Goal: Communication & Community: Answer question/provide support

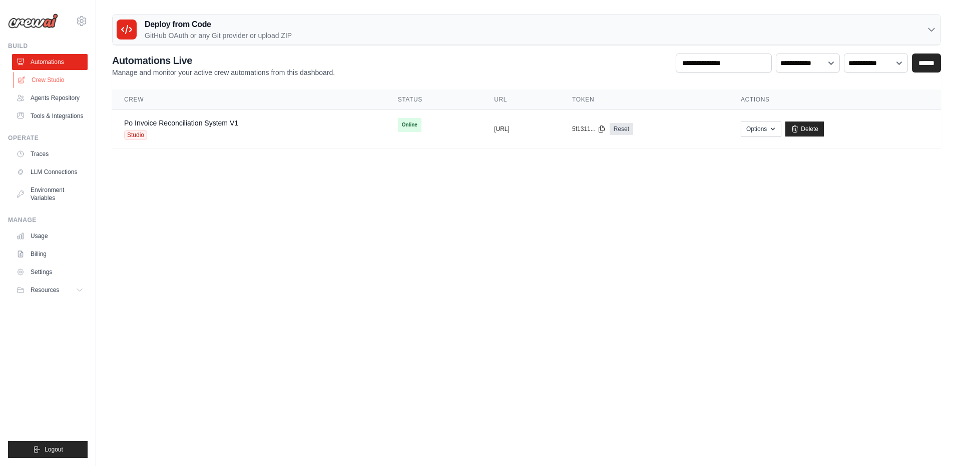
click at [50, 78] on link "Crew Studio" at bounding box center [51, 80] width 76 height 16
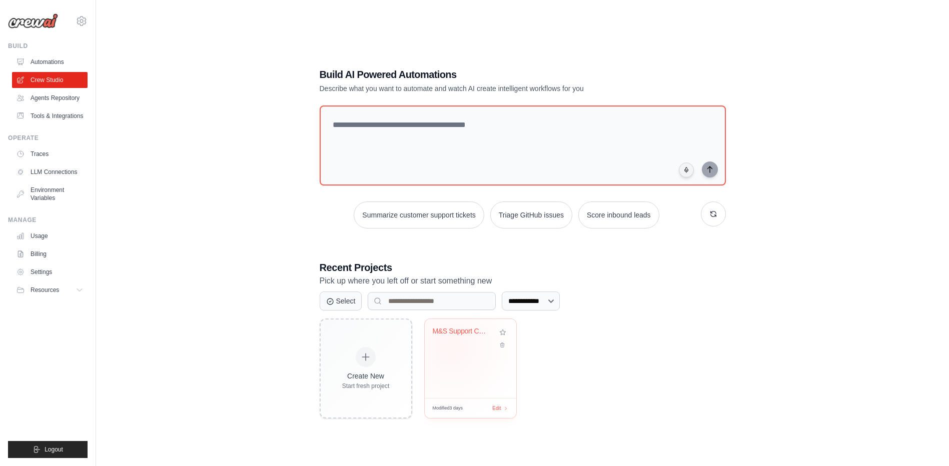
click at [451, 348] on div "M&S Support Chatbot Builder" at bounding box center [471, 338] width 76 height 23
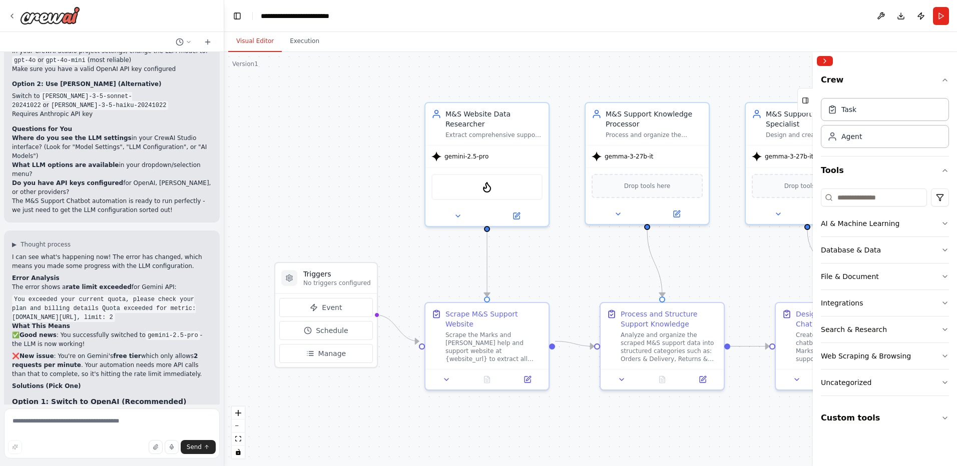
scroll to position [2060, 0]
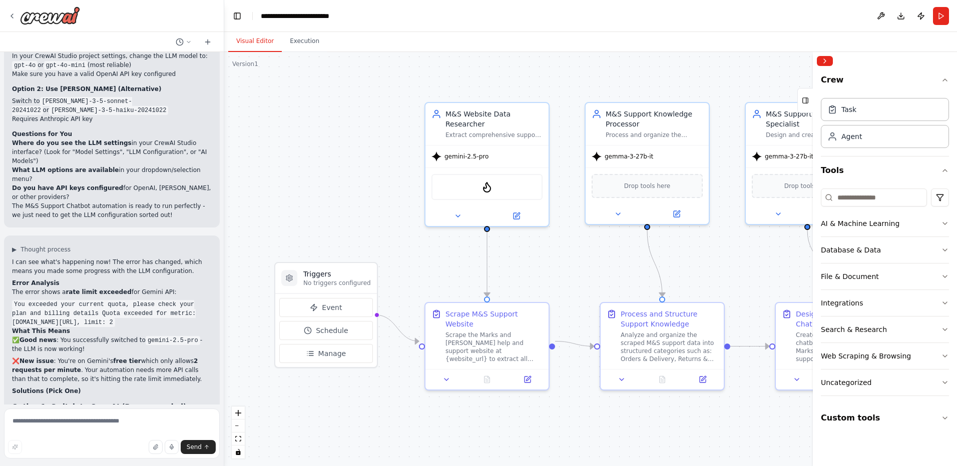
click at [741, 76] on div ".deletable-edge-delete-btn { width: 20px; height: 20px; border: 0px solid #ffff…" at bounding box center [590, 259] width 733 height 414
click at [820, 60] on button "Collapse right sidebar" at bounding box center [825, 61] width 16 height 10
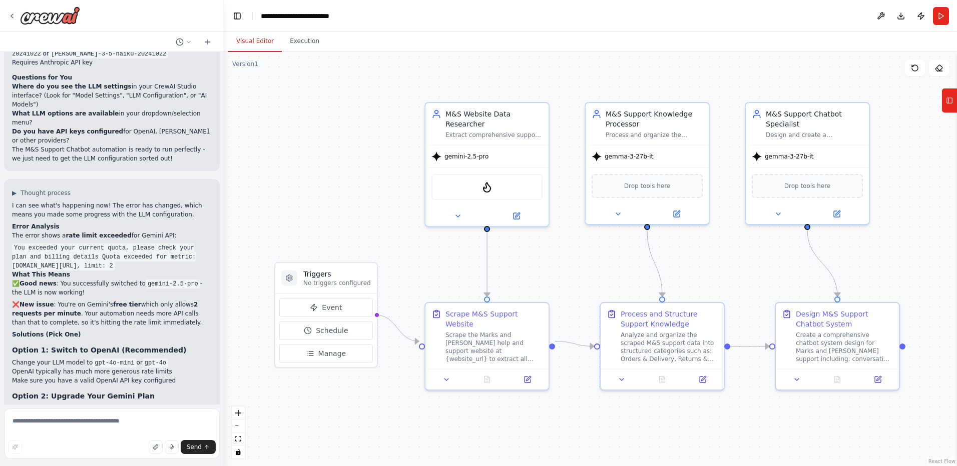
scroll to position [2206, 0]
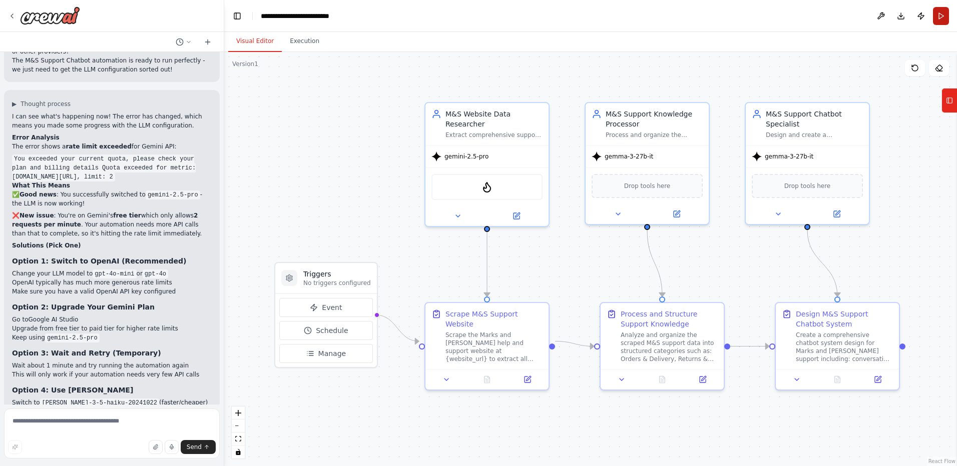
click at [937, 12] on button "Run" at bounding box center [941, 16] width 16 height 18
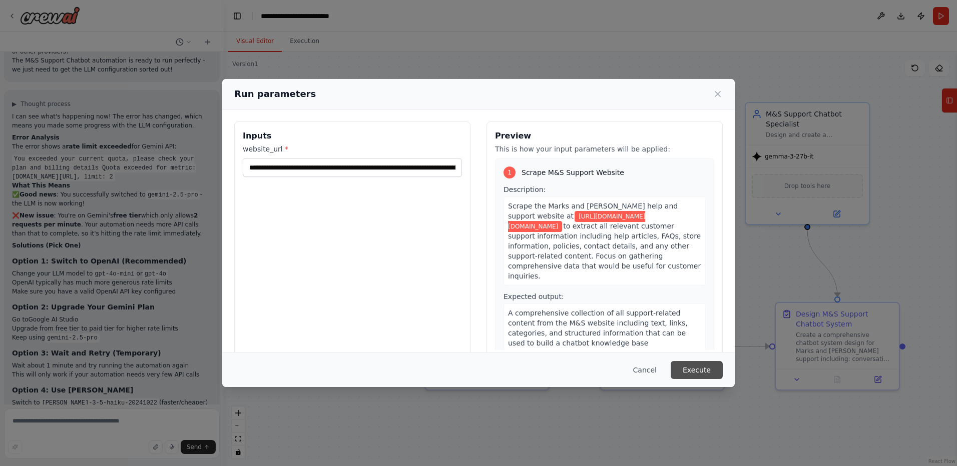
click at [697, 372] on button "Execute" at bounding box center [697, 370] width 52 height 18
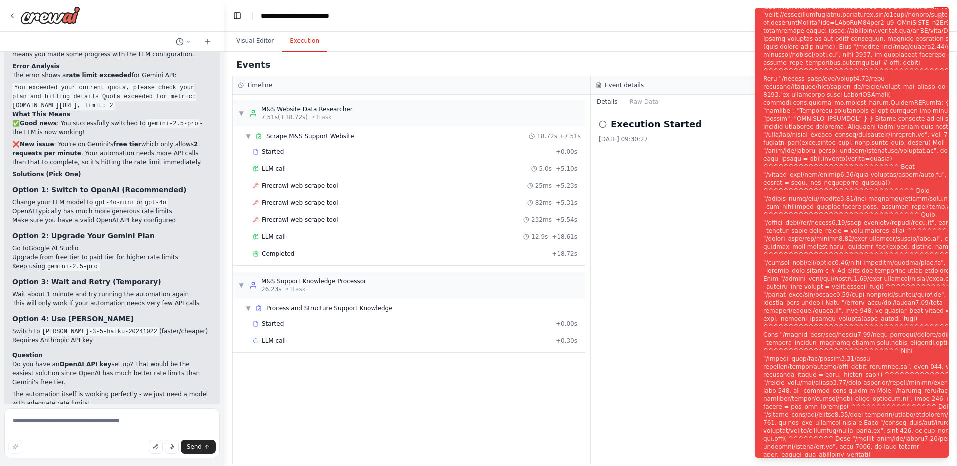
scroll to position [2287, 0]
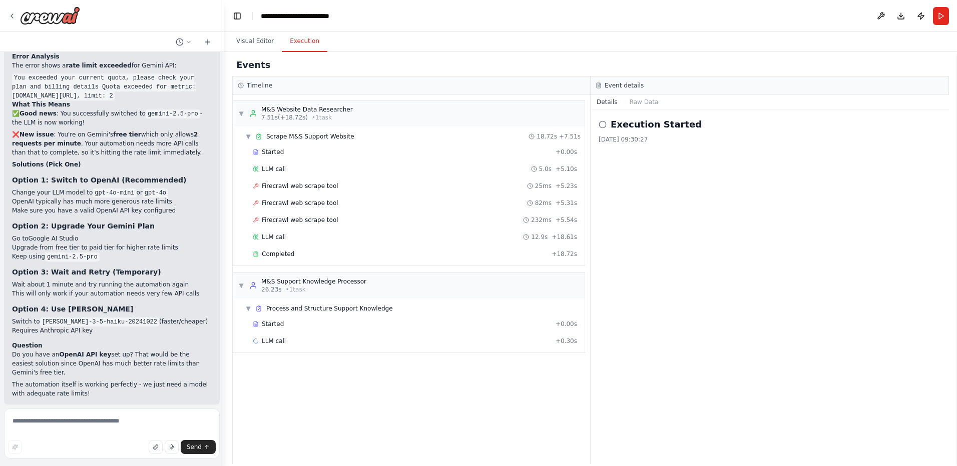
click at [136, 463] on button "Help fix error" at bounding box center [112, 471] width 200 height 16
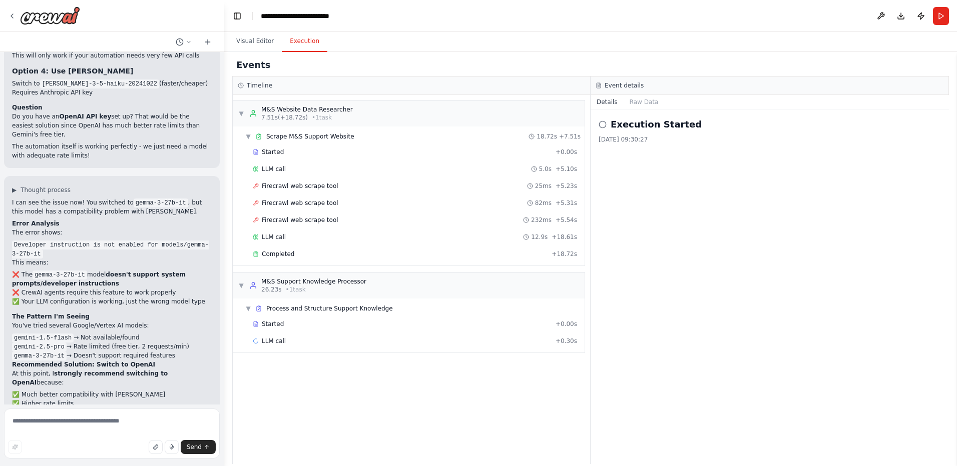
scroll to position [2522, 0]
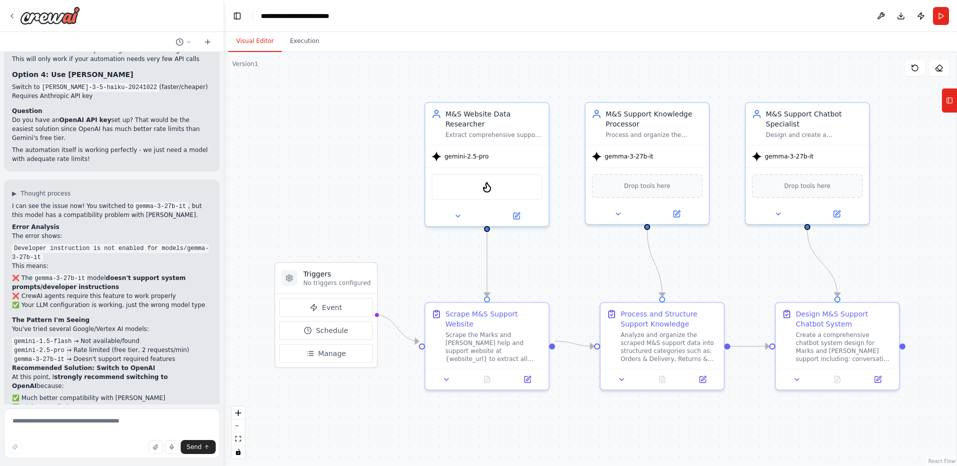
click at [251, 47] on button "Visual Editor" at bounding box center [255, 41] width 54 height 21
click at [464, 150] on div "gemini-2.5-pro" at bounding box center [459, 155] width 57 height 10
click at [513, 210] on icon at bounding box center [516, 214] width 8 height 8
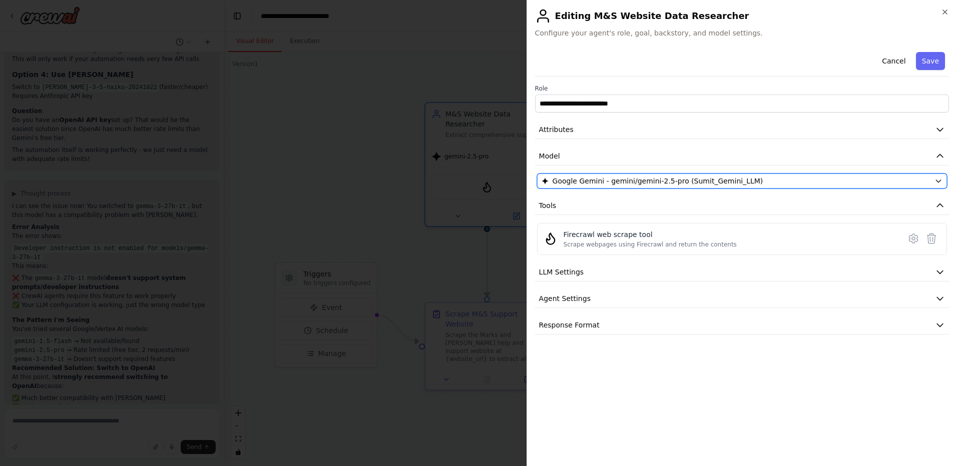
click at [627, 183] on span "Google Gemini - gemini/gemini-2.5-pro (Sumit_Gemini_LLM)" at bounding box center [658, 181] width 211 height 10
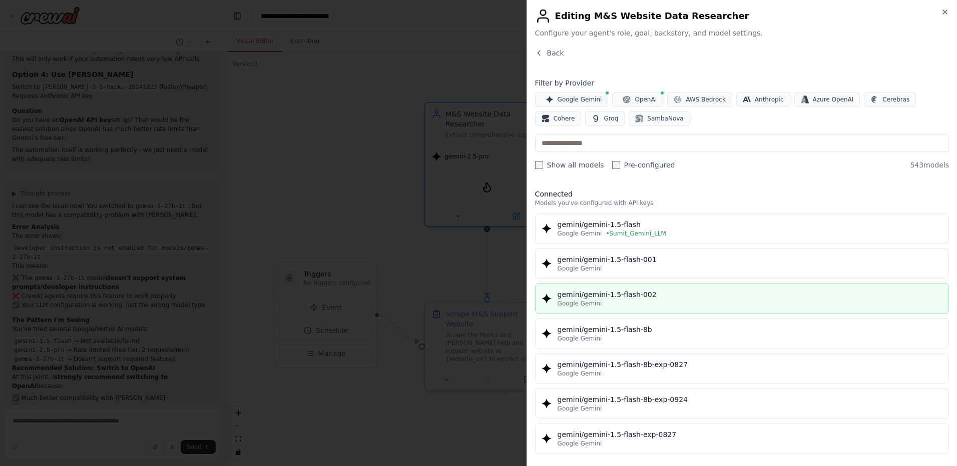
scroll to position [0, 0]
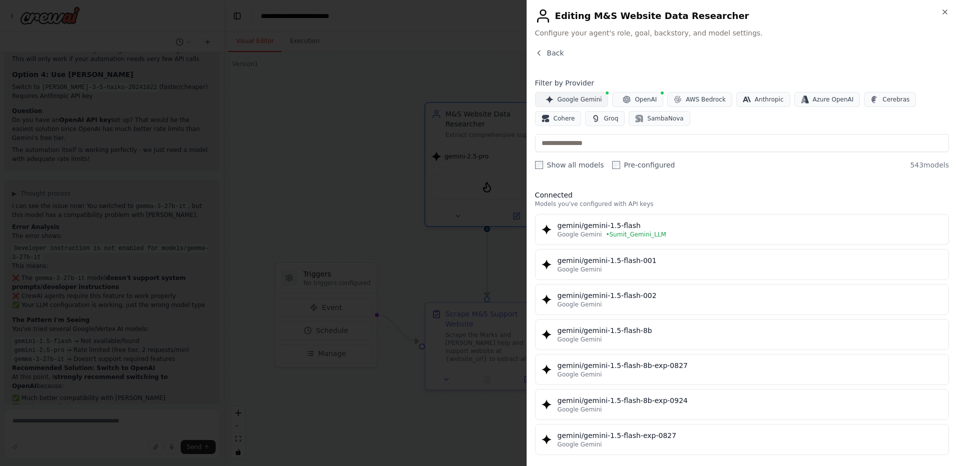
click at [566, 97] on span "Google Gemini" at bounding box center [580, 100] width 45 height 8
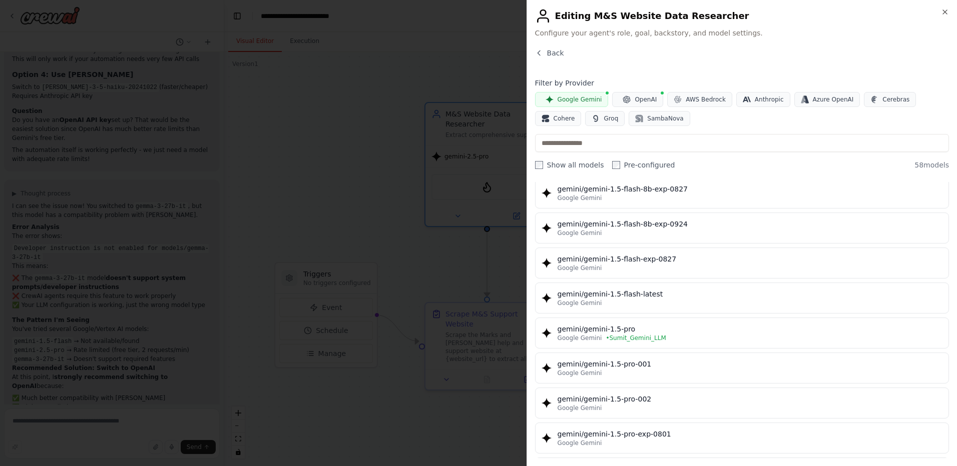
scroll to position [178, 0]
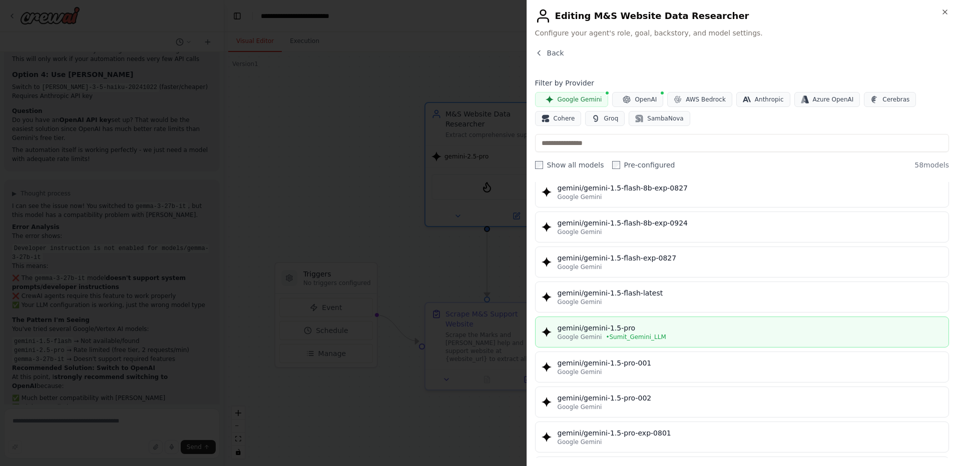
click at [614, 326] on div "gemini/gemini-1.5-pro" at bounding box center [750, 328] width 385 height 10
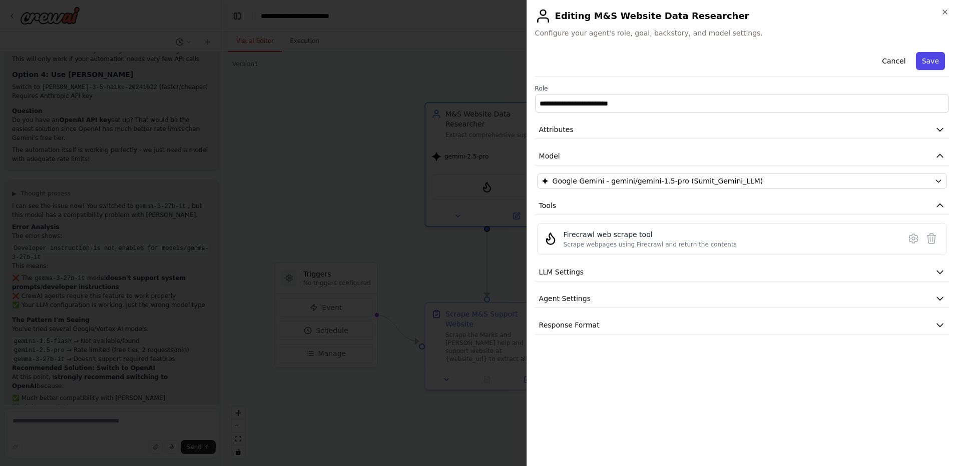
click at [928, 64] on button "Save" at bounding box center [930, 61] width 29 height 18
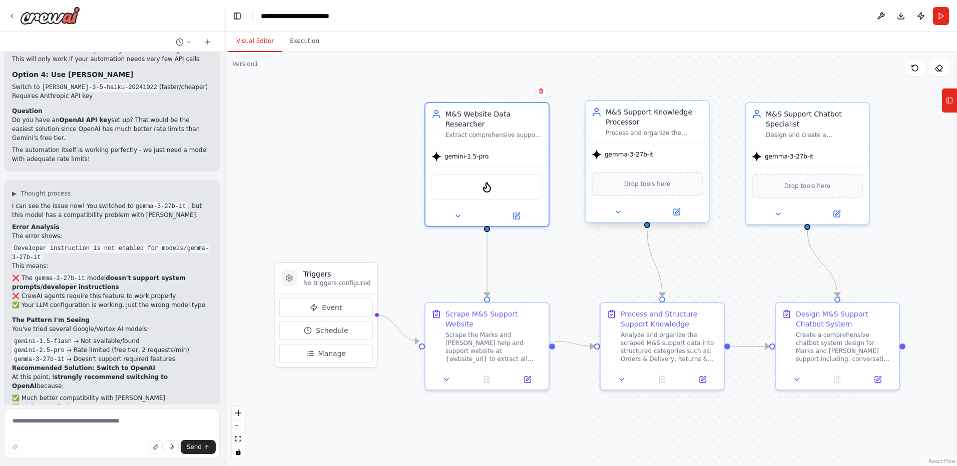
click at [651, 160] on div "gemma-3-27b-it" at bounding box center [647, 155] width 123 height 22
click at [678, 218] on div at bounding box center [647, 212] width 123 height 20
click at [678, 212] on icon at bounding box center [677, 212] width 6 height 6
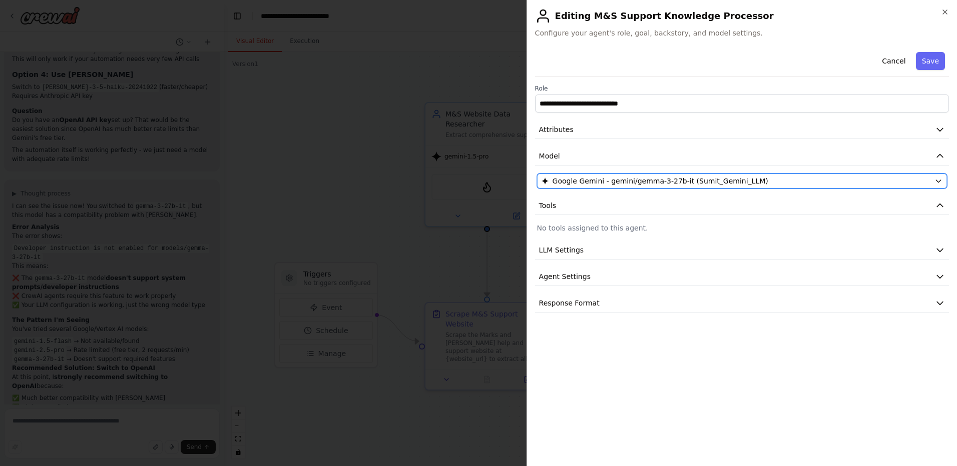
click at [667, 179] on span "Google Gemini - gemini/gemma-3-27b-it (Sumit_Gemini_LLM)" at bounding box center [661, 181] width 216 height 10
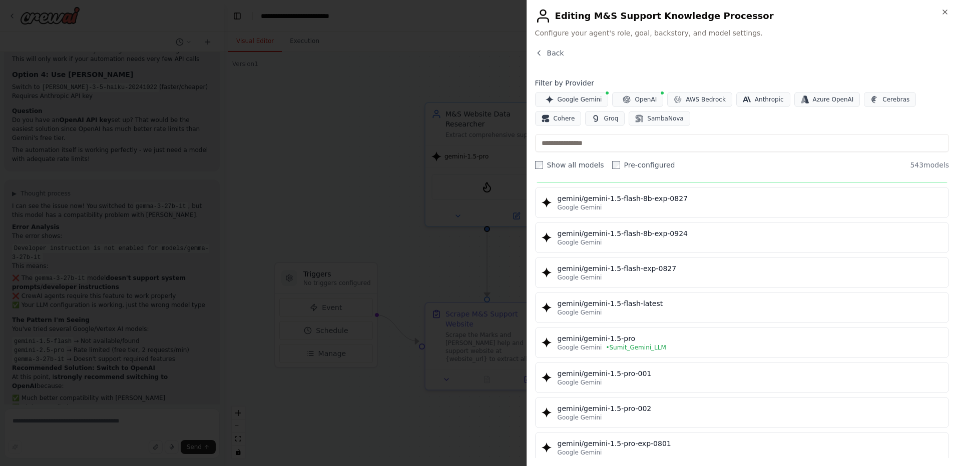
scroll to position [172, 0]
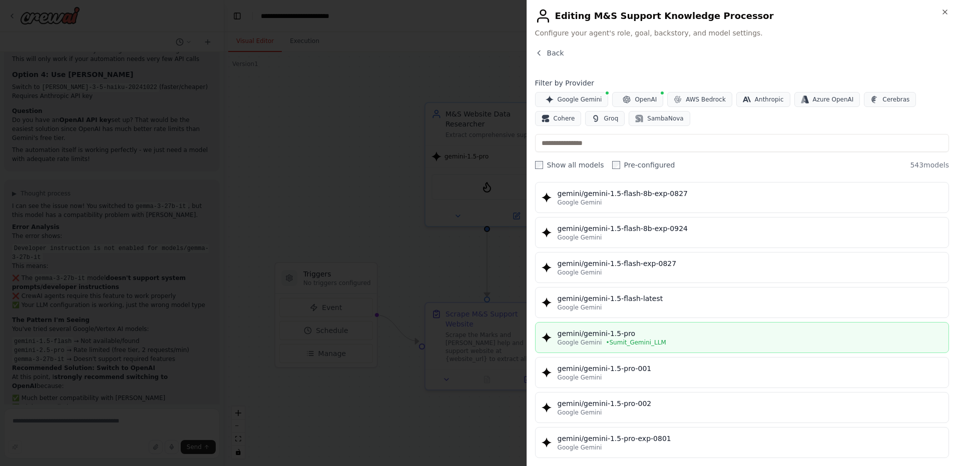
click at [611, 339] on span "• Sumit_Gemini_LLM" at bounding box center [636, 343] width 60 height 8
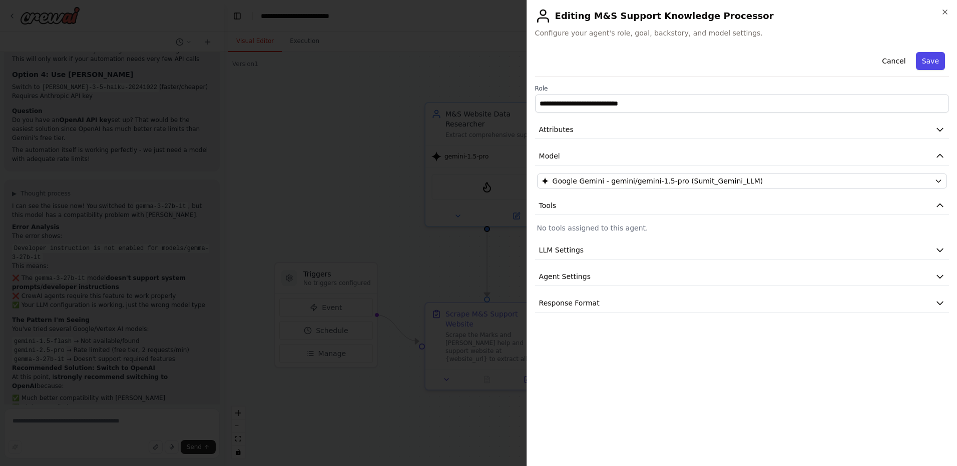
click at [939, 59] on button "Save" at bounding box center [930, 61] width 29 height 18
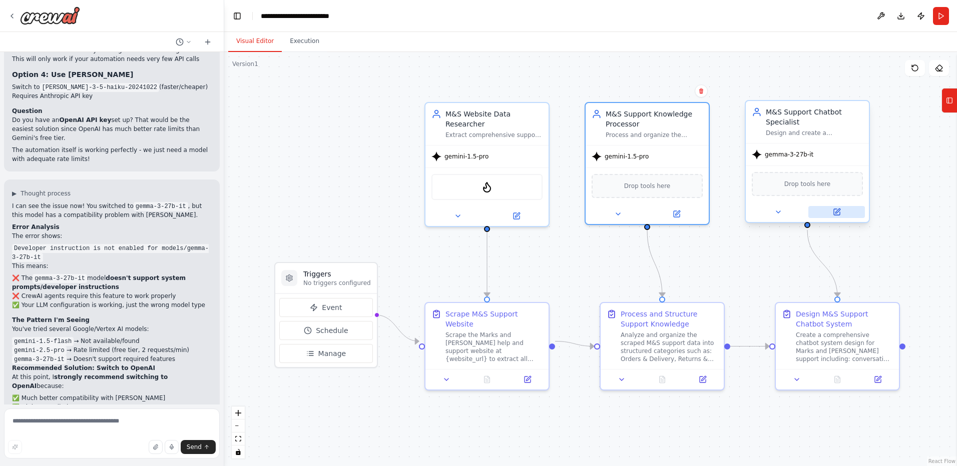
click at [840, 211] on icon at bounding box center [837, 212] width 8 height 8
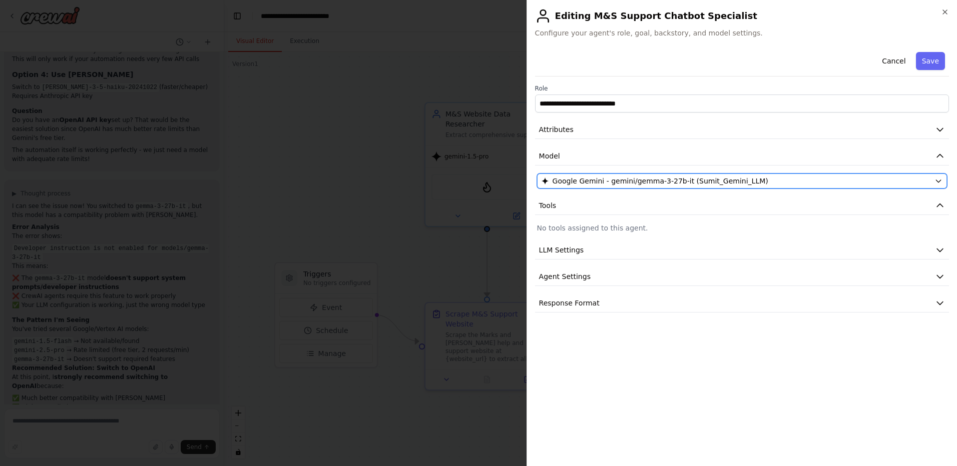
click at [725, 181] on span "Google Gemini - gemini/gemma-3-27b-it (Sumit_Gemini_LLM)" at bounding box center [661, 181] width 216 height 10
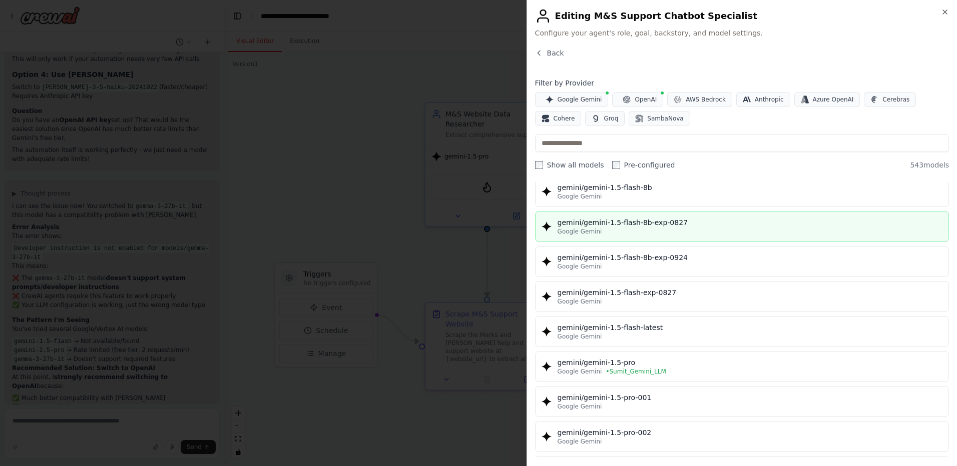
scroll to position [144, 0]
click at [634, 380] on button "gemini/gemini-1.5-pro Google Gemini • Sumit_Gemini_LLM" at bounding box center [742, 366] width 414 height 31
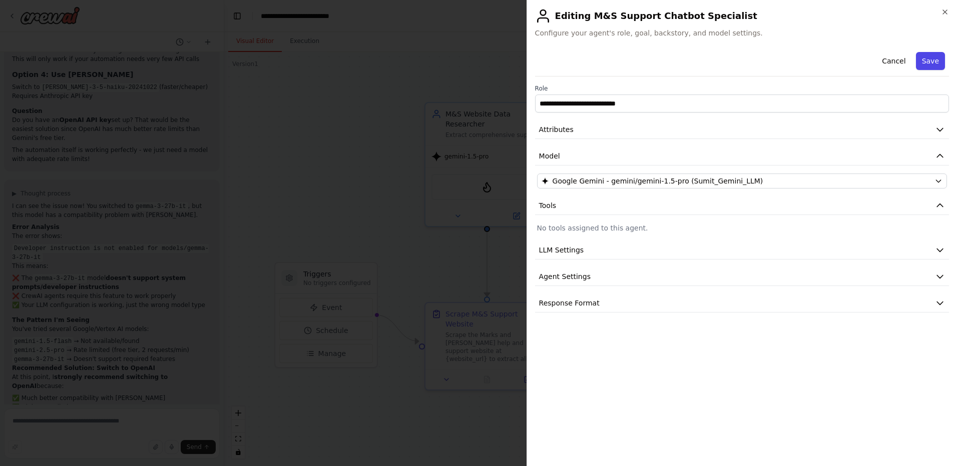
click at [924, 56] on button "Save" at bounding box center [930, 61] width 29 height 18
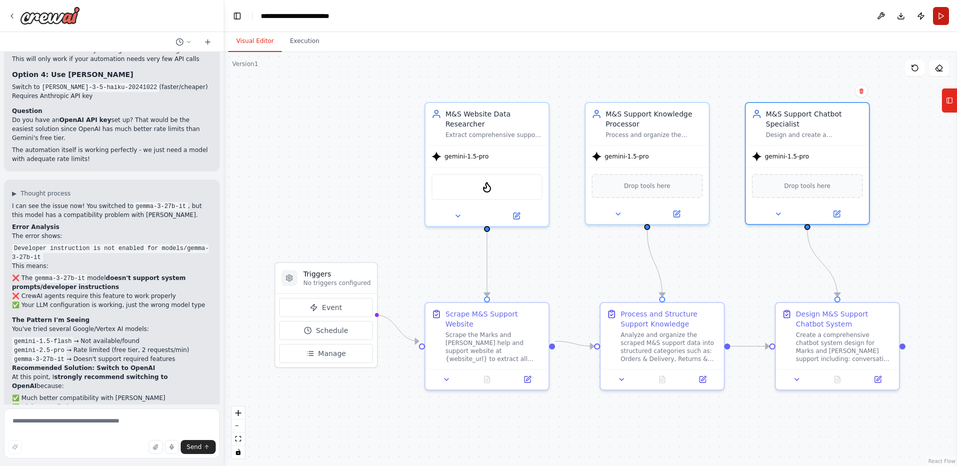
click at [940, 16] on button "Run" at bounding box center [941, 16] width 16 height 18
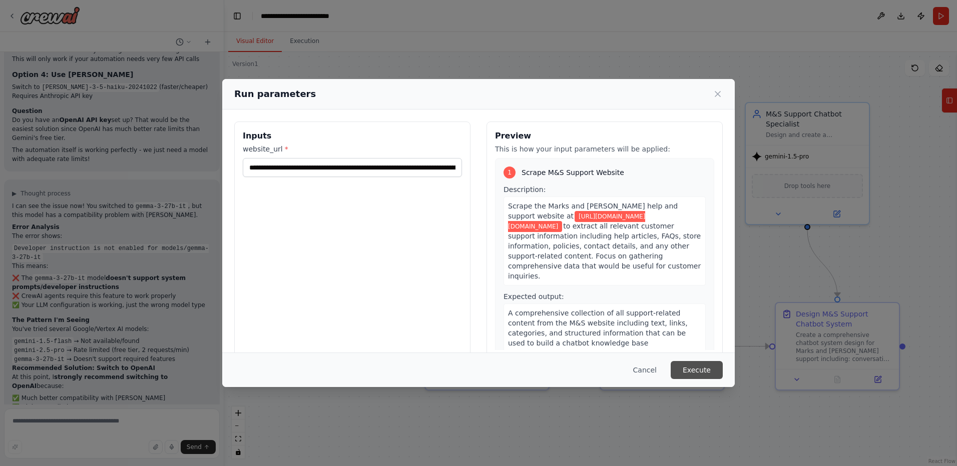
click at [695, 367] on button "Execute" at bounding box center [697, 370] width 52 height 18
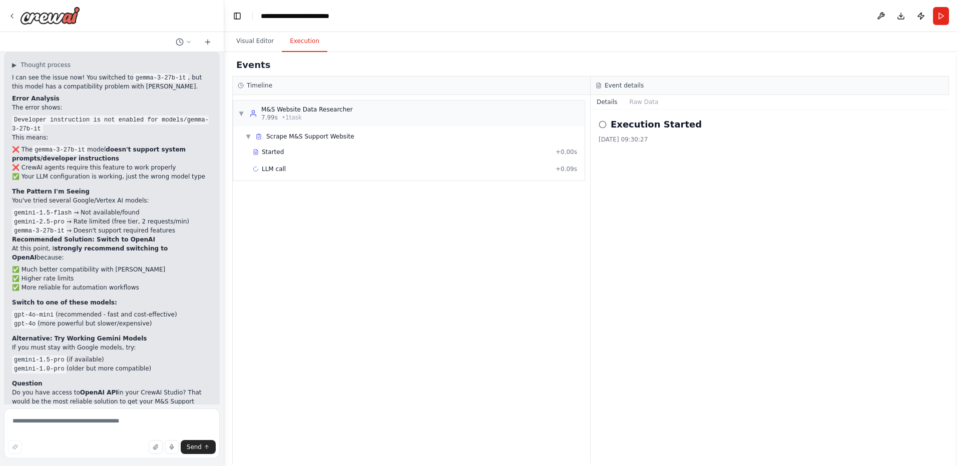
scroll to position [2679, 0]
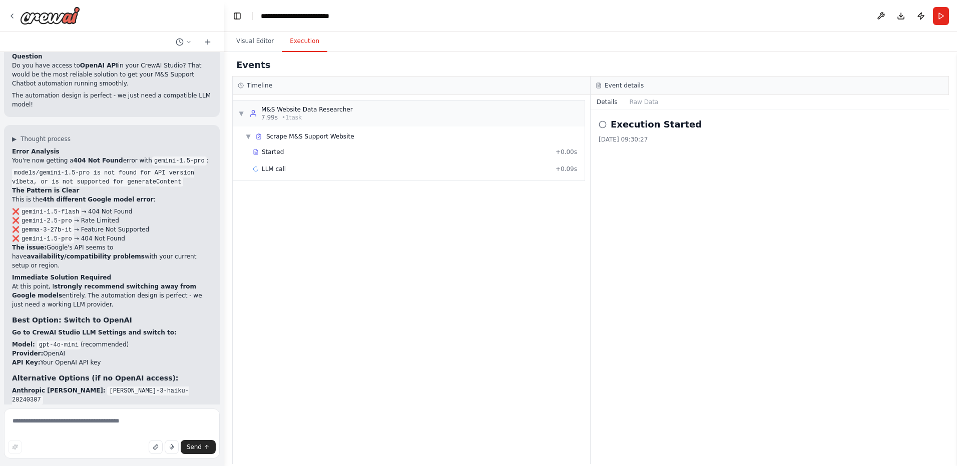
scroll to position [2987, 0]
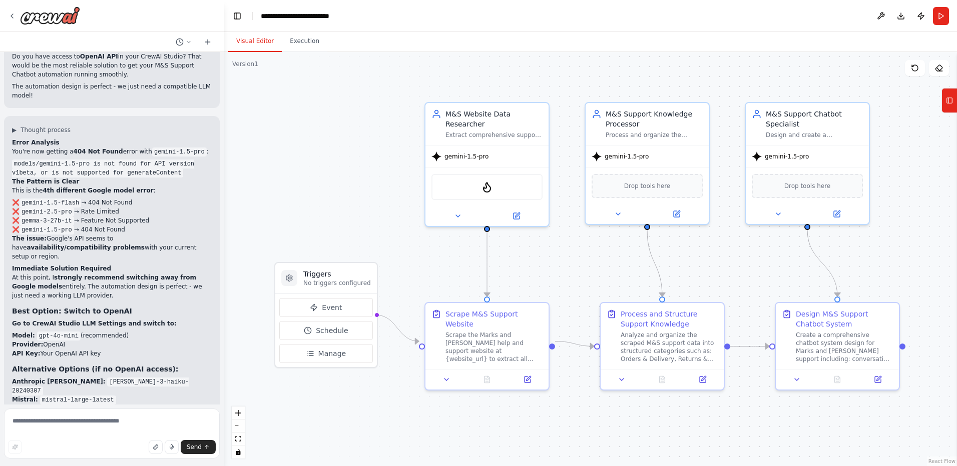
click at [257, 39] on button "Visual Editor" at bounding box center [255, 41] width 54 height 21
click at [518, 210] on icon at bounding box center [516, 214] width 8 height 8
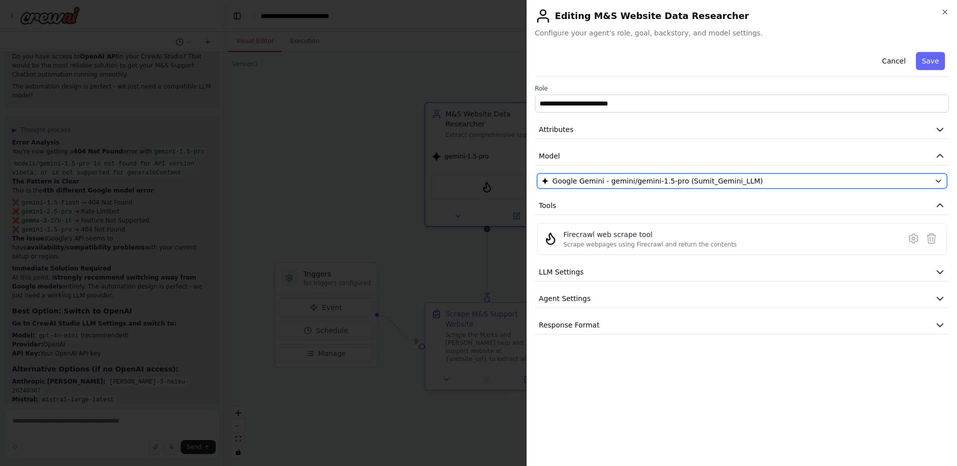
click at [590, 180] on span "Google Gemini - gemini/gemini-1.5-pro (Sumit_Gemini_LLM)" at bounding box center [658, 181] width 211 height 10
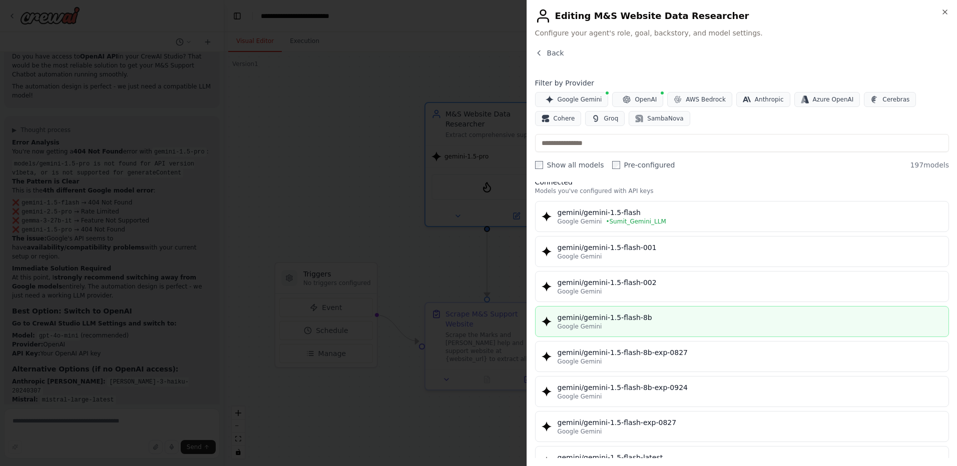
scroll to position [0, 0]
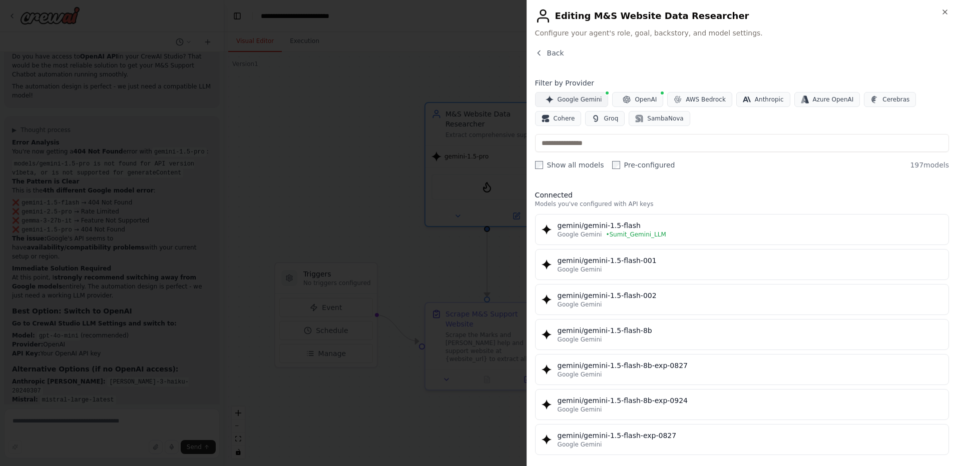
click at [565, 94] on button "Google Gemini" at bounding box center [572, 99] width 74 height 15
click at [612, 170] on label "Pre-configured" at bounding box center [643, 165] width 63 height 10
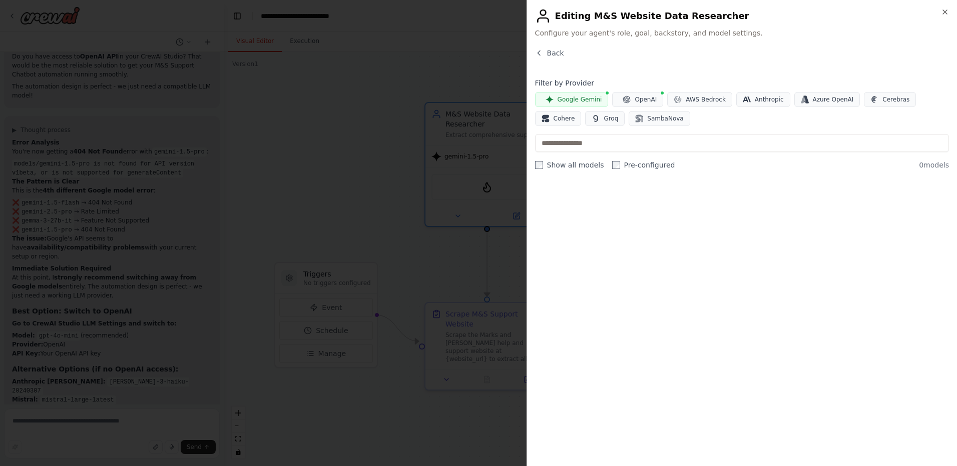
click at [612, 170] on label "Pre-configured" at bounding box center [643, 165] width 63 height 10
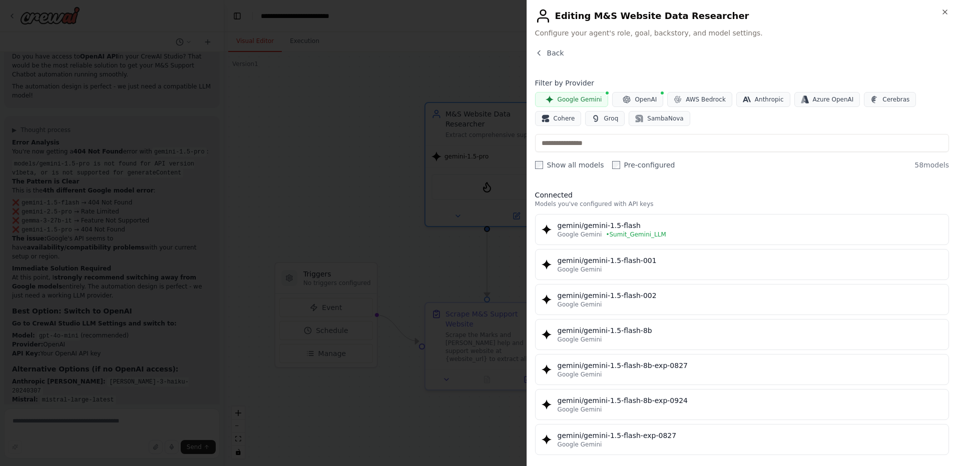
click at [551, 45] on div "Close Editing M&S Website Data Researcher Configure your agent's role, goal, ba…" at bounding box center [741, 233] width 430 height 466
click at [547, 48] on span "Back" at bounding box center [555, 53] width 17 height 10
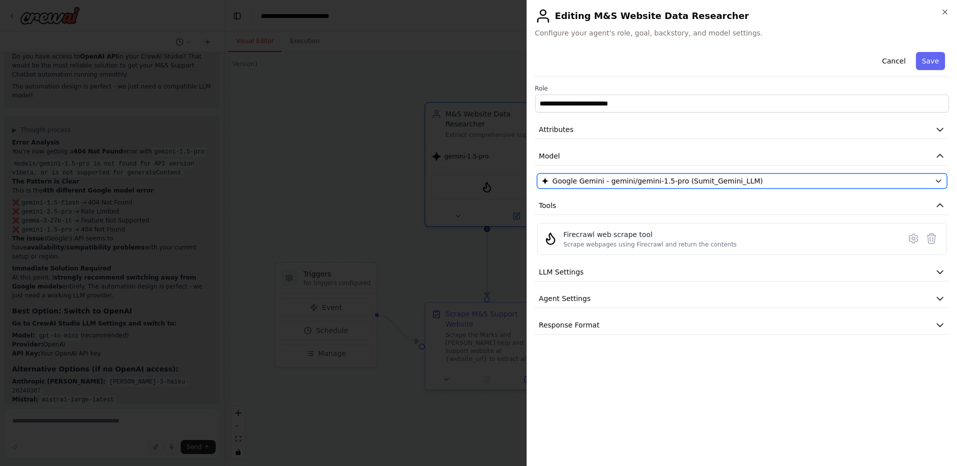
click at [620, 184] on span "Google Gemini - gemini/gemini-1.5-pro (Sumit_Gemini_LLM)" at bounding box center [658, 181] width 211 height 10
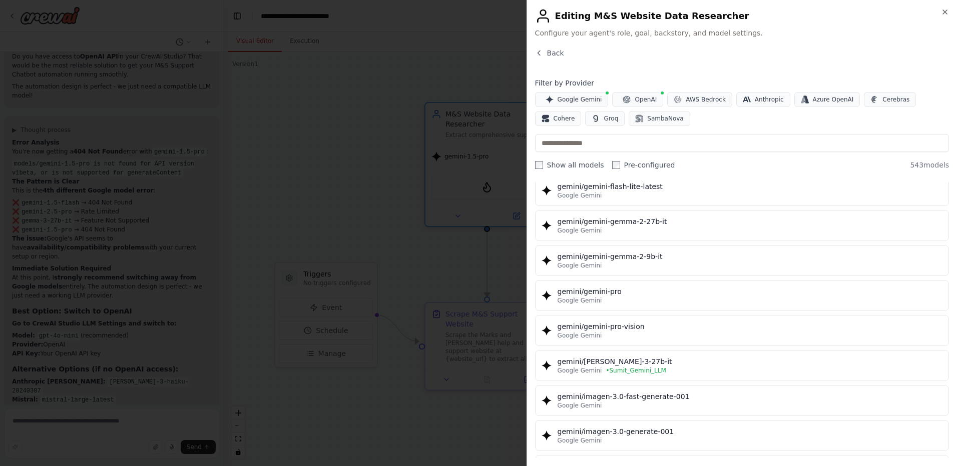
scroll to position [1575, 0]
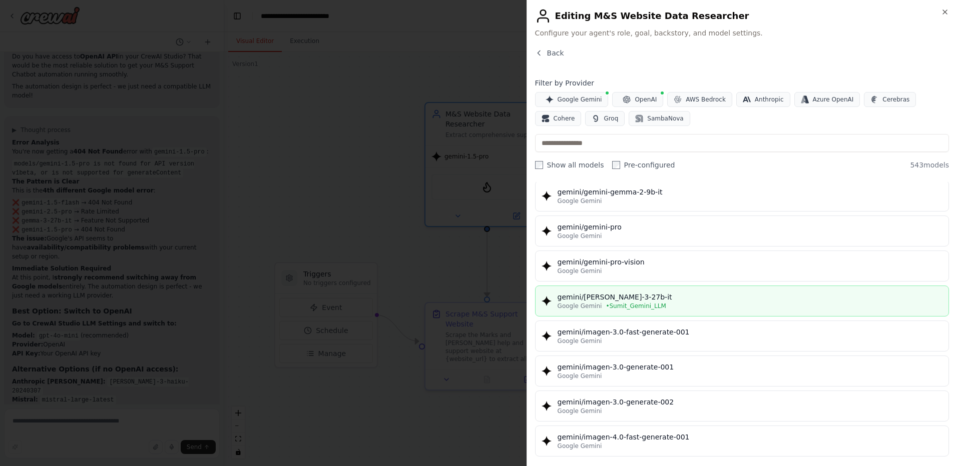
click at [643, 296] on div "gemini/[PERSON_NAME]-3-27b-it" at bounding box center [750, 297] width 385 height 10
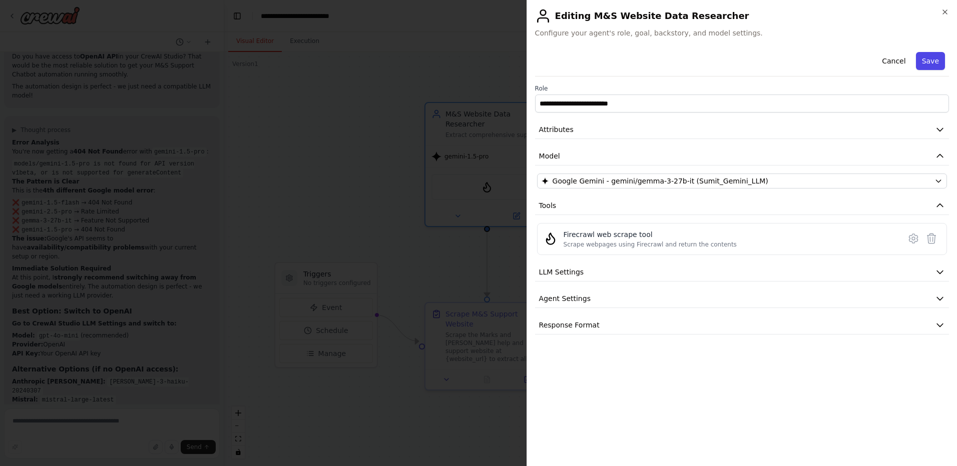
click at [931, 66] on button "Save" at bounding box center [930, 61] width 29 height 18
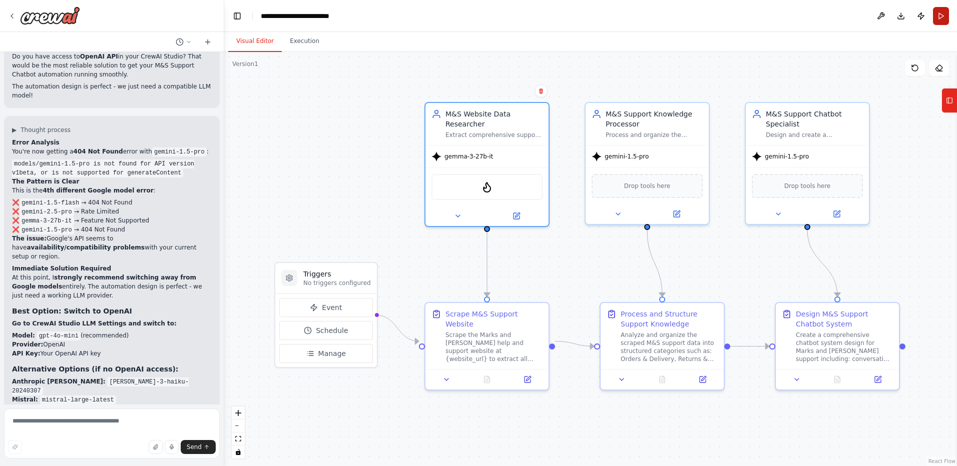
click at [942, 22] on button "Run" at bounding box center [941, 16] width 16 height 18
click at [287, 36] on button "Execution" at bounding box center [305, 41] width 46 height 21
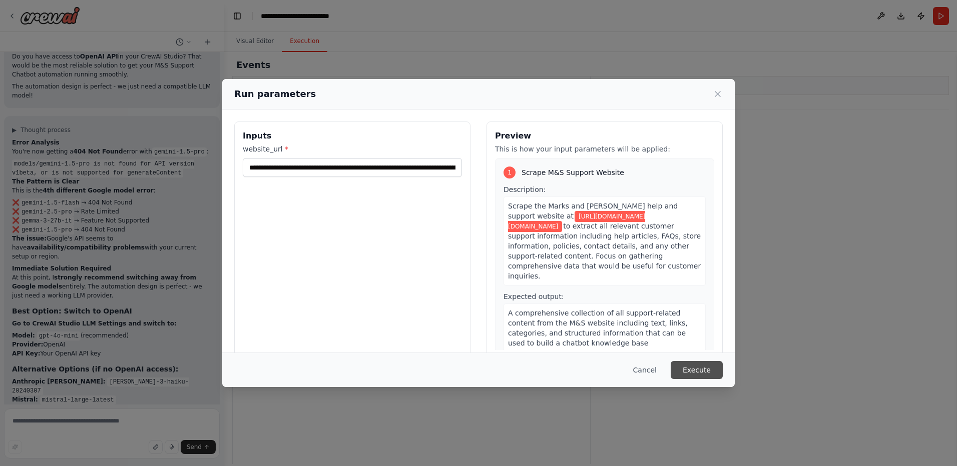
click at [694, 369] on button "Execute" at bounding box center [697, 370] width 52 height 18
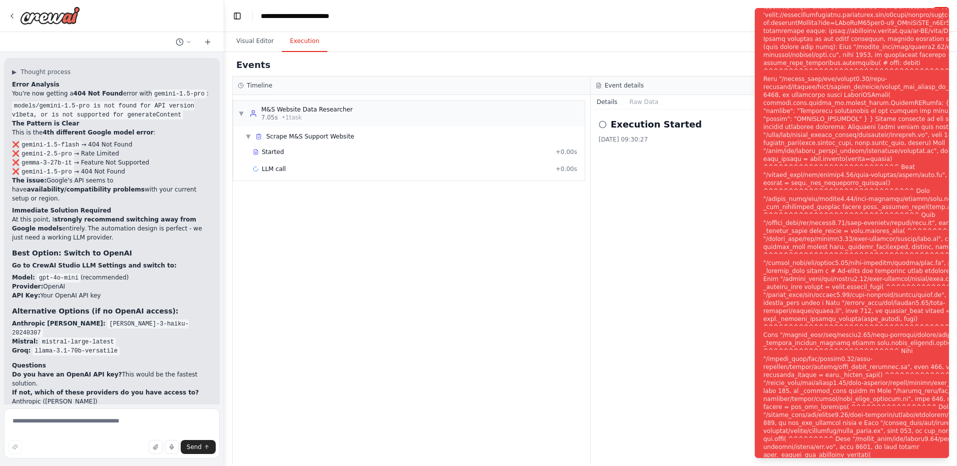
scroll to position [3068, 0]
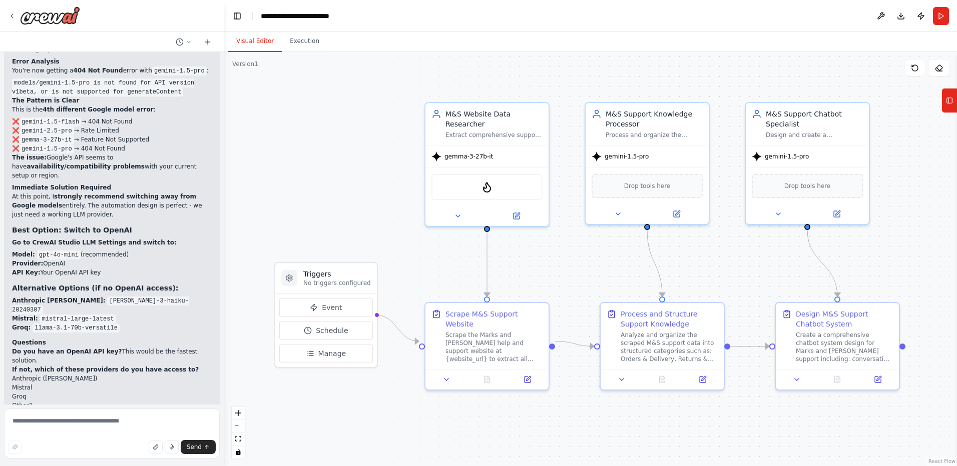
click at [253, 38] on button "Visual Editor" at bounding box center [255, 41] width 54 height 21
click at [518, 209] on button at bounding box center [516, 214] width 57 height 12
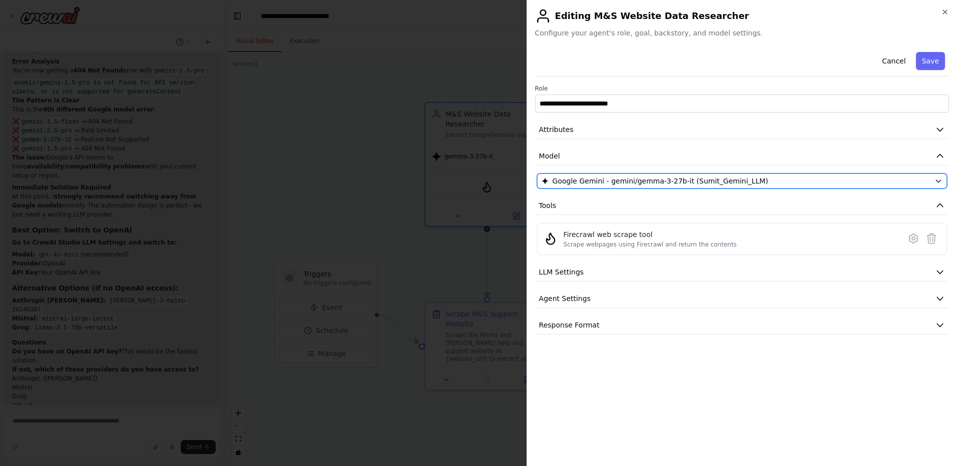
click at [696, 184] on span "Google Gemini - gemini/gemma-3-27b-it (Sumit_Gemini_LLM)" at bounding box center [661, 181] width 216 height 10
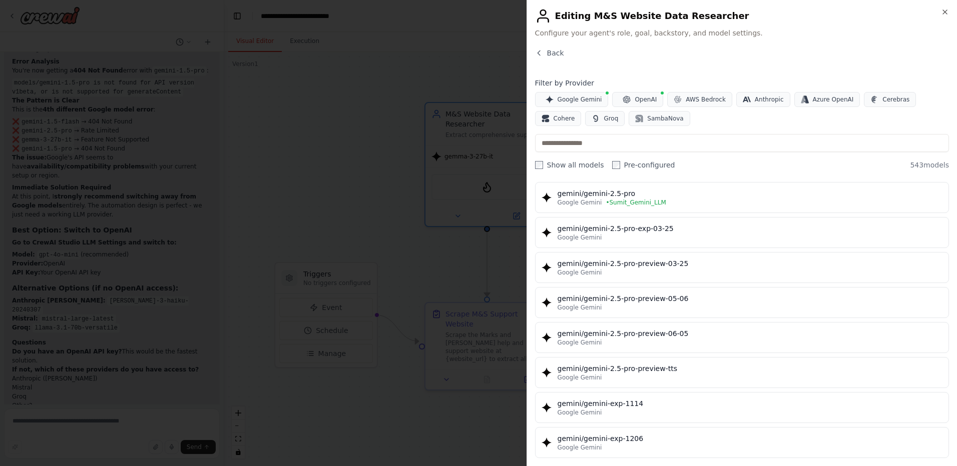
scroll to position [1189, 0]
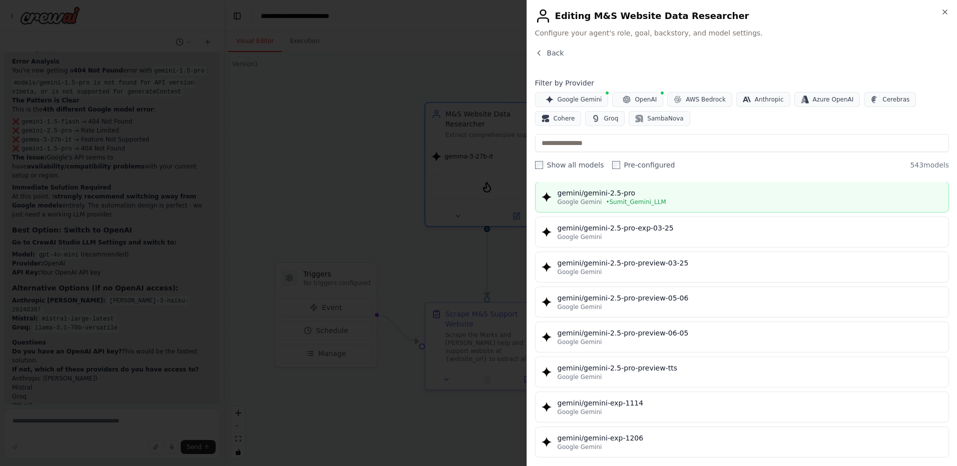
click at [713, 198] on div "gemini/gemini-2.5-pro" at bounding box center [750, 193] width 385 height 10
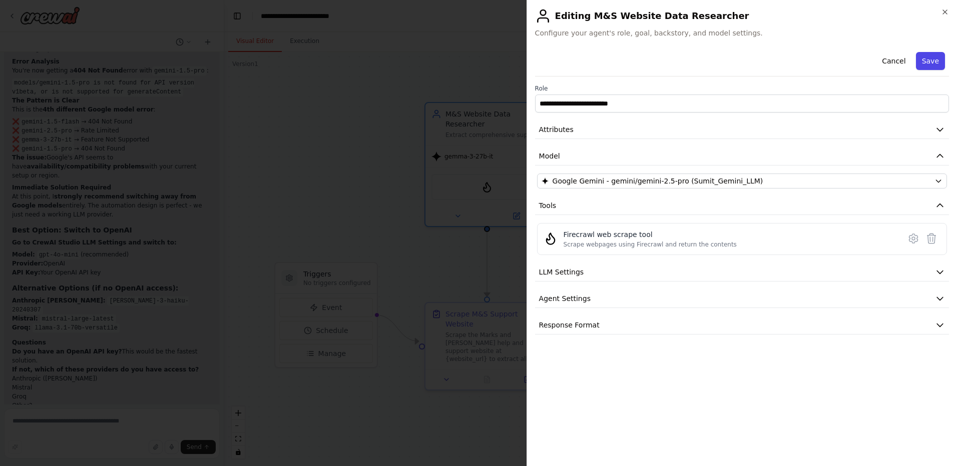
click at [929, 64] on button "Save" at bounding box center [930, 61] width 29 height 18
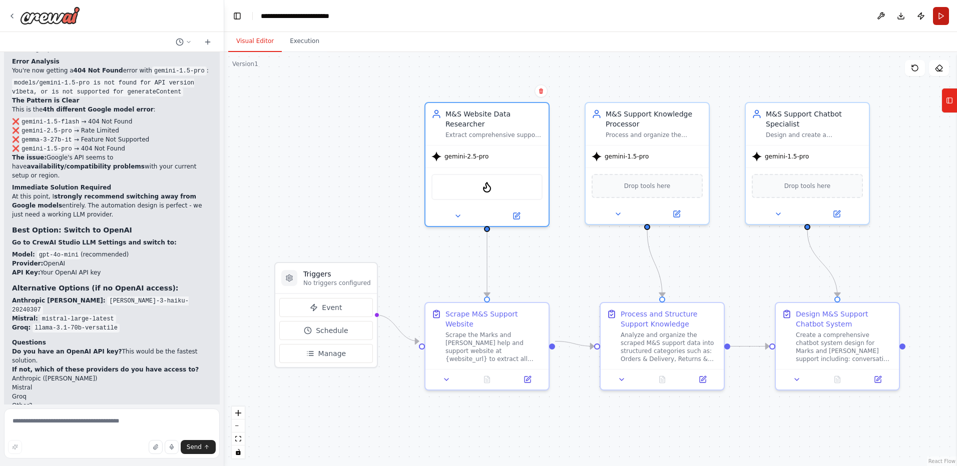
click at [938, 17] on button "Run" at bounding box center [941, 16] width 16 height 18
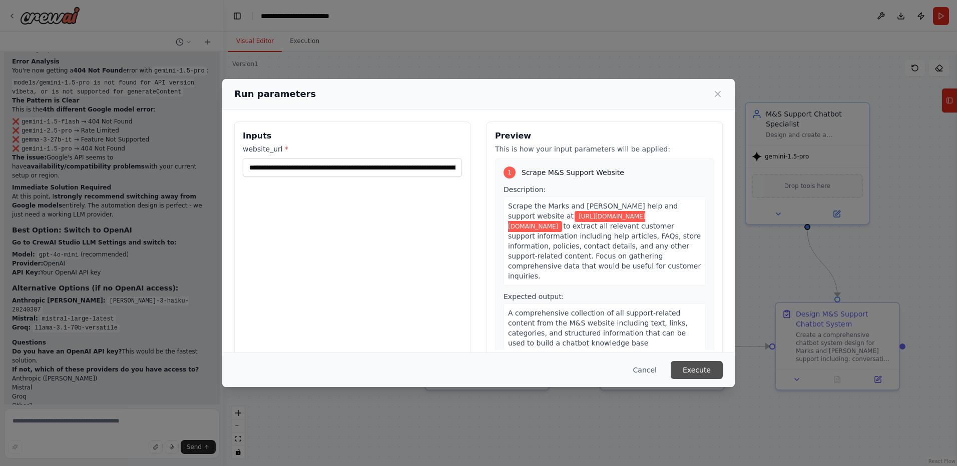
click at [691, 369] on button "Execute" at bounding box center [697, 370] width 52 height 18
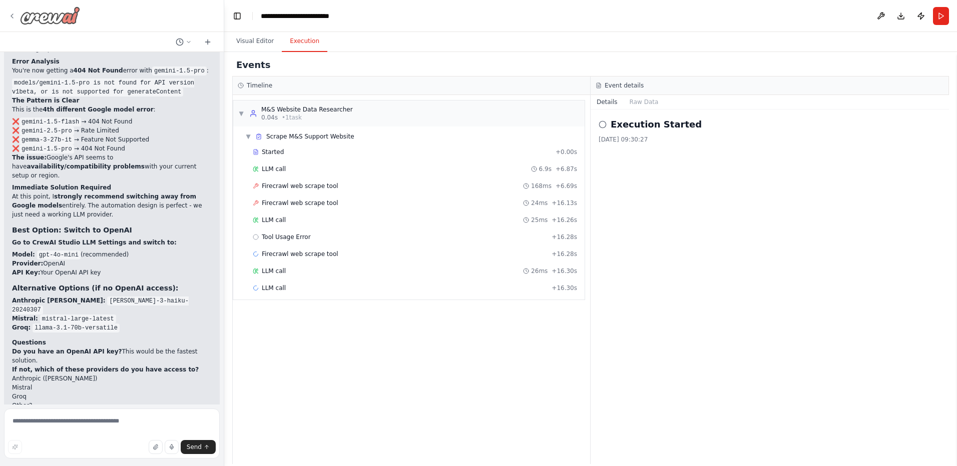
click at [14, 13] on icon at bounding box center [12, 16] width 8 height 8
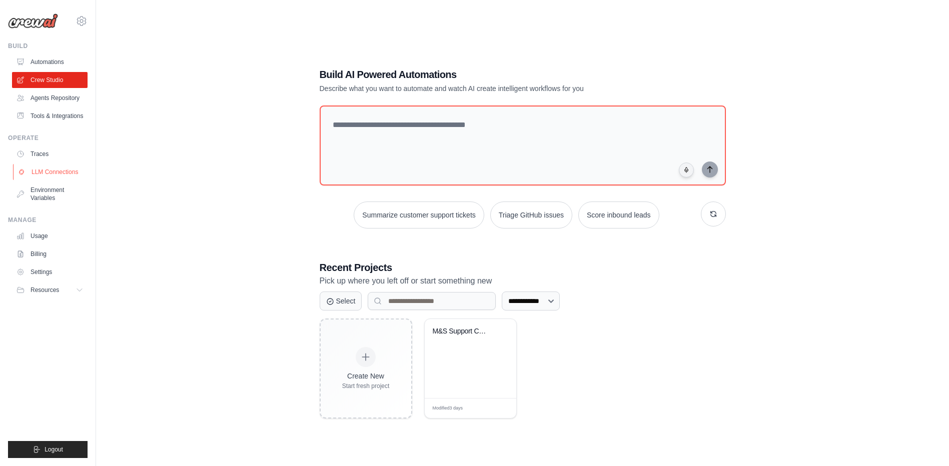
click at [52, 171] on link "LLM Connections" at bounding box center [51, 172] width 76 height 16
click at [445, 344] on div "M&S Support Chatbot Builder" at bounding box center [471, 338] width 76 height 23
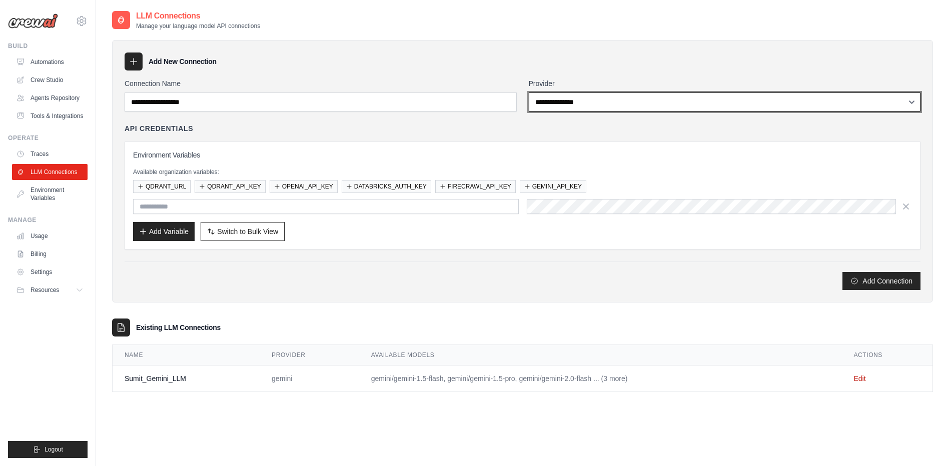
click at [587, 108] on select "**********" at bounding box center [725, 102] width 392 height 19
select select "******"
click at [529, 93] on select "**********" at bounding box center [725, 102] width 392 height 19
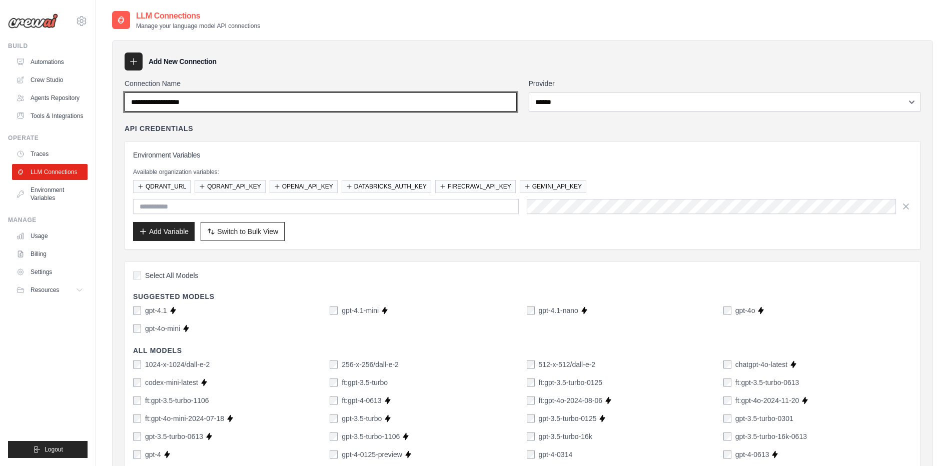
click at [408, 105] on input "Connection Name" at bounding box center [321, 102] width 392 height 19
type input "**********"
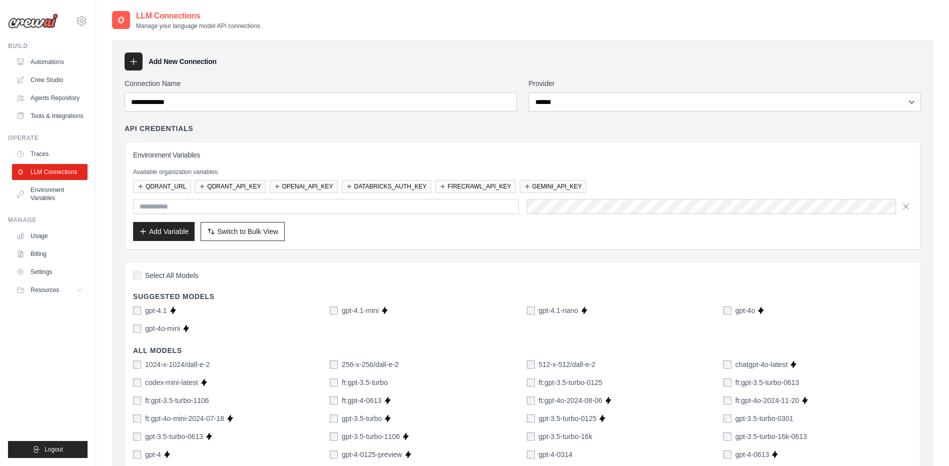
click at [388, 150] on h3 "Environment Variables" at bounding box center [522, 155] width 779 height 10
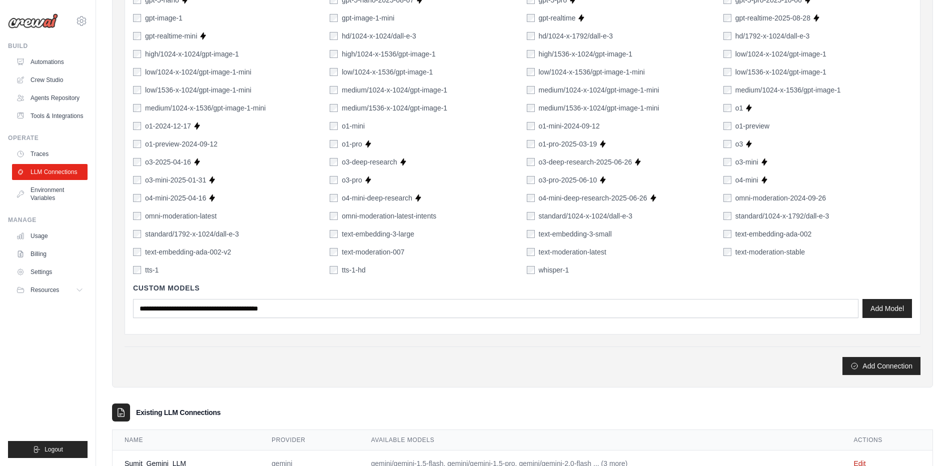
scroll to position [708, 0]
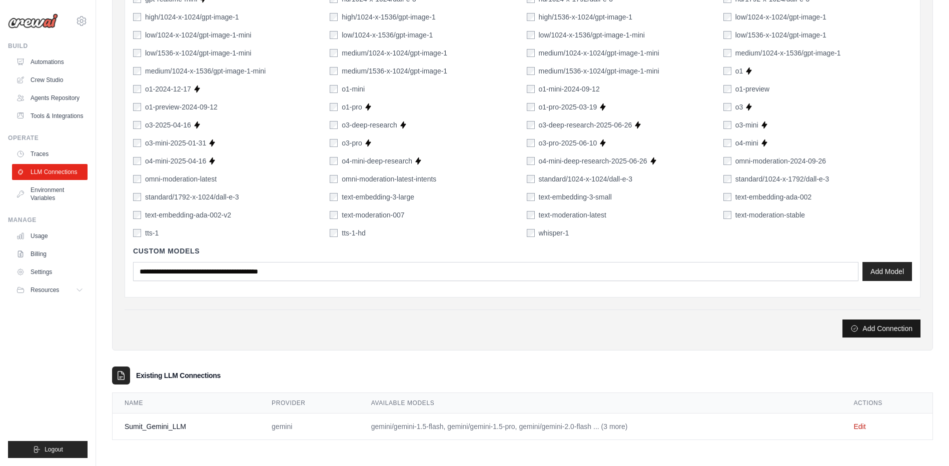
click at [882, 332] on button "Add Connection" at bounding box center [882, 329] width 78 height 18
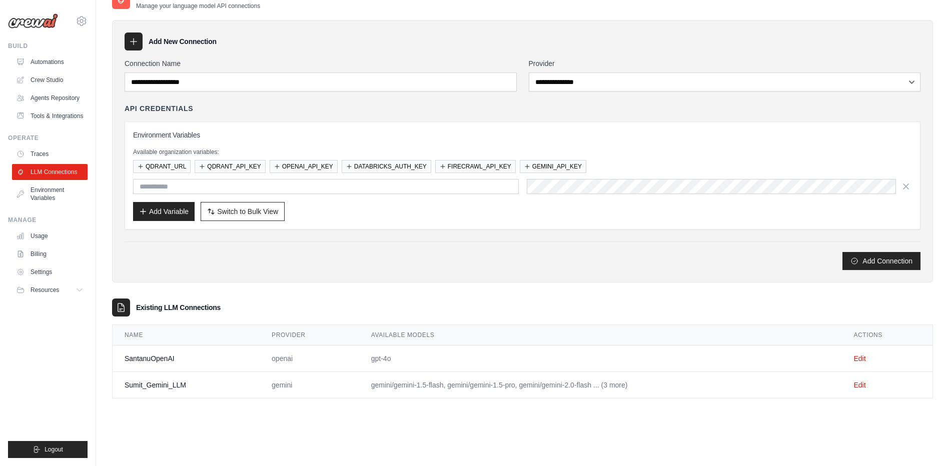
scroll to position [0, 0]
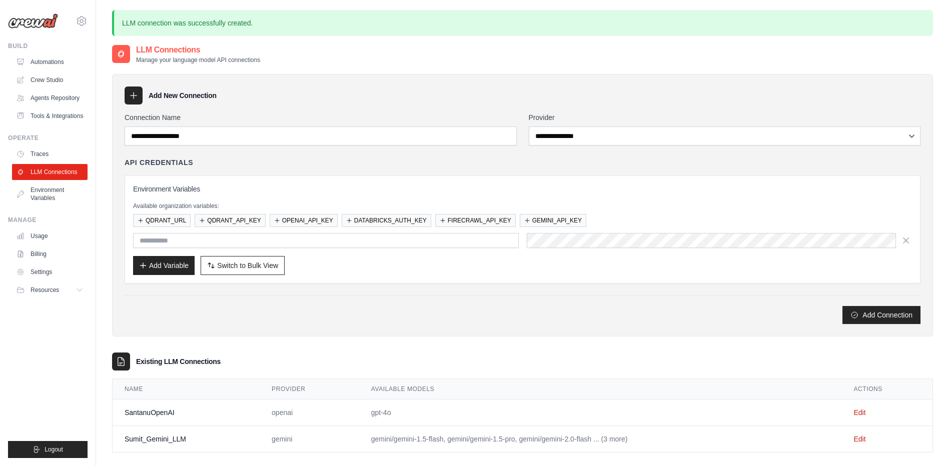
click at [859, 328] on div "**********" at bounding box center [522, 205] width 821 height 263
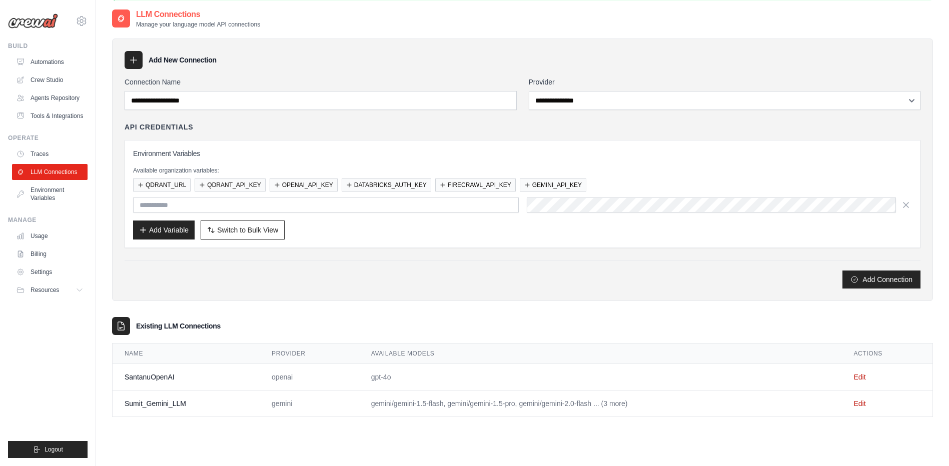
scroll to position [54, 0]
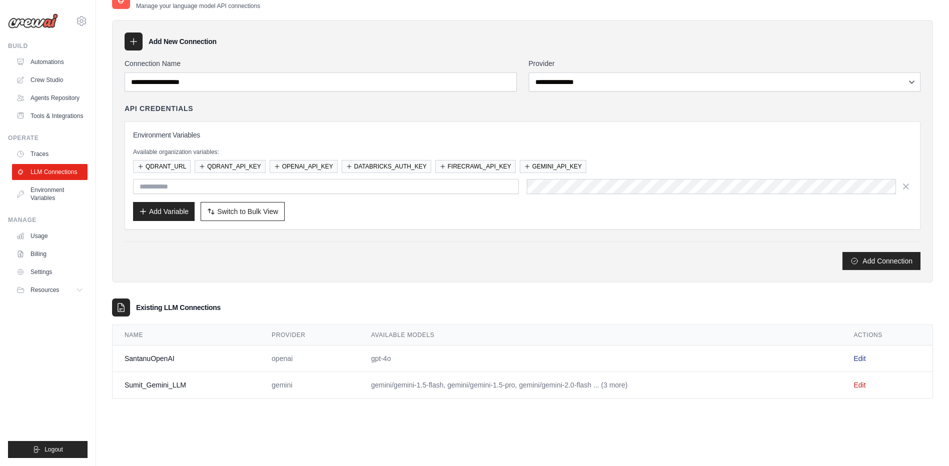
click at [863, 360] on link "Edit" at bounding box center [860, 359] width 12 height 8
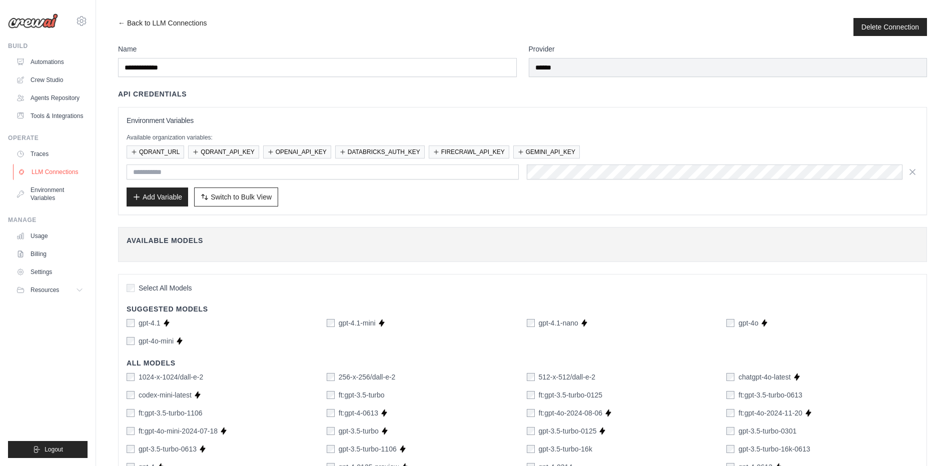
click at [66, 172] on link "LLM Connections" at bounding box center [51, 172] width 76 height 16
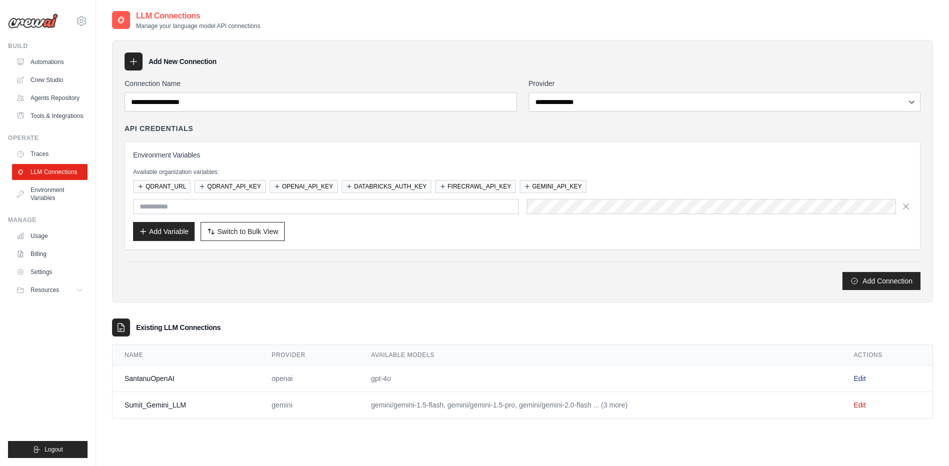
click at [857, 375] on link "Edit" at bounding box center [860, 379] width 12 height 8
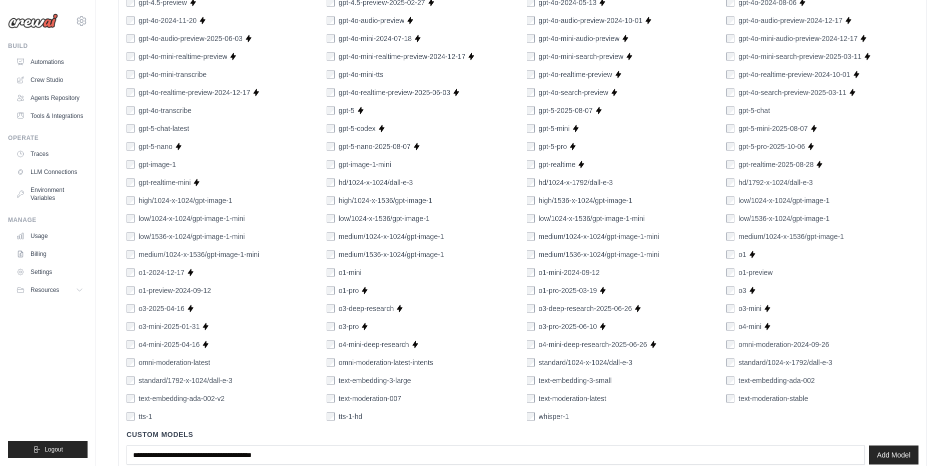
scroll to position [603, 0]
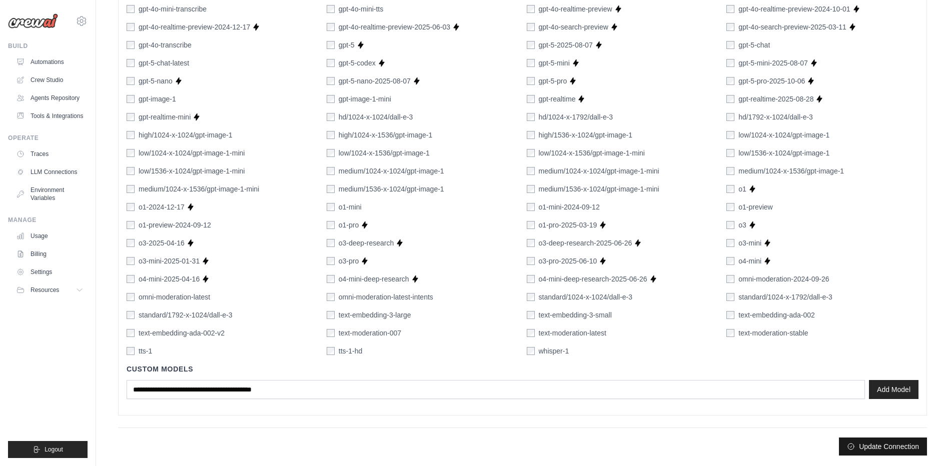
click at [856, 444] on button "Update Connection" at bounding box center [883, 447] width 88 height 18
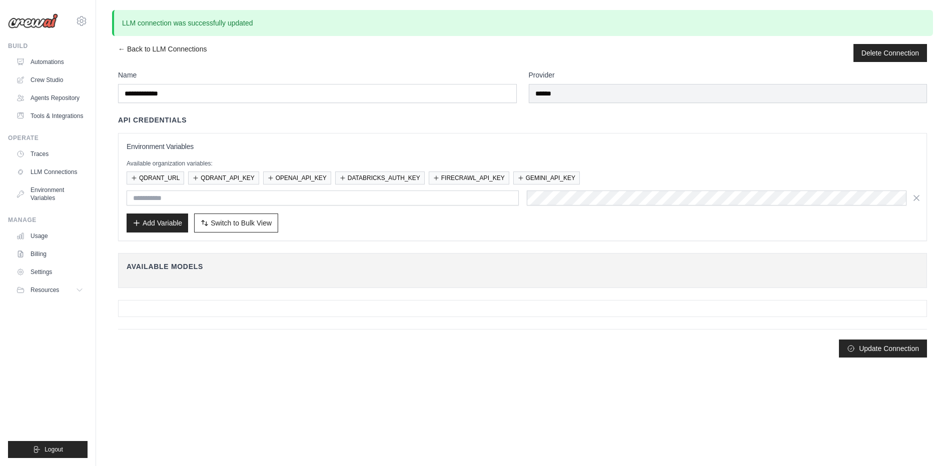
scroll to position [0, 0]
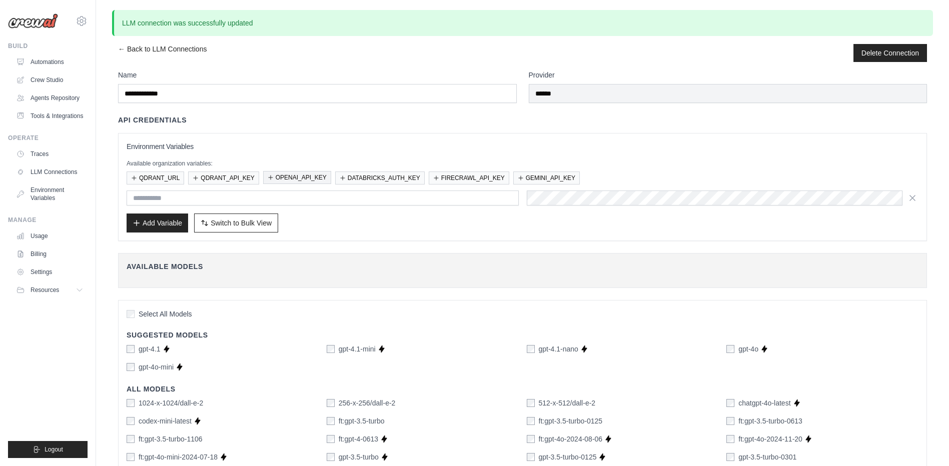
click at [307, 182] on button "OPENAI_API_KEY" at bounding box center [297, 177] width 68 height 13
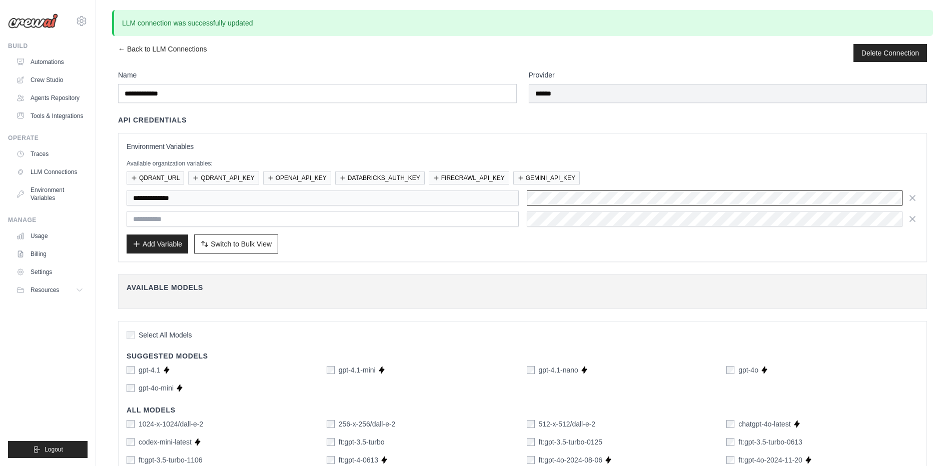
click at [481, 195] on div "**********" at bounding box center [523, 198] width 792 height 15
click at [494, 201] on div "**********" at bounding box center [523, 198] width 792 height 15
click at [909, 195] on icon "button" at bounding box center [913, 198] width 10 height 10
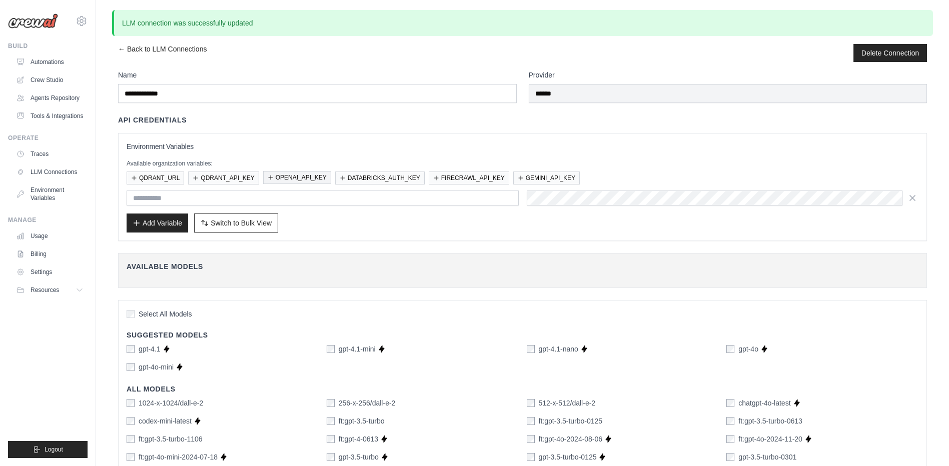
click at [302, 180] on button "OPENAI_API_KEY" at bounding box center [297, 177] width 68 height 13
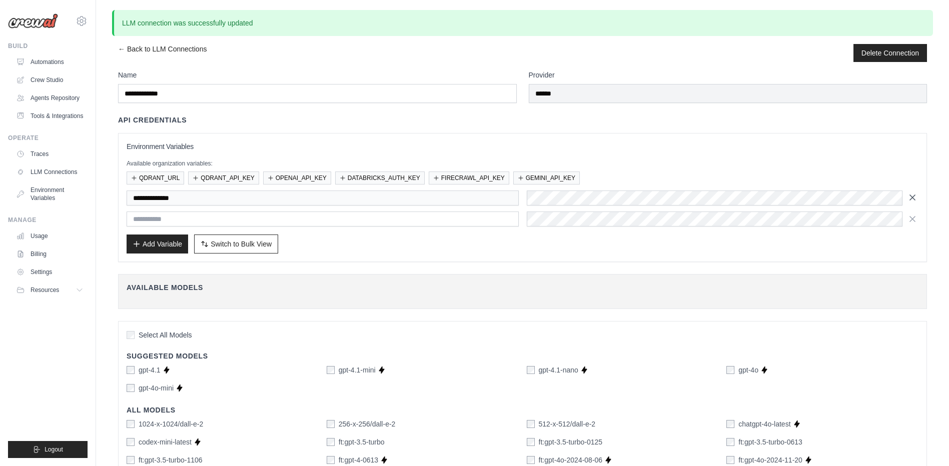
click at [912, 196] on icon "button" at bounding box center [913, 198] width 10 height 10
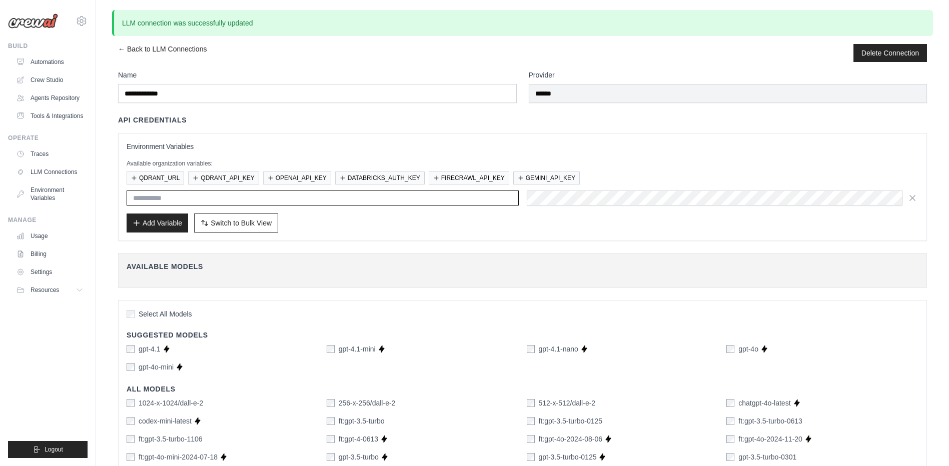
click at [351, 199] on input "text" at bounding box center [323, 198] width 392 height 15
type input "**********"
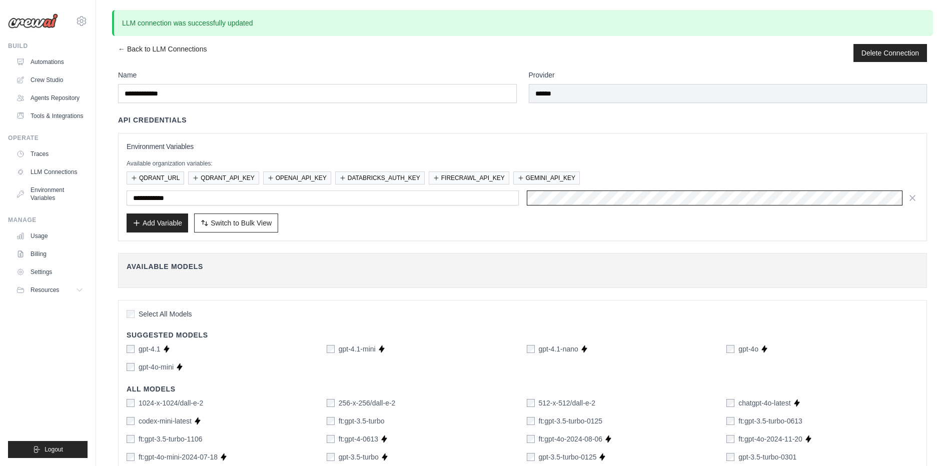
scroll to position [0, 268]
click at [164, 226] on button "Add Variable" at bounding box center [158, 222] width 62 height 19
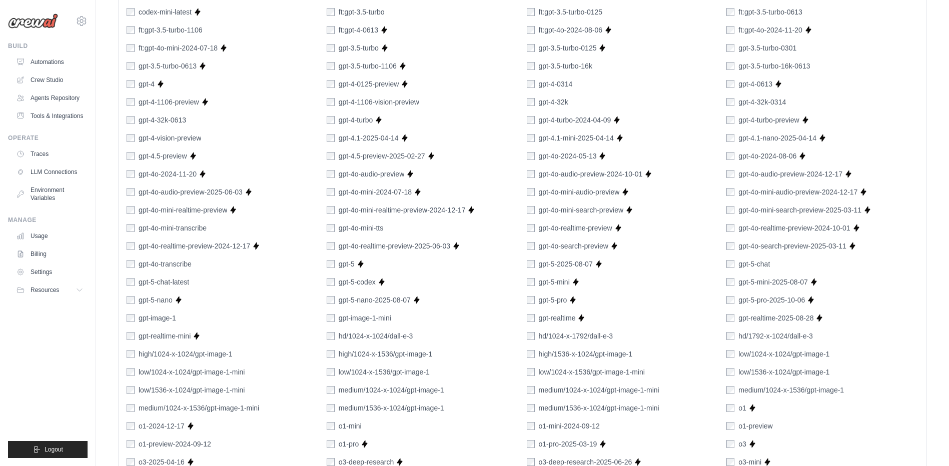
scroll to position [650, 0]
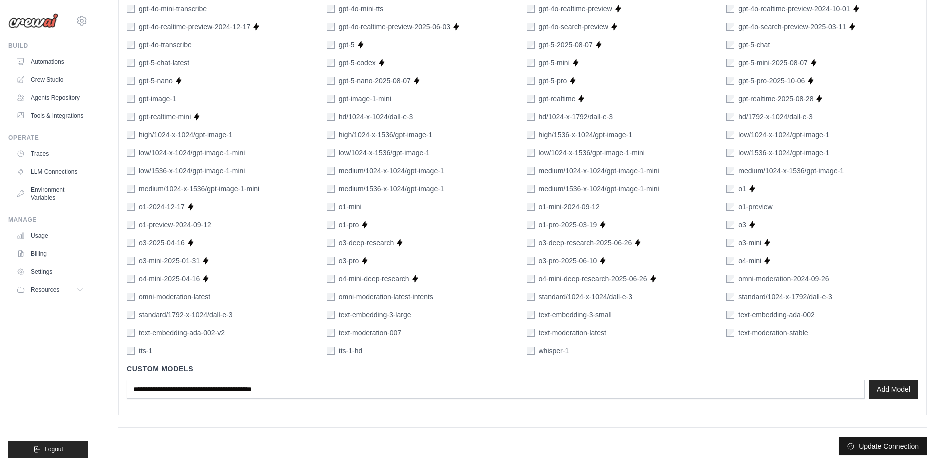
click at [865, 447] on button "Update Connection" at bounding box center [883, 447] width 88 height 18
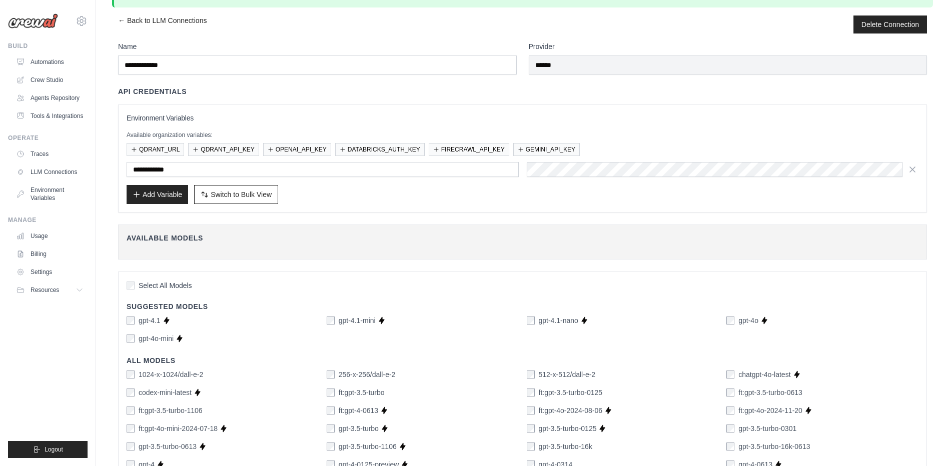
scroll to position [0, 0]
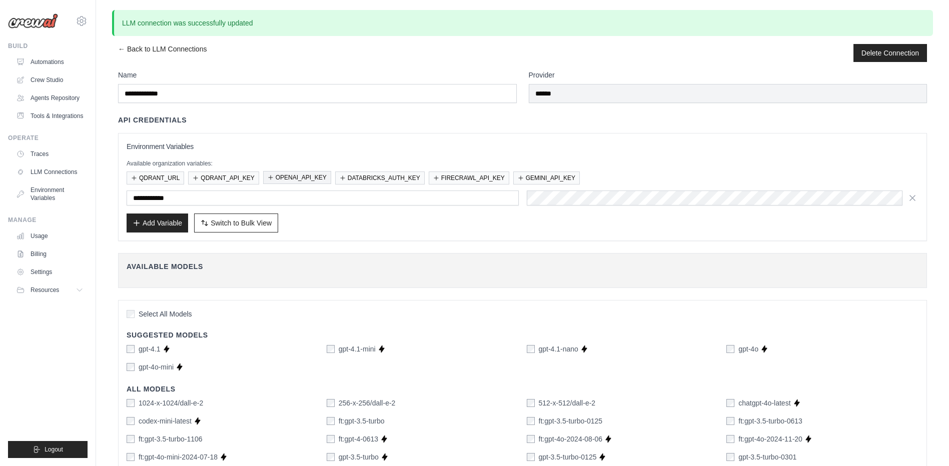
click at [301, 180] on button "OPENAI_API_KEY" at bounding box center [297, 177] width 68 height 13
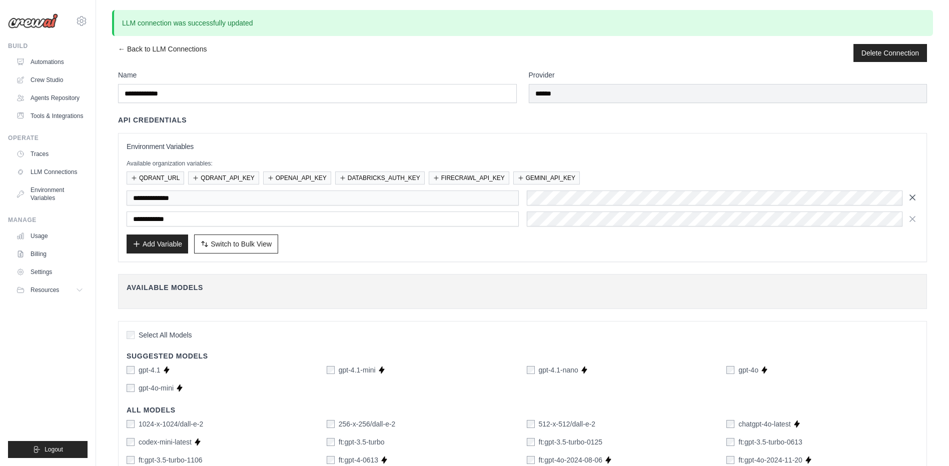
click at [915, 198] on icon "button" at bounding box center [913, 198] width 10 height 10
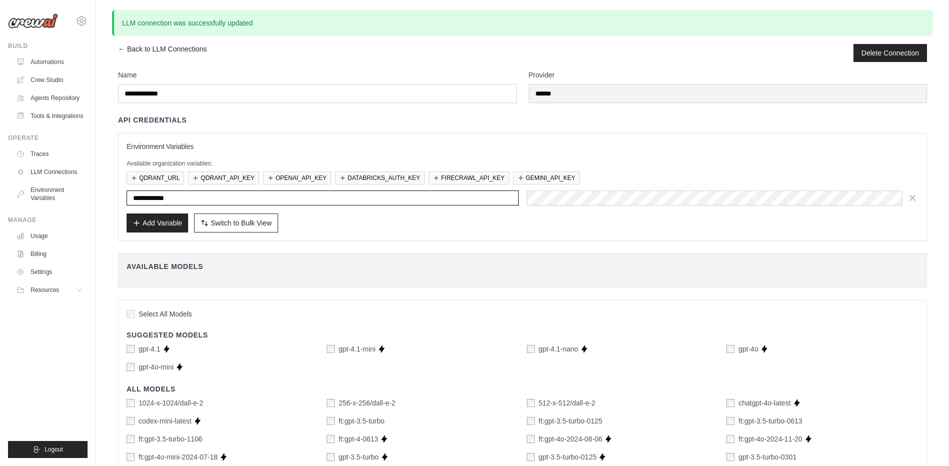
drag, startPoint x: 149, startPoint y: 197, endPoint x: 127, endPoint y: 198, distance: 21.5
click at [127, 198] on input "**********" at bounding box center [323, 198] width 392 height 15
type input "**********"
click at [158, 218] on button "Add Variable" at bounding box center [158, 222] width 62 height 19
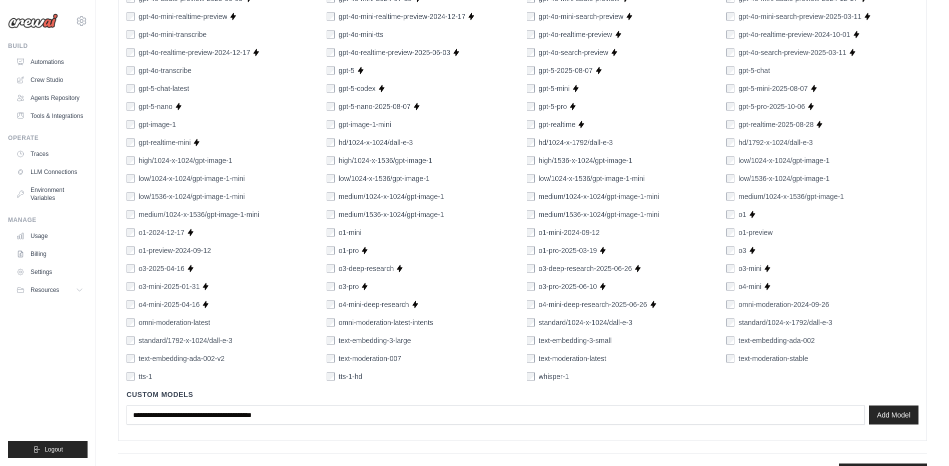
scroll to position [650, 0]
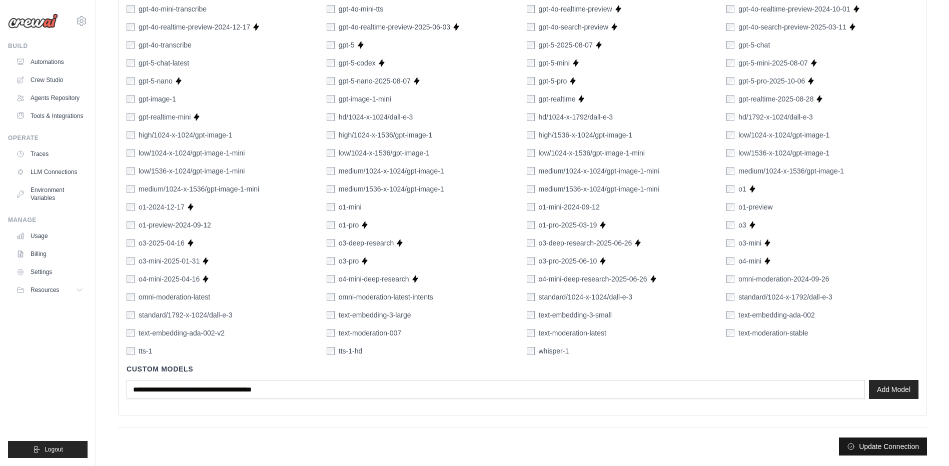
click at [875, 447] on button "Update Connection" at bounding box center [883, 447] width 88 height 18
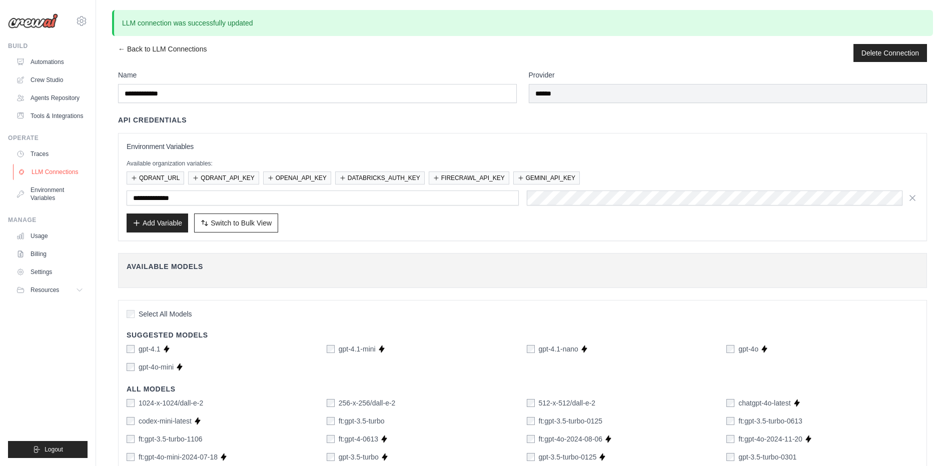
click at [63, 168] on link "LLM Connections" at bounding box center [51, 172] width 76 height 16
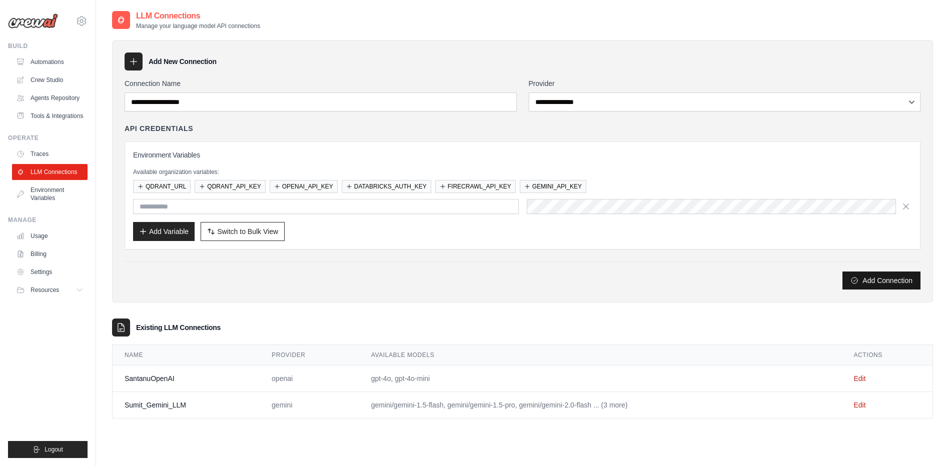
click at [864, 281] on button "Add Connection" at bounding box center [882, 281] width 78 height 18
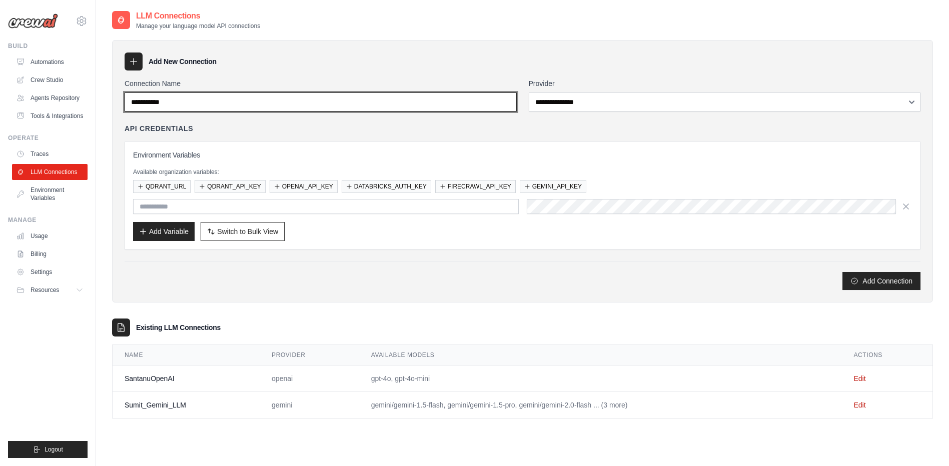
type input "**********"
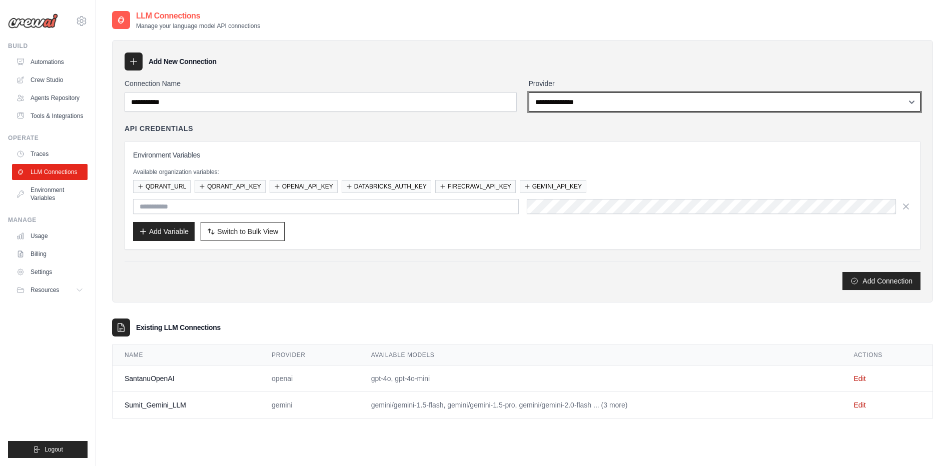
click at [564, 103] on select "**********" at bounding box center [725, 102] width 392 height 19
click at [569, 105] on select "**********" at bounding box center [725, 102] width 392 height 19
select select "****"
click at [529, 93] on select "**********" at bounding box center [725, 102] width 392 height 19
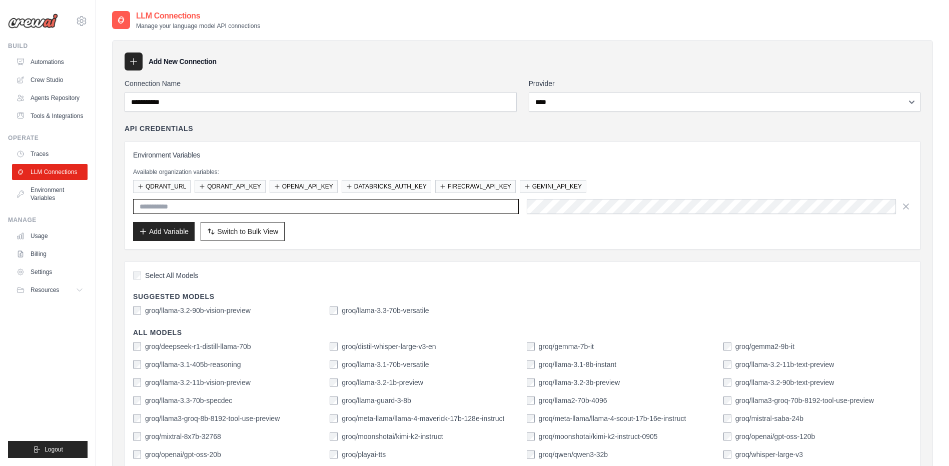
click at [275, 212] on input "text" at bounding box center [326, 206] width 386 height 15
type input "**********"
click at [185, 233] on button "Add Variable" at bounding box center [164, 231] width 62 height 19
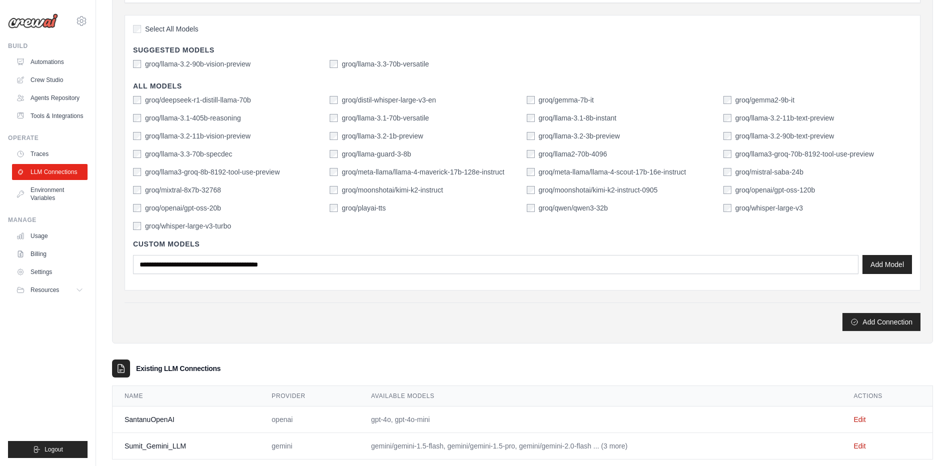
scroll to position [287, 0]
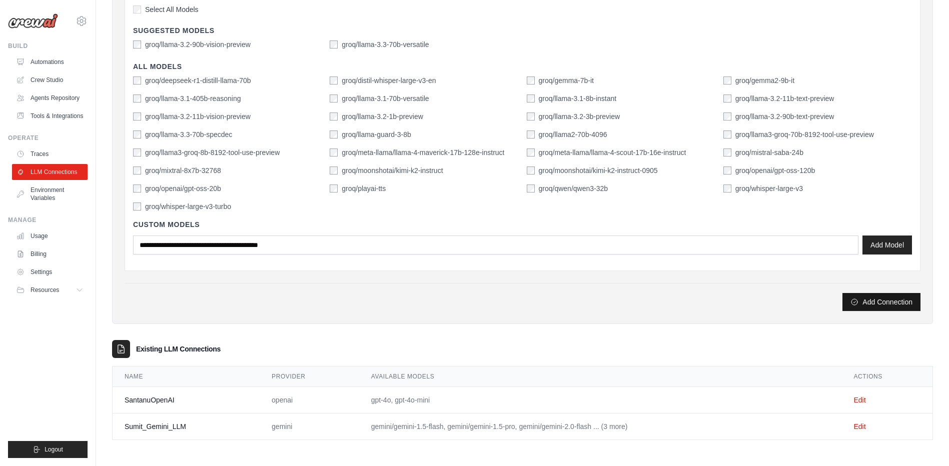
click at [878, 297] on button "Add Connection" at bounding box center [882, 302] width 78 height 18
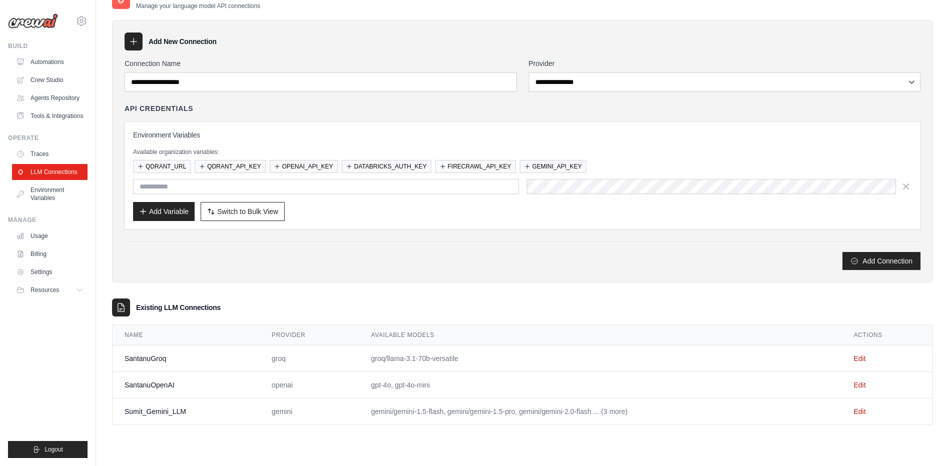
scroll to position [0, 0]
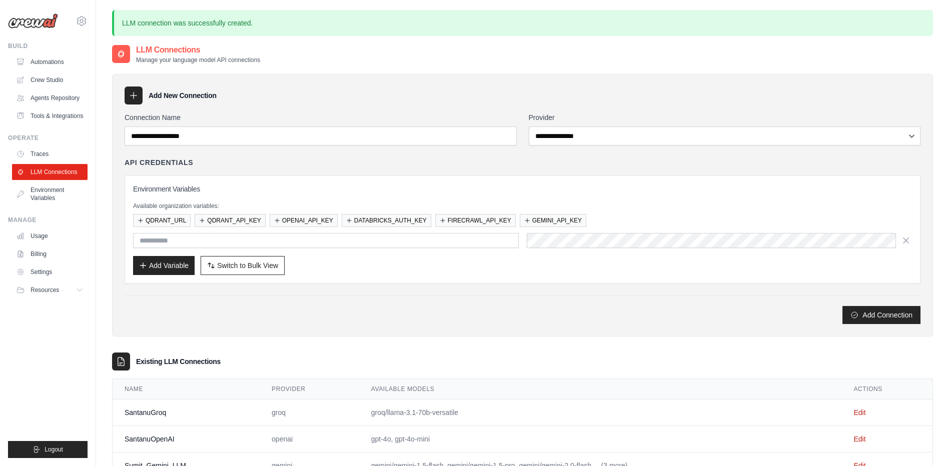
drag, startPoint x: 467, startPoint y: 410, endPoint x: 385, endPoint y: 413, distance: 81.6
click at [385, 413] on td "groq/llama-3.1-70b-versatile" at bounding box center [600, 413] width 483 height 27
copy td "/llama-3.1-70b-versatile"
click at [854, 413] on link "Edit" at bounding box center [860, 413] width 12 height 8
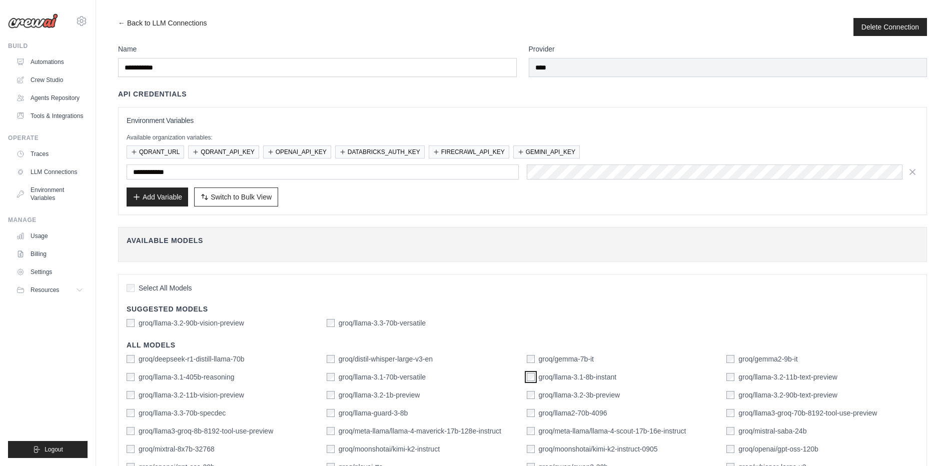
scroll to position [134, 0]
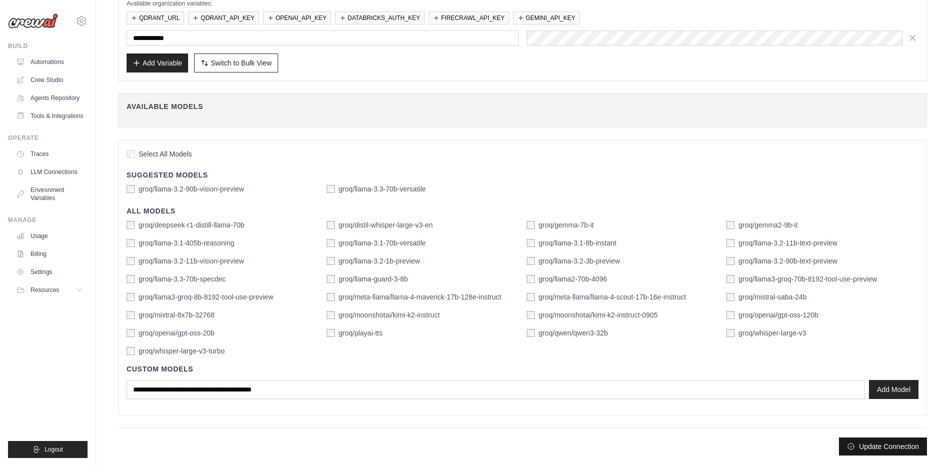
click at [850, 446] on icon "submit" at bounding box center [851, 447] width 8 height 8
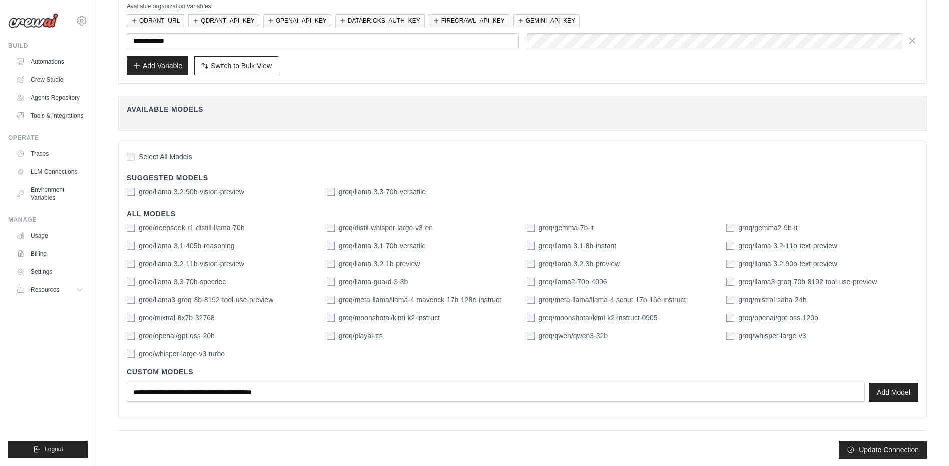
scroll to position [158, 0]
click at [859, 444] on button "Update Connection" at bounding box center [883, 449] width 88 height 18
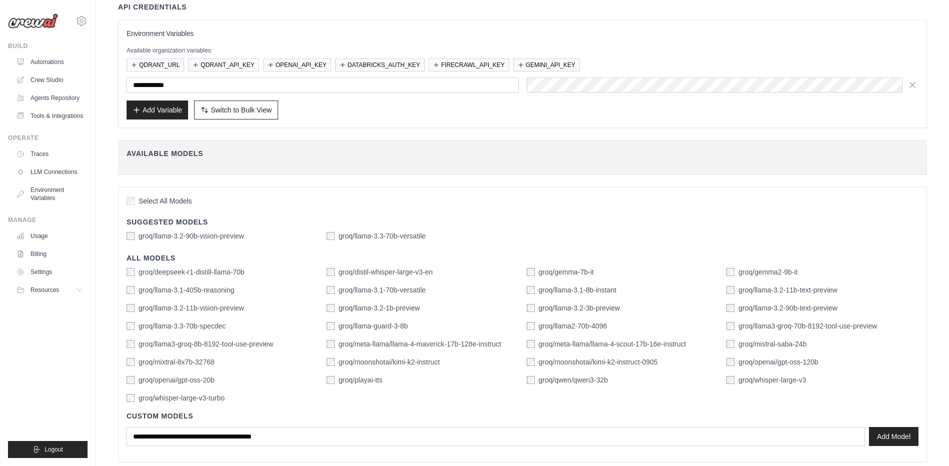
scroll to position [160, 0]
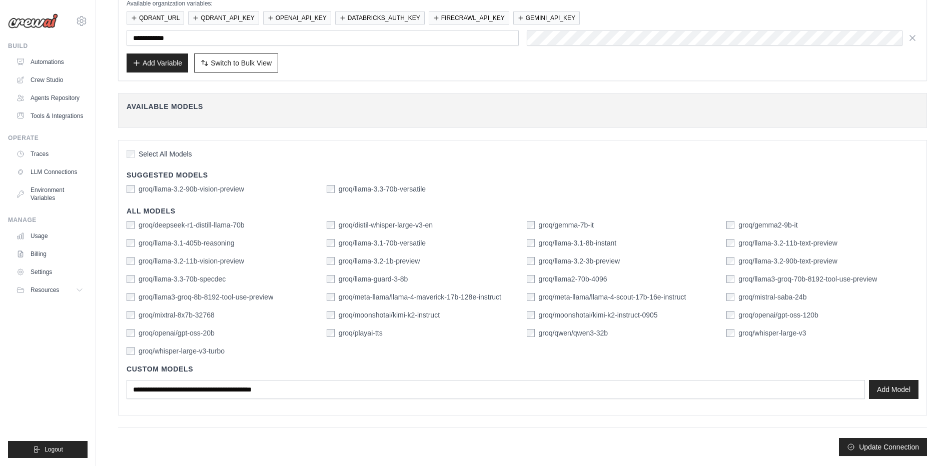
click at [194, 318] on label "groq/mixtral-8x7b-32768" at bounding box center [177, 315] width 76 height 10
click at [559, 244] on label "groq/llama-3.1-8b-instant" at bounding box center [578, 243] width 78 height 10
click at [874, 445] on button "Update Connection" at bounding box center [883, 447] width 88 height 18
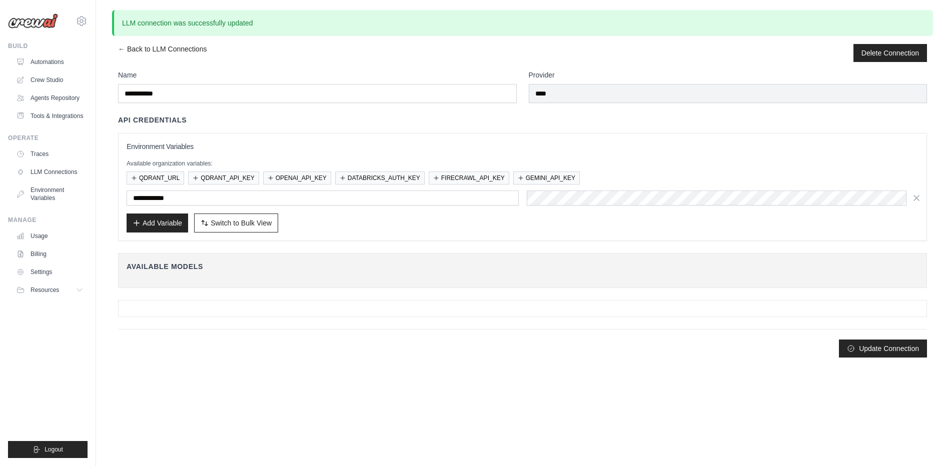
scroll to position [0, 0]
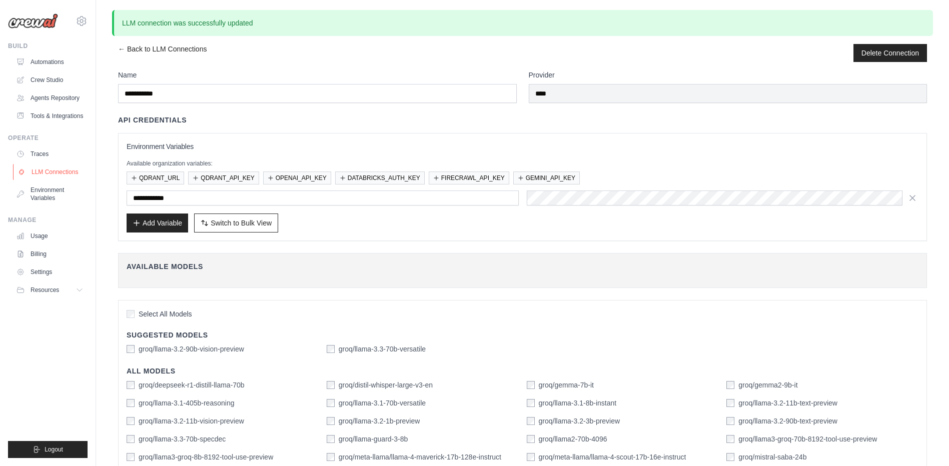
click at [60, 173] on link "LLM Connections" at bounding box center [51, 172] width 76 height 16
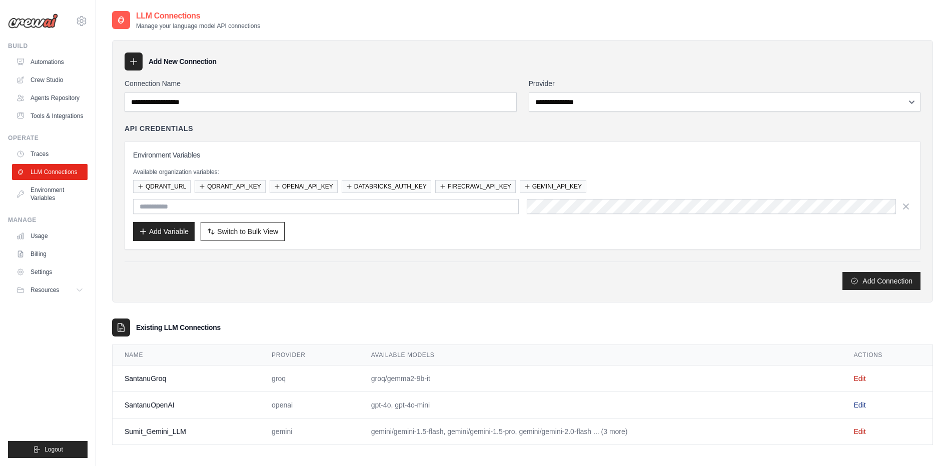
click at [861, 402] on link "Edit" at bounding box center [860, 405] width 12 height 8
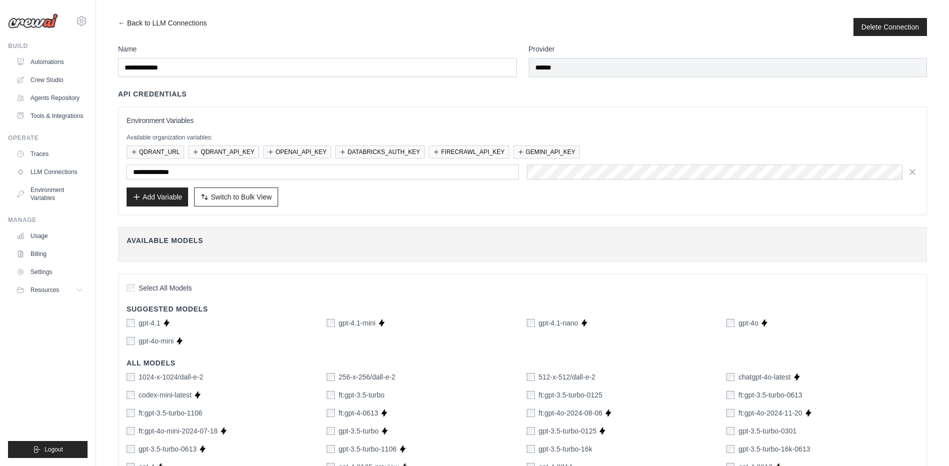
click at [324, 196] on div "Add Variable Switch to Bulk View Switch to Table View" at bounding box center [523, 197] width 792 height 19
click at [265, 199] on span "Switch to Bulk View" at bounding box center [241, 197] width 61 height 10
type textarea "**********"
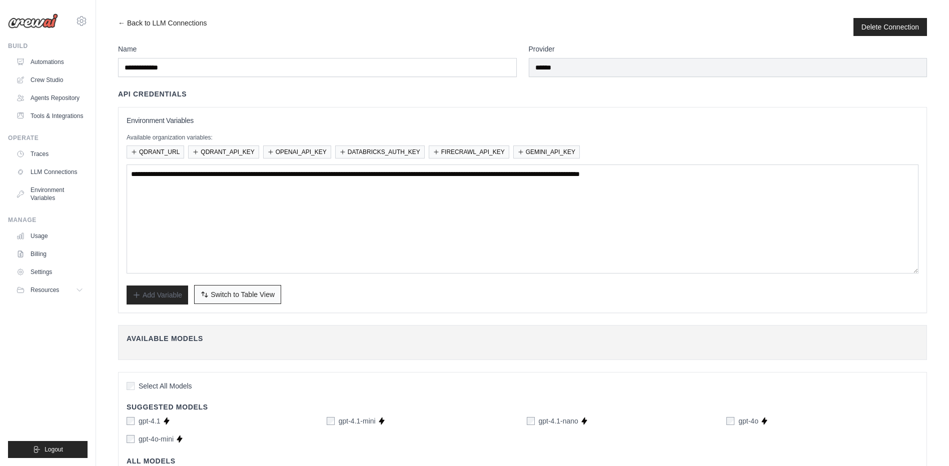
click at [268, 295] on span "Switch to Table View" at bounding box center [243, 295] width 64 height 10
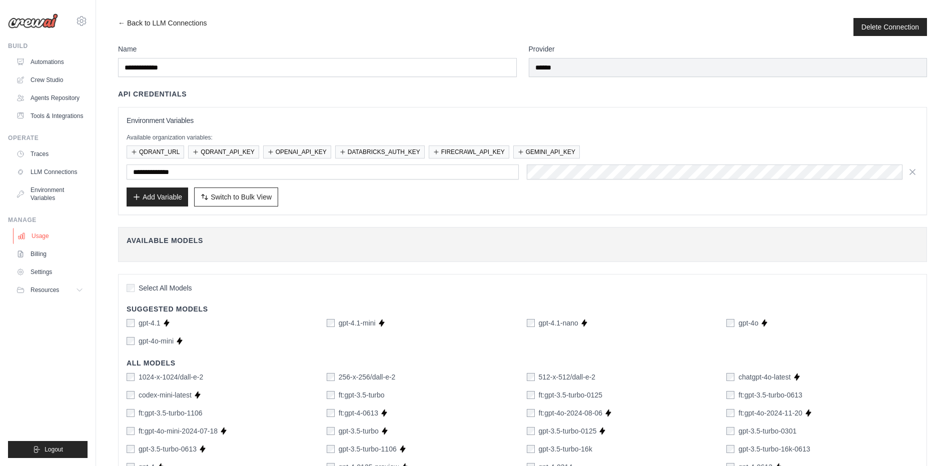
click at [61, 239] on link "Usage" at bounding box center [51, 236] width 76 height 16
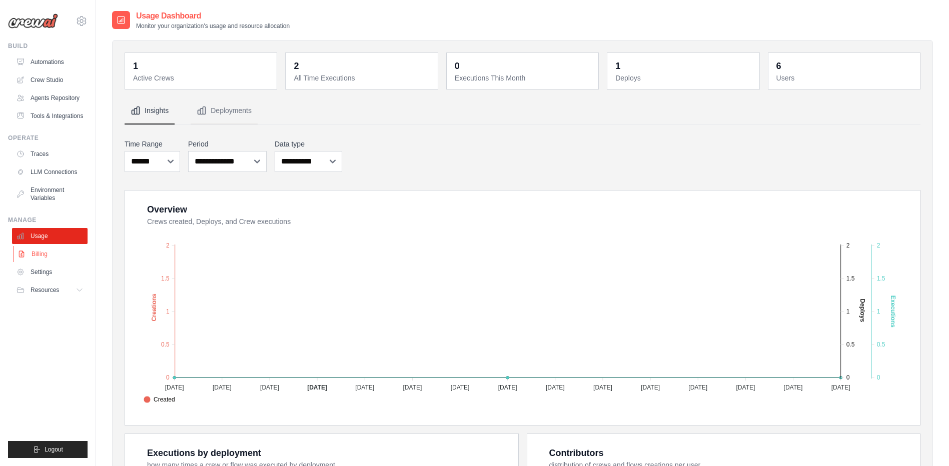
click at [68, 254] on link "Billing" at bounding box center [51, 254] width 76 height 16
click at [60, 170] on link "LLM Connections" at bounding box center [51, 172] width 76 height 16
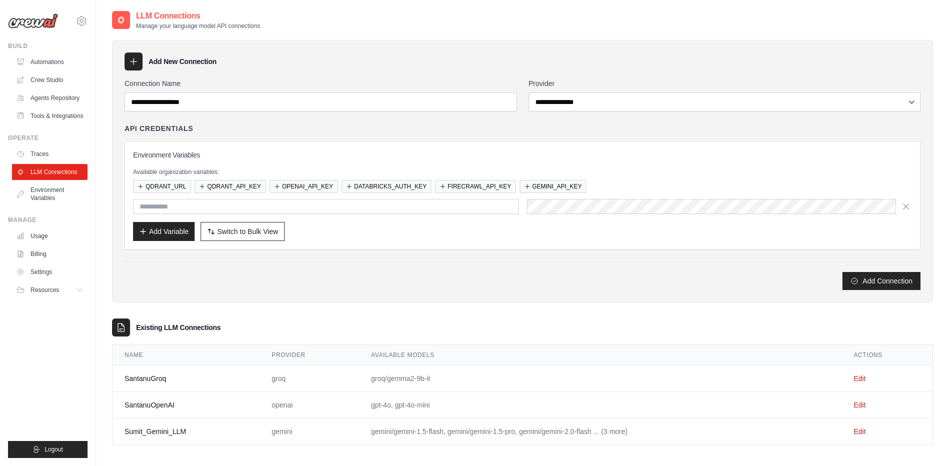
scroll to position [20, 0]
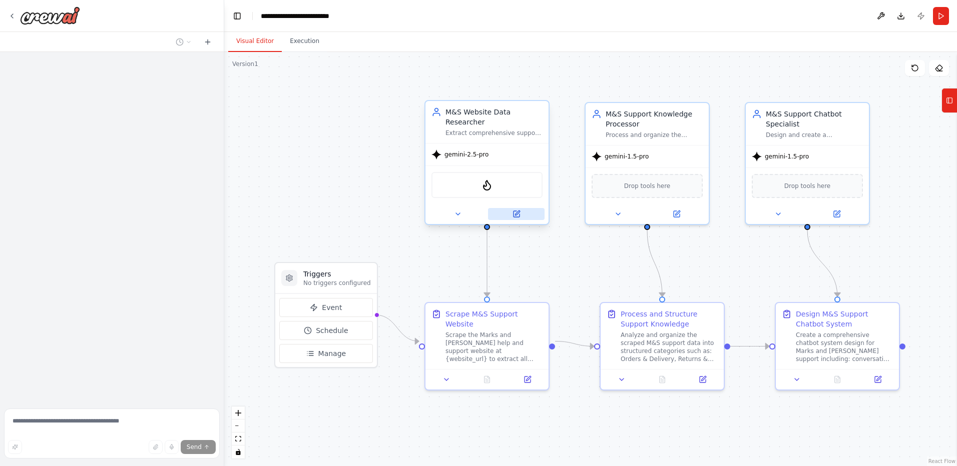
click at [516, 210] on button at bounding box center [516, 214] width 57 height 12
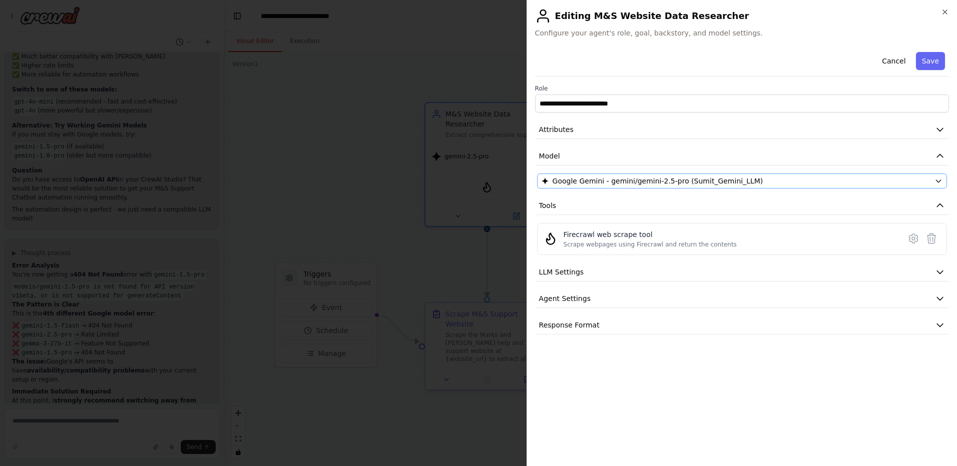
scroll to position [2987, 0]
click at [578, 181] on span "Google Gemini - gemini/gemini-2.5-pro (Sumit_Gemini_LLM)" at bounding box center [658, 181] width 211 height 10
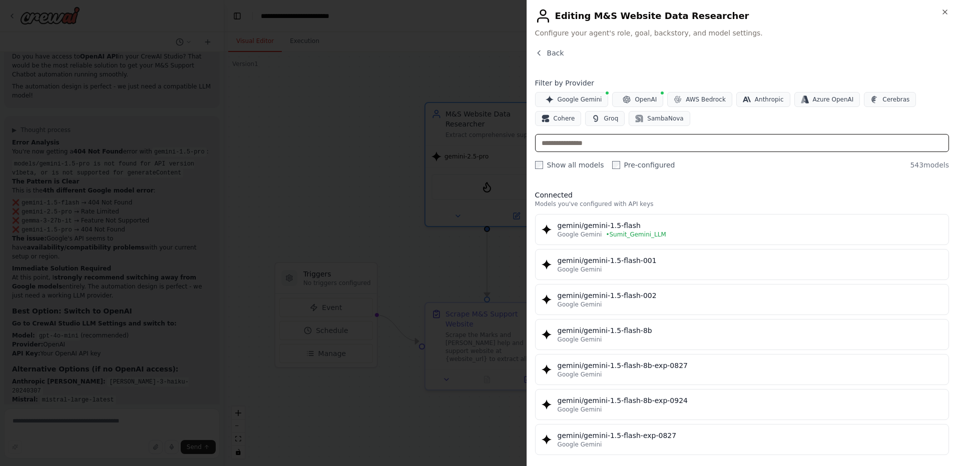
click at [623, 143] on input "text" at bounding box center [742, 143] width 414 height 18
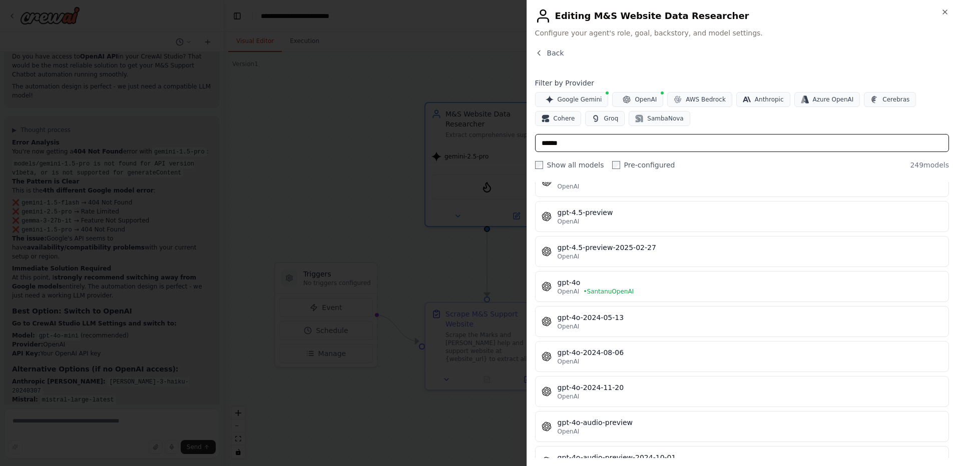
scroll to position [1275, 0]
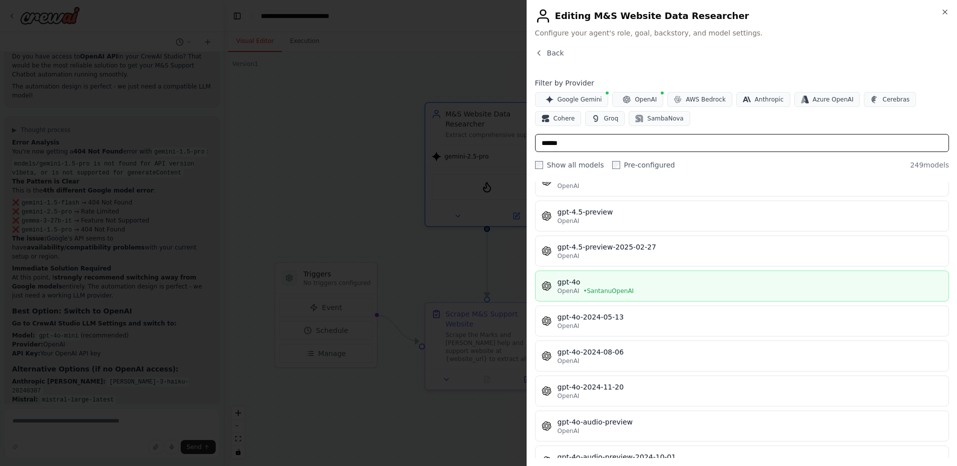
type input "******"
click at [625, 281] on div "gpt-4o" at bounding box center [750, 282] width 385 height 10
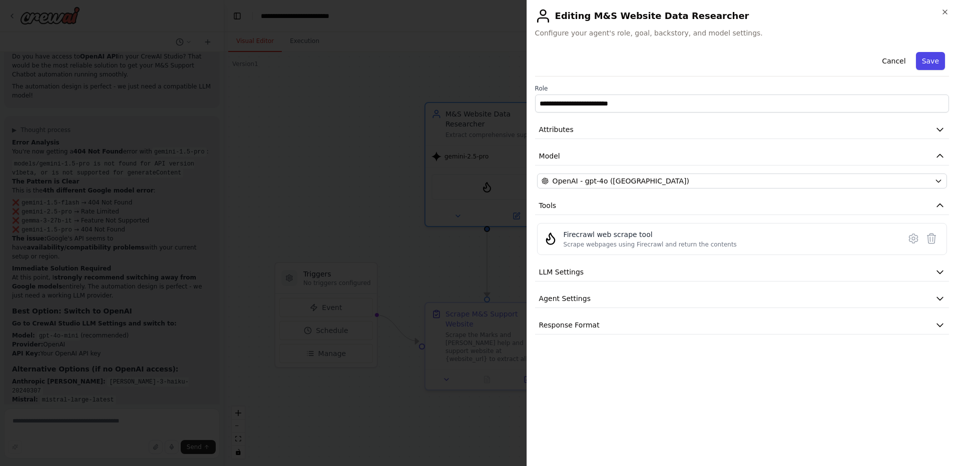
click at [927, 59] on button "Save" at bounding box center [930, 61] width 29 height 18
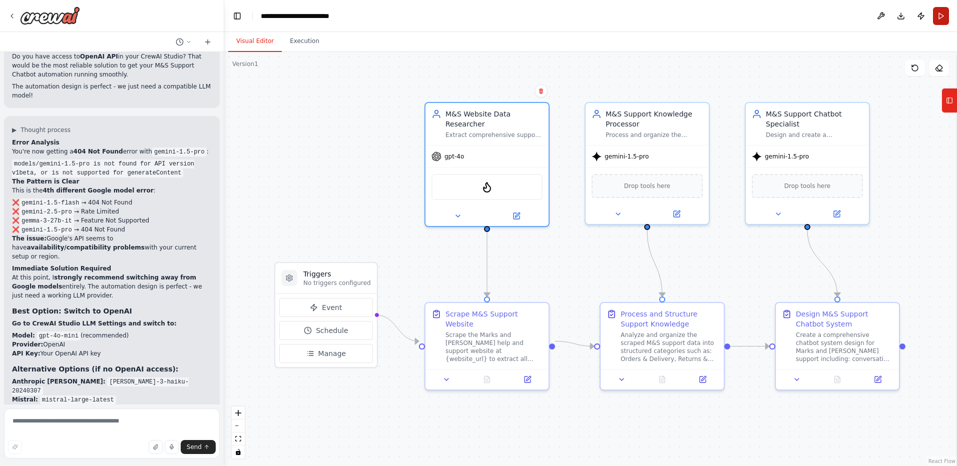
click at [938, 15] on button "Run" at bounding box center [941, 16] width 16 height 18
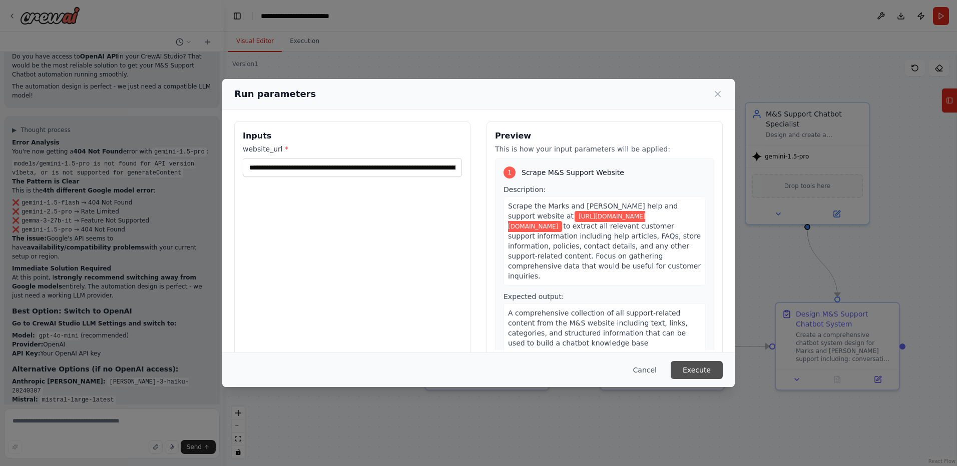
click at [705, 362] on button "Execute" at bounding box center [697, 370] width 52 height 18
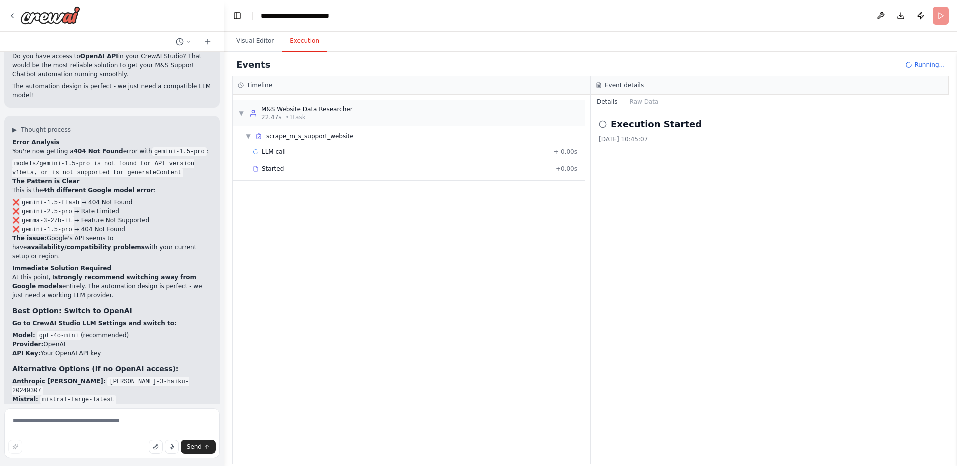
scroll to position [3068, 0]
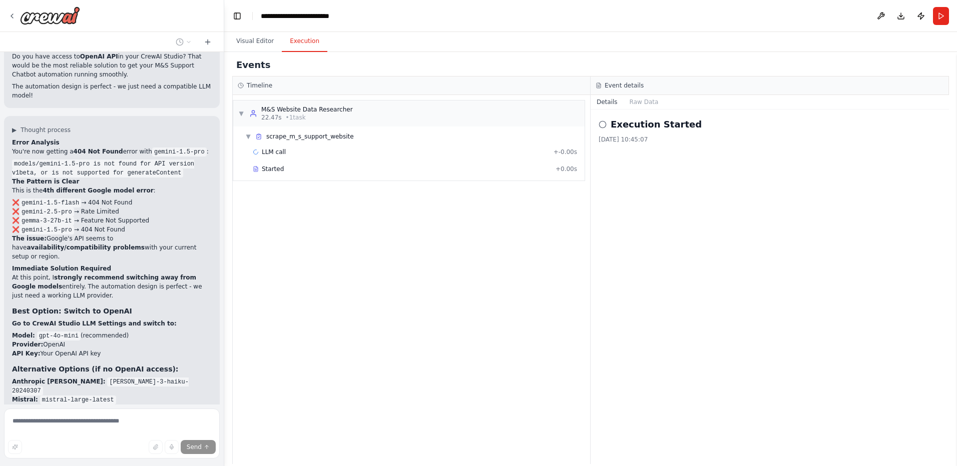
scroll to position [3026, 0]
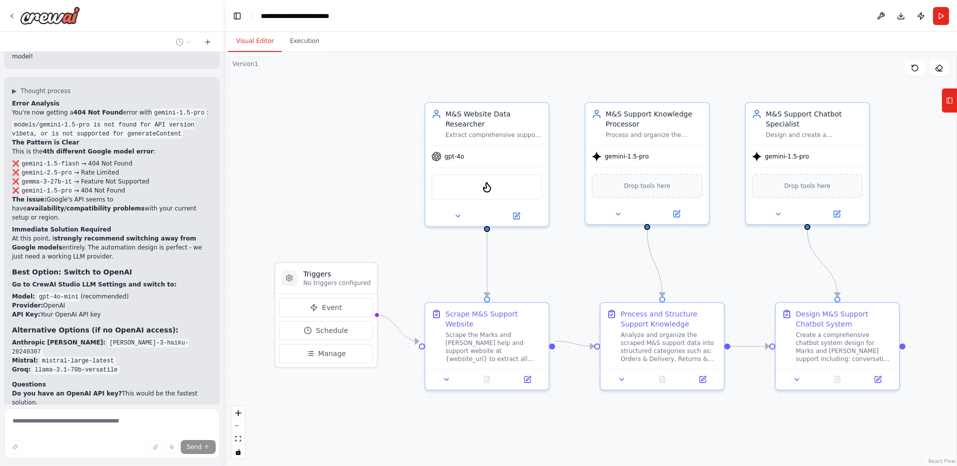
click at [248, 44] on button "Visual Editor" at bounding box center [255, 41] width 54 height 21
click at [513, 211] on icon at bounding box center [516, 214] width 6 height 6
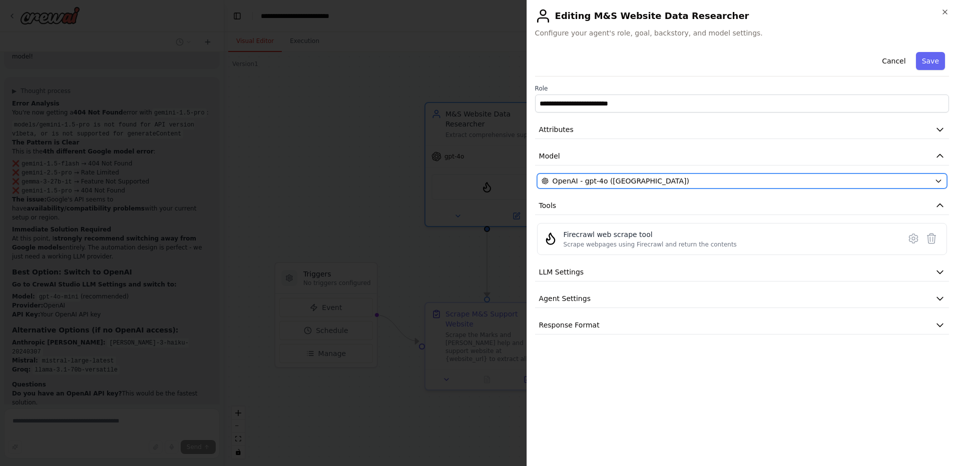
click at [607, 178] on span "OpenAI - gpt-4o (SantanuOpenAI)" at bounding box center [621, 181] width 137 height 10
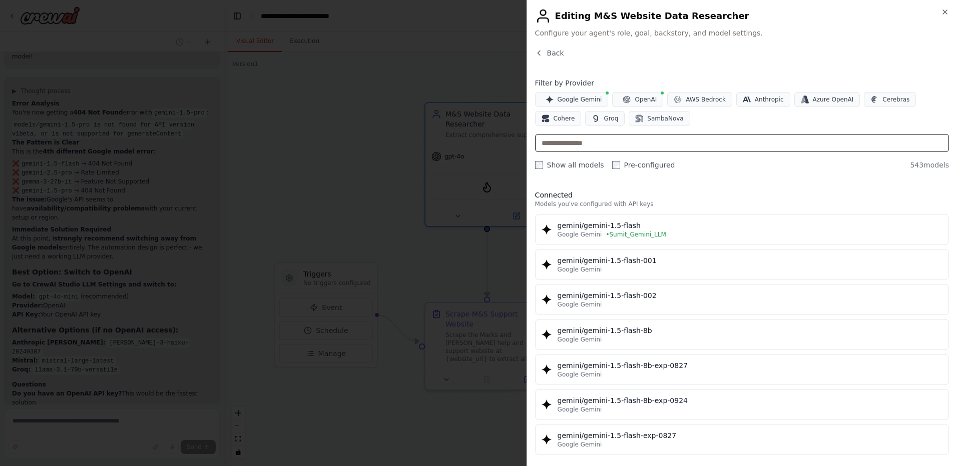
click at [673, 147] on input "text" at bounding box center [742, 143] width 414 height 18
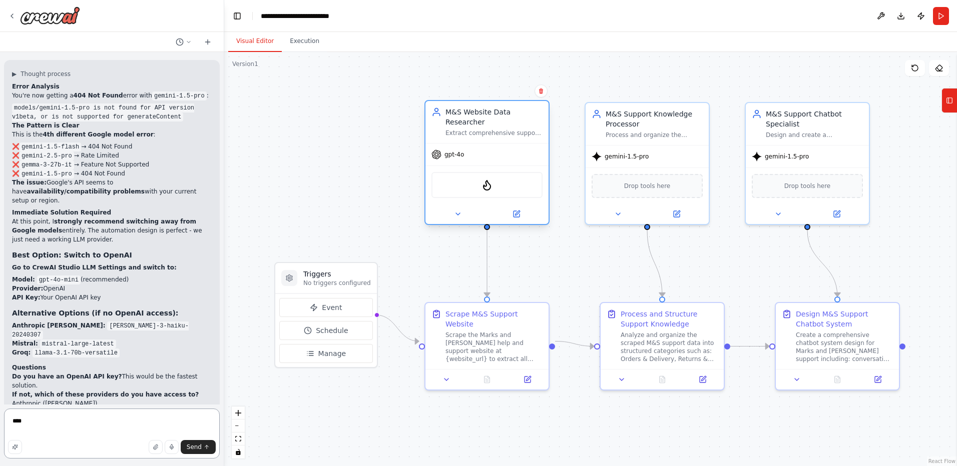
scroll to position [3064, 0]
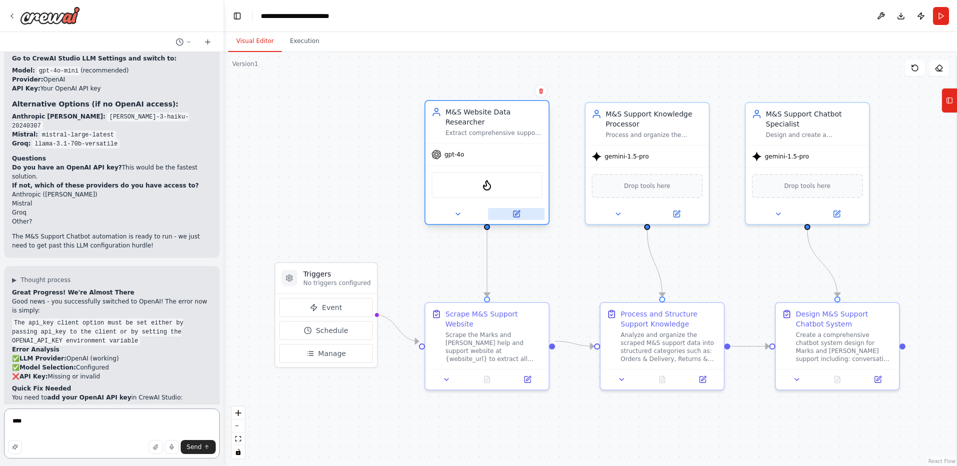
type textarea "****"
click at [514, 211] on icon at bounding box center [516, 214] width 6 height 6
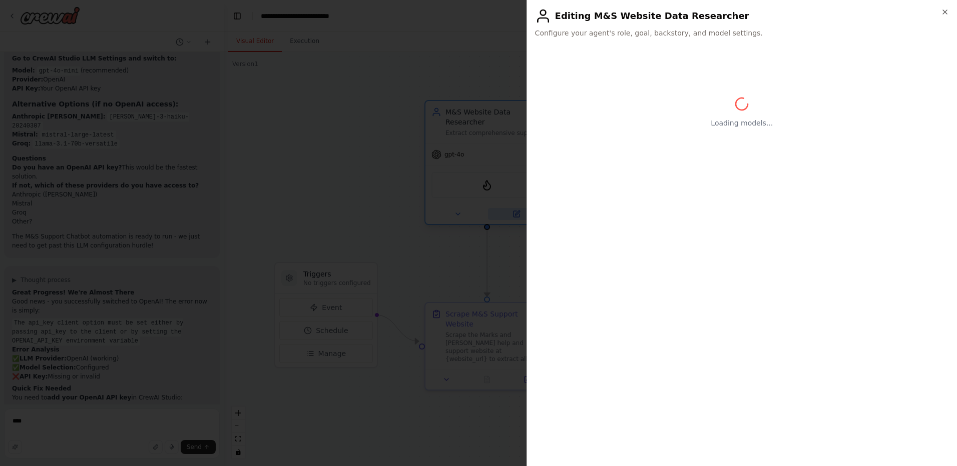
scroll to position [3261, 0]
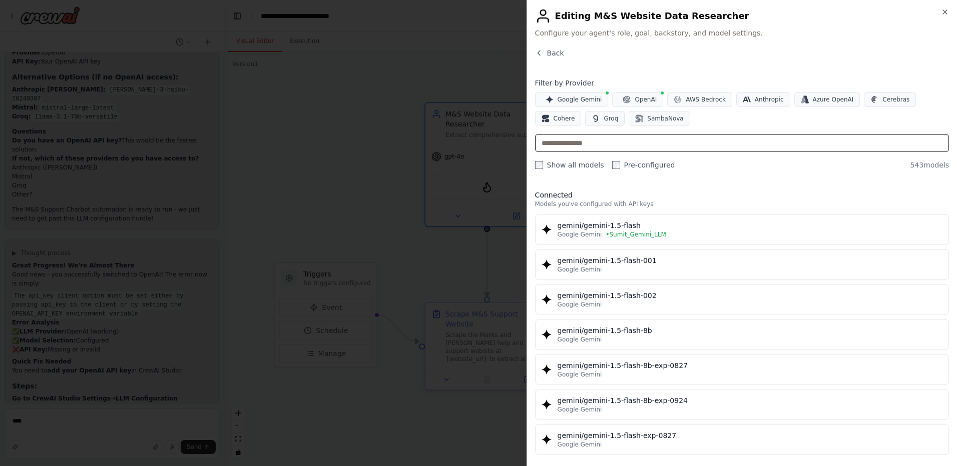
click at [719, 138] on input "text" at bounding box center [742, 143] width 414 height 18
type input "****"
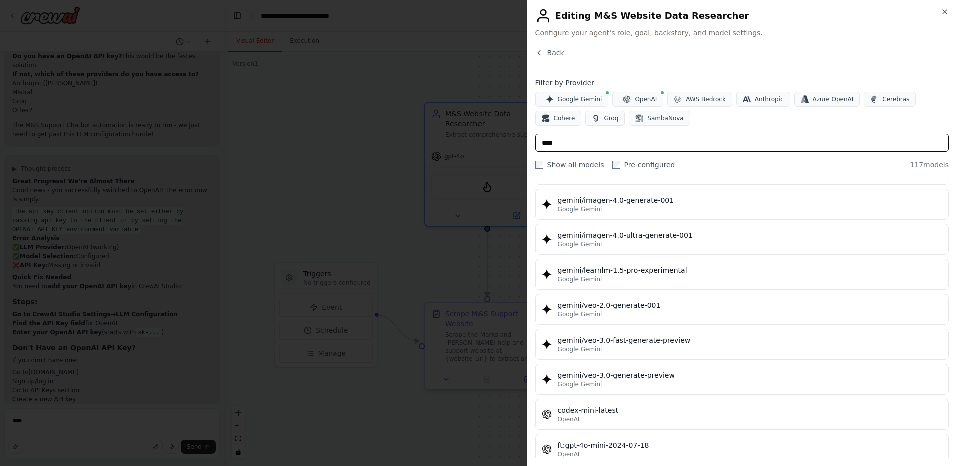
scroll to position [1851, 0]
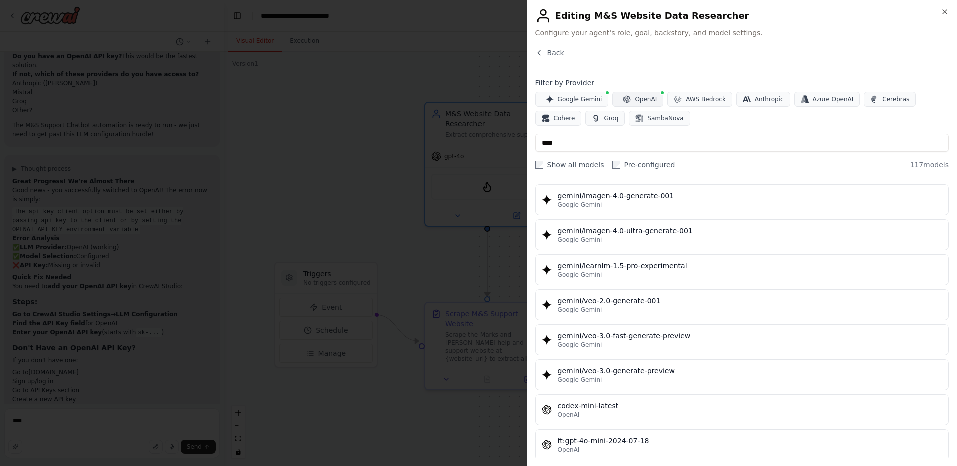
click at [635, 99] on span "OpenAI" at bounding box center [646, 100] width 22 height 8
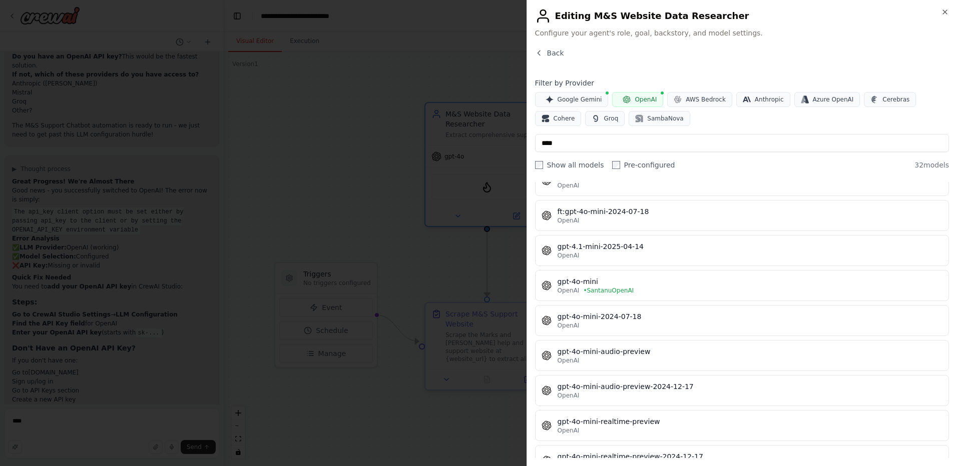
scroll to position [49, 0]
click at [677, 295] on button "gpt-4o-mini OpenAI • [GEOGRAPHIC_DATA]" at bounding box center [742, 286] width 414 height 31
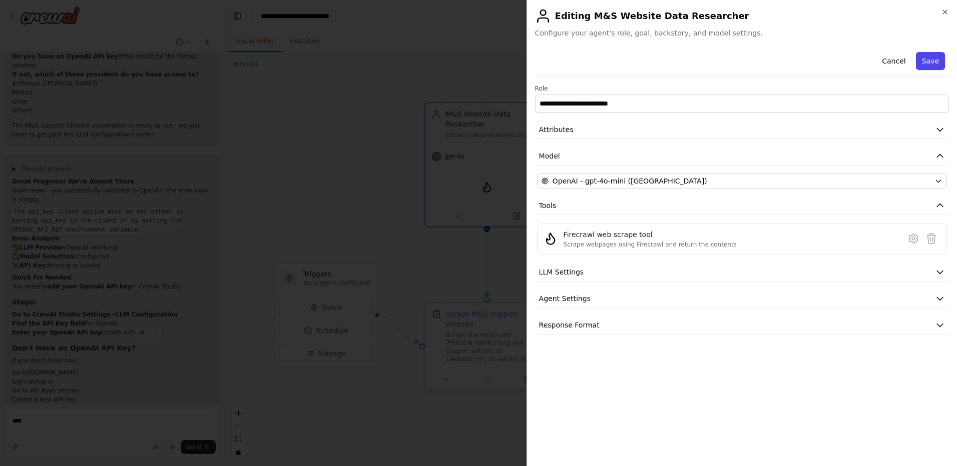
click at [926, 59] on button "Save" at bounding box center [930, 61] width 29 height 18
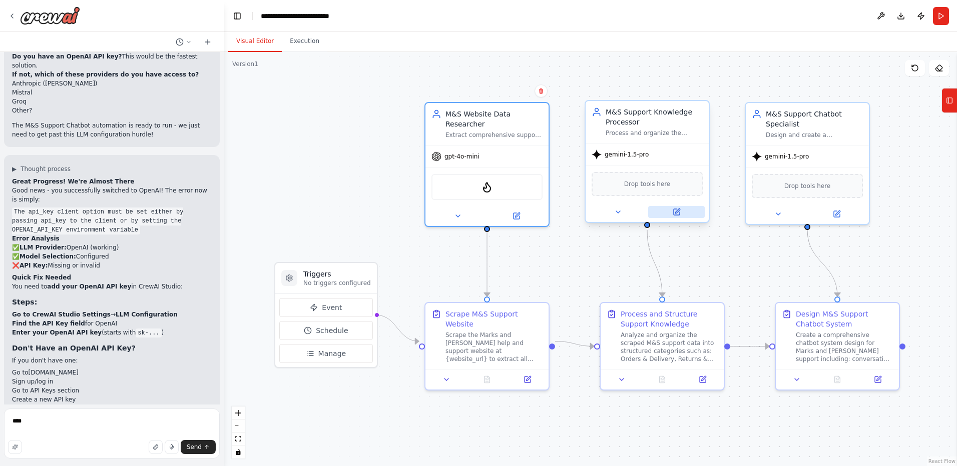
click at [678, 214] on icon at bounding box center [677, 212] width 6 height 6
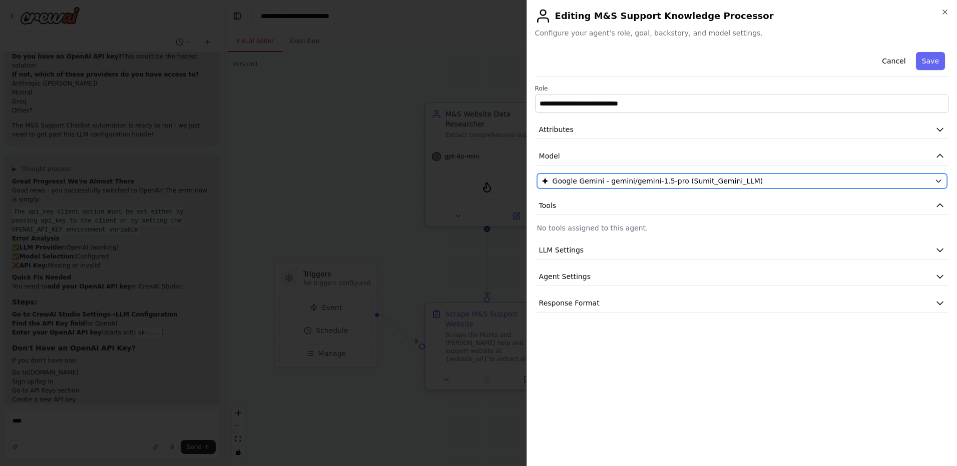
click at [658, 184] on span "Google Gemini - gemini/gemini-1.5-pro (Sumit_Gemini_LLM)" at bounding box center [658, 181] width 211 height 10
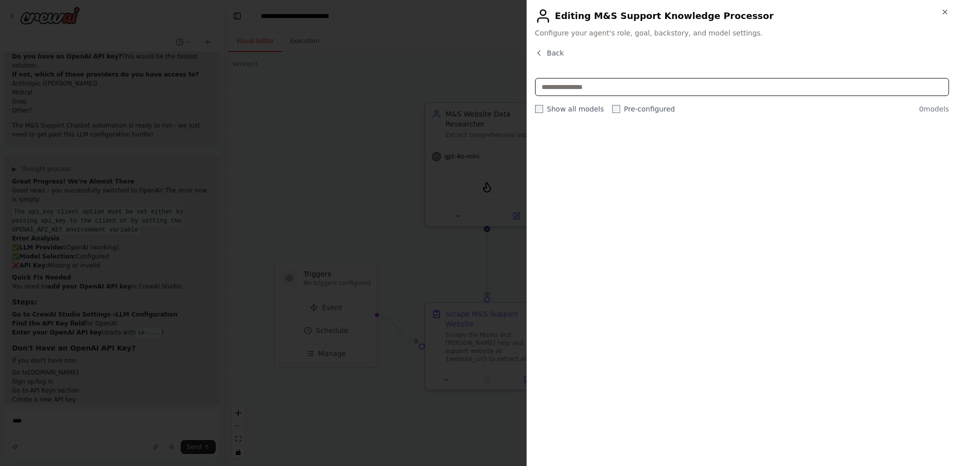
click at [665, 93] on input "text" at bounding box center [742, 87] width 414 height 18
click at [541, 51] on icon "button" at bounding box center [539, 53] width 8 height 8
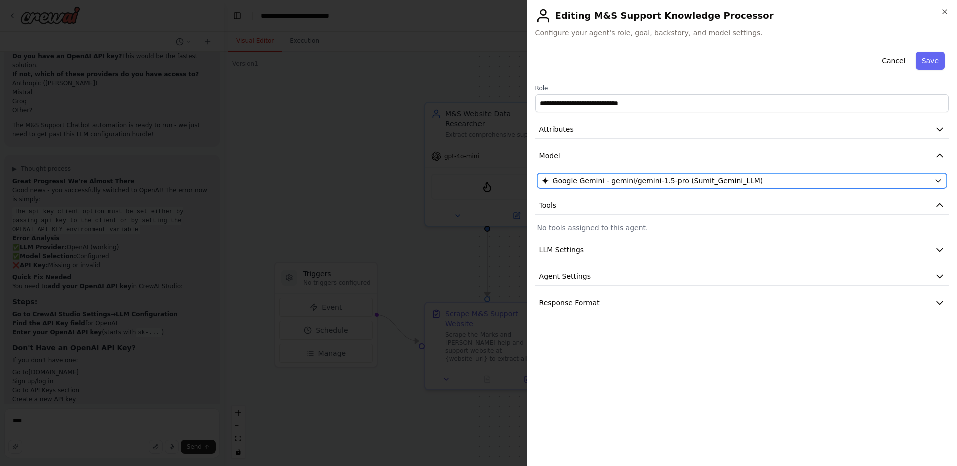
click at [576, 181] on span "Google Gemini - gemini/gemini-1.5-pro (Sumit_Gemini_LLM)" at bounding box center [658, 181] width 211 height 10
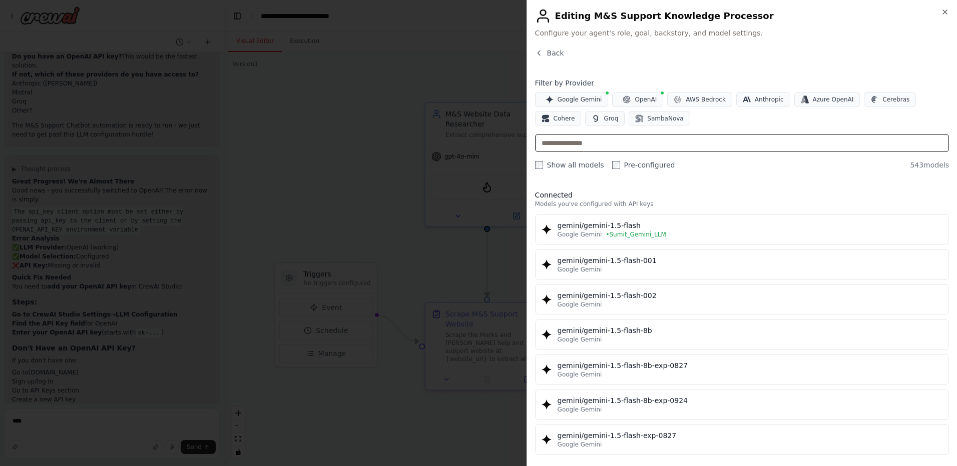
click at [694, 148] on input "text" at bounding box center [742, 143] width 414 height 18
click at [638, 99] on span "OpenAI" at bounding box center [646, 100] width 22 height 8
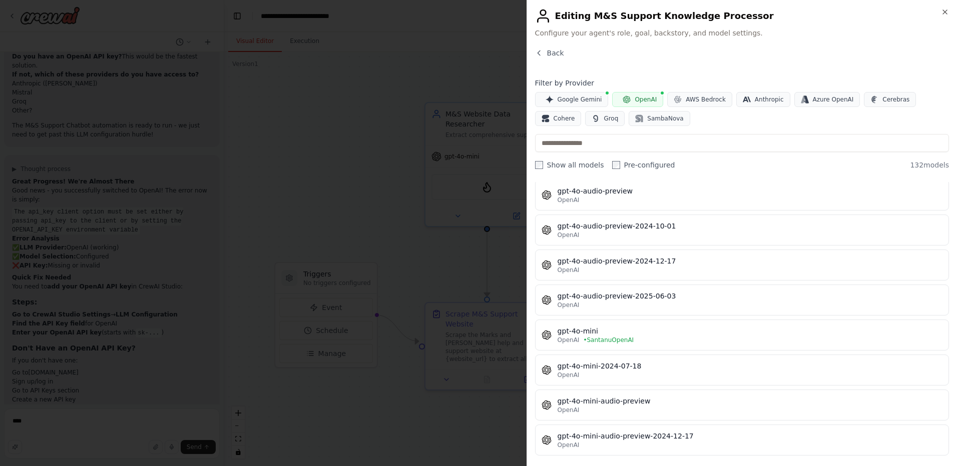
scroll to position [1506, 0]
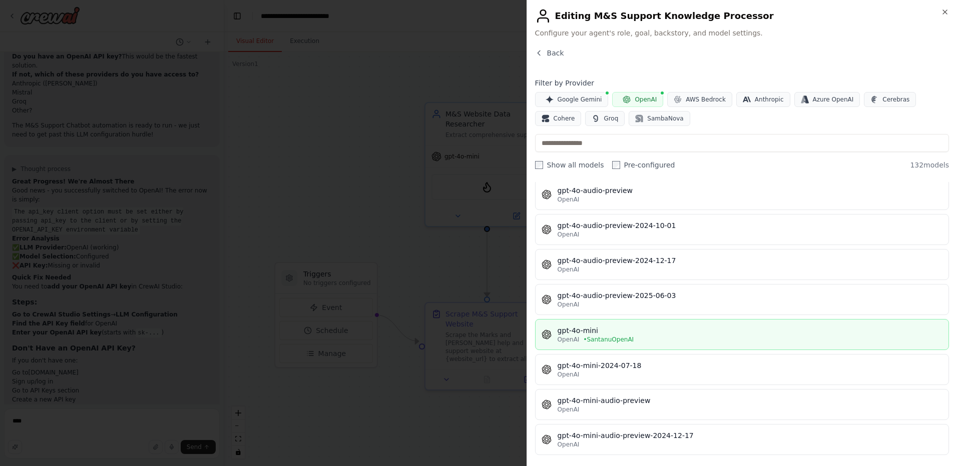
click at [645, 341] on div "OpenAI • [GEOGRAPHIC_DATA]" at bounding box center [750, 340] width 385 height 8
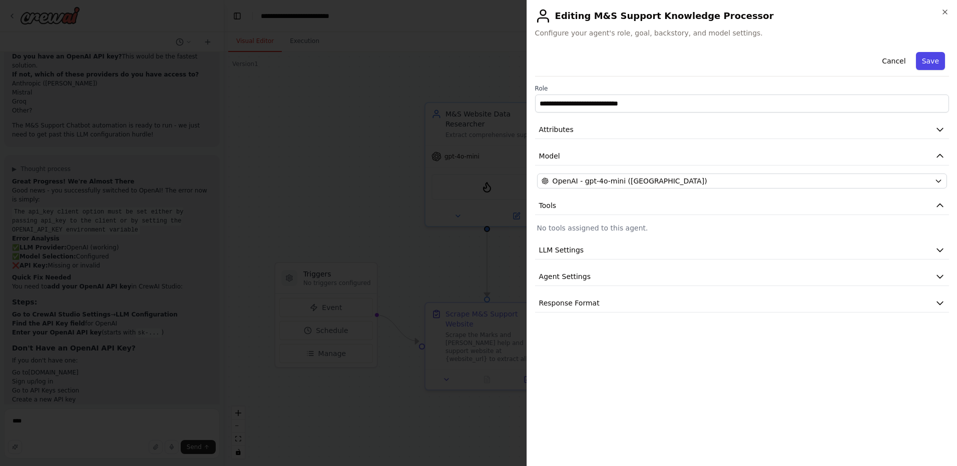
click at [937, 64] on button "Save" at bounding box center [930, 61] width 29 height 18
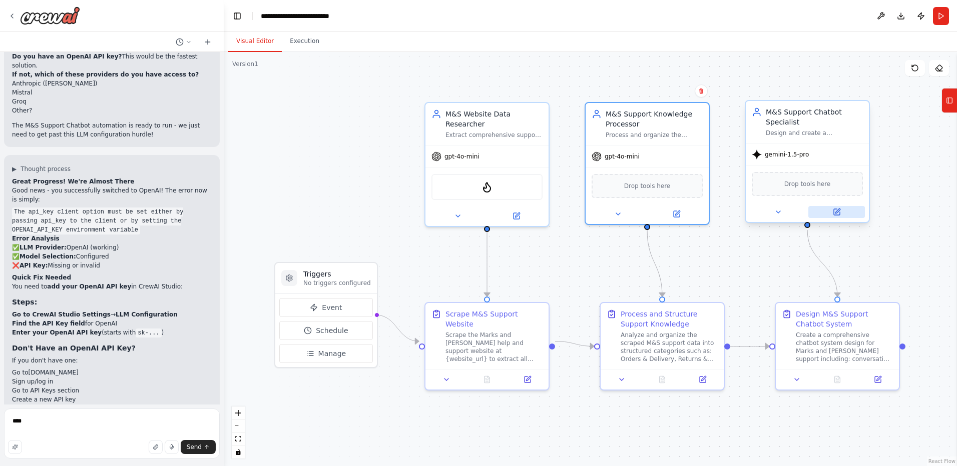
click at [836, 217] on button at bounding box center [836, 212] width 57 height 12
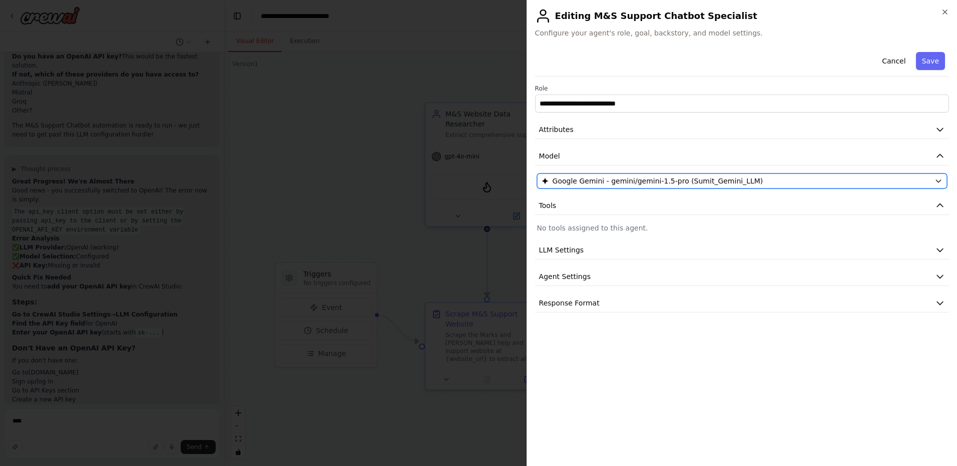
click at [763, 186] on div "Google Gemini - gemini/gemini-1.5-pro (Sumit_Gemini_LLM)" at bounding box center [735, 181] width 389 height 10
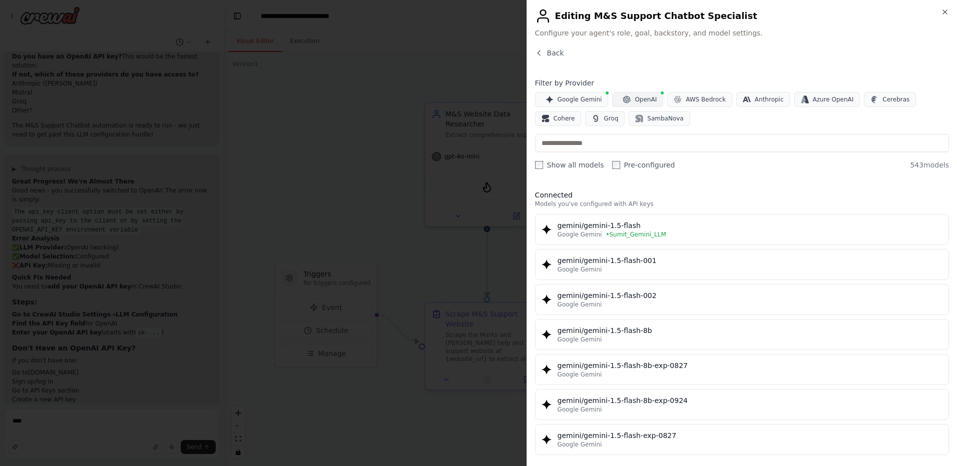
click at [629, 95] on button "OpenAI" at bounding box center [637, 99] width 51 height 15
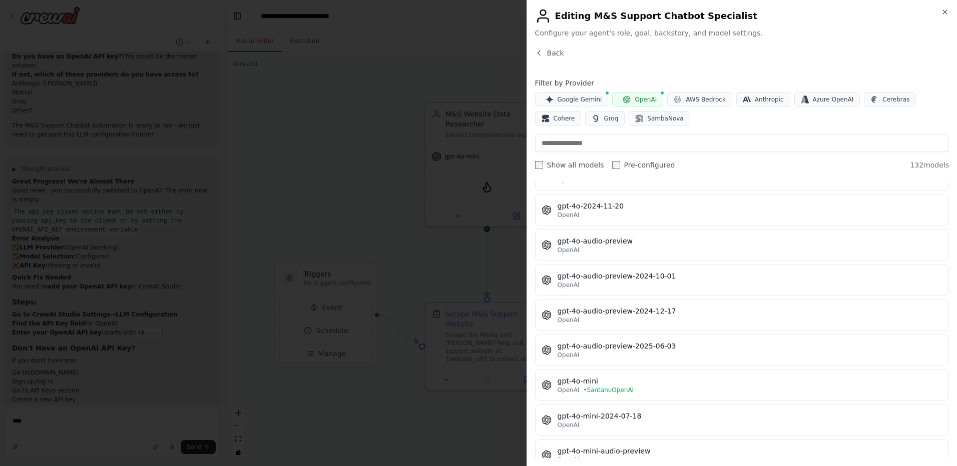
scroll to position [1457, 0]
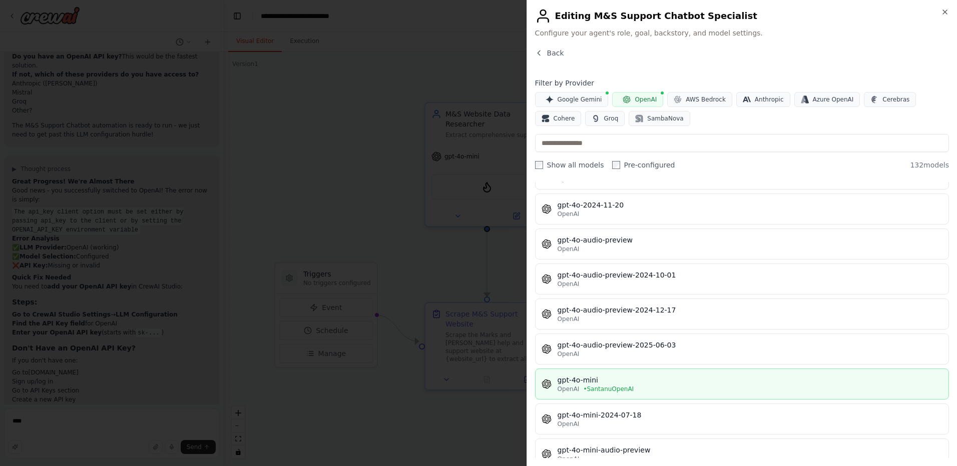
click at [635, 384] on div "gpt-4o-mini" at bounding box center [750, 380] width 385 height 10
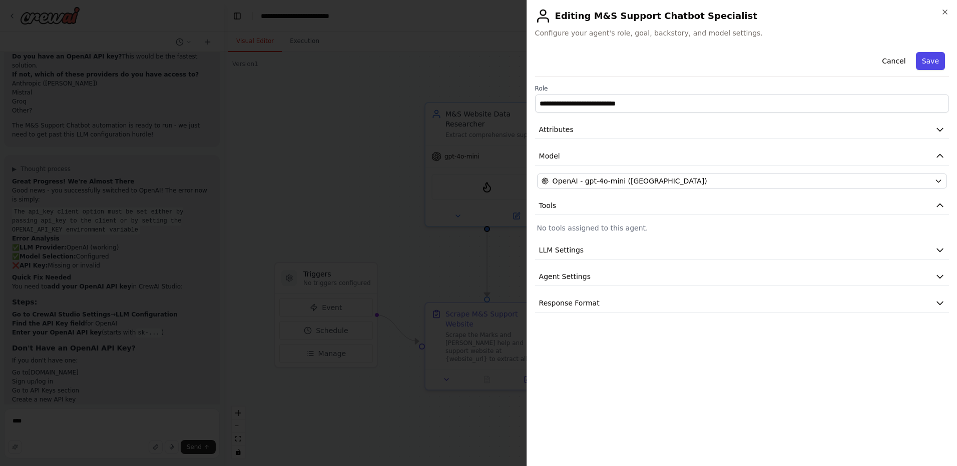
click at [937, 61] on button "Save" at bounding box center [930, 61] width 29 height 18
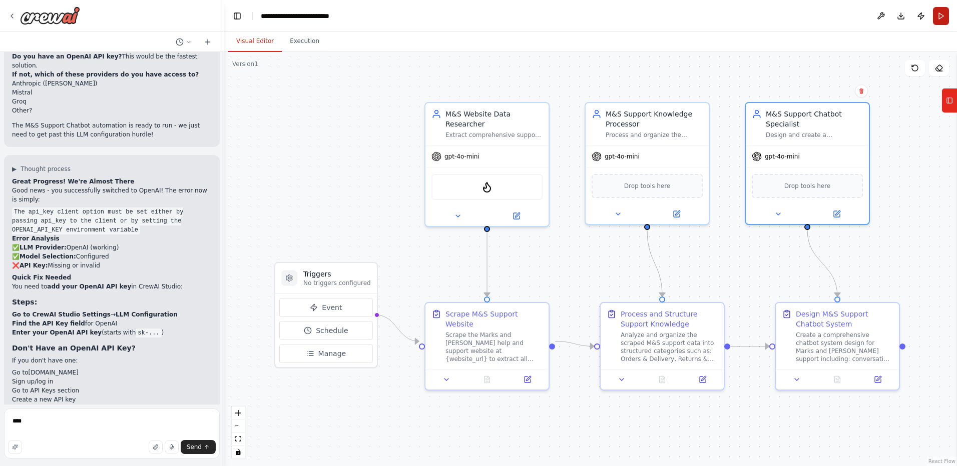
click at [938, 15] on button "Run" at bounding box center [941, 16] width 16 height 18
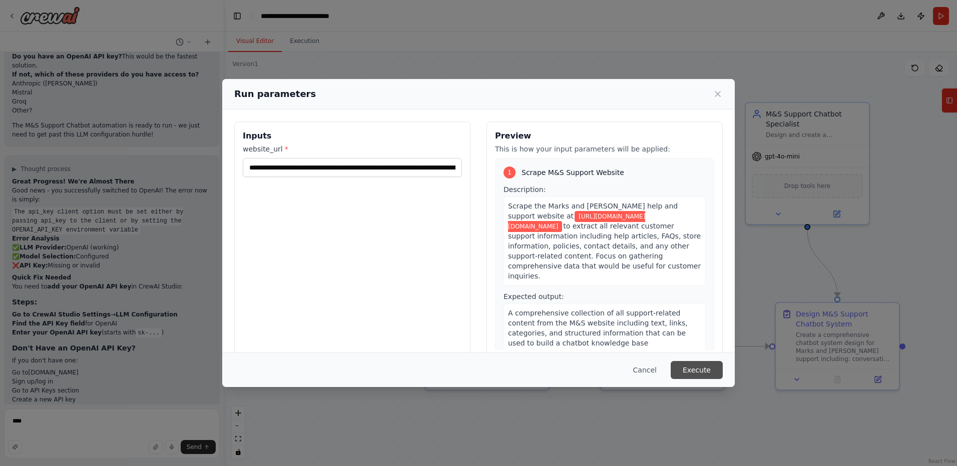
click at [706, 371] on button "Execute" at bounding box center [697, 370] width 52 height 18
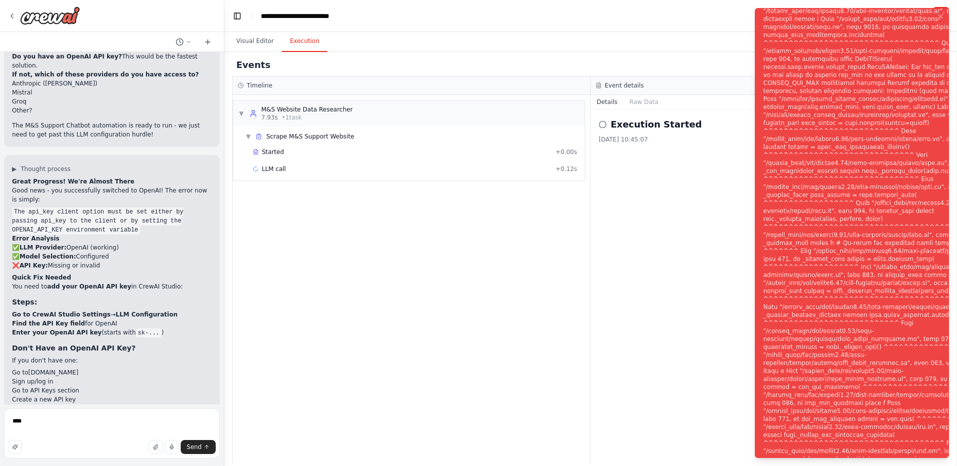
scroll to position [3444, 0]
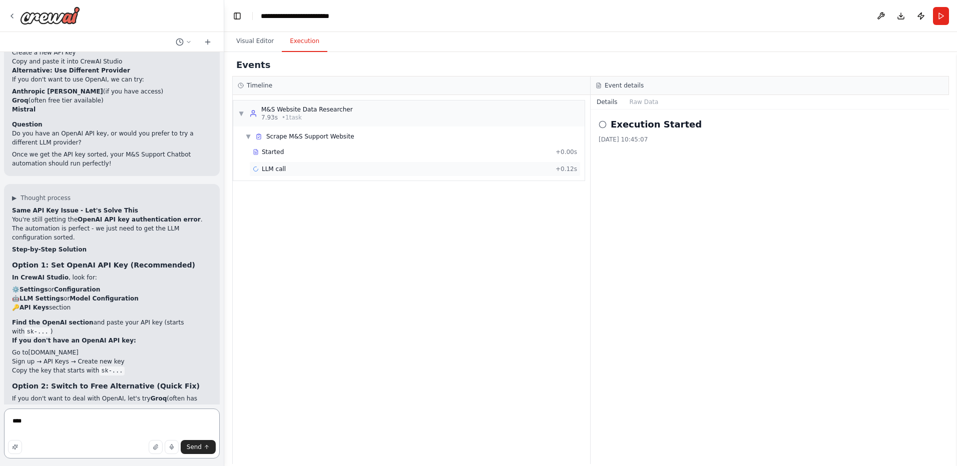
scroll to position [3728, 0]
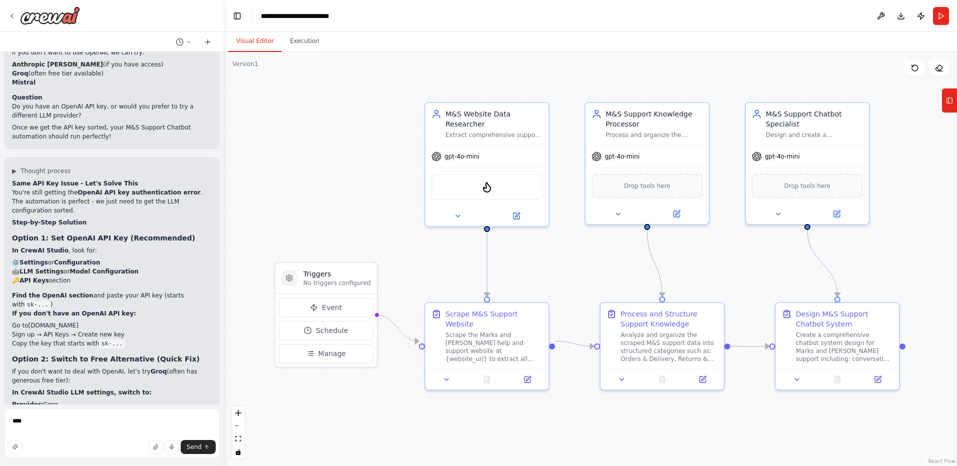
click at [249, 33] on button "Visual Editor" at bounding box center [255, 41] width 54 height 21
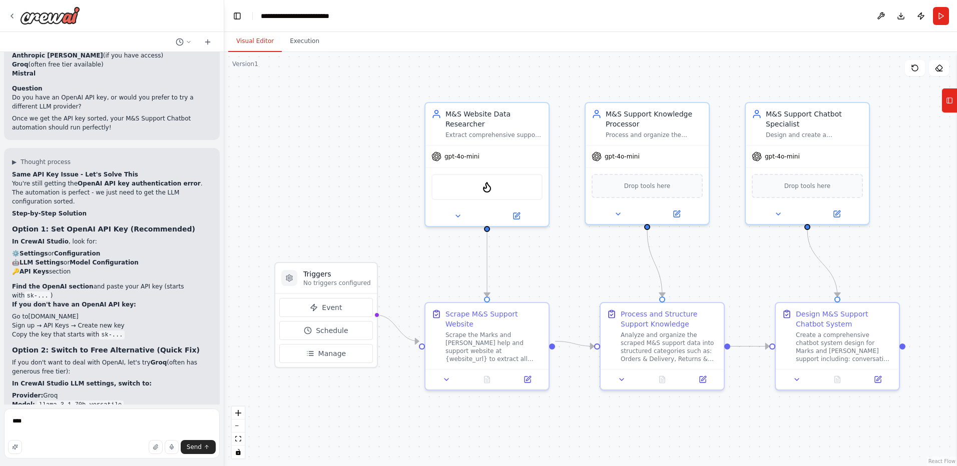
scroll to position [3755, 0]
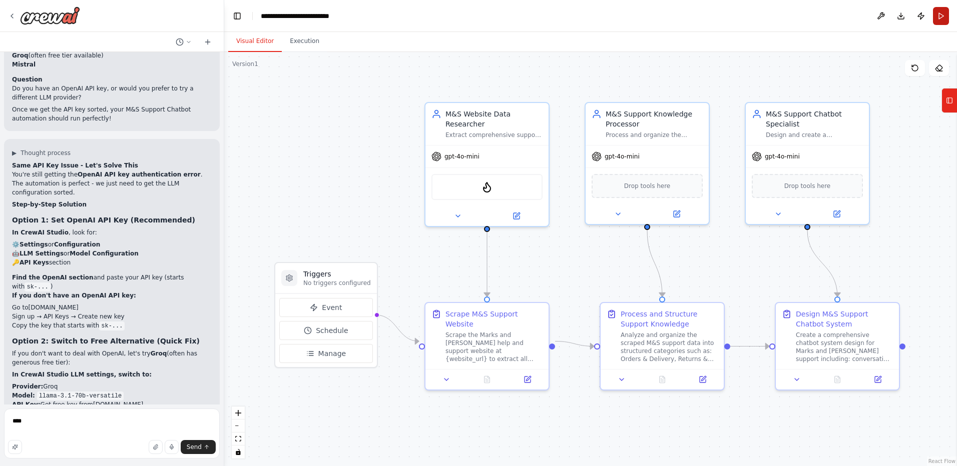
click at [941, 13] on button "Run" at bounding box center [941, 16] width 16 height 18
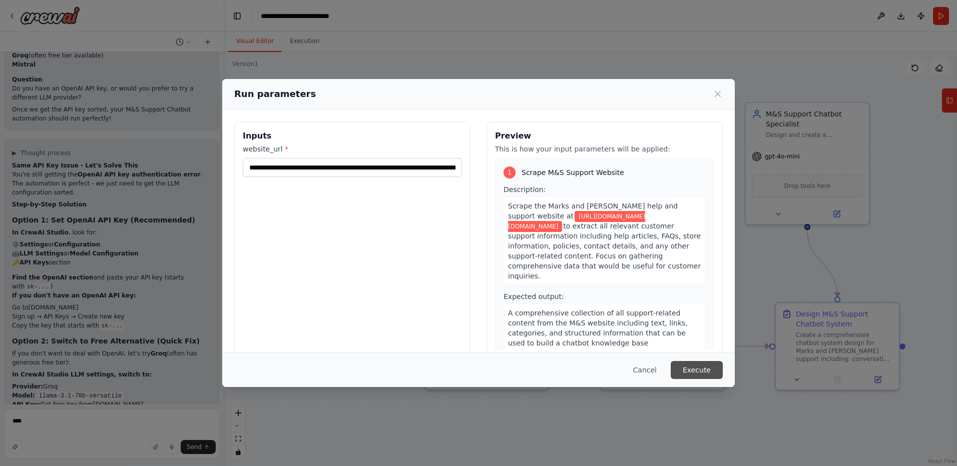
click at [701, 368] on button "Execute" at bounding box center [697, 370] width 52 height 18
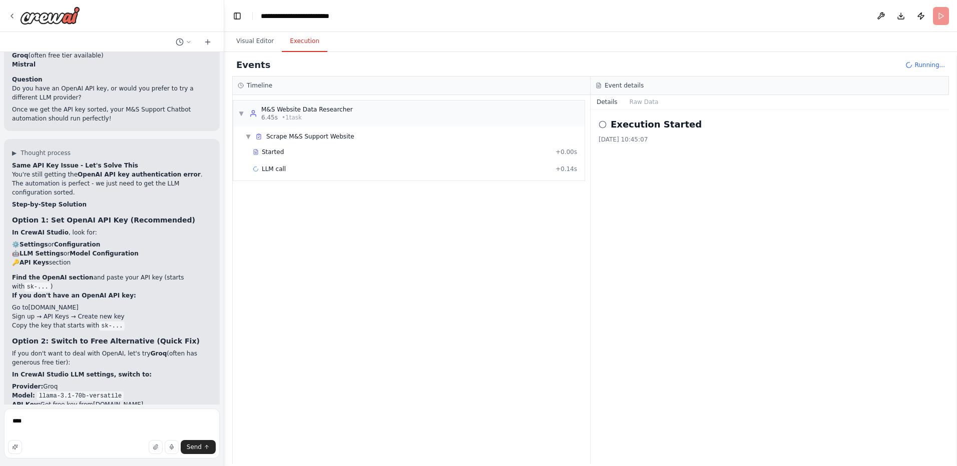
scroll to position [3836, 0]
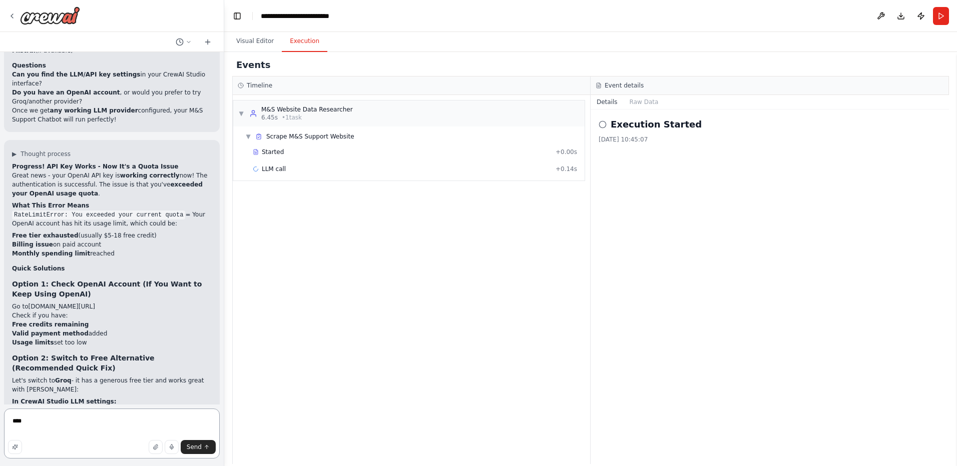
scroll to position [4165, 0]
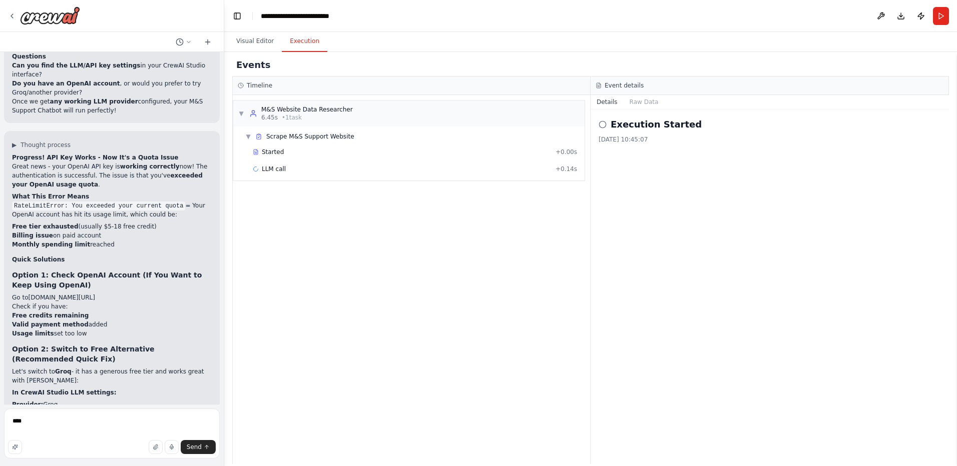
drag, startPoint x: 122, startPoint y: 288, endPoint x: 75, endPoint y: 289, distance: 47.1
click at [75, 418] on li "API Key: Get free from console.groq.com" at bounding box center [112, 422] width 200 height 9
drag, startPoint x: 75, startPoint y: 289, endPoint x: 82, endPoint y: 289, distance: 6.5
click at [201, 270] on h3 "Option 1: Check OpenAI Account (If You Want to Keep Using OpenAI)" at bounding box center [112, 280] width 200 height 20
drag, startPoint x: 112, startPoint y: 281, endPoint x: 36, endPoint y: 282, distance: 76.6
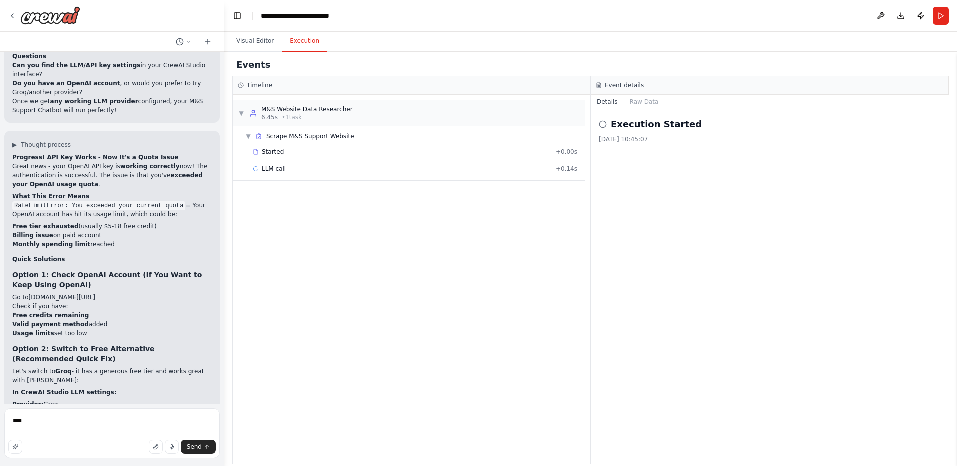
click at [37, 410] on code "llama-3.1-70b-versatile" at bounding box center [80, 414] width 87 height 9
copy code "llama-3.1-70b-versatile"
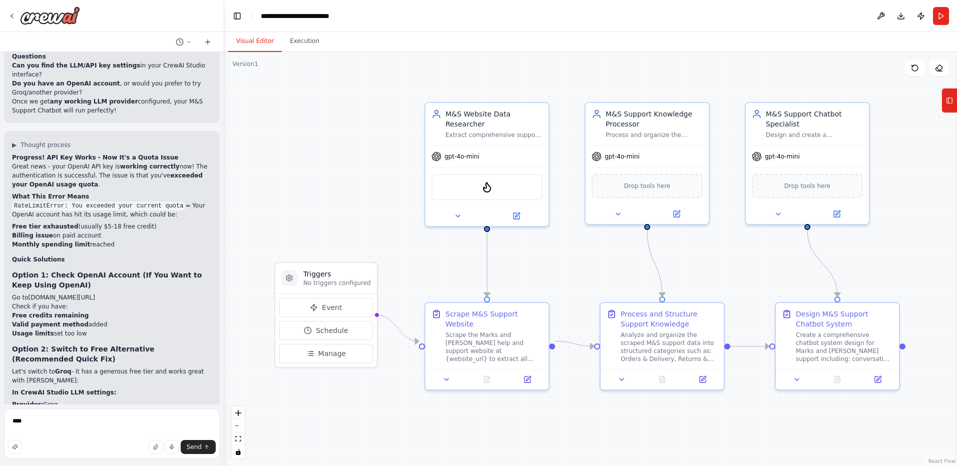
click at [254, 43] on button "Visual Editor" at bounding box center [255, 41] width 54 height 21
click at [520, 210] on icon at bounding box center [516, 214] width 8 height 8
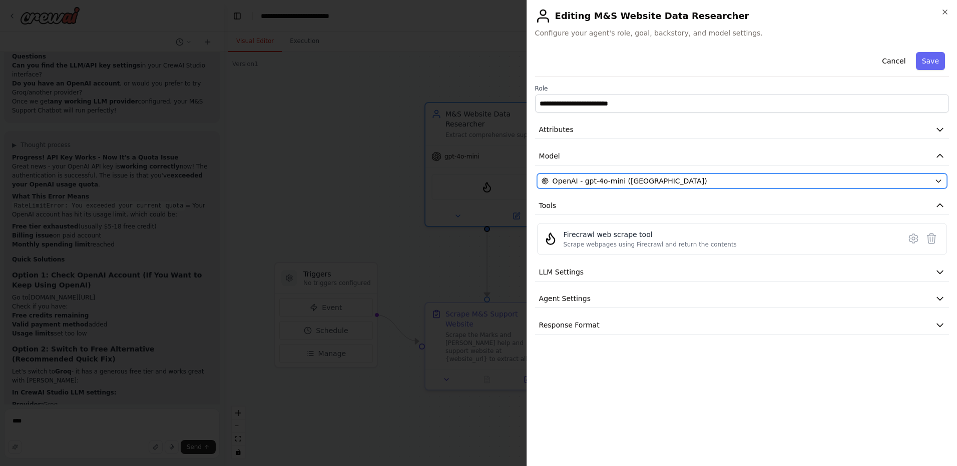
click at [593, 179] on span "OpenAI - gpt-4o-mini ([GEOGRAPHIC_DATA])" at bounding box center [630, 181] width 155 height 10
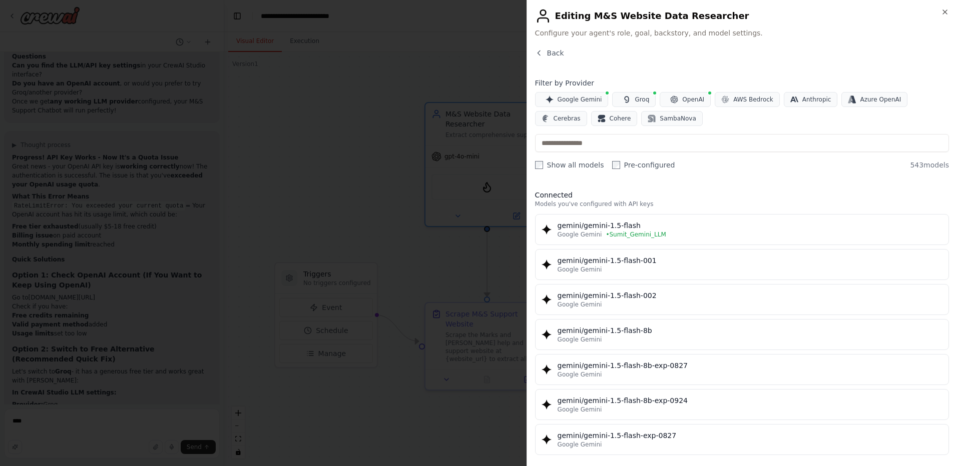
click at [630, 154] on div "Filter by Provider Google Gemini Groq OpenAI AWS Bedrock Anthropic Azure OpenAI…" at bounding box center [742, 124] width 414 height 92
click at [639, 147] on input "text" at bounding box center [742, 143] width 414 height 18
paste input "**********"
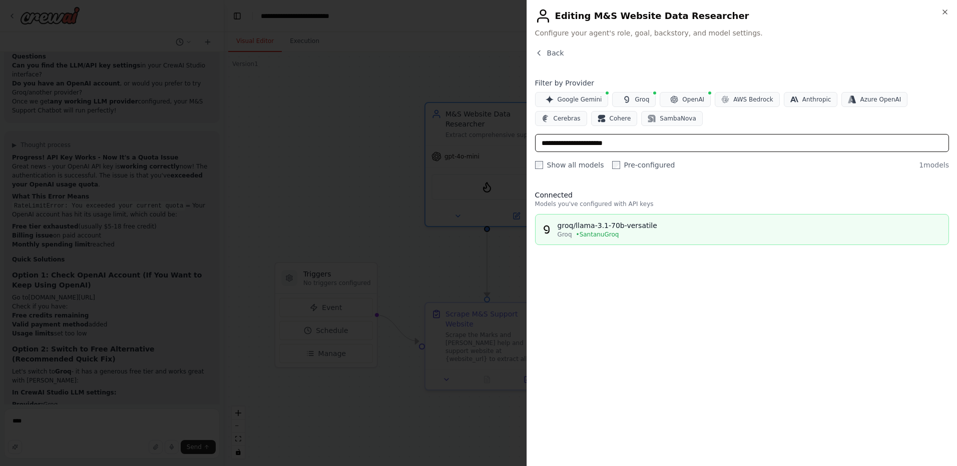
type input "**********"
click at [616, 229] on div "groq/llama-3.1-70b-versatile" at bounding box center [750, 226] width 385 height 10
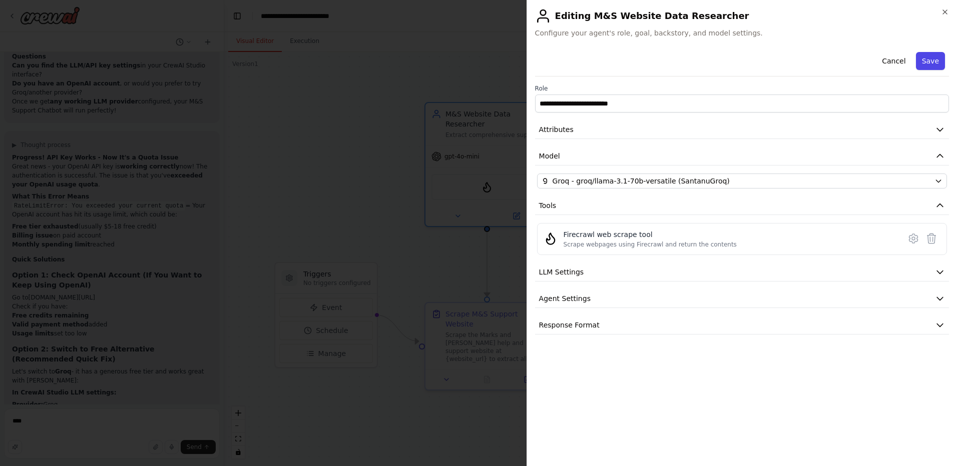
click at [922, 66] on button "Save" at bounding box center [930, 61] width 29 height 18
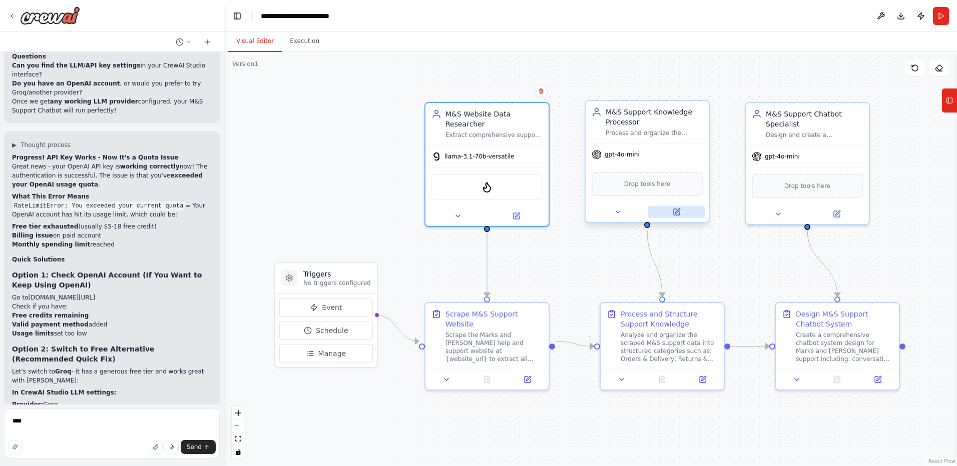
click at [674, 208] on icon at bounding box center [677, 212] width 8 height 8
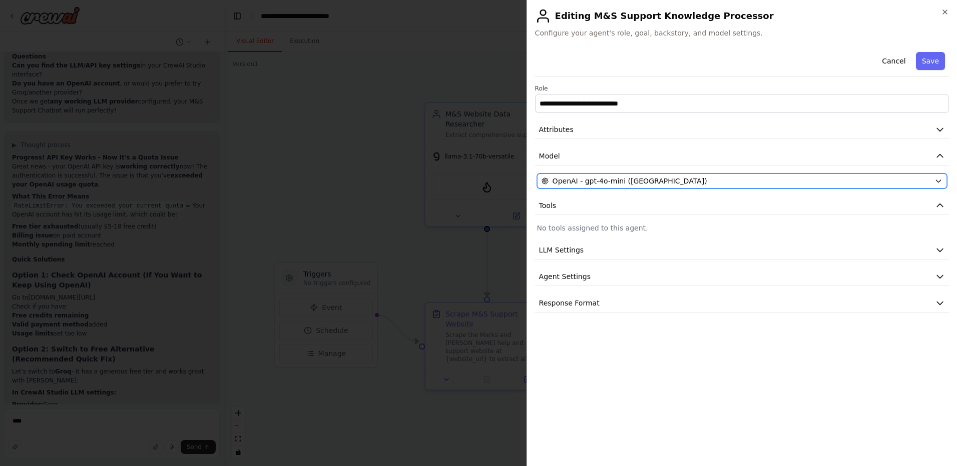
click at [686, 181] on div "OpenAI - gpt-4o-mini ([GEOGRAPHIC_DATA])" at bounding box center [735, 181] width 389 height 10
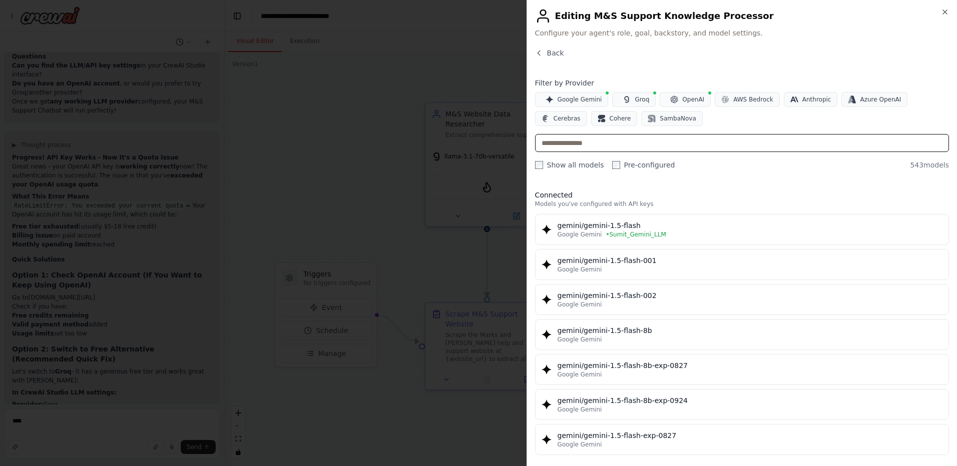
click at [690, 145] on input "text" at bounding box center [742, 143] width 414 height 18
paste input "**********"
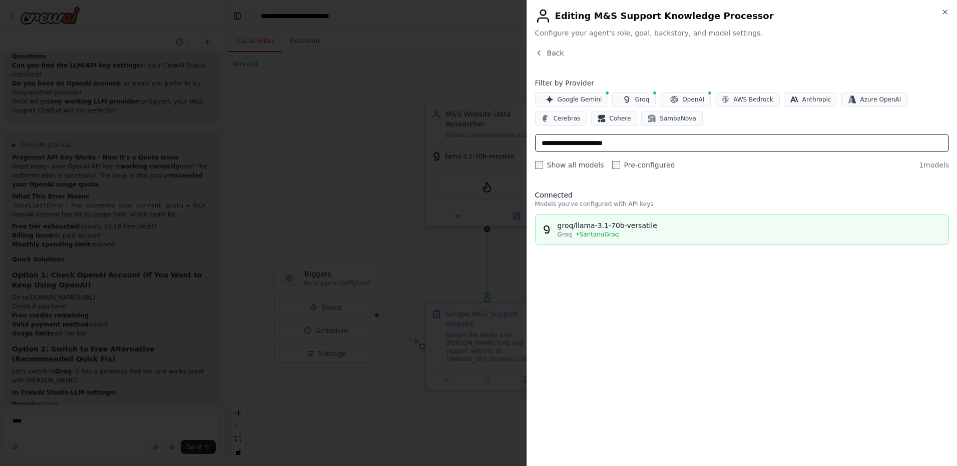
type input "**********"
click at [658, 222] on div "groq/llama-3.1-70b-versatile" at bounding box center [750, 226] width 385 height 10
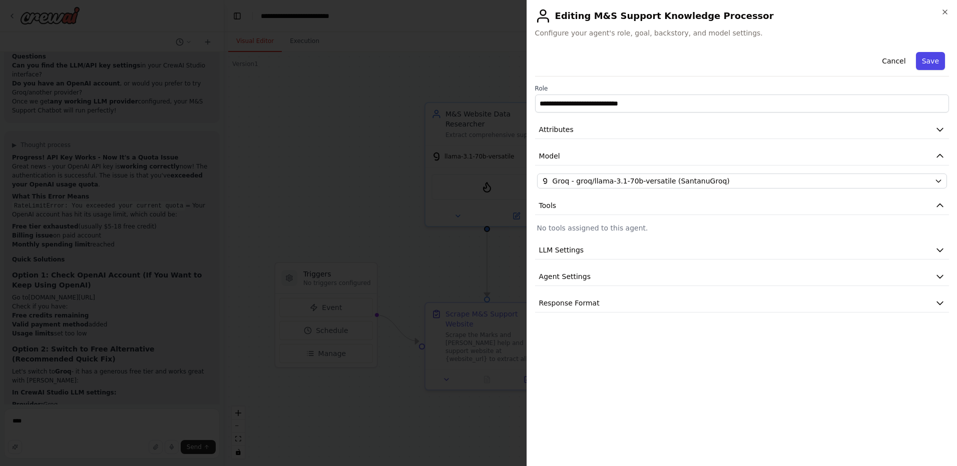
click at [924, 64] on button "Save" at bounding box center [930, 61] width 29 height 18
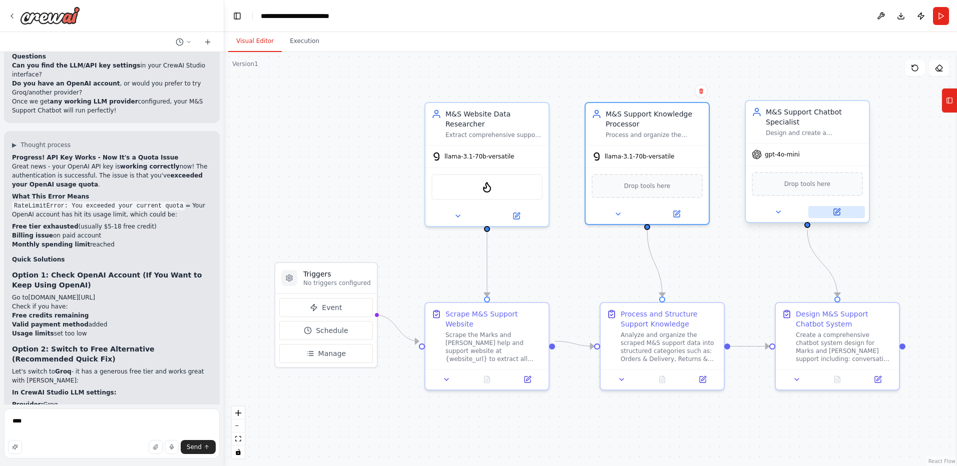
click at [834, 210] on icon at bounding box center [837, 212] width 6 height 6
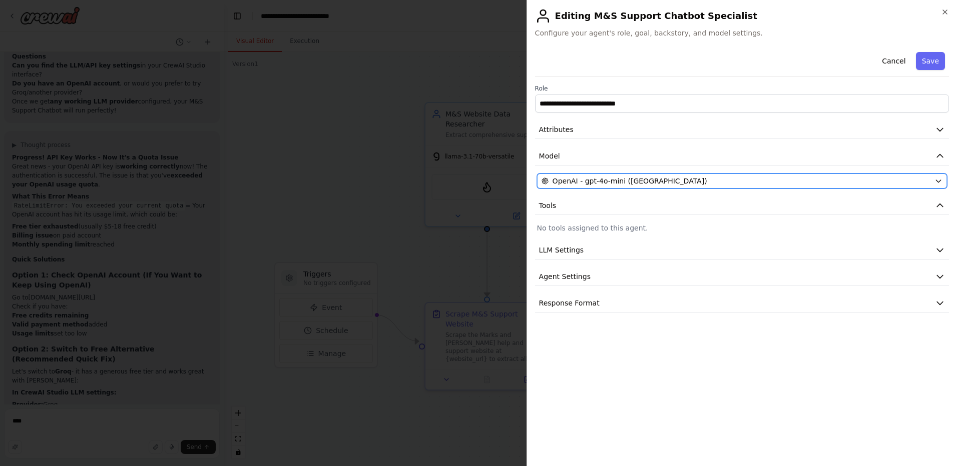
click at [733, 185] on div "OpenAI - gpt-4o-mini ([GEOGRAPHIC_DATA])" at bounding box center [735, 181] width 389 height 10
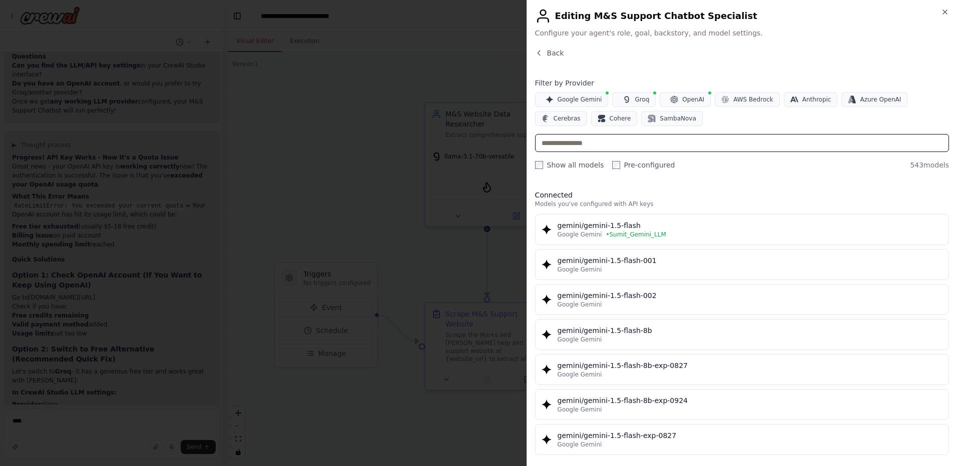
click at [751, 144] on input "text" at bounding box center [742, 143] width 414 height 18
paste input "**********"
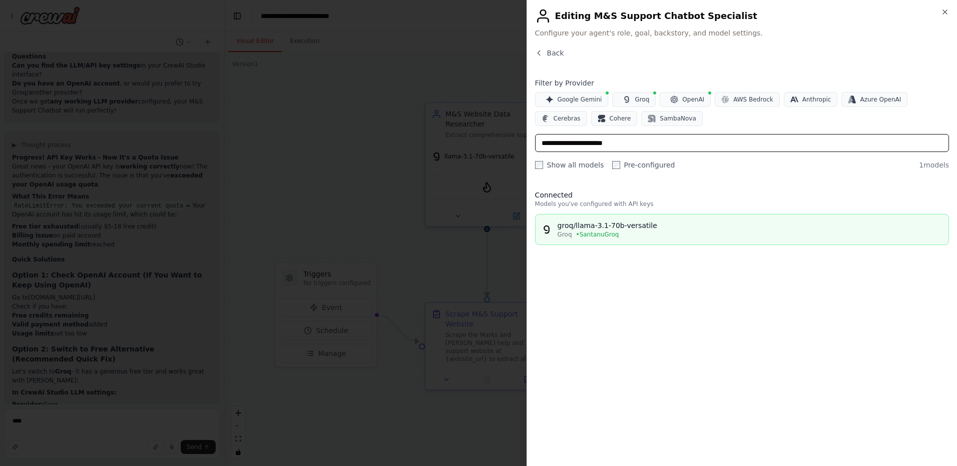
type input "**********"
click at [664, 219] on button "groq/llama-3.1-70b-versatile Groq • SantanuGroq" at bounding box center [742, 229] width 414 height 31
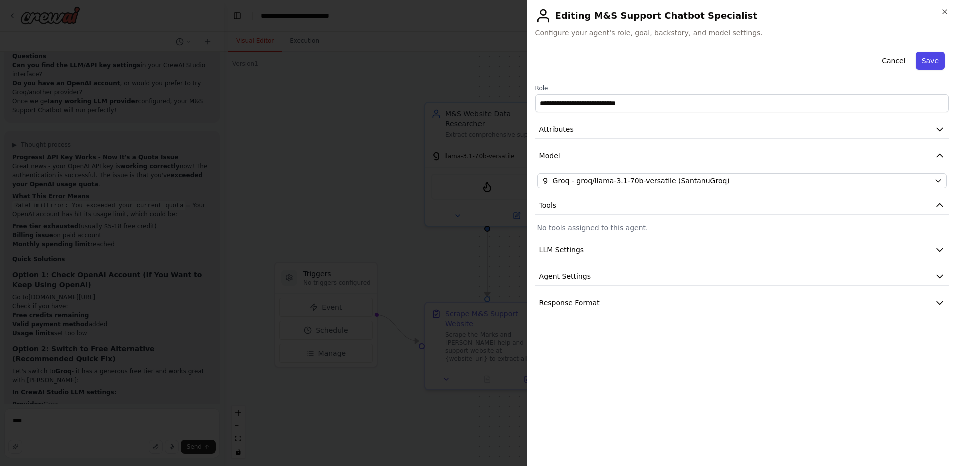
click at [928, 64] on button "Save" at bounding box center [930, 61] width 29 height 18
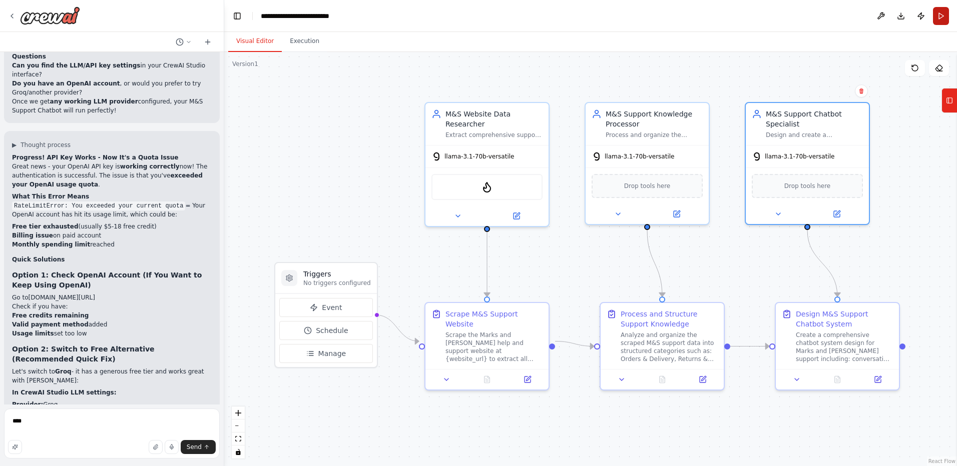
click at [938, 19] on button "Run" at bounding box center [941, 16] width 16 height 18
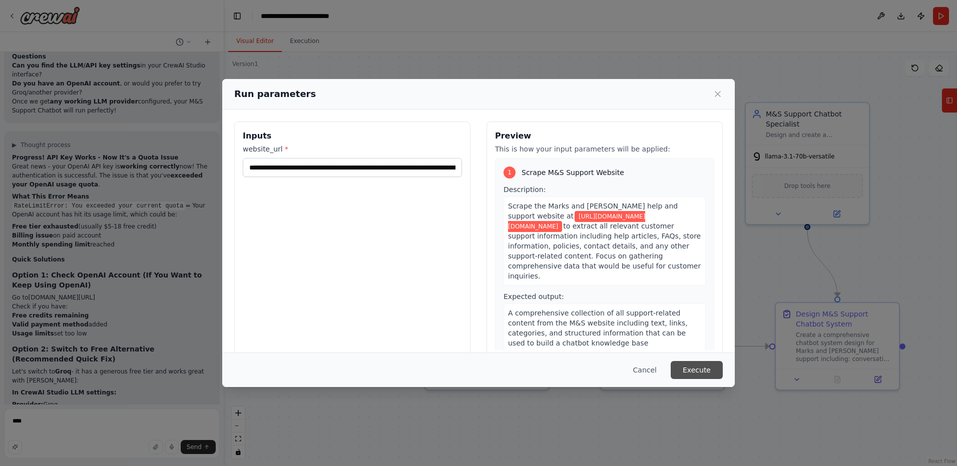
click at [708, 366] on button "Execute" at bounding box center [697, 370] width 52 height 18
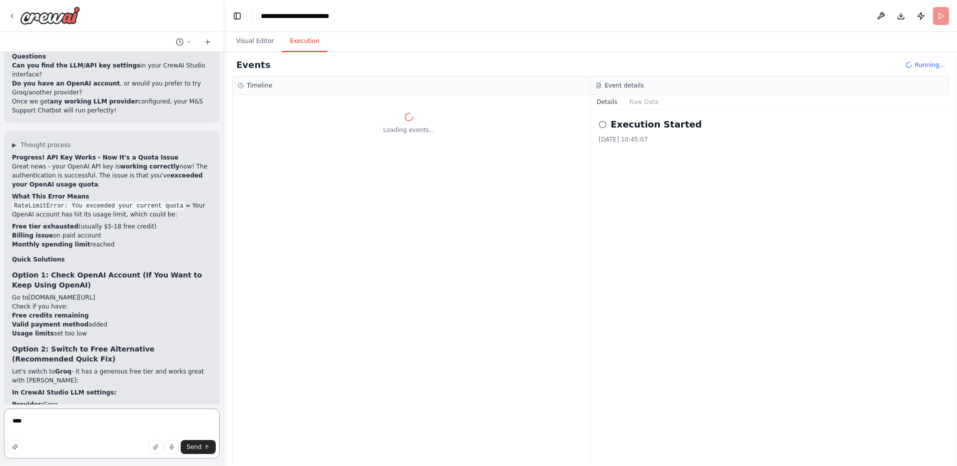
click at [110, 425] on textarea "****" at bounding box center [112, 434] width 216 height 50
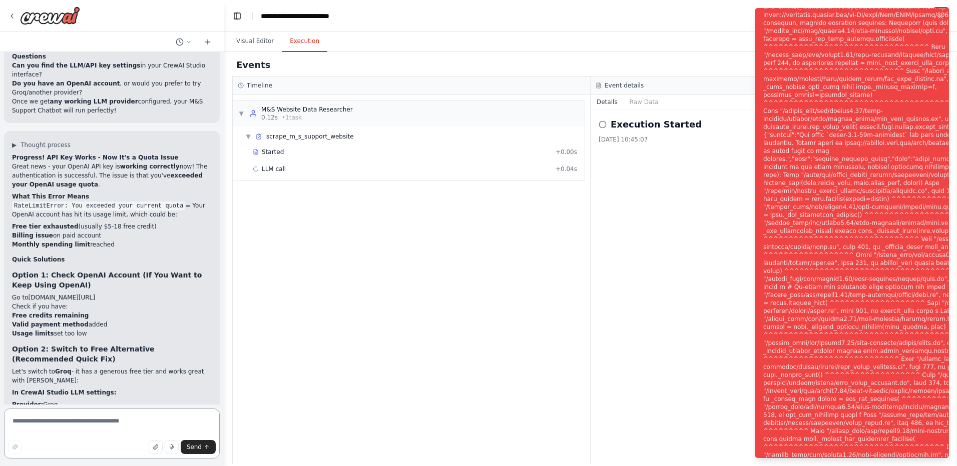
scroll to position [4246, 0]
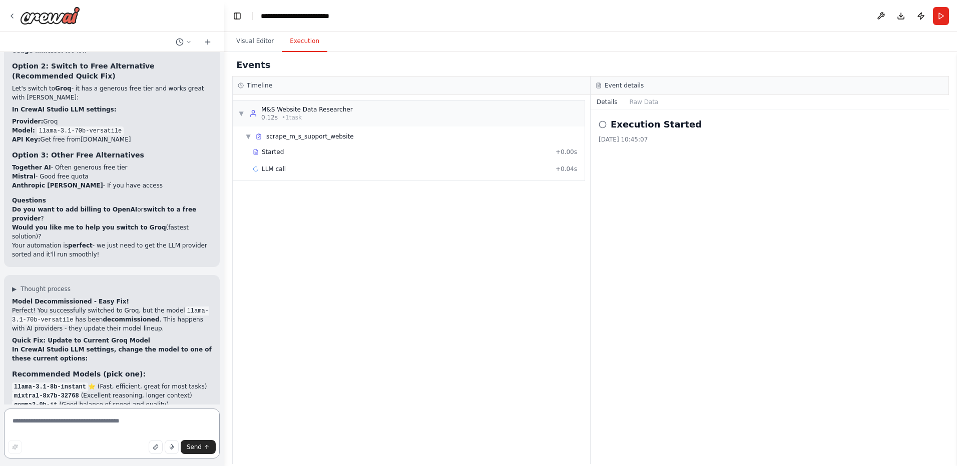
scroll to position [4457, 0]
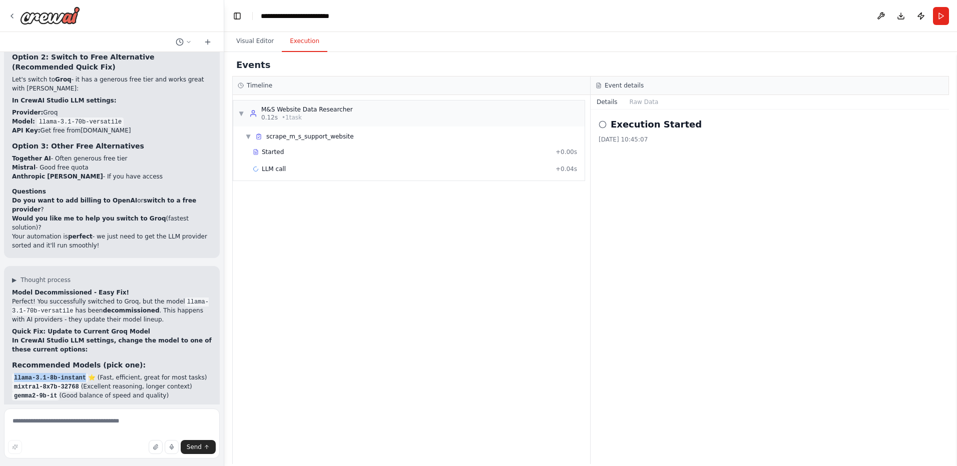
drag, startPoint x: 80, startPoint y: 225, endPoint x: 16, endPoint y: 225, distance: 64.1
click at [16, 374] on code "llama-3.1-8b-instant" at bounding box center [50, 378] width 76 height 9
copy code "lama-3.1-8b-instant"
click at [27, 374] on code "llama-3.1-8b-instant" at bounding box center [50, 378] width 76 height 9
drag, startPoint x: 80, startPoint y: 225, endPoint x: 13, endPoint y: 225, distance: 67.1
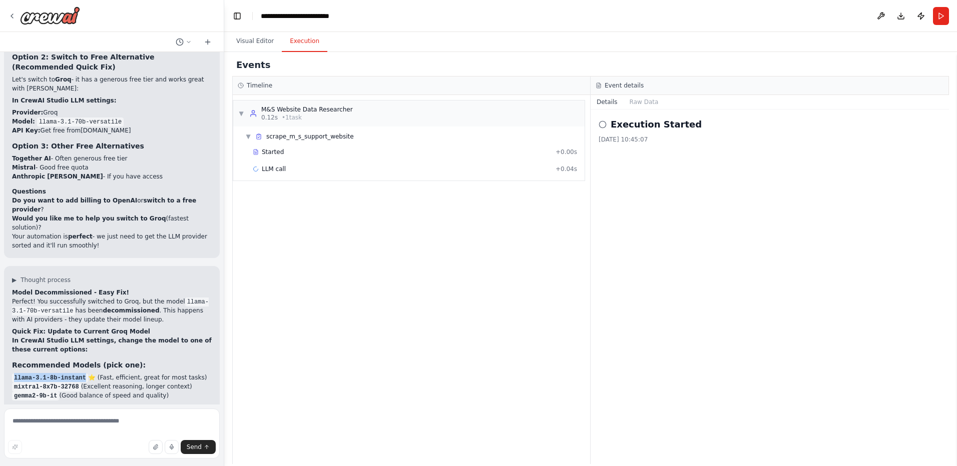
click at [13, 374] on code "llama-3.1-8b-instant" at bounding box center [50, 378] width 76 height 9
copy code "llama-3.1-8b-instant"
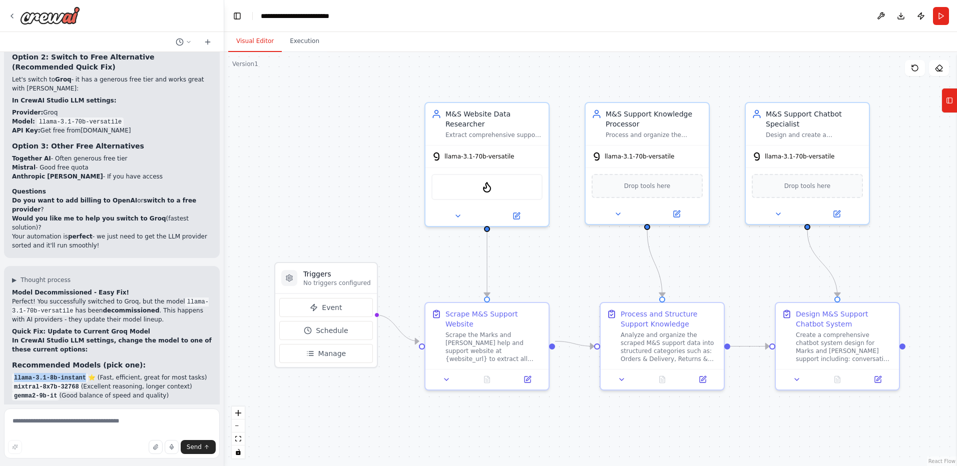
click at [258, 44] on button "Visual Editor" at bounding box center [255, 41] width 54 height 21
click at [513, 211] on icon at bounding box center [516, 214] width 6 height 6
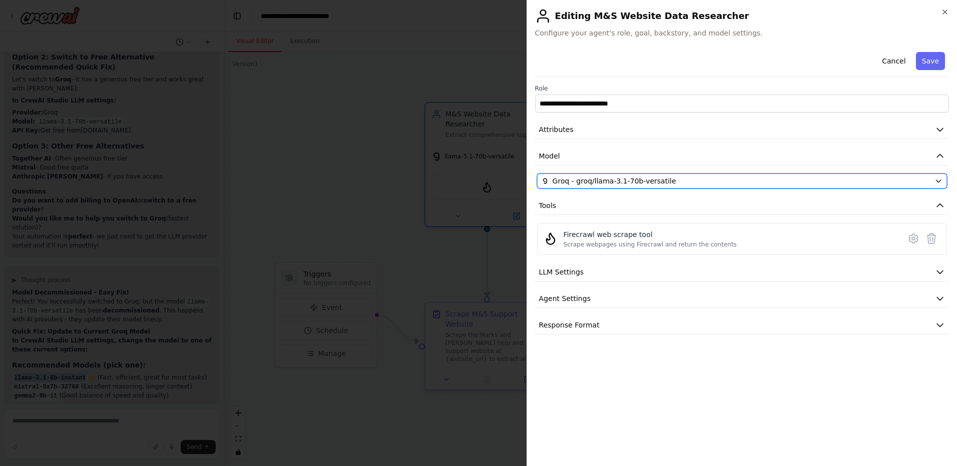
click at [576, 179] on span "Groq - groq/llama-3.1-70b-versatile" at bounding box center [615, 181] width 124 height 10
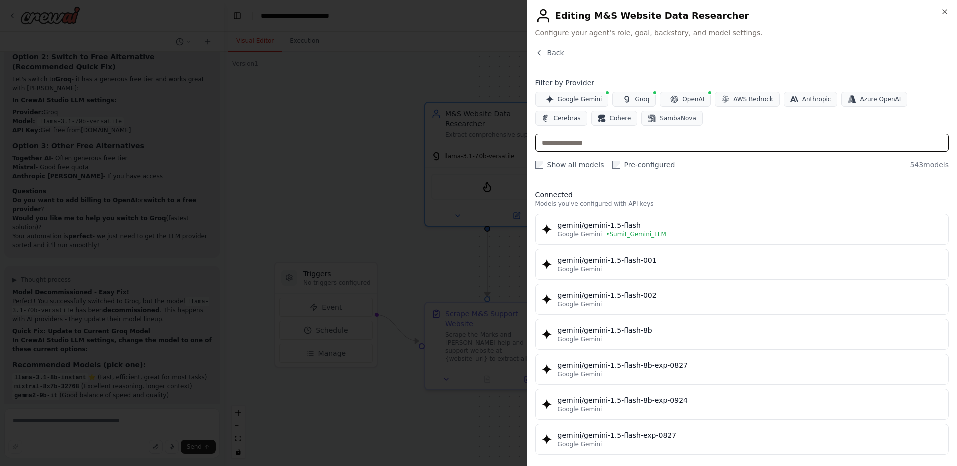
click at [624, 143] on input "text" at bounding box center [742, 143] width 414 height 18
paste input "**********"
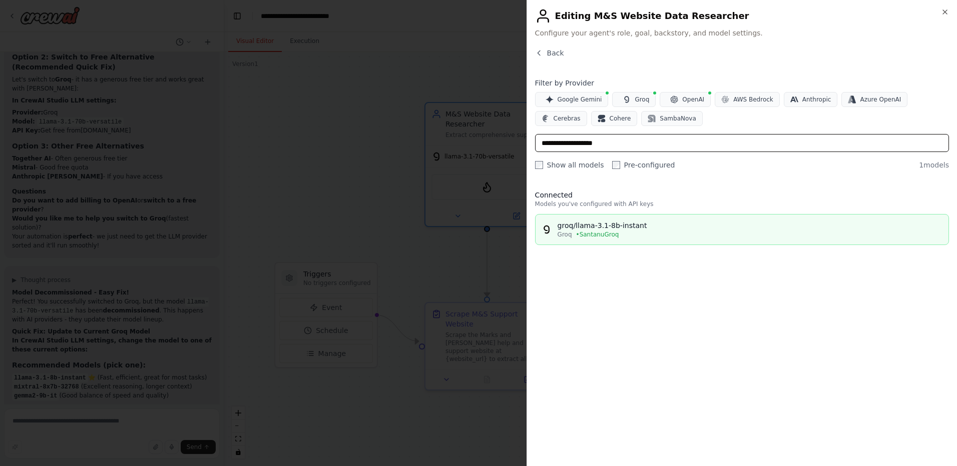
type input "**********"
click at [611, 229] on div "groq/llama-3.1-8b-instant" at bounding box center [750, 226] width 385 height 10
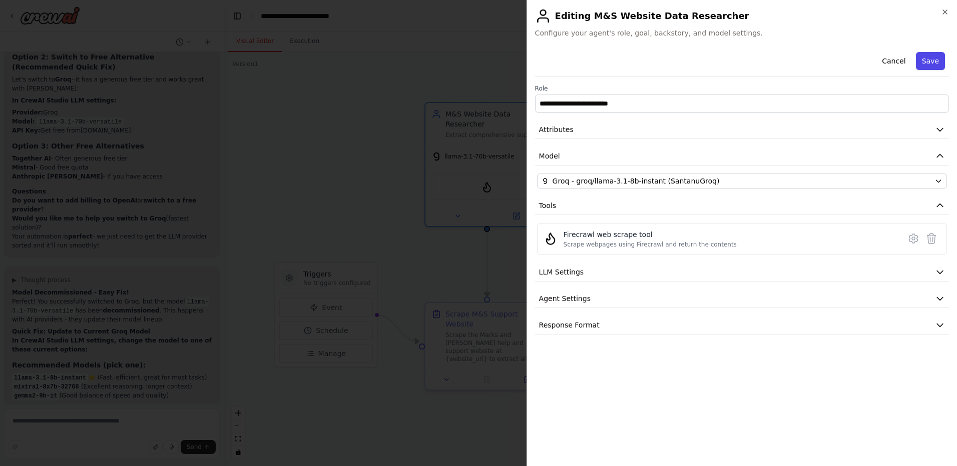
click at [925, 62] on button "Save" at bounding box center [930, 61] width 29 height 18
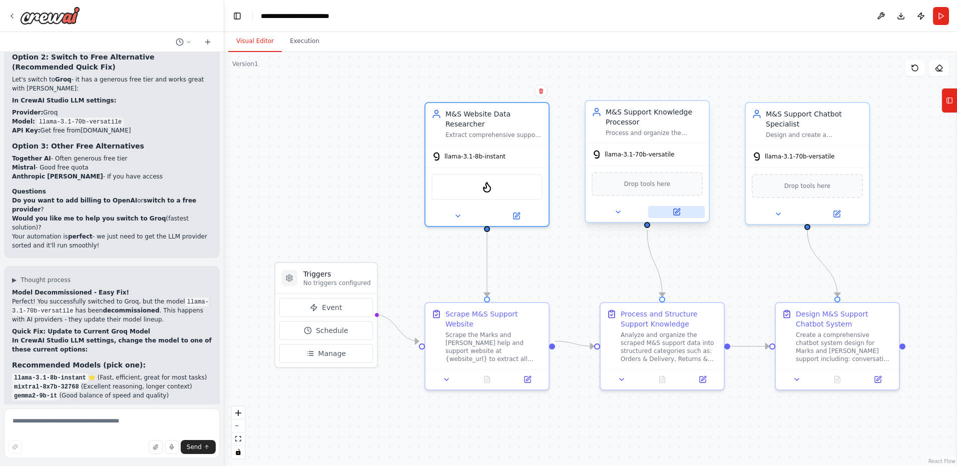
click at [677, 213] on icon at bounding box center [677, 211] width 5 height 5
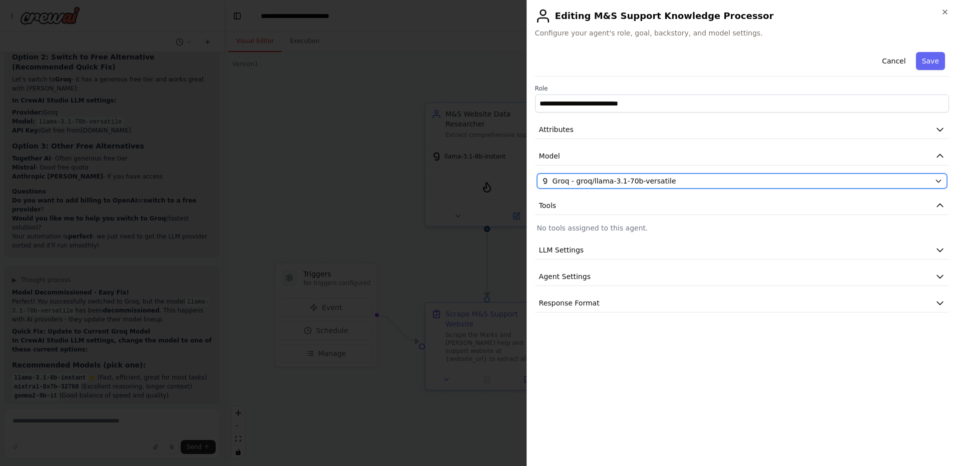
click at [659, 182] on span "Groq - groq/llama-3.1-70b-versatile" at bounding box center [615, 181] width 124 height 10
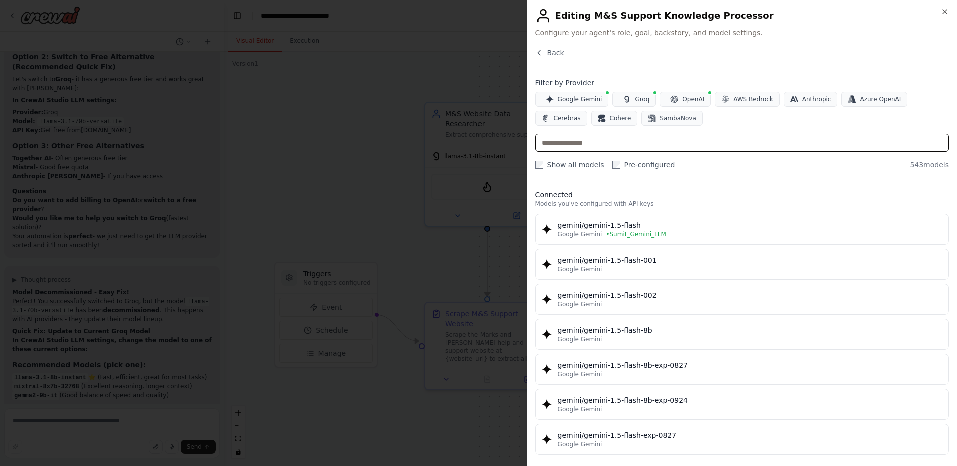
click at [705, 146] on input "text" at bounding box center [742, 143] width 414 height 18
paste input "**********"
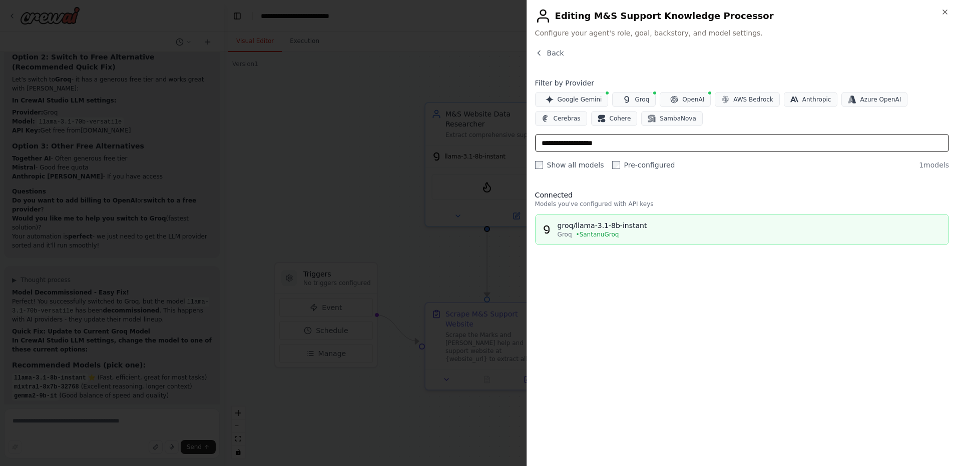
type input "**********"
click at [639, 227] on div "groq/llama-3.1-8b-instant" at bounding box center [750, 226] width 385 height 10
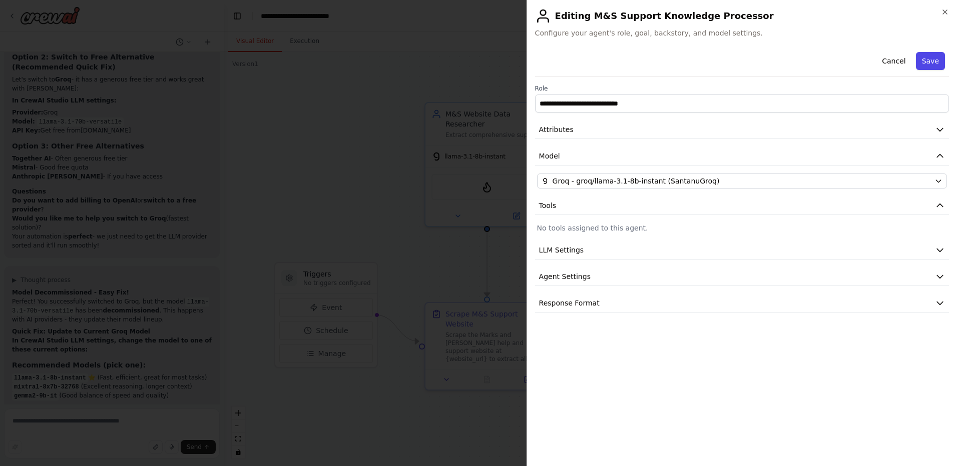
click at [928, 68] on button "Save" at bounding box center [930, 61] width 29 height 18
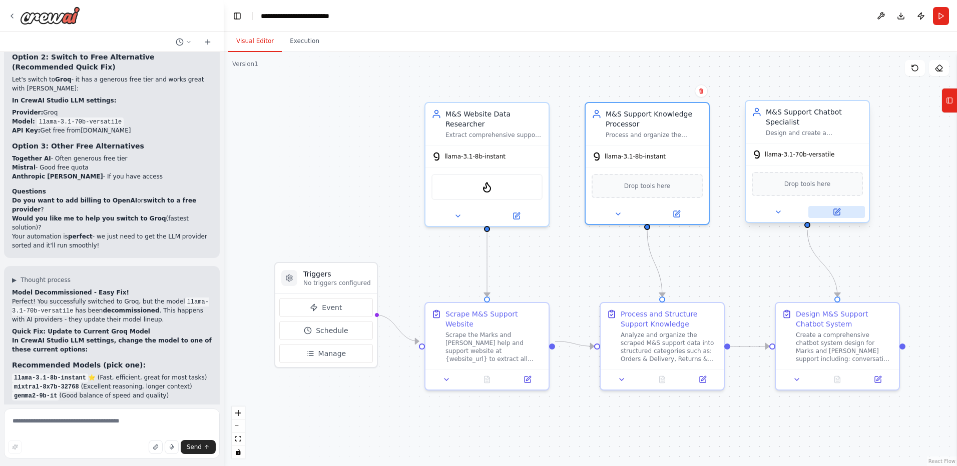
click at [837, 208] on icon at bounding box center [837, 212] width 8 height 8
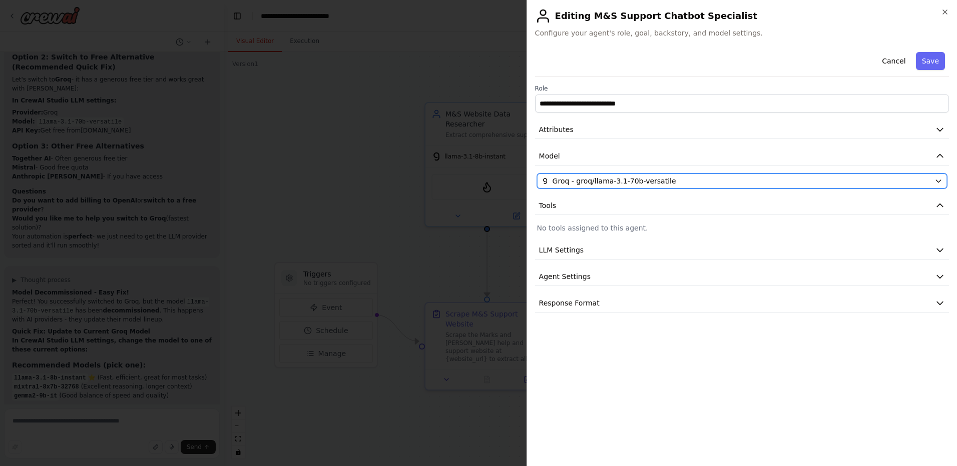
click at [781, 185] on div "Groq - groq/llama-3.1-70b-versatile" at bounding box center [735, 181] width 389 height 10
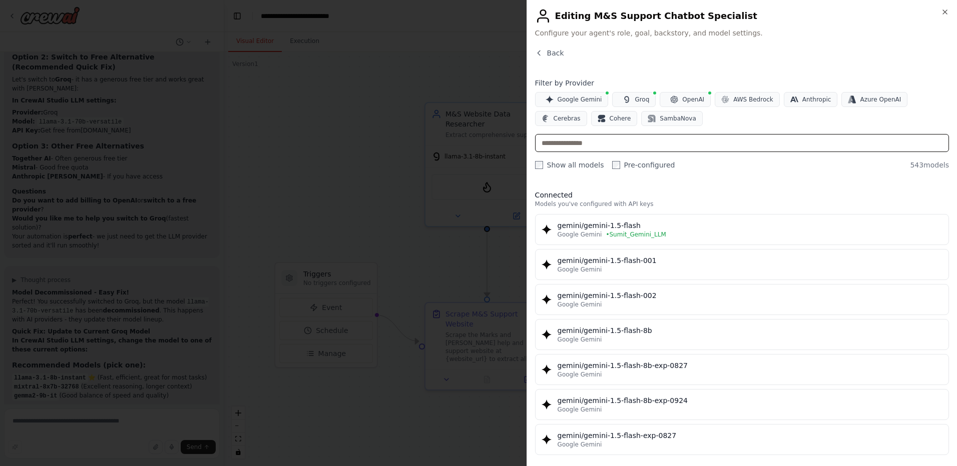
click at [816, 147] on input "text" at bounding box center [742, 143] width 414 height 18
paste input "**********"
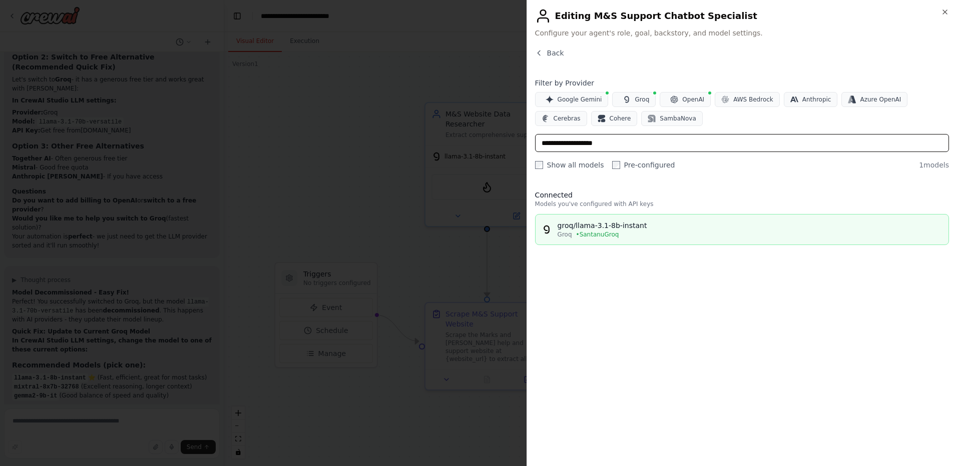
type input "**********"
click at [691, 235] on div "Groq • SantanuGroq" at bounding box center [750, 235] width 385 height 8
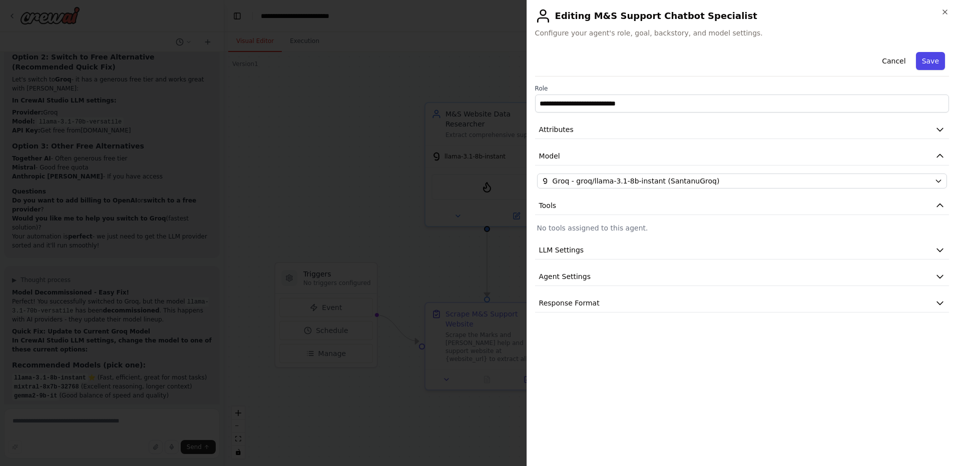
click at [925, 68] on button "Save" at bounding box center [930, 61] width 29 height 18
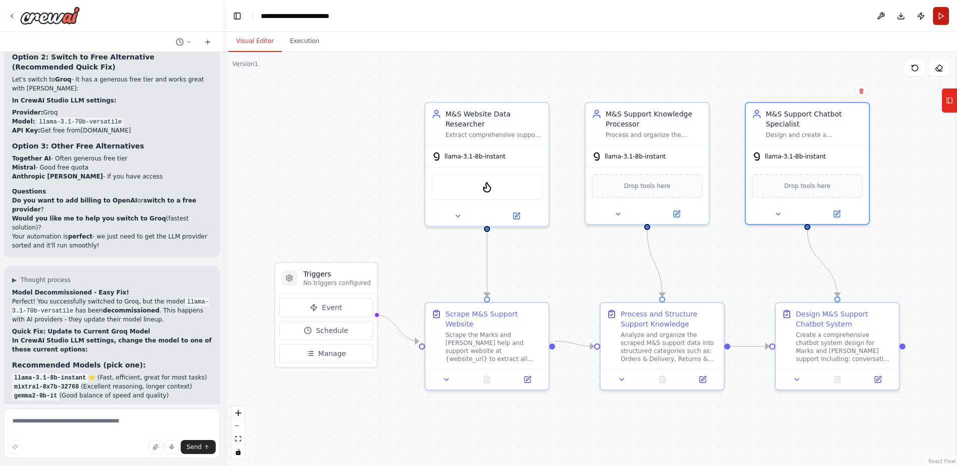
click at [944, 17] on button "Run" at bounding box center [941, 16] width 16 height 18
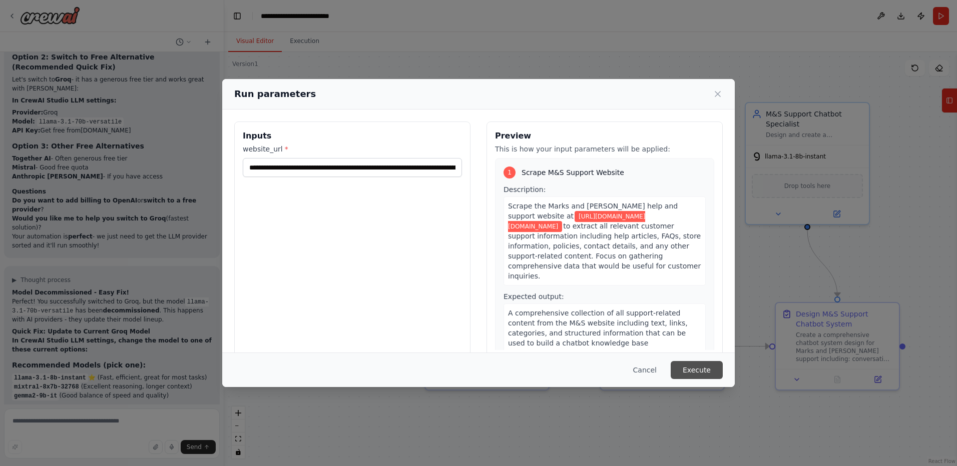
click at [701, 367] on button "Execute" at bounding box center [697, 370] width 52 height 18
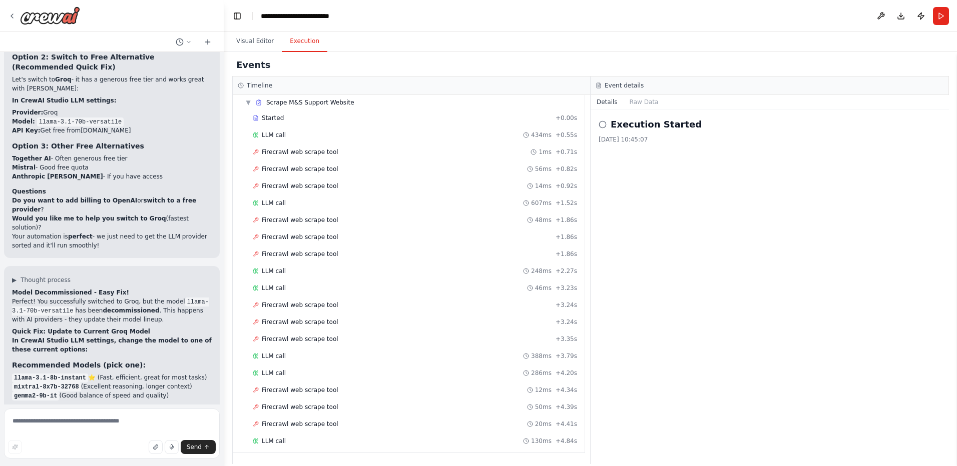
scroll to position [4538, 0]
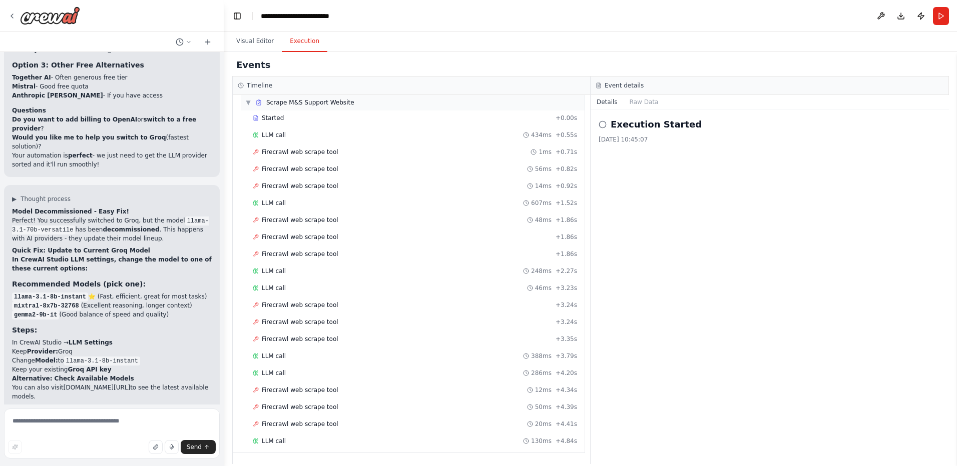
click at [248, 103] on span "▼" at bounding box center [248, 103] width 6 height 8
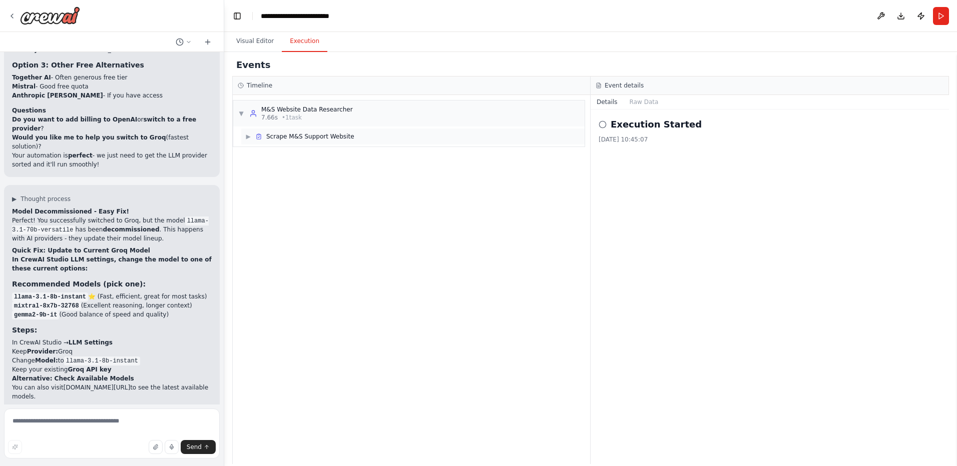
scroll to position [0, 0]
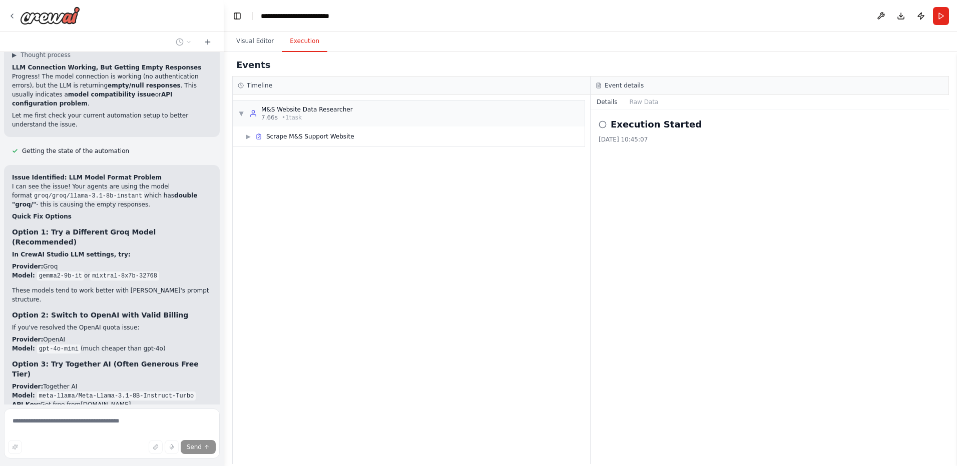
scroll to position [4984, 0]
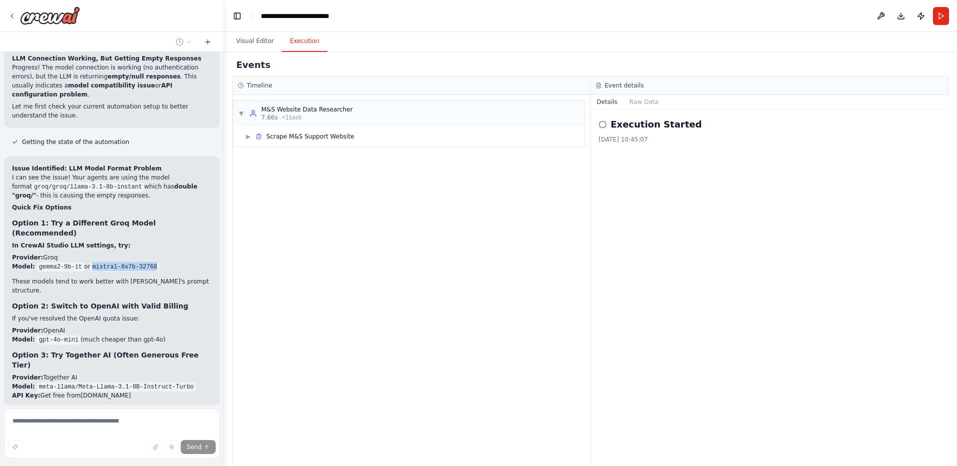
drag, startPoint x: 89, startPoint y: 93, endPoint x: 149, endPoint y: 95, distance: 60.1
click at [149, 263] on code "mixtral-8x7b-32768" at bounding box center [124, 267] width 69 height 9
copy code "mixtral-8x7b-32768"
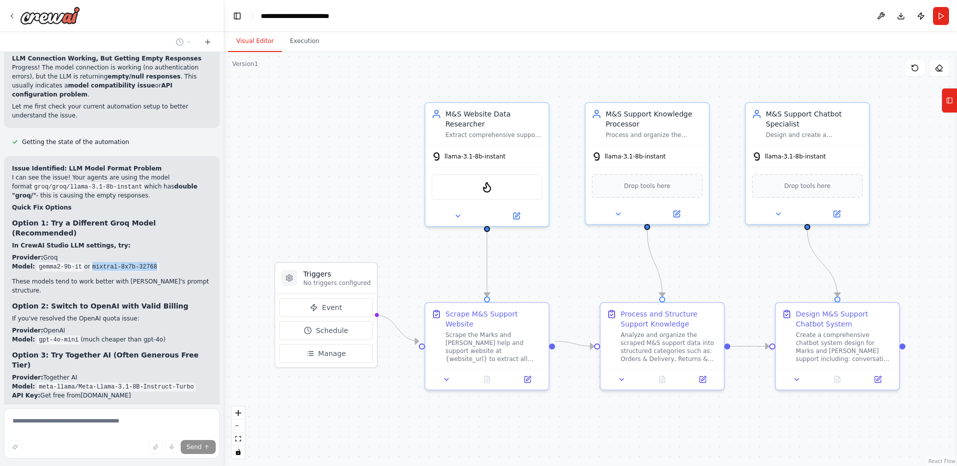
click at [255, 47] on button "Visual Editor" at bounding box center [255, 41] width 54 height 21
click at [513, 211] on icon at bounding box center [516, 214] width 6 height 6
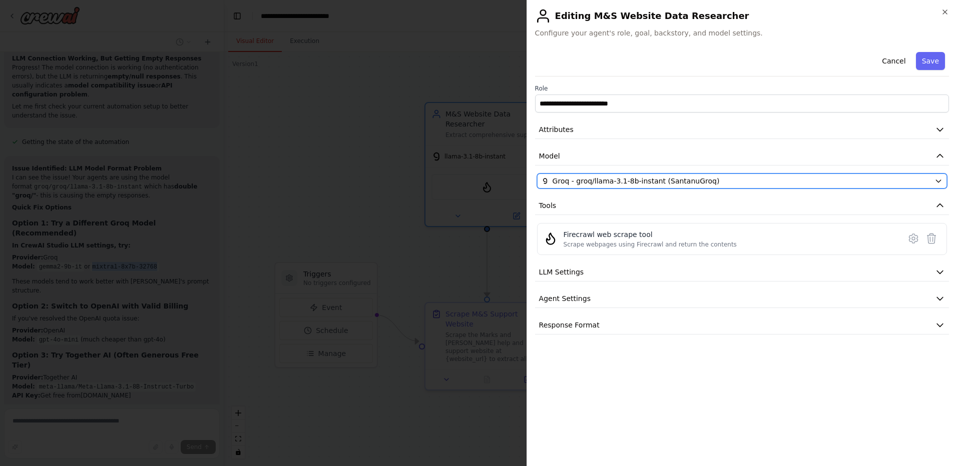
click at [636, 184] on span "Groq - groq/llama-3.1-8b-instant (SantanuGroq)" at bounding box center [636, 181] width 167 height 10
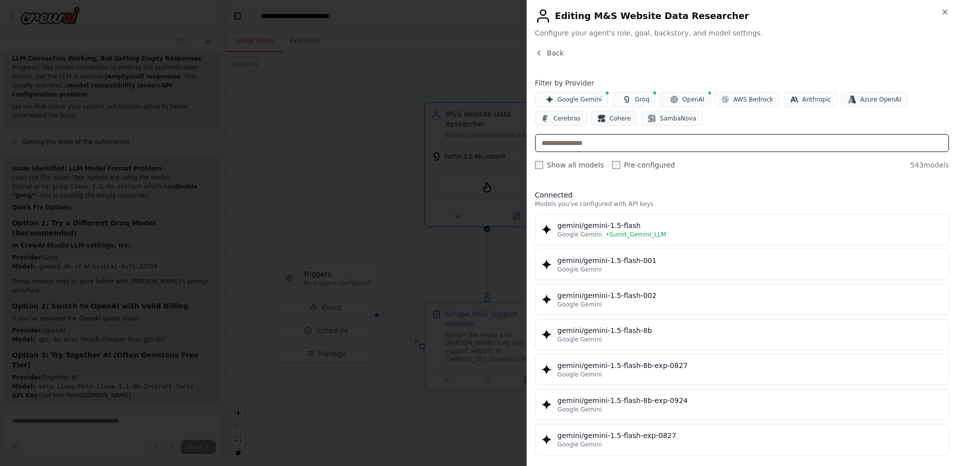
click at [679, 139] on input "text" at bounding box center [742, 143] width 414 height 18
paste input "**********"
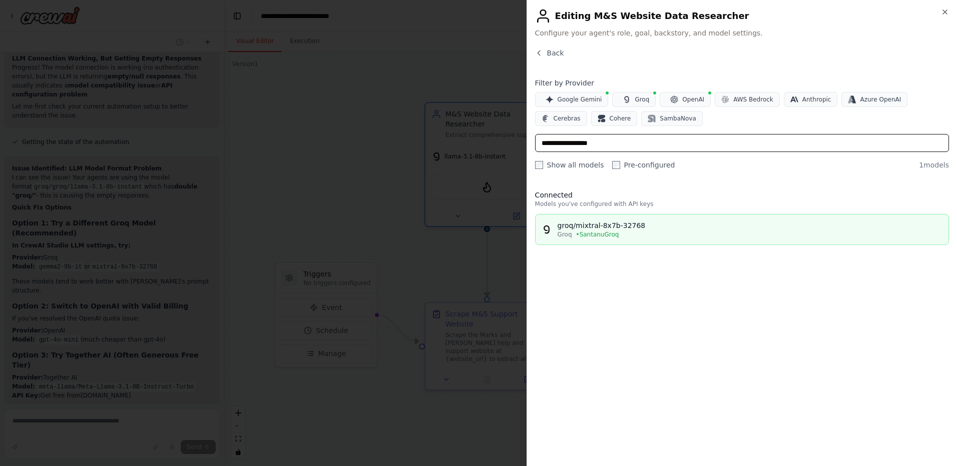
type input "**********"
click at [637, 226] on div "groq/mixtral-8x7b-32768" at bounding box center [750, 226] width 385 height 10
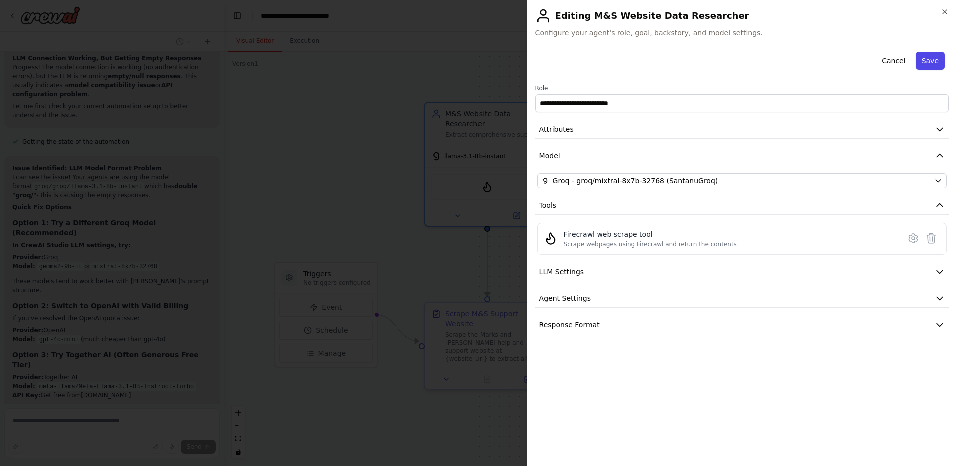
click at [926, 64] on button "Save" at bounding box center [930, 61] width 29 height 18
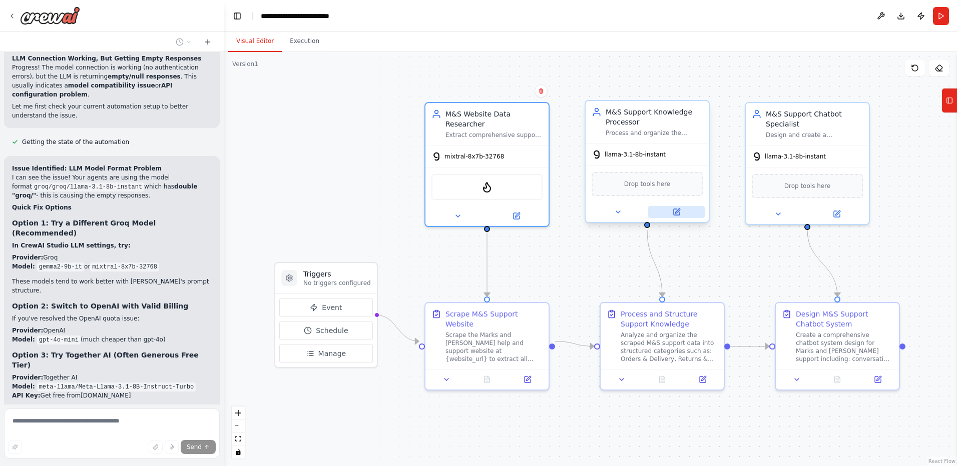
click at [679, 213] on icon at bounding box center [677, 212] width 6 height 6
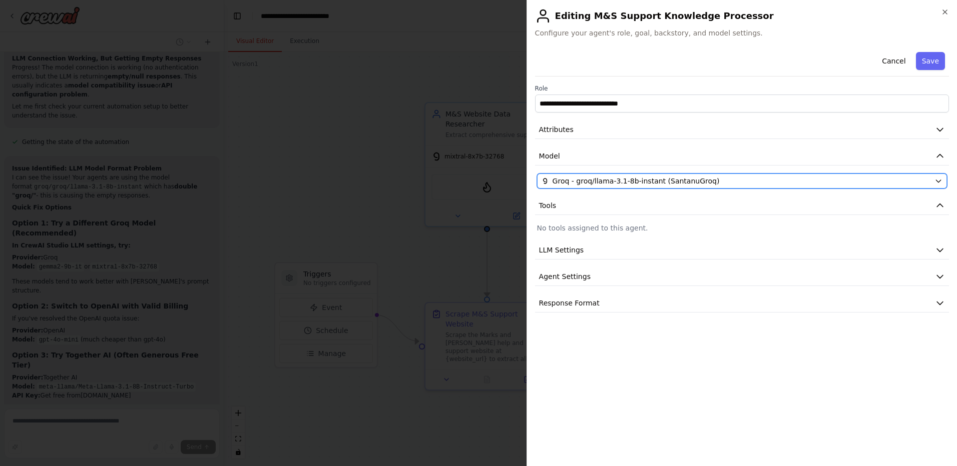
click at [603, 178] on span "Groq - groq/llama-3.1-8b-instant (SantanuGroq)" at bounding box center [636, 181] width 167 height 10
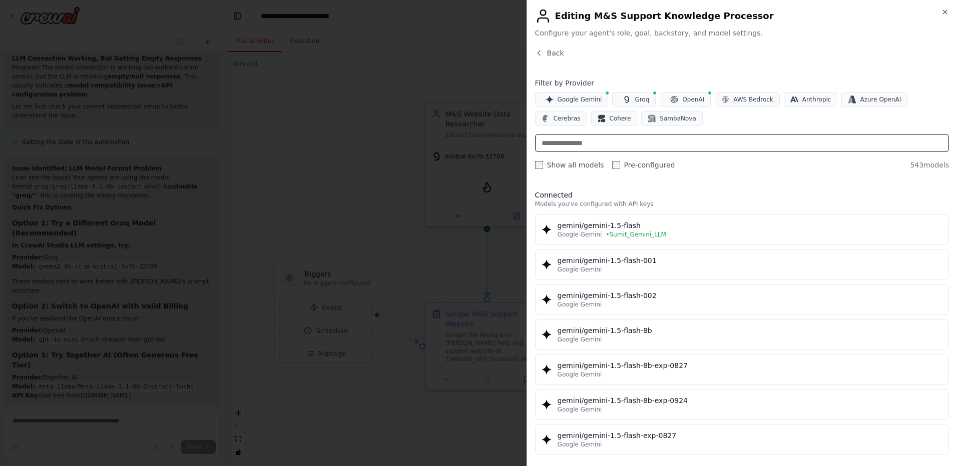
click at [679, 142] on input "text" at bounding box center [742, 143] width 414 height 18
paste input "**********"
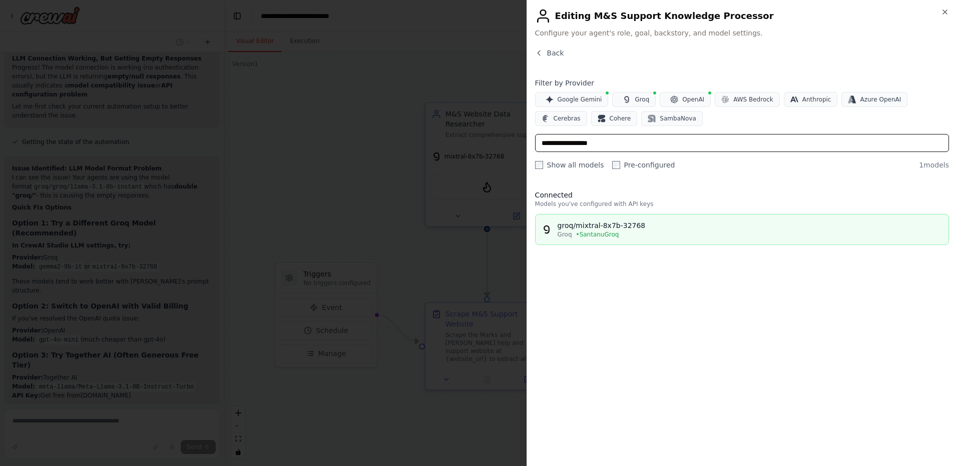
type input "**********"
click at [630, 225] on div "groq/mixtral-8x7b-32768" at bounding box center [750, 226] width 385 height 10
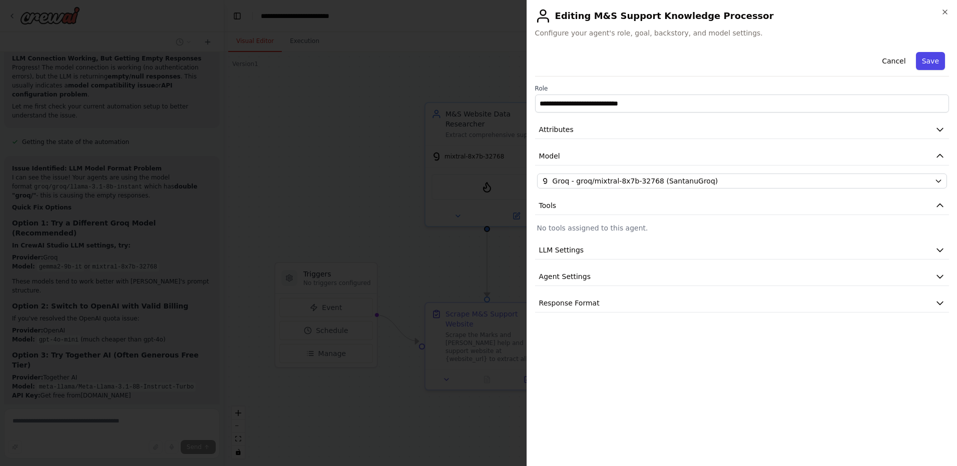
click at [928, 63] on button "Save" at bounding box center [930, 61] width 29 height 18
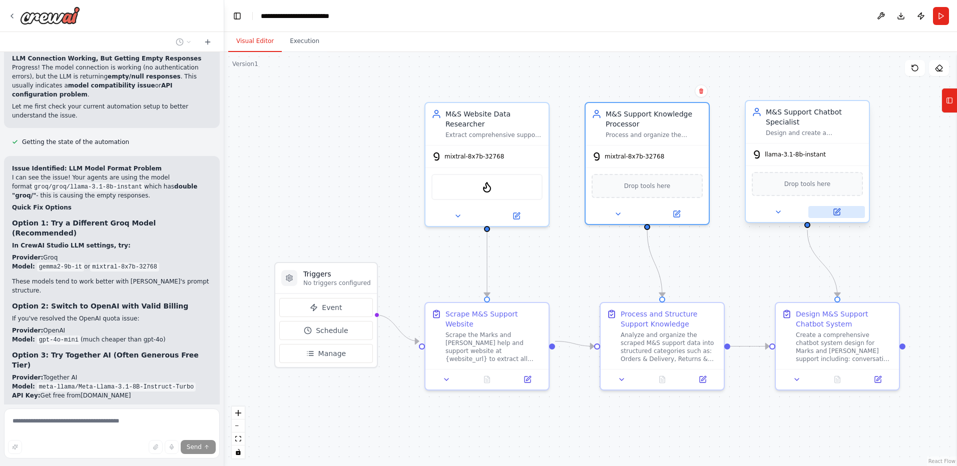
click at [834, 216] on icon at bounding box center [837, 212] width 8 height 8
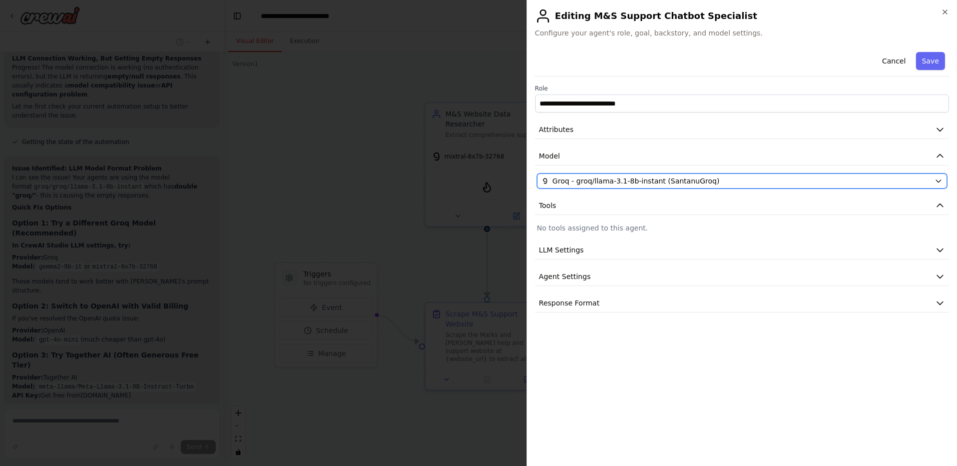
click at [705, 183] on div "Groq - groq/llama-3.1-8b-instant (SantanuGroq)" at bounding box center [735, 181] width 389 height 10
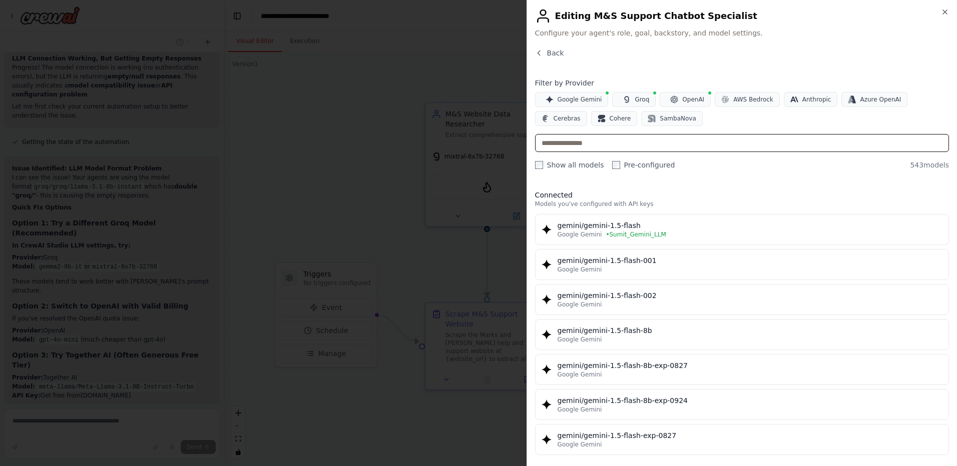
click at [722, 141] on input "text" at bounding box center [742, 143] width 414 height 18
paste input "**********"
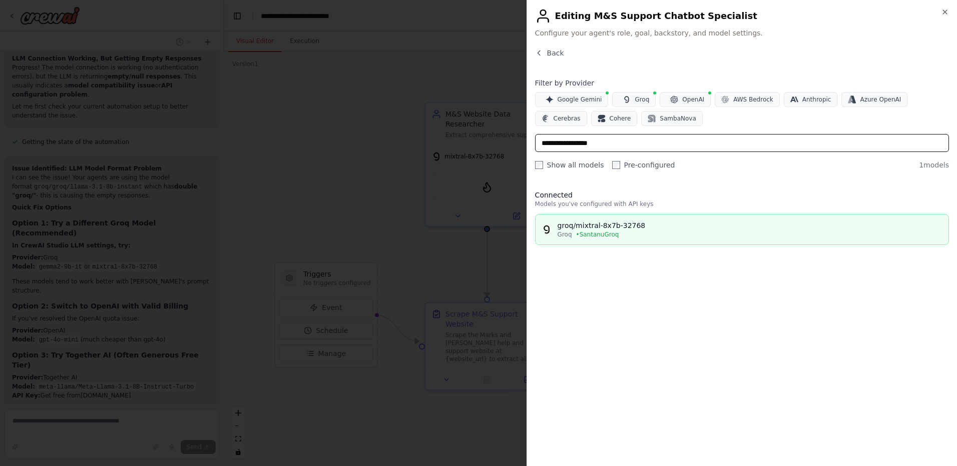
type input "**********"
click at [685, 240] on button "groq/mixtral-8x7b-32768 Groq • SantanuGroq" at bounding box center [742, 229] width 414 height 31
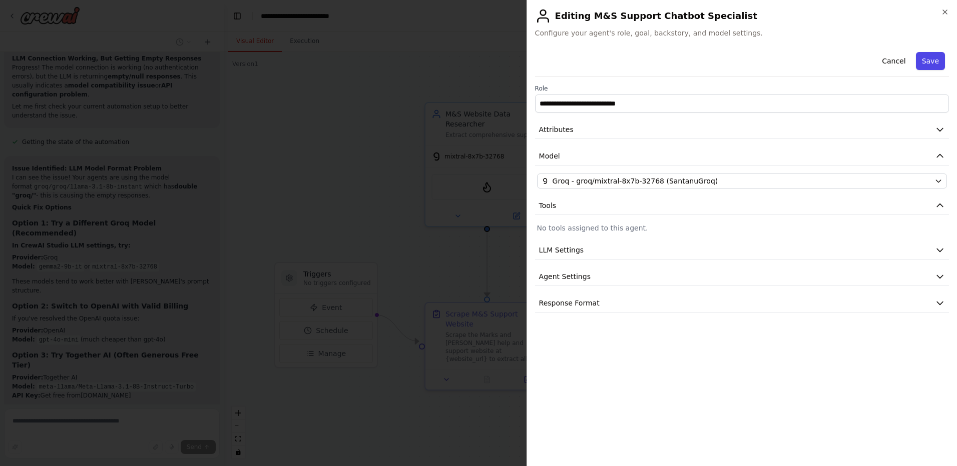
click at [935, 64] on button "Save" at bounding box center [930, 61] width 29 height 18
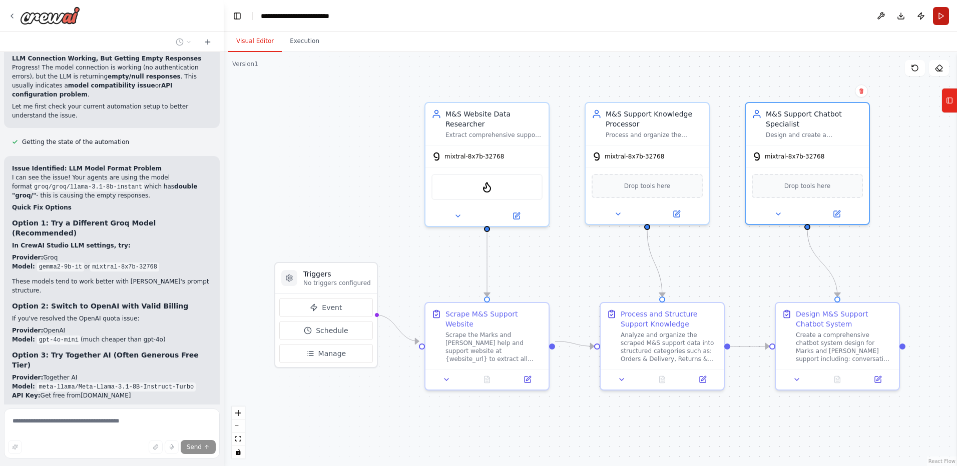
click at [945, 21] on button "Run" at bounding box center [941, 16] width 16 height 18
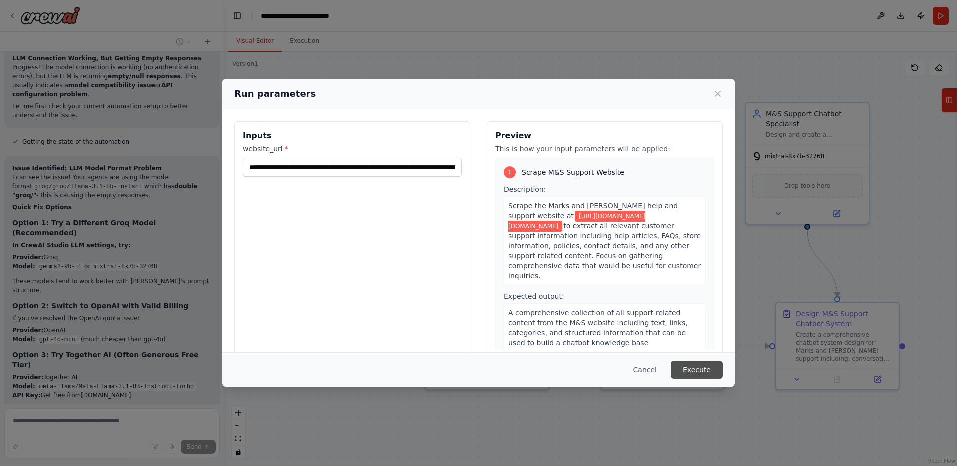
click at [707, 366] on button "Execute" at bounding box center [697, 370] width 52 height 18
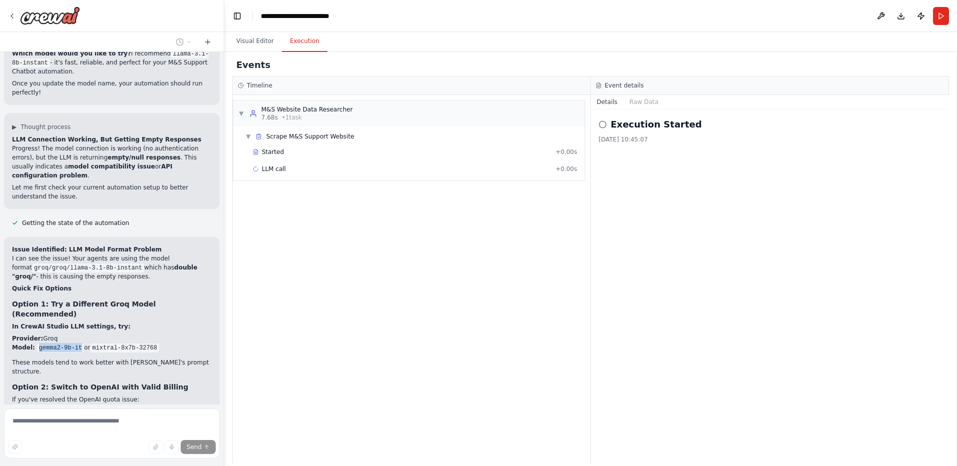
drag, startPoint x: 76, startPoint y: 175, endPoint x: 37, endPoint y: 178, distance: 39.2
click at [37, 344] on code "gemma2-9b-it" at bounding box center [60, 348] width 47 height 9
copy code "gemma2-9b-it"
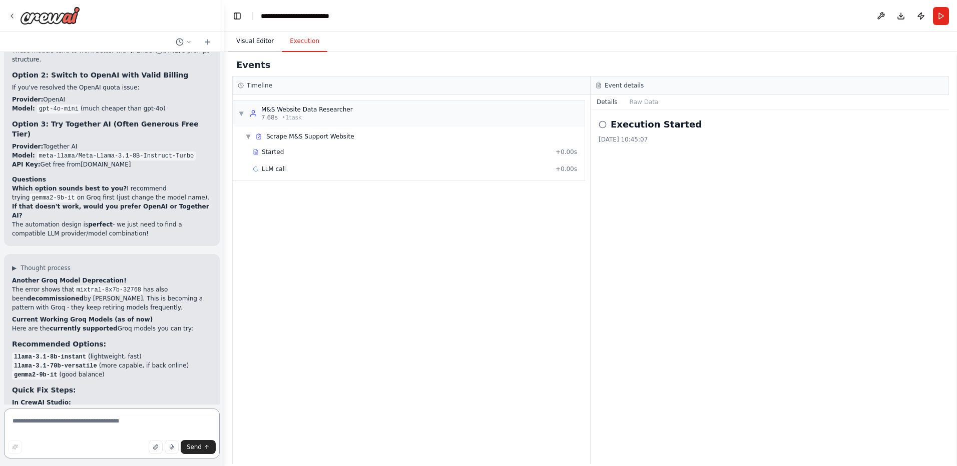
scroll to position [5224, 0]
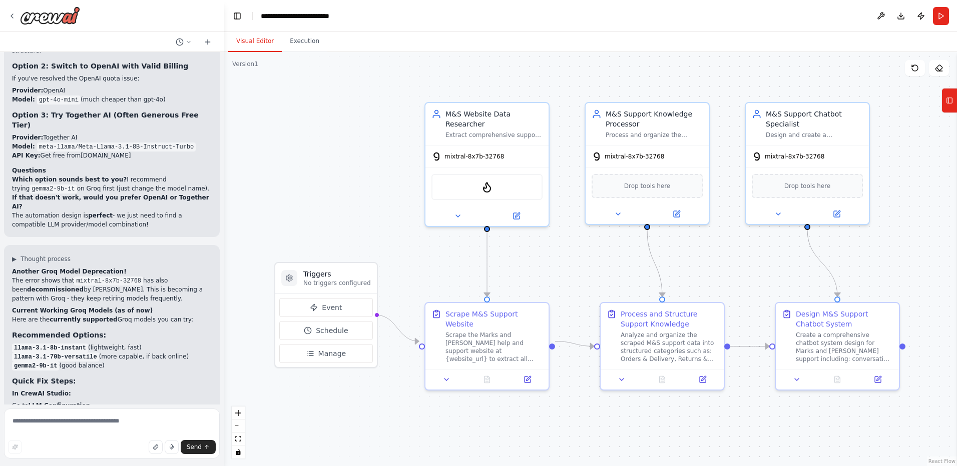
click at [261, 45] on button "Visual Editor" at bounding box center [255, 41] width 54 height 21
click at [143, 424] on textarea at bounding box center [112, 434] width 216 height 50
paste textarea "**********"
type textarea "**********"
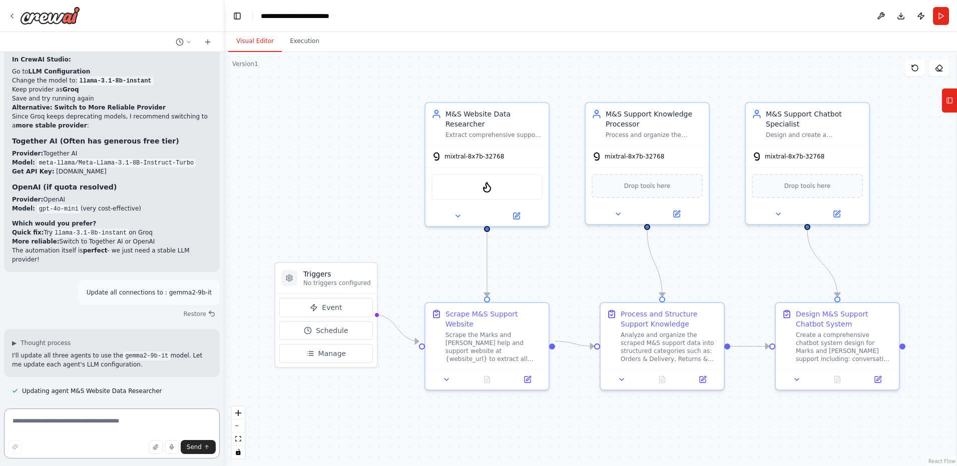
scroll to position [5641, 0]
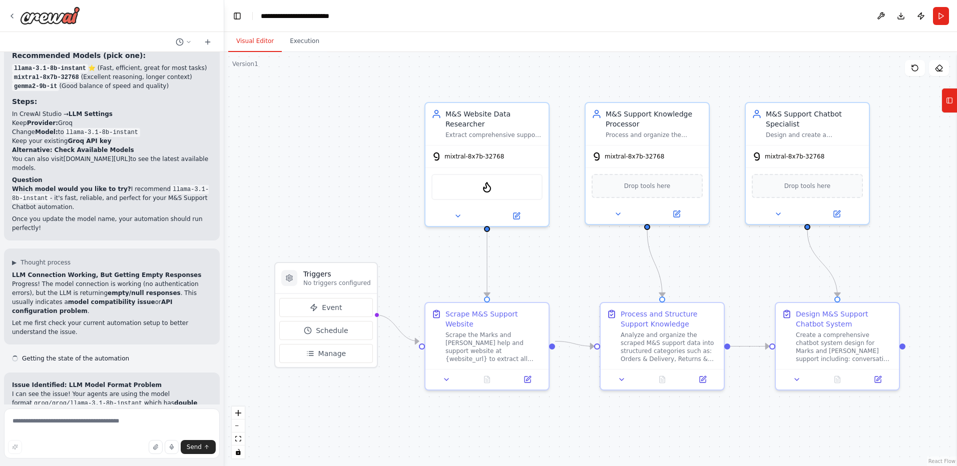
scroll to position [5560, 0]
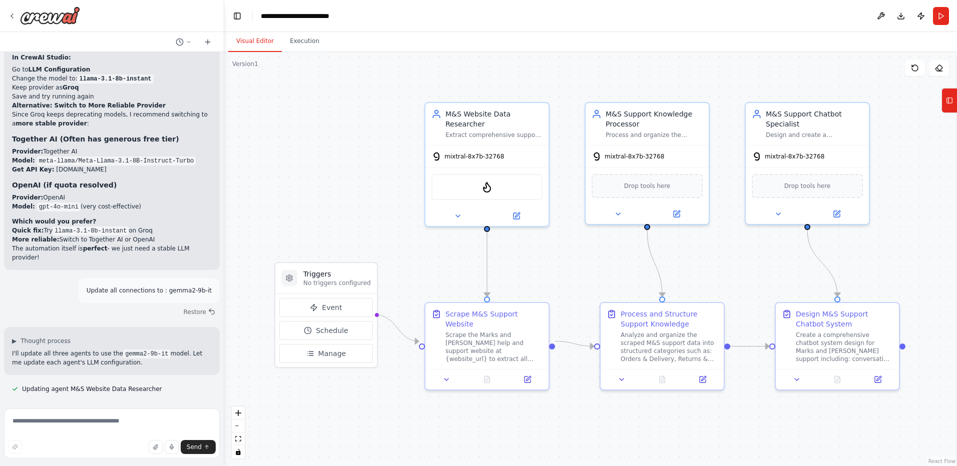
click at [8, 13] on div at bounding box center [112, 16] width 224 height 32
click at [13, 15] on icon at bounding box center [12, 16] width 2 height 4
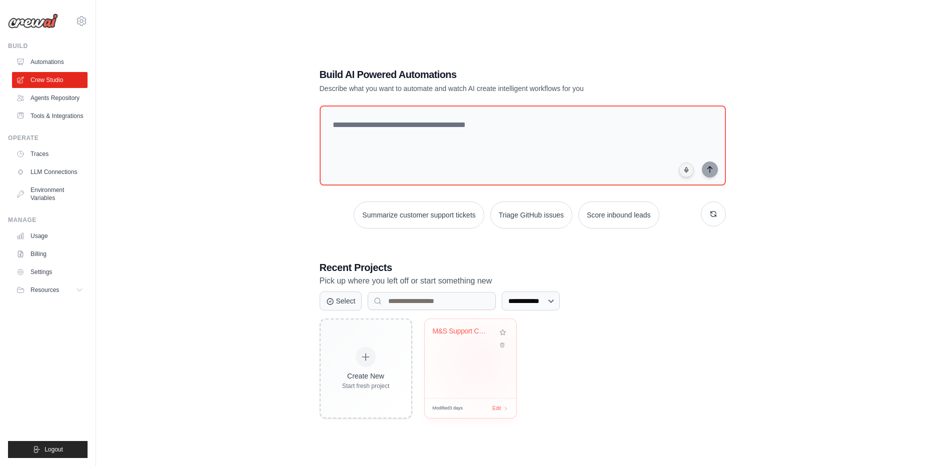
click at [478, 362] on div "M&S Support Chatbot Builder" at bounding box center [471, 358] width 92 height 79
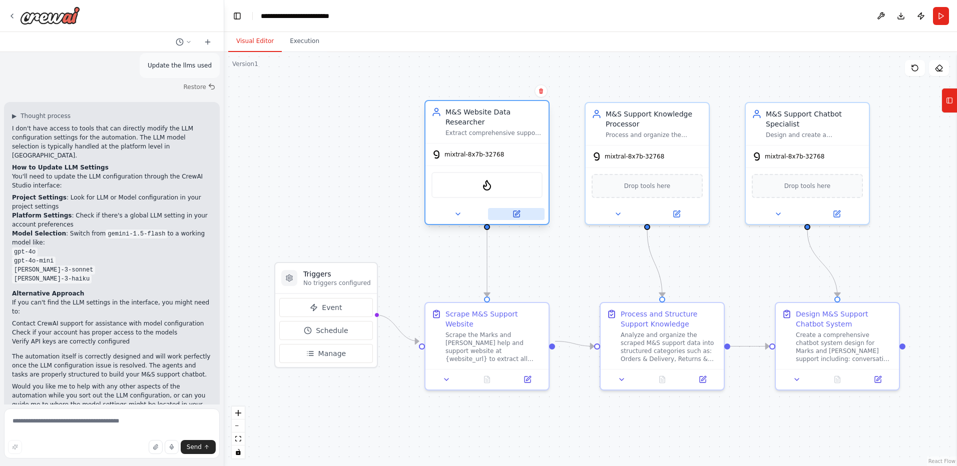
click at [515, 211] on icon at bounding box center [516, 214] width 6 height 6
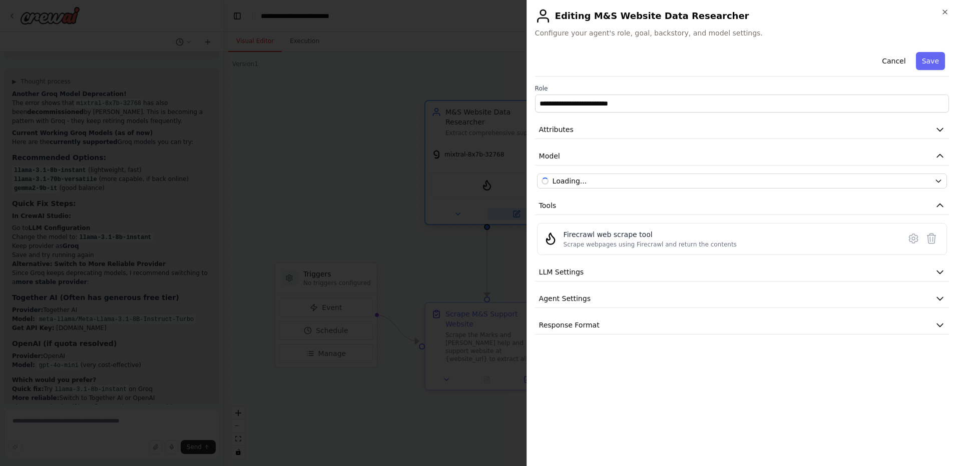
scroll to position [5560, 0]
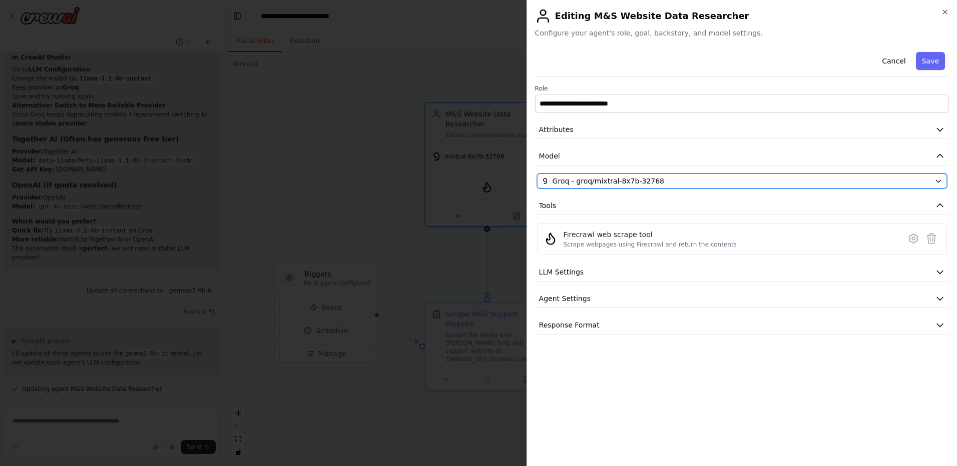
click at [571, 184] on span "Groq - groq/mixtral-8x7b-32768" at bounding box center [609, 181] width 112 height 10
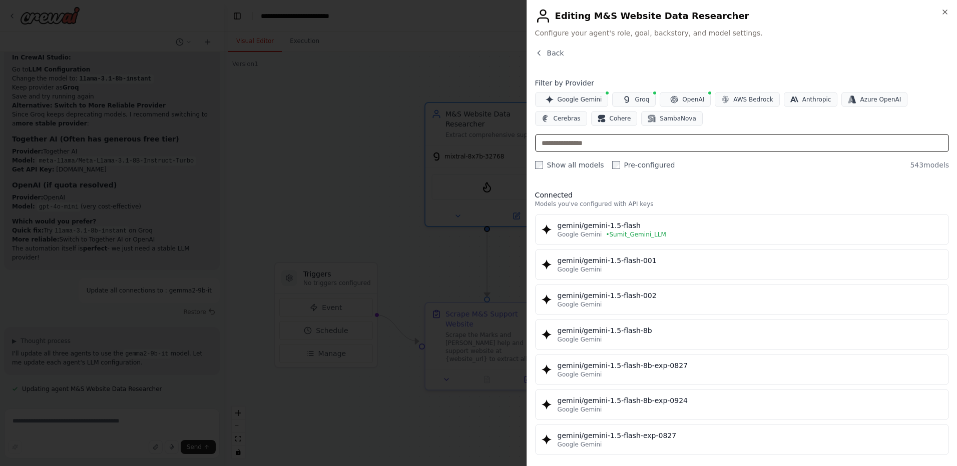
click at [626, 138] on input "text" at bounding box center [742, 143] width 414 height 18
paste input "**********"
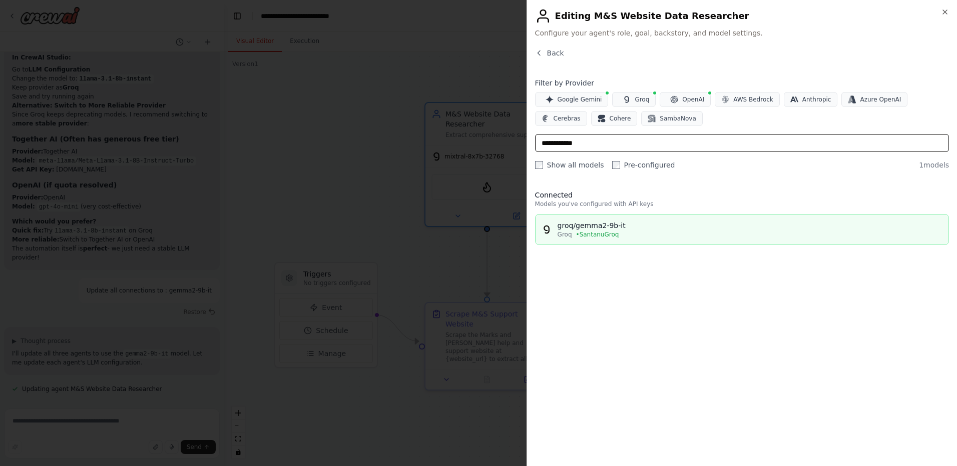
type input "**********"
click at [614, 234] on div "Groq • [GEOGRAPHIC_DATA]" at bounding box center [750, 235] width 385 height 8
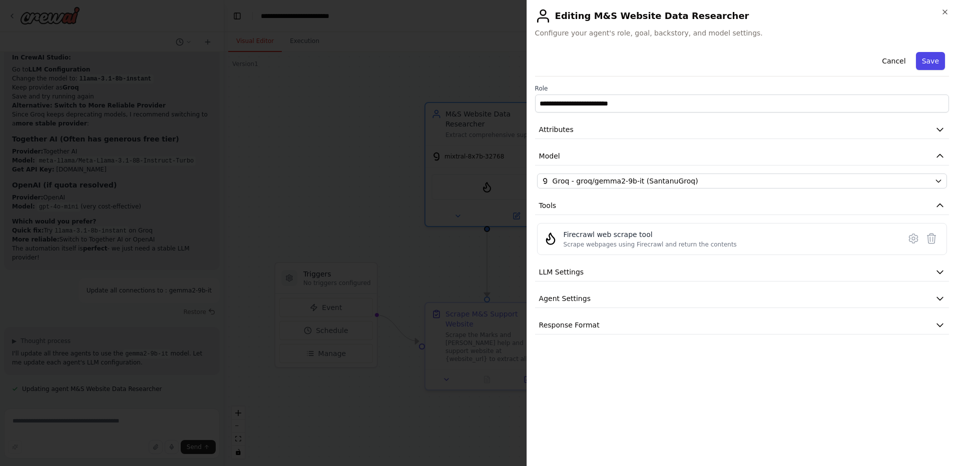
click at [930, 65] on button "Save" at bounding box center [930, 61] width 29 height 18
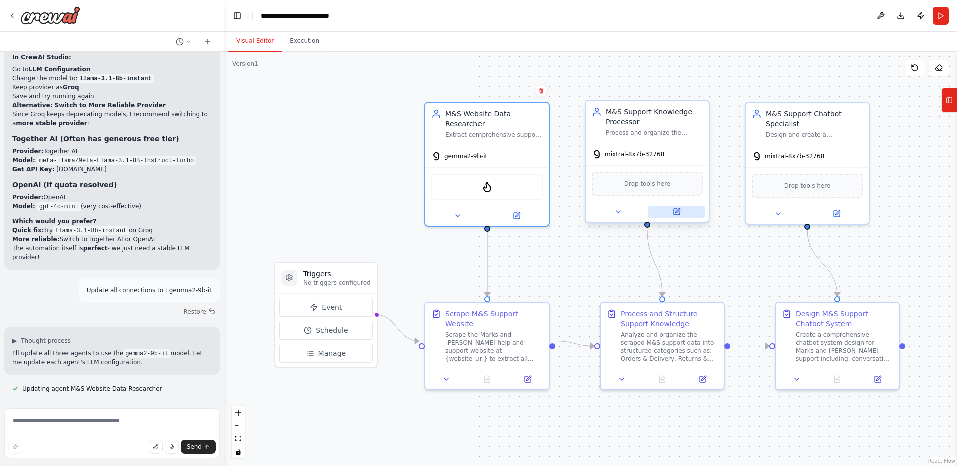
click at [681, 212] on button at bounding box center [676, 212] width 57 height 12
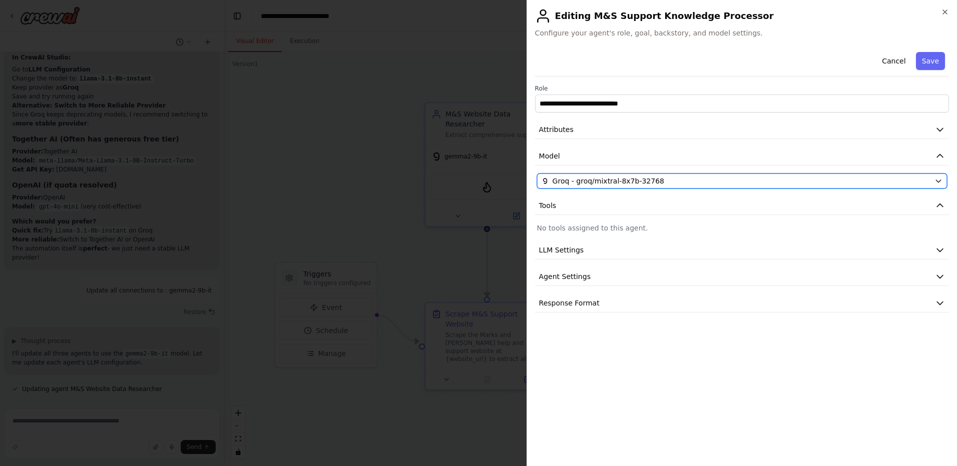
click at [704, 182] on div "Groq - groq/mixtral-8x7b-32768" at bounding box center [735, 181] width 389 height 10
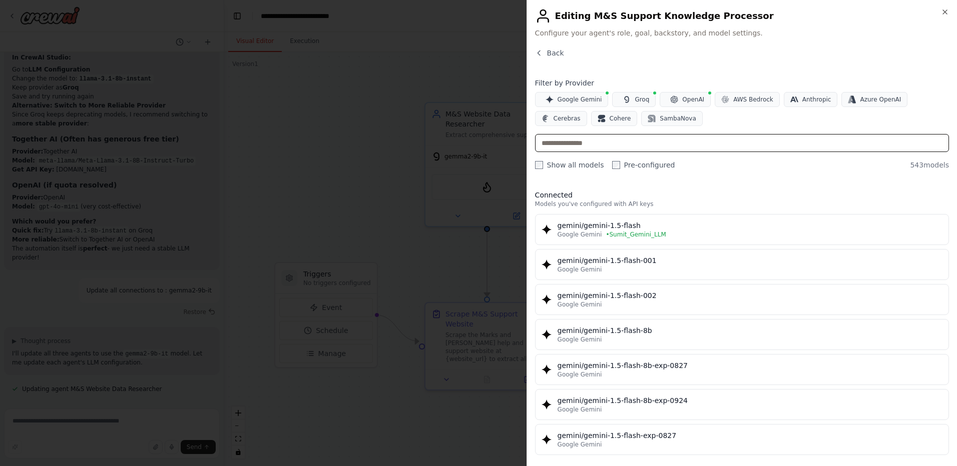
click at [709, 144] on input "text" at bounding box center [742, 143] width 414 height 18
paste input "**********"
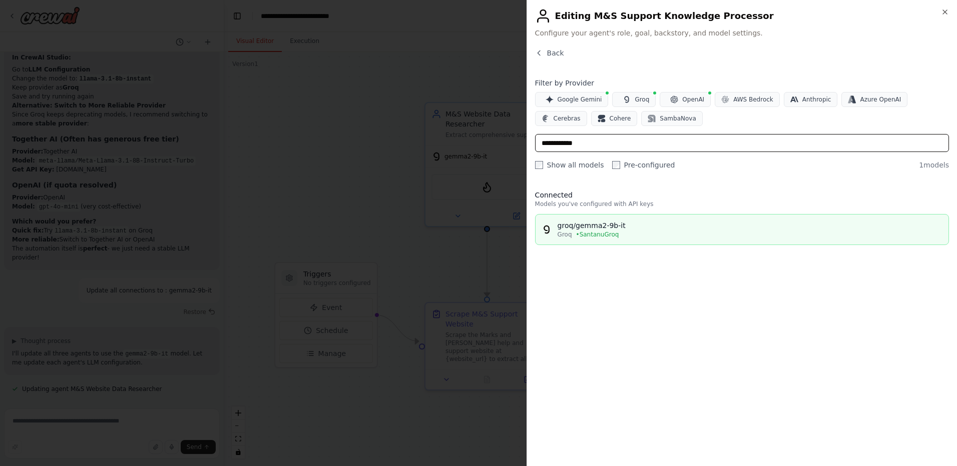
type input "**********"
click at [684, 223] on div "groq/gemma2-9b-it" at bounding box center [750, 226] width 385 height 10
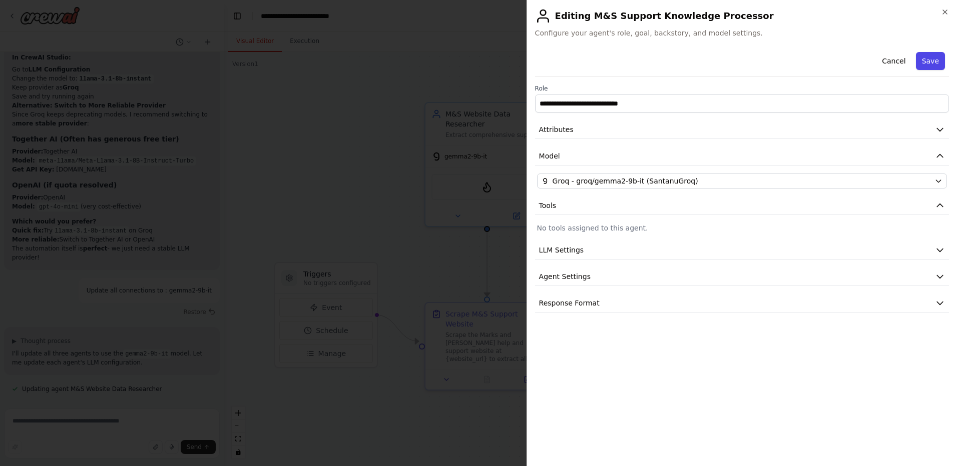
click at [933, 63] on button "Save" at bounding box center [930, 61] width 29 height 18
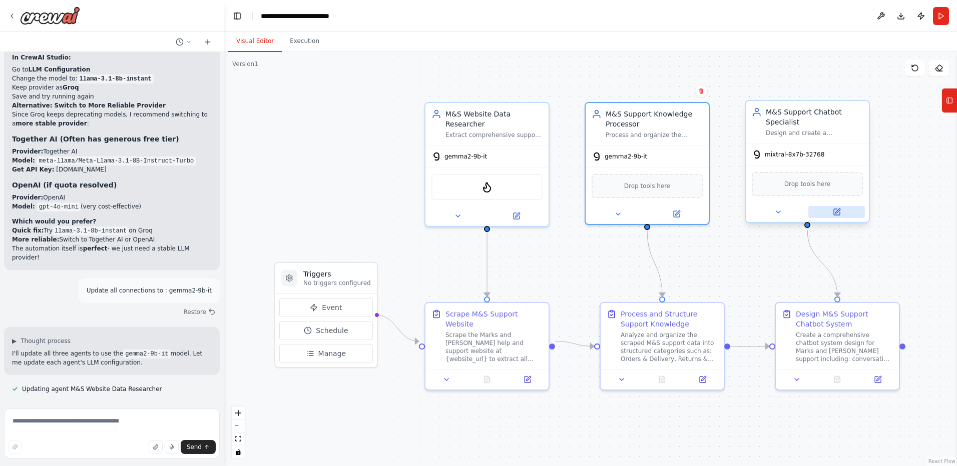
click at [842, 214] on button at bounding box center [836, 212] width 57 height 12
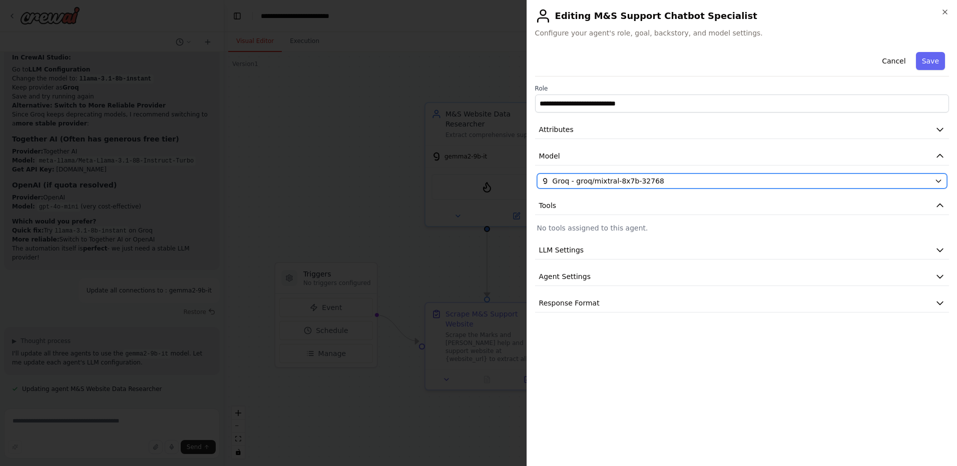
click at [834, 181] on div "Groq - groq/mixtral-8x7b-32768" at bounding box center [735, 181] width 389 height 10
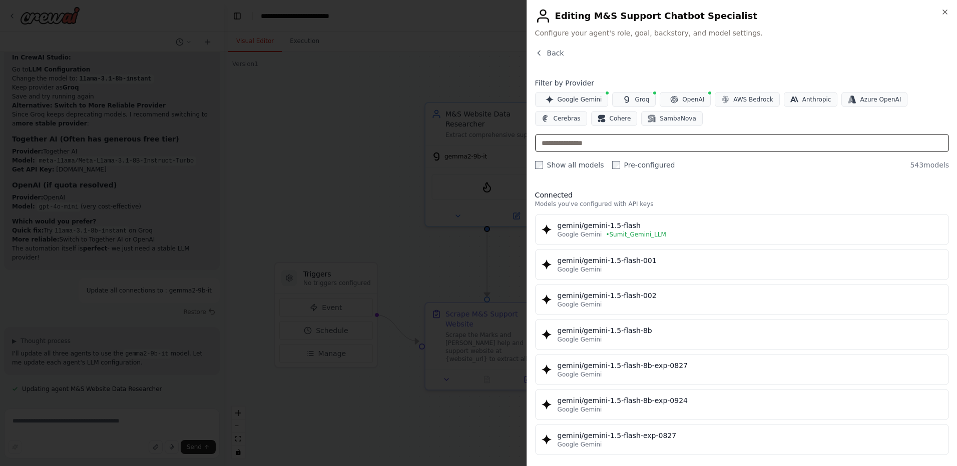
paste input "**********"
click at [841, 144] on input "text" at bounding box center [742, 143] width 414 height 18
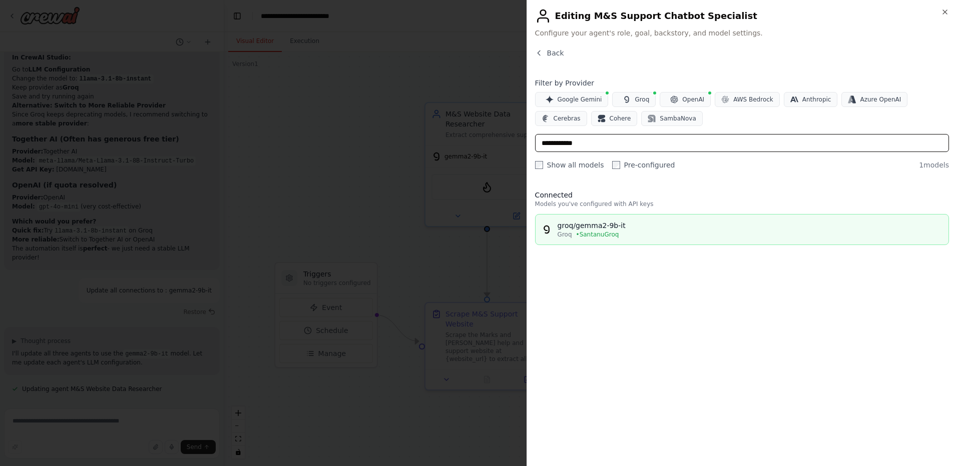
type input "**********"
click at [755, 238] on div "Groq • [GEOGRAPHIC_DATA]" at bounding box center [750, 235] width 385 height 8
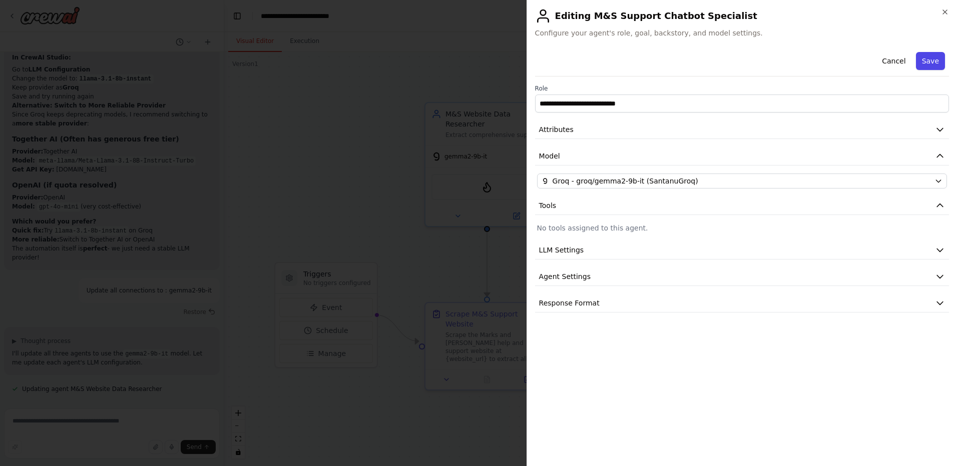
click at [937, 63] on button "Save" at bounding box center [930, 61] width 29 height 18
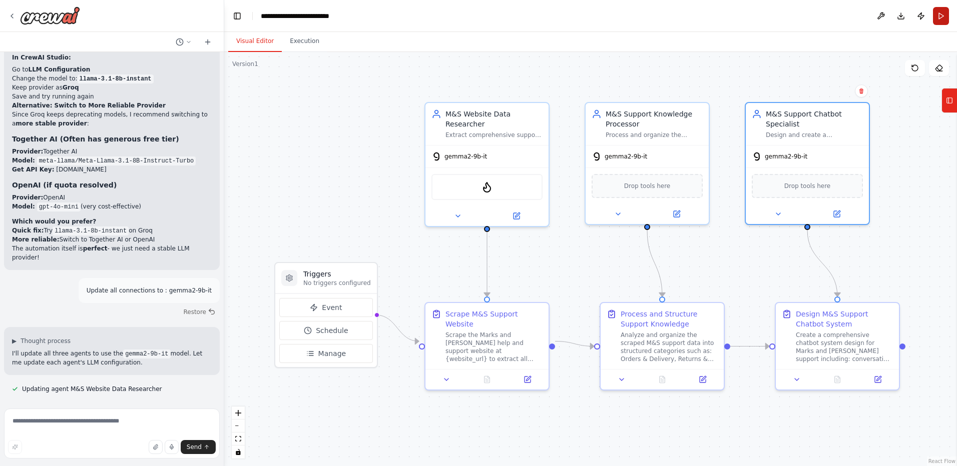
click at [939, 17] on button "Run" at bounding box center [941, 16] width 16 height 18
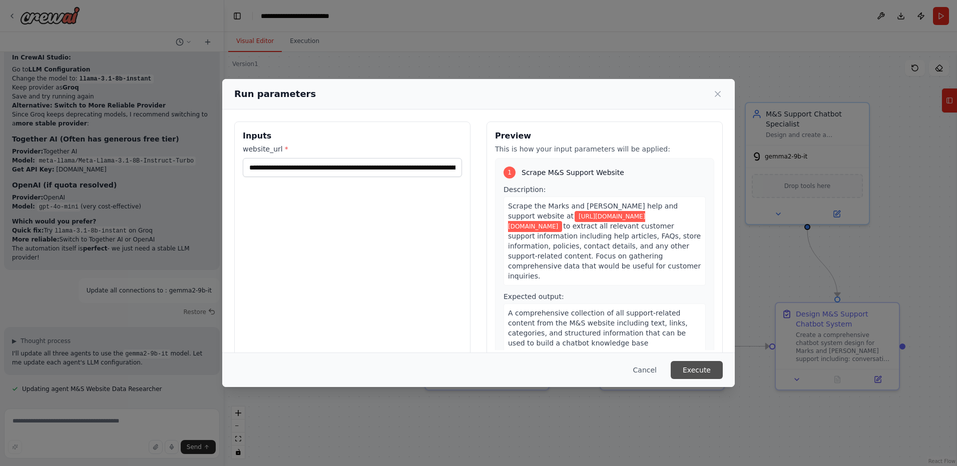
click at [686, 364] on button "Execute" at bounding box center [697, 370] width 52 height 18
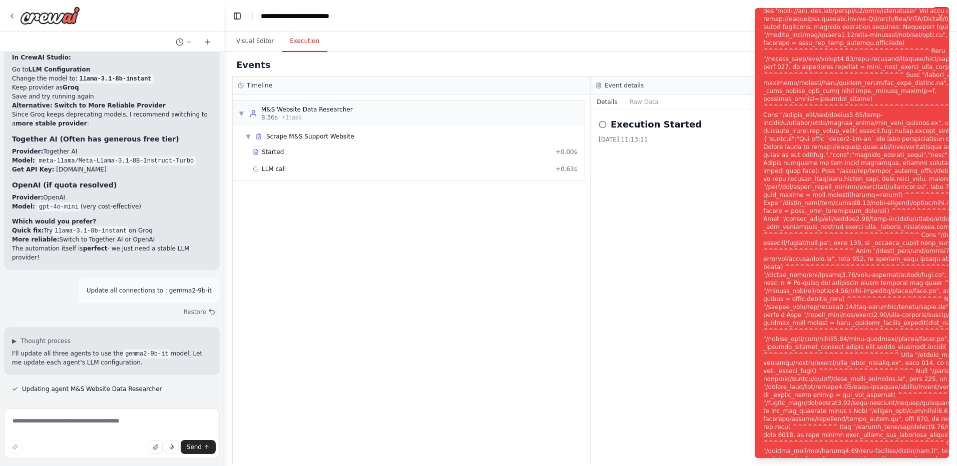
scroll to position [5641, 0]
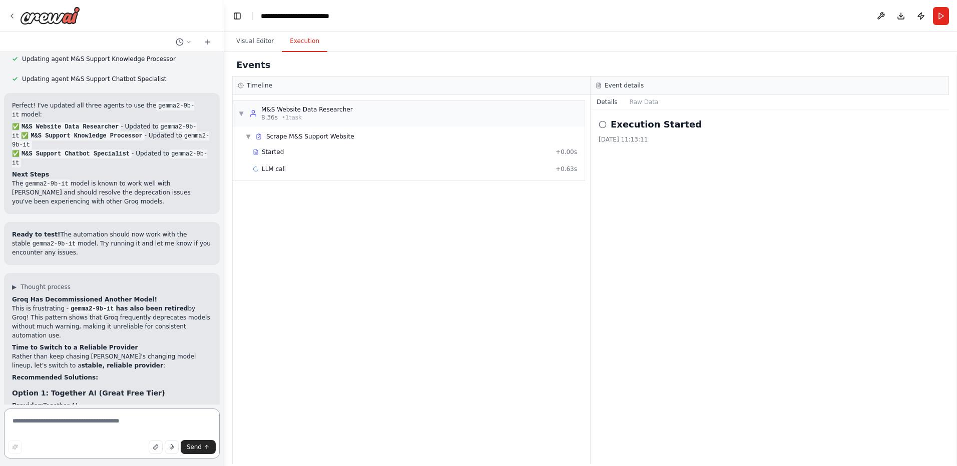
scroll to position [5919, 0]
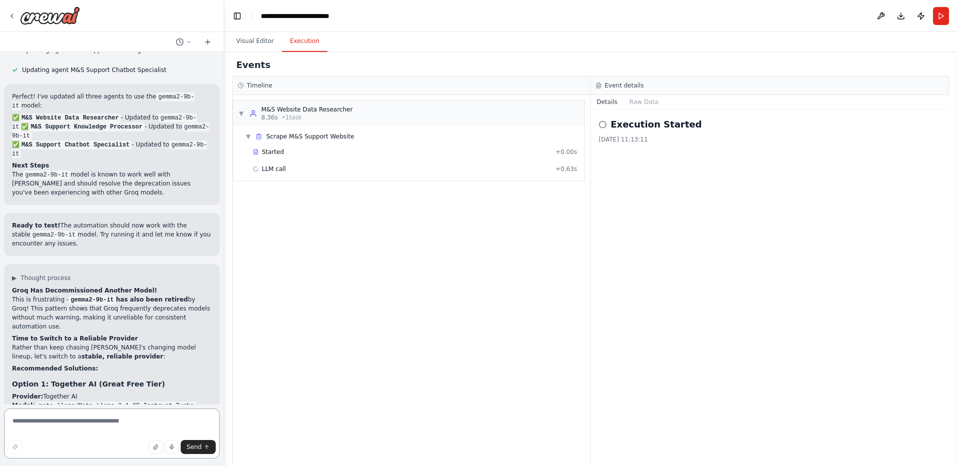
click at [80, 427] on textarea at bounding box center [112, 434] width 216 height 50
type textarea "**********"
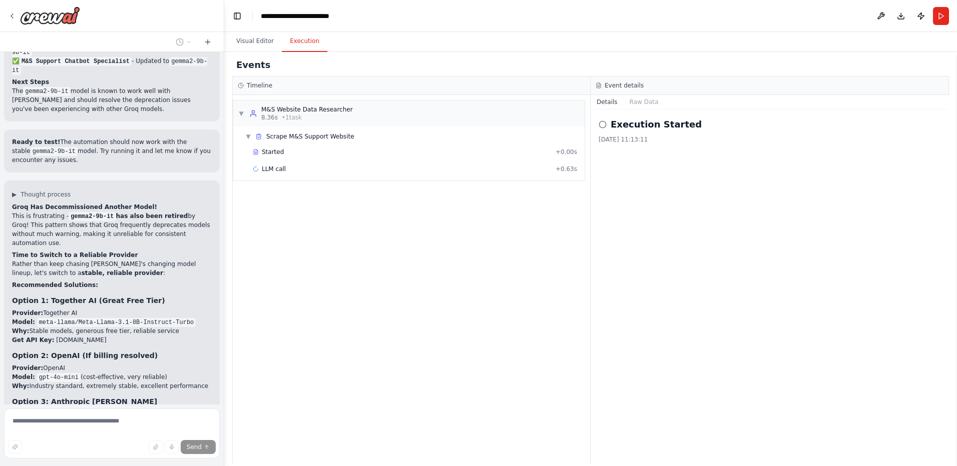
scroll to position [6007, 0]
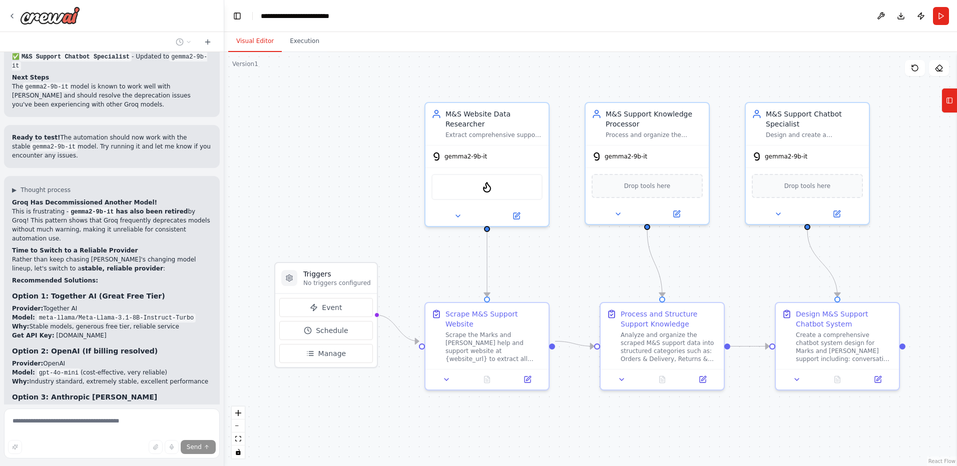
click at [244, 46] on button "Visual Editor" at bounding box center [255, 41] width 54 height 21
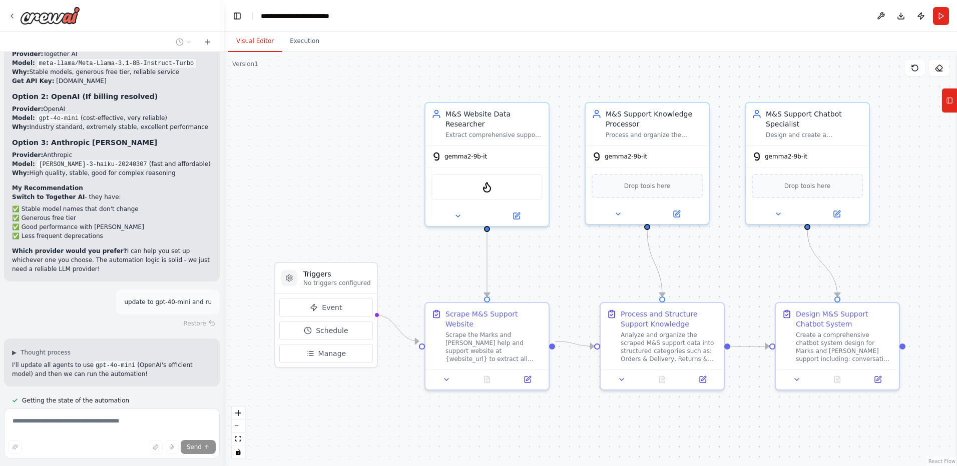
scroll to position [6296, 0]
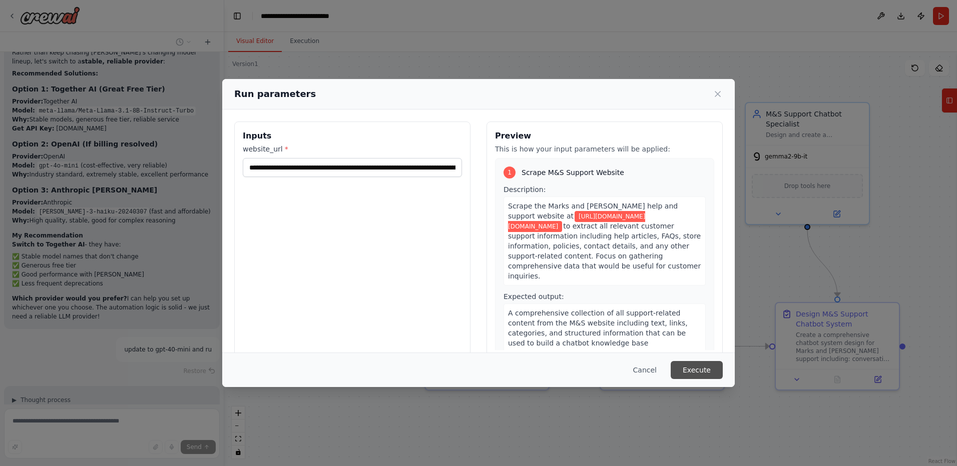
click at [687, 364] on button "Execute" at bounding box center [697, 370] width 52 height 18
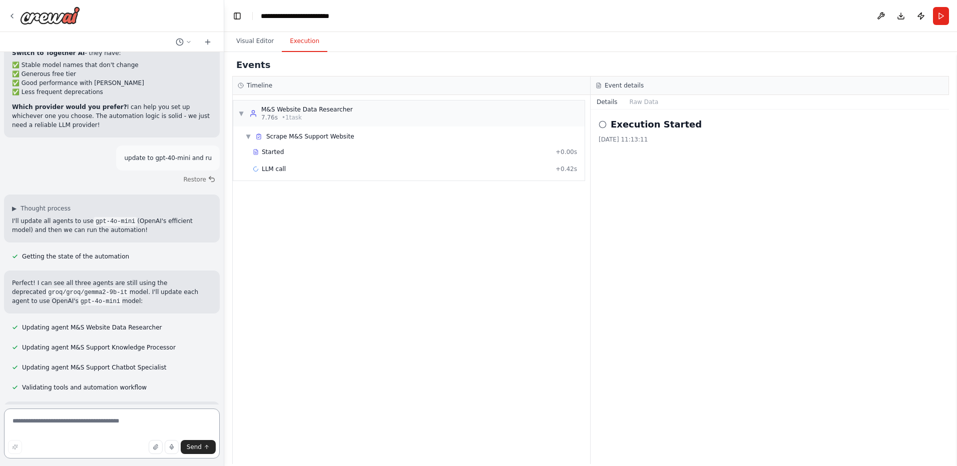
scroll to position [6440, 0]
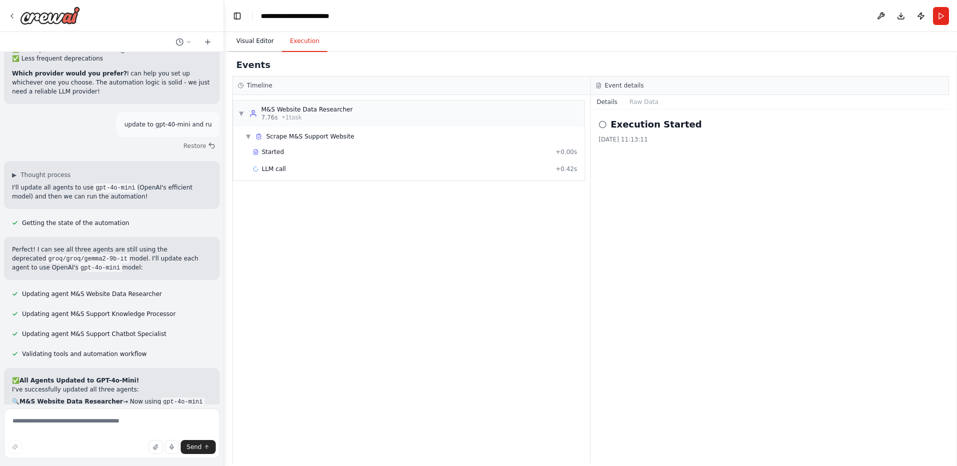
click at [256, 51] on button "Visual Editor" at bounding box center [255, 41] width 54 height 21
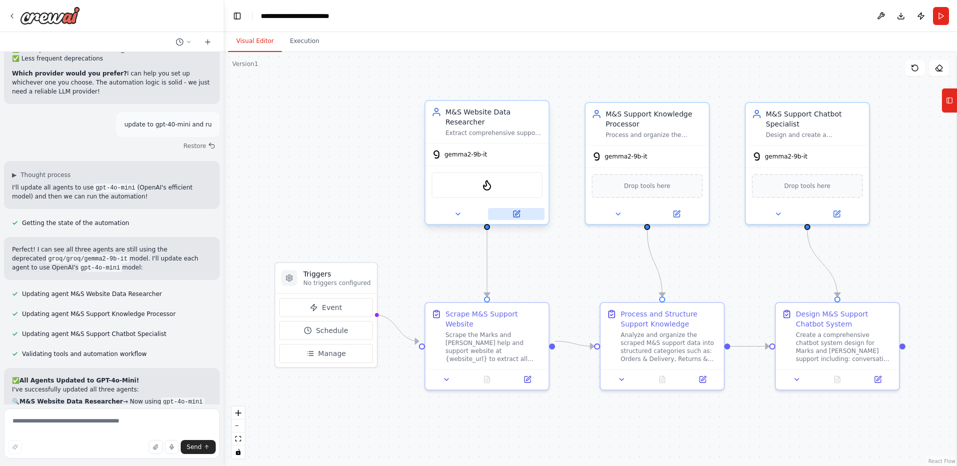
click at [512, 210] on icon at bounding box center [516, 214] width 8 height 8
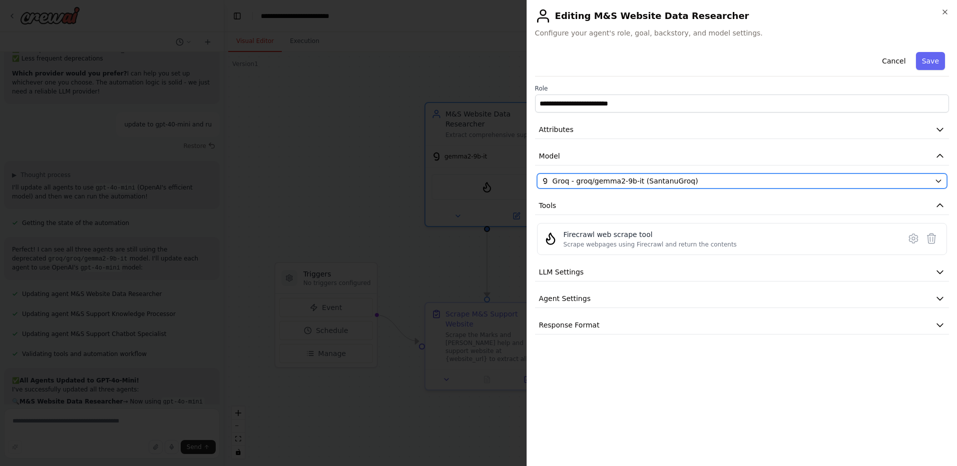
click at [583, 184] on span "Groq - groq/gemma2-9b-it (SantanuGroq)" at bounding box center [626, 181] width 146 height 10
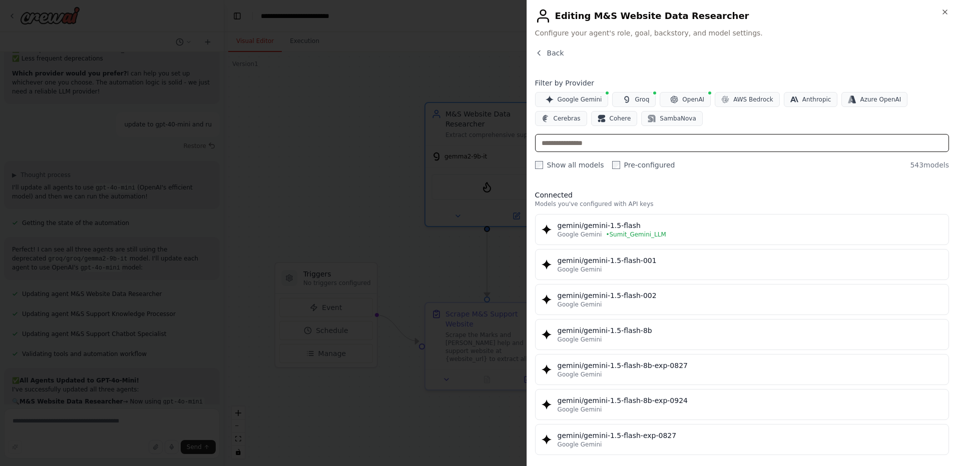
click at [631, 150] on input "text" at bounding box center [742, 143] width 414 height 18
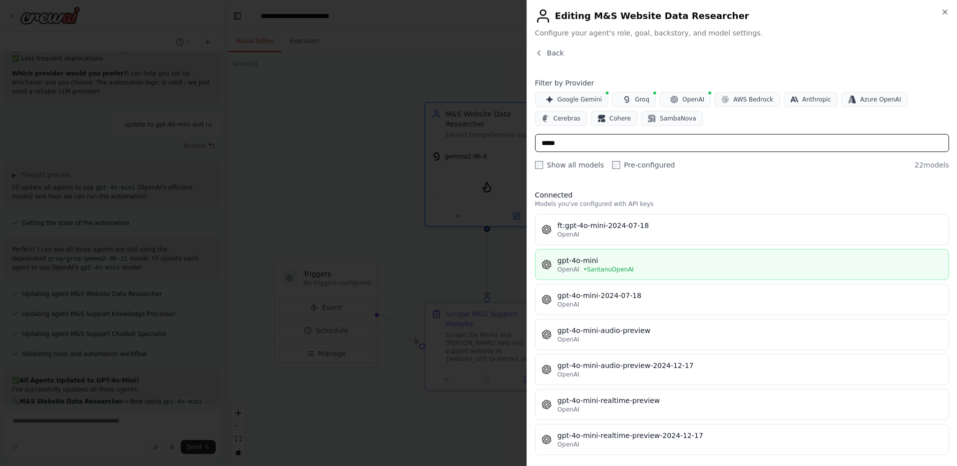
type input "*****"
click at [657, 271] on div "OpenAI • [GEOGRAPHIC_DATA]" at bounding box center [750, 270] width 385 height 8
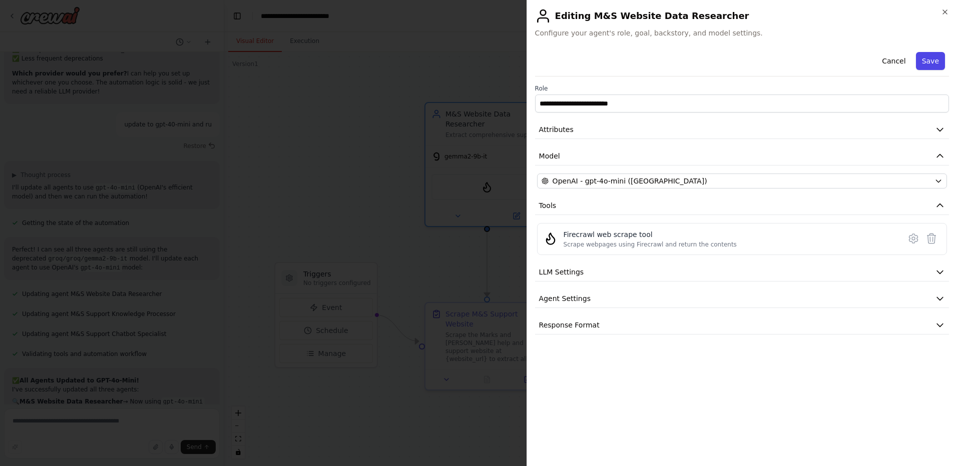
click at [928, 59] on button "Save" at bounding box center [930, 61] width 29 height 18
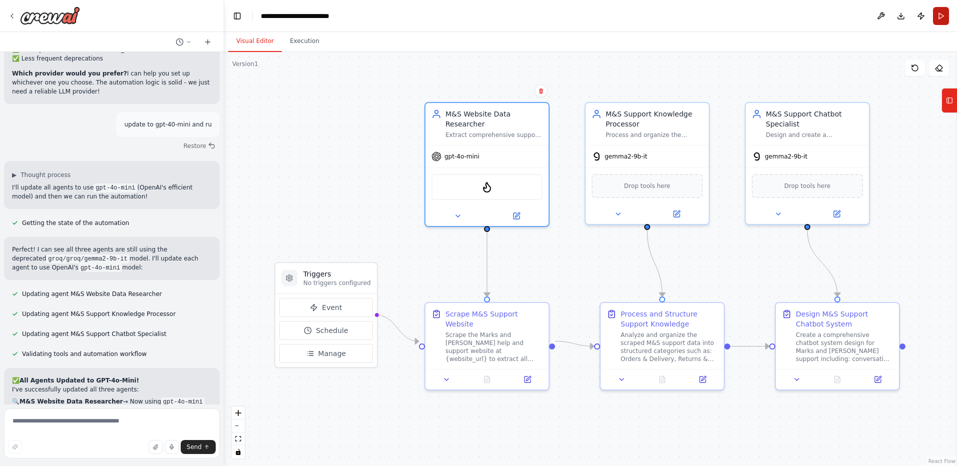
click at [946, 21] on button "Run" at bounding box center [941, 16] width 16 height 18
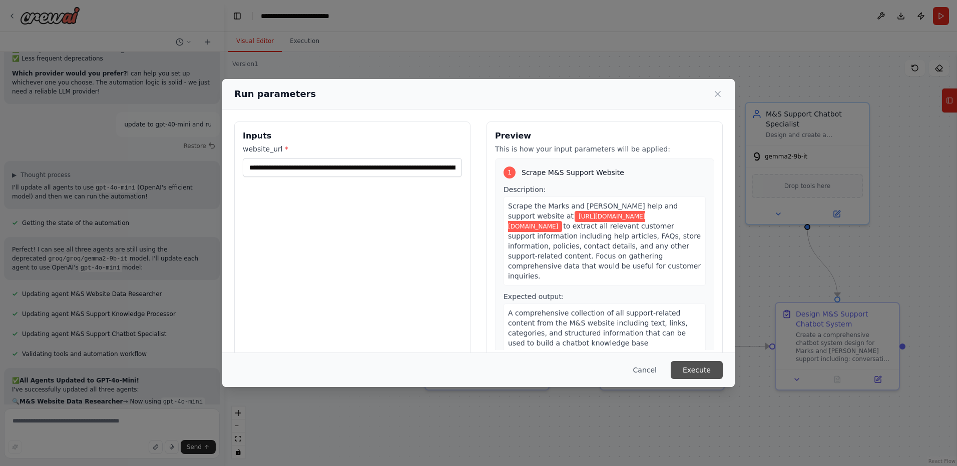
click at [706, 372] on button "Execute" at bounding box center [697, 370] width 52 height 18
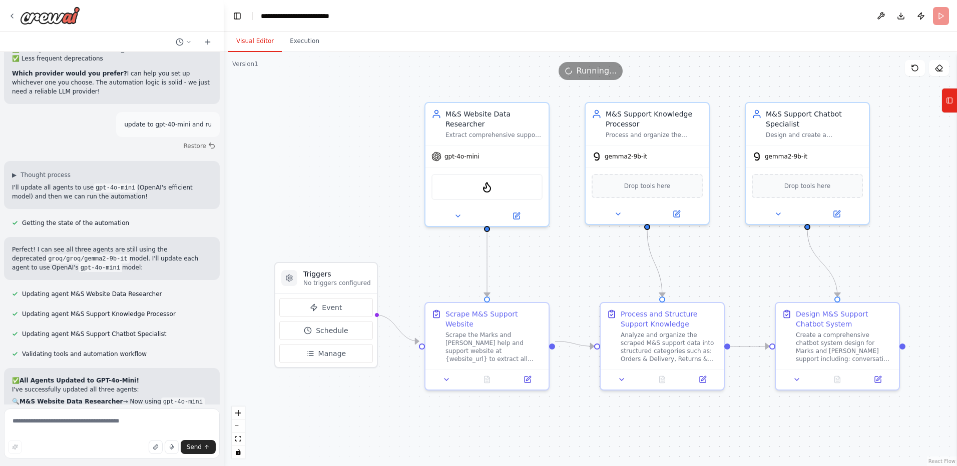
click at [252, 40] on button "Visual Editor" at bounding box center [255, 41] width 54 height 21
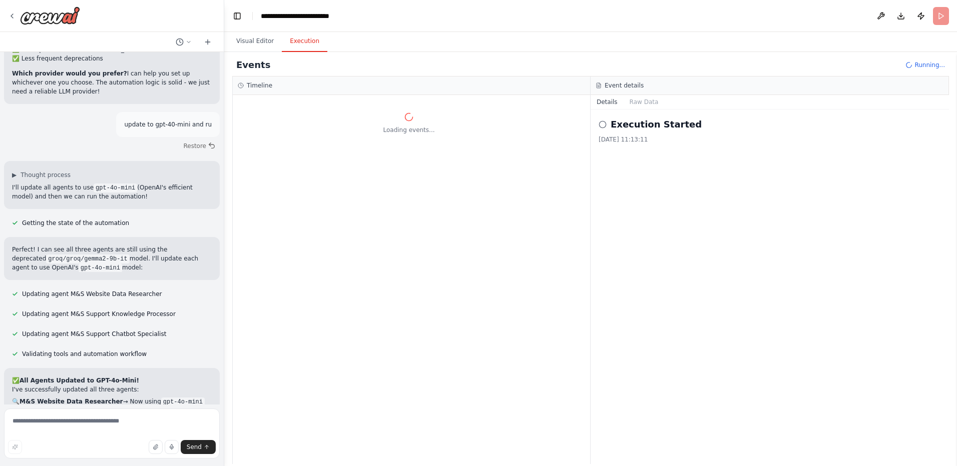
click at [308, 42] on button "Execution" at bounding box center [305, 41] width 46 height 21
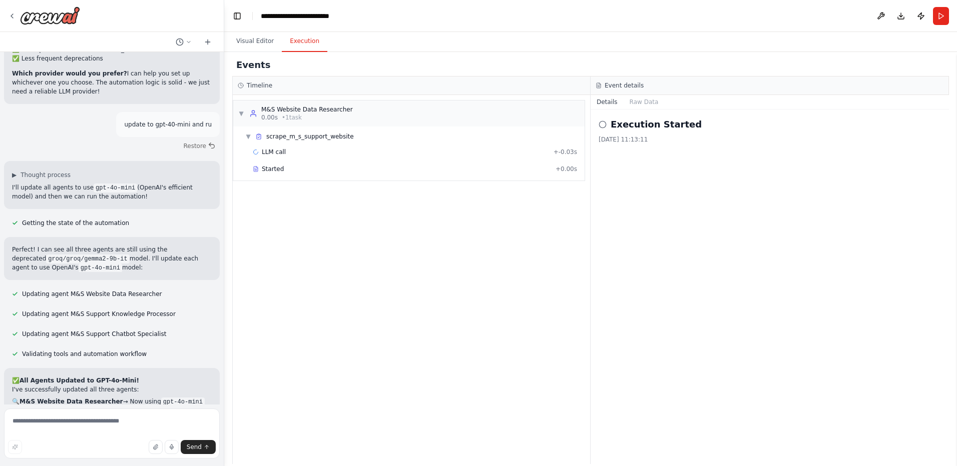
click at [428, 67] on div "Events" at bounding box center [590, 65] width 717 height 23
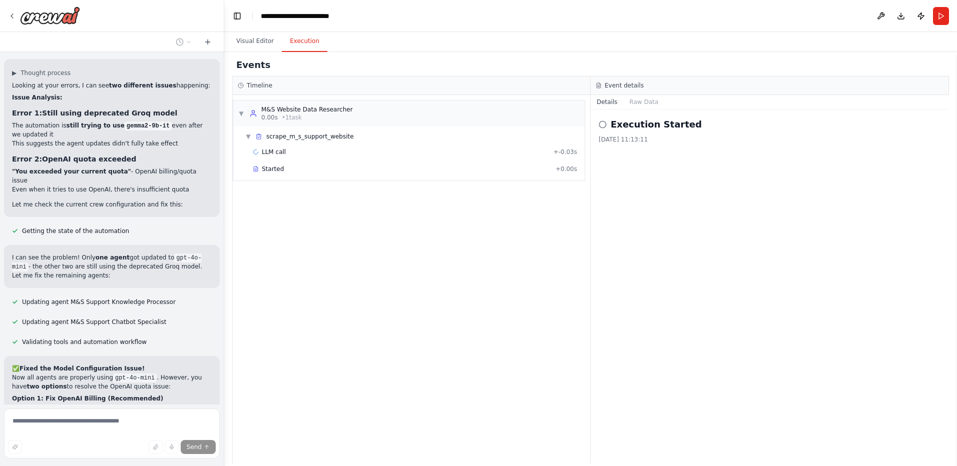
scroll to position [6950, 0]
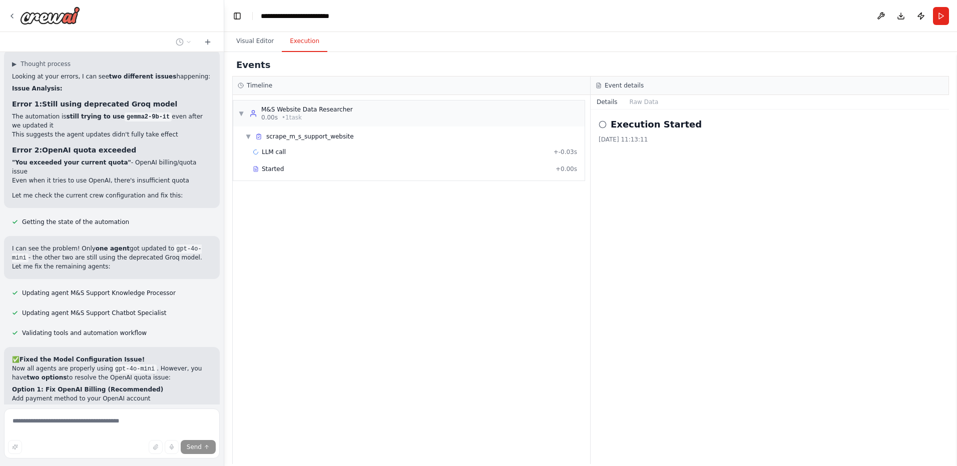
click at [587, 21] on header "**********" at bounding box center [590, 16] width 733 height 32
drag, startPoint x: 145, startPoint y: 213, endPoint x: 85, endPoint y: 214, distance: 60.1
click at [85, 454] on li "Setup: Get free API key at https://api.together.xyz" at bounding box center [112, 458] width 200 height 9
copy li "https://api.together.xyz"
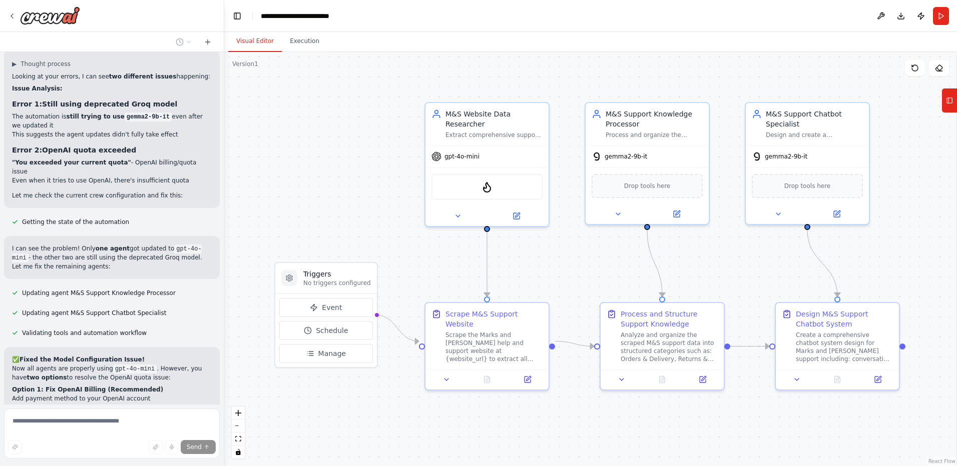
click at [249, 38] on button "Visual Editor" at bounding box center [255, 41] width 54 height 21
click at [521, 208] on button at bounding box center [516, 214] width 57 height 12
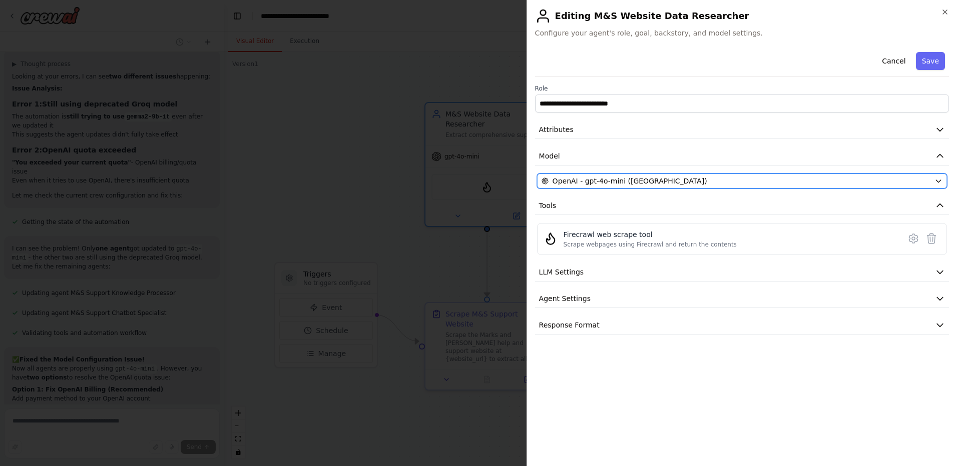
click at [583, 181] on span "OpenAI - gpt-4o-mini (SantanuOpenAI)" at bounding box center [630, 181] width 155 height 10
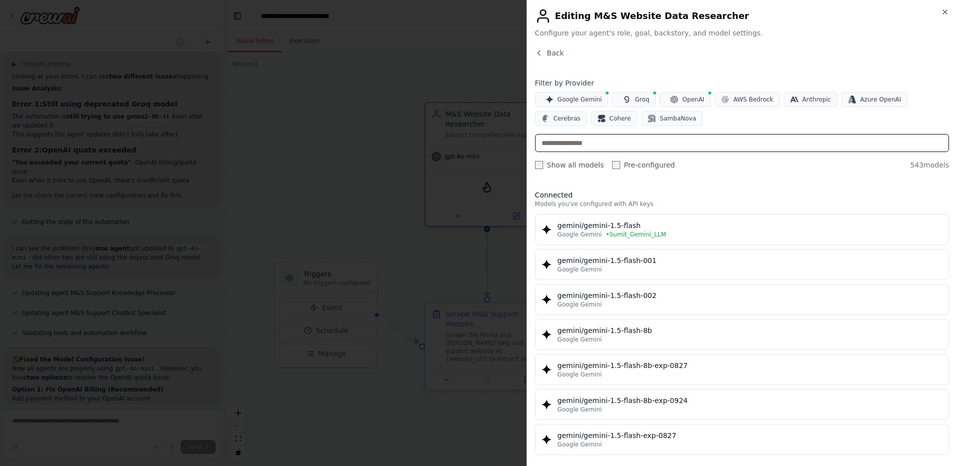
click at [637, 144] on input "text" at bounding box center [742, 143] width 414 height 18
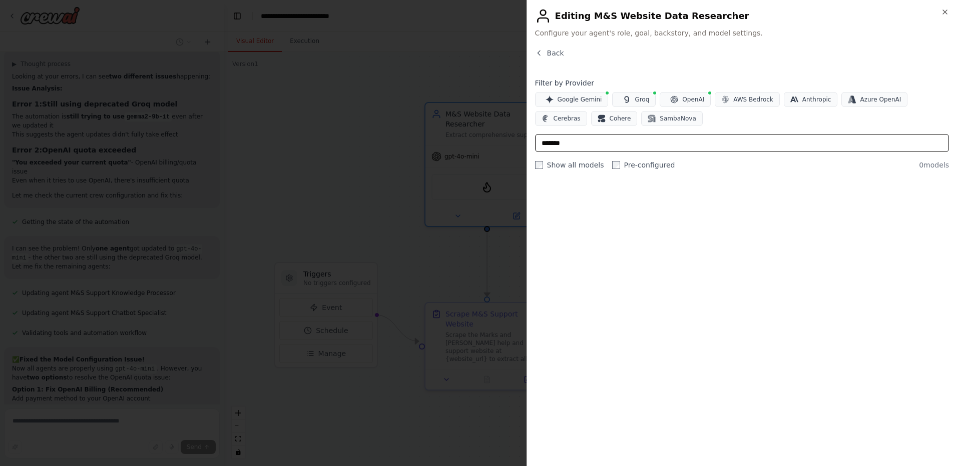
type input "******"
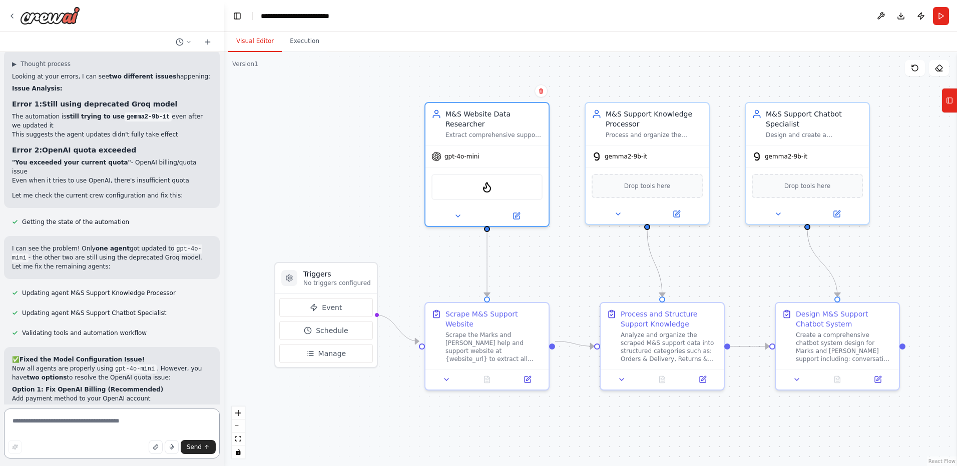
scroll to position [6911, 0]
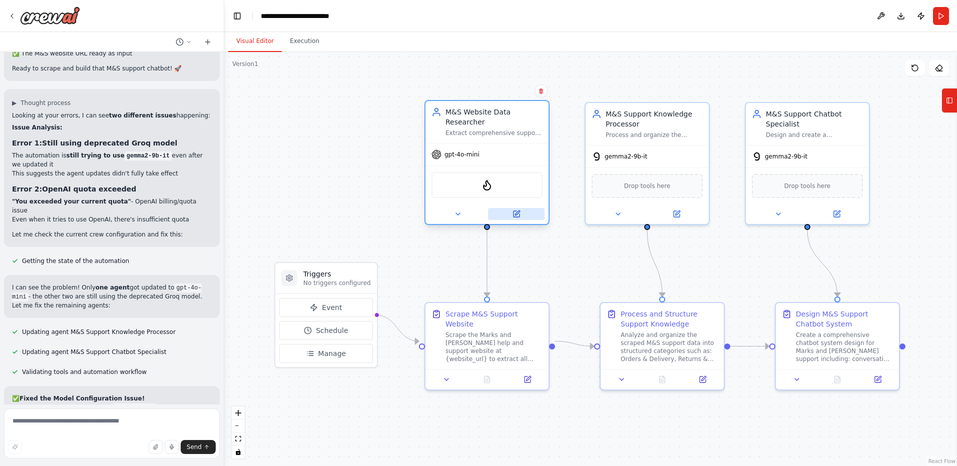
click at [521, 208] on button at bounding box center [516, 214] width 57 height 12
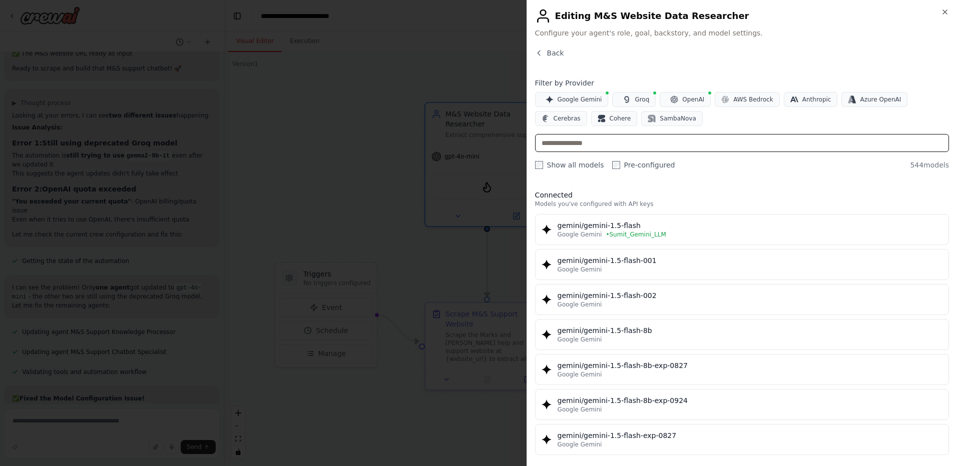
click at [680, 144] on input "text" at bounding box center [742, 143] width 414 height 18
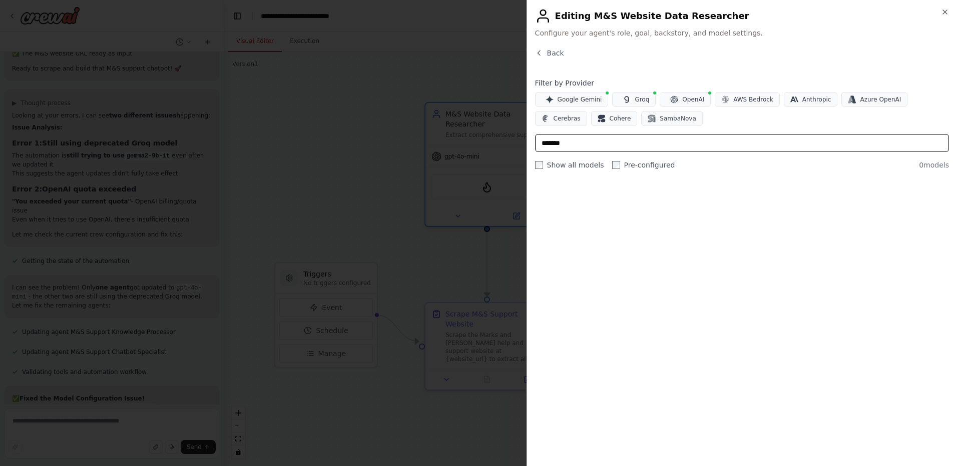
paste input "***"
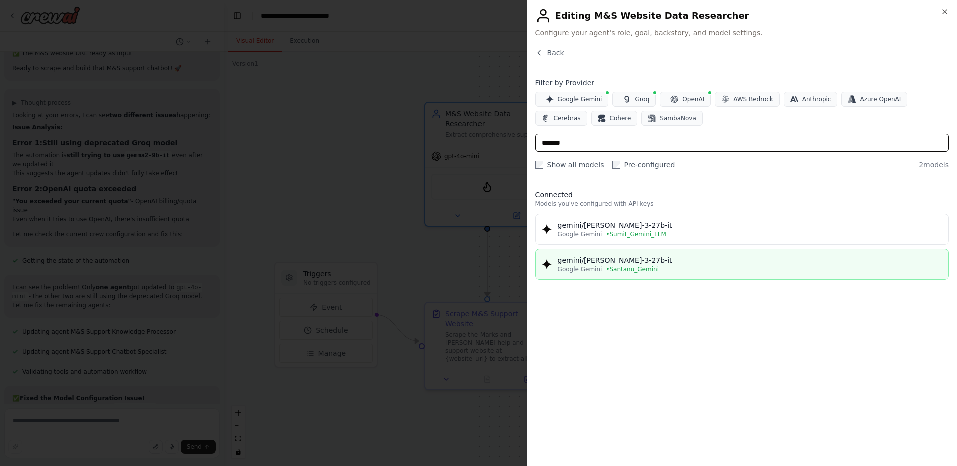
type input "*******"
click at [649, 263] on div "gemini/[PERSON_NAME]-3-27b-it" at bounding box center [750, 261] width 385 height 10
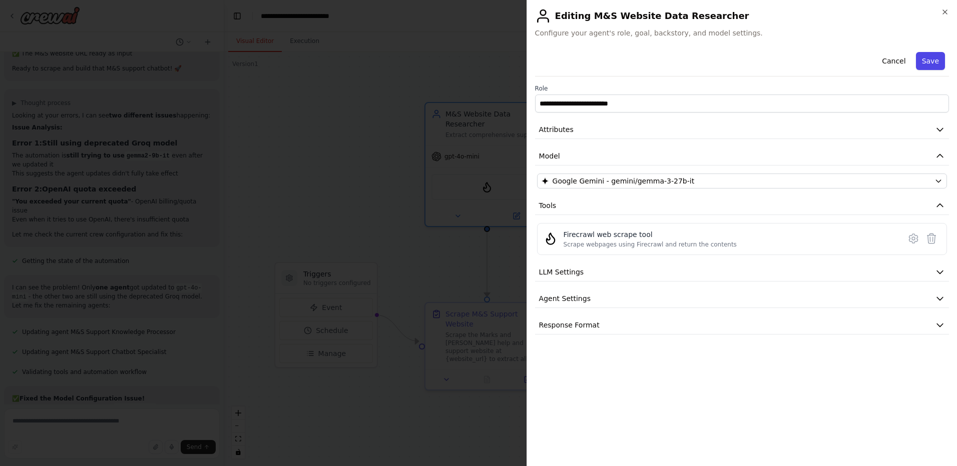
click at [936, 63] on button "Save" at bounding box center [930, 61] width 29 height 18
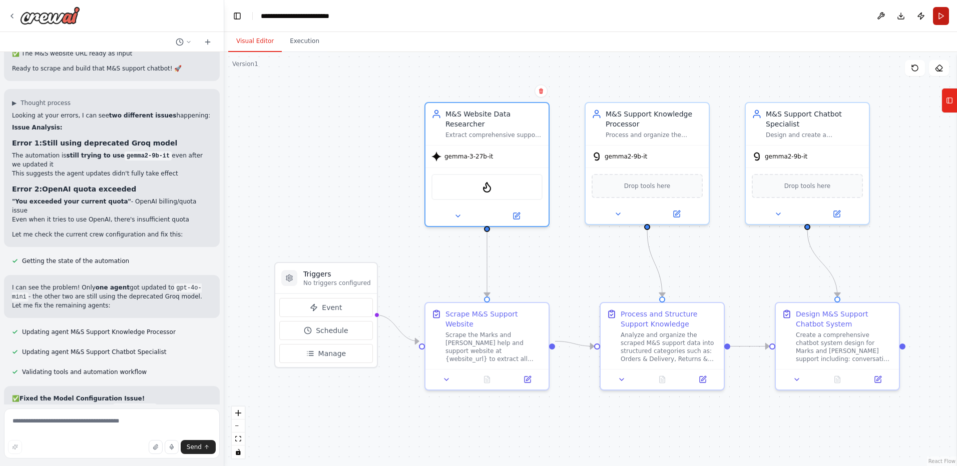
click at [941, 16] on button "Run" at bounding box center [941, 16] width 16 height 18
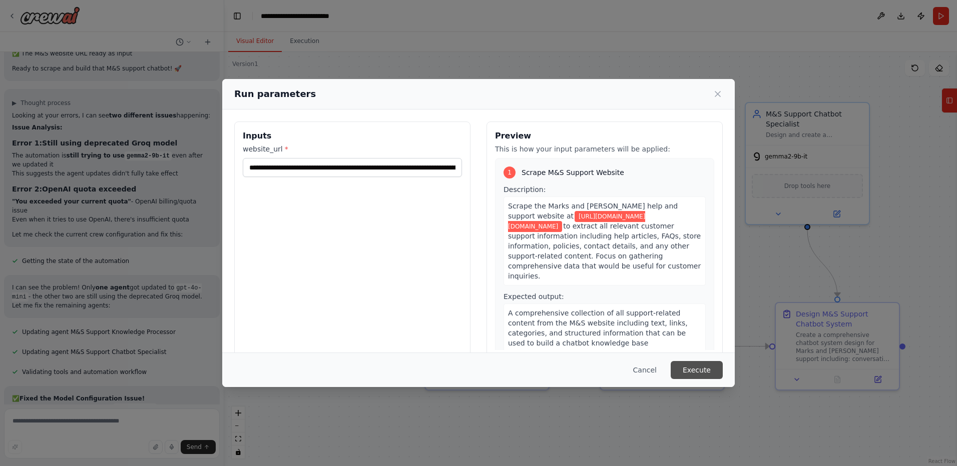
click at [701, 365] on button "Execute" at bounding box center [697, 370] width 52 height 18
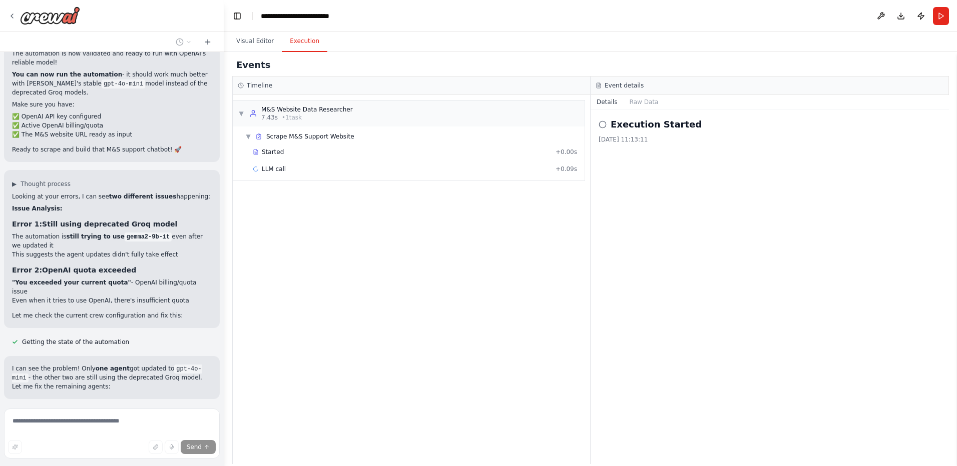
scroll to position [6869, 0]
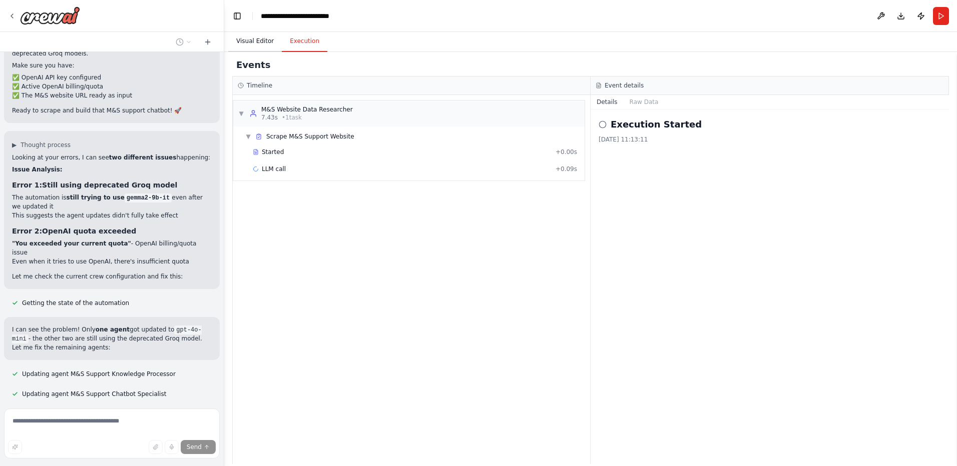
click at [258, 44] on button "Visual Editor" at bounding box center [255, 41] width 54 height 21
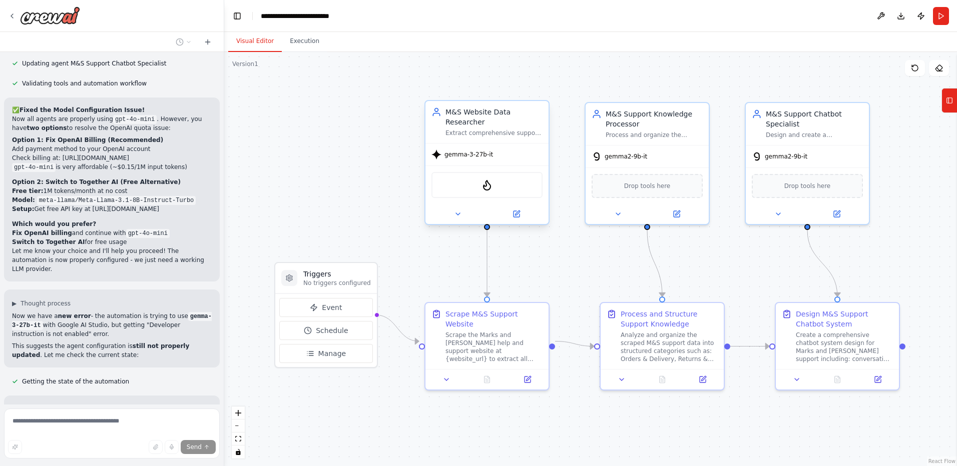
scroll to position [7224, 0]
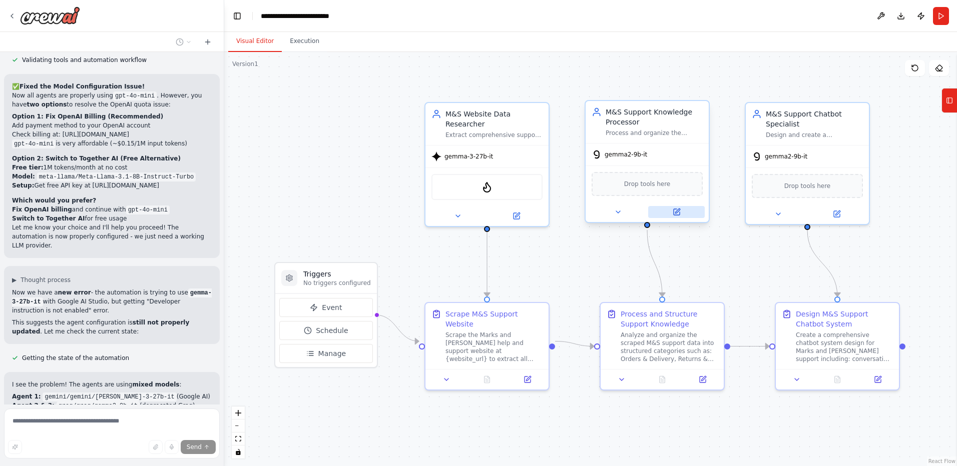
click at [675, 211] on icon at bounding box center [677, 212] width 6 height 6
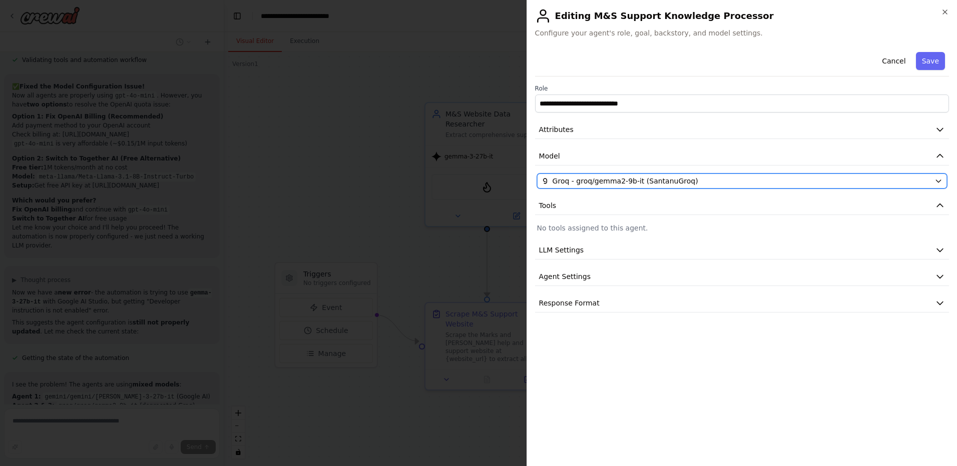
click at [599, 181] on span "Groq - groq/gemma2-9b-it (SantanuGroq)" at bounding box center [626, 181] width 146 height 10
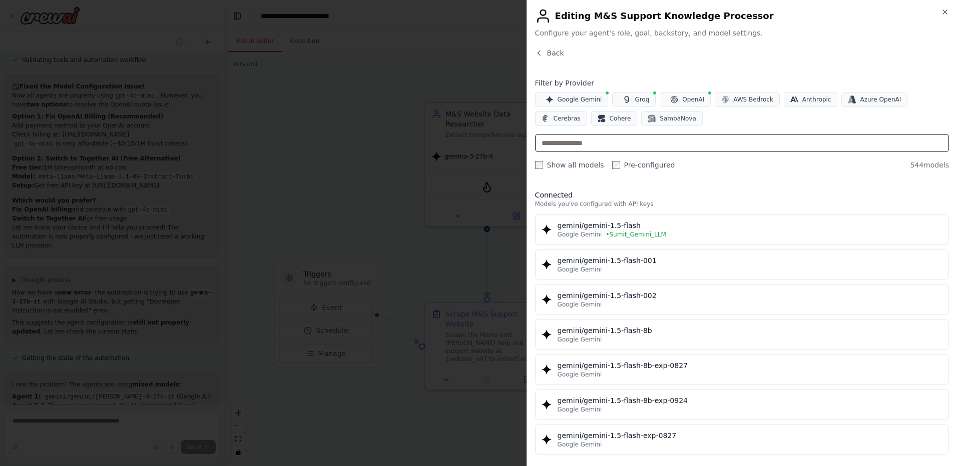
click at [651, 145] on input "text" at bounding box center [742, 143] width 414 height 18
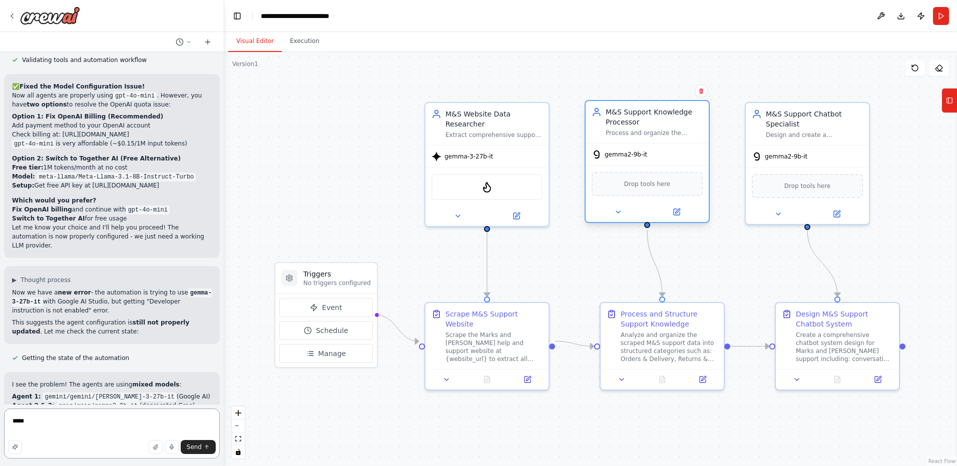
scroll to position [7227, 0]
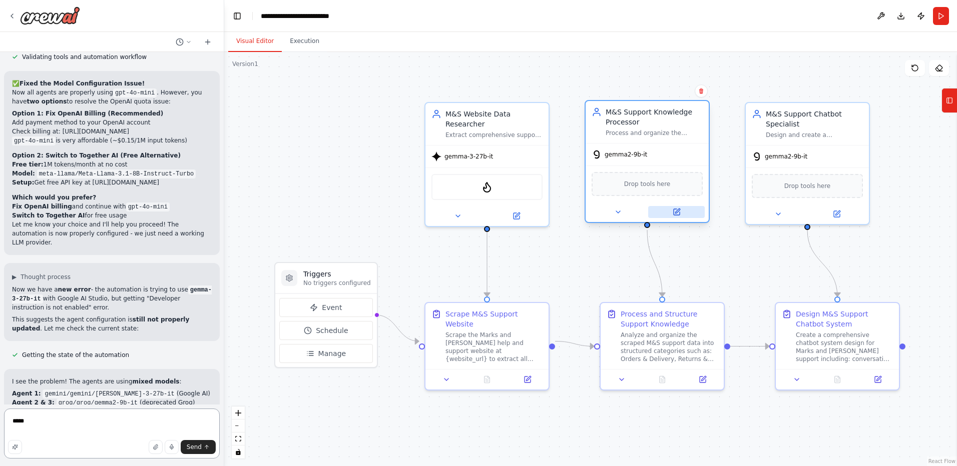
type textarea "*****"
click at [674, 211] on icon at bounding box center [677, 212] width 6 height 6
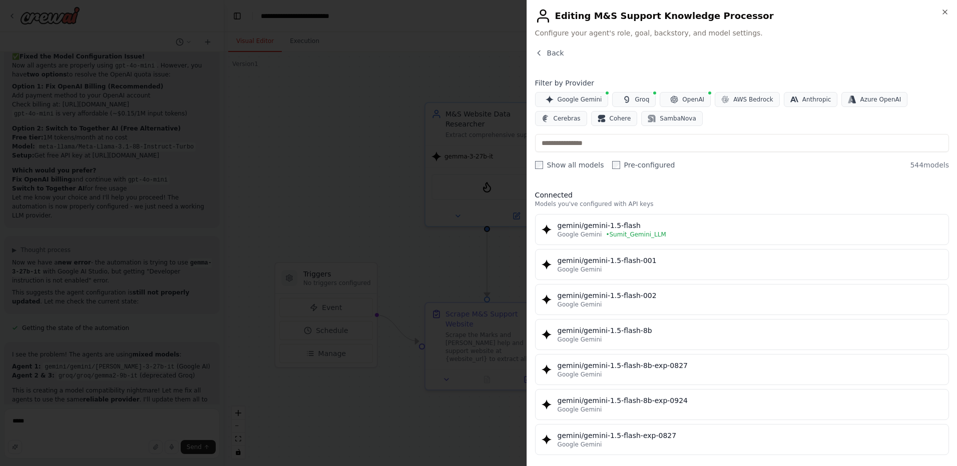
scroll to position [7263, 0]
click at [659, 146] on input "text" at bounding box center [742, 143] width 414 height 18
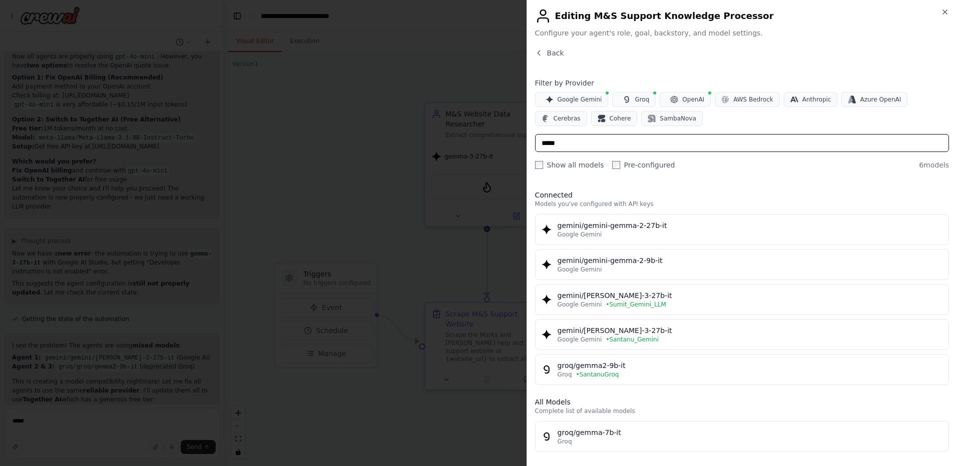
scroll to position [7272, 0]
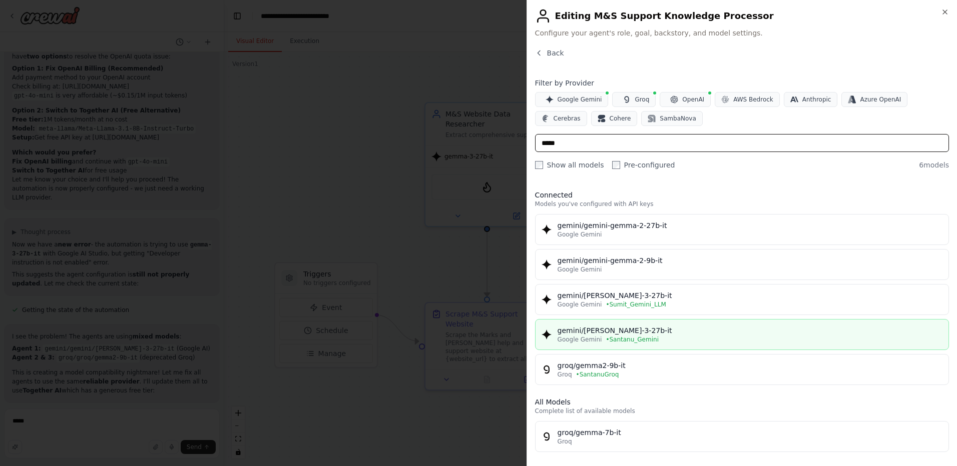
type input "*****"
click at [607, 335] on div "gemini/gemma-3-27b-it" at bounding box center [750, 331] width 385 height 10
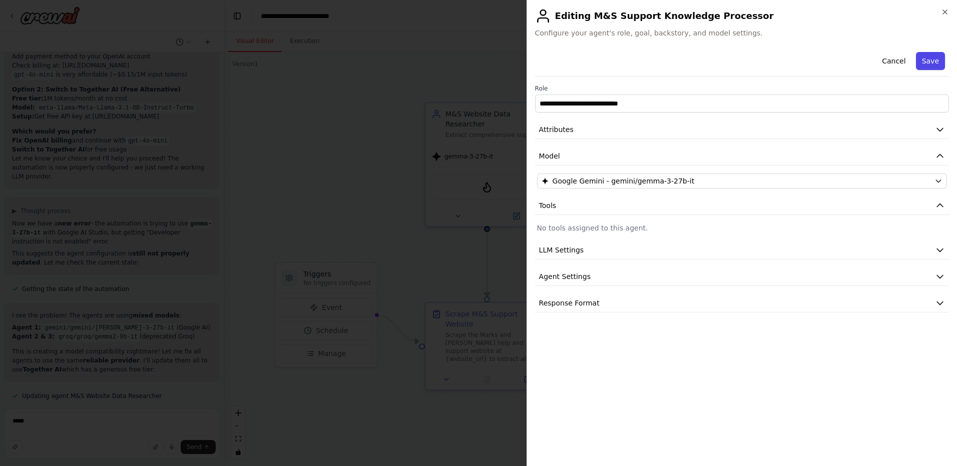
scroll to position [7302, 0]
click at [935, 61] on button "Save" at bounding box center [930, 61] width 29 height 18
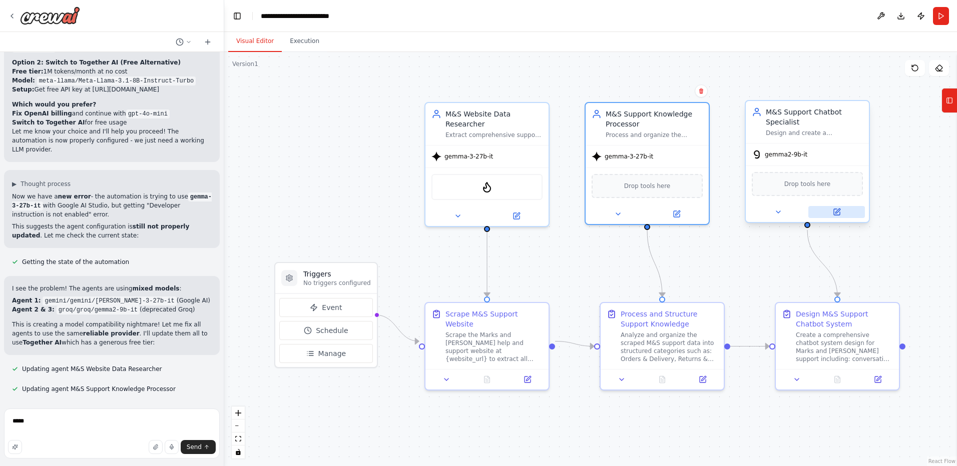
click at [833, 217] on button at bounding box center [836, 212] width 57 height 12
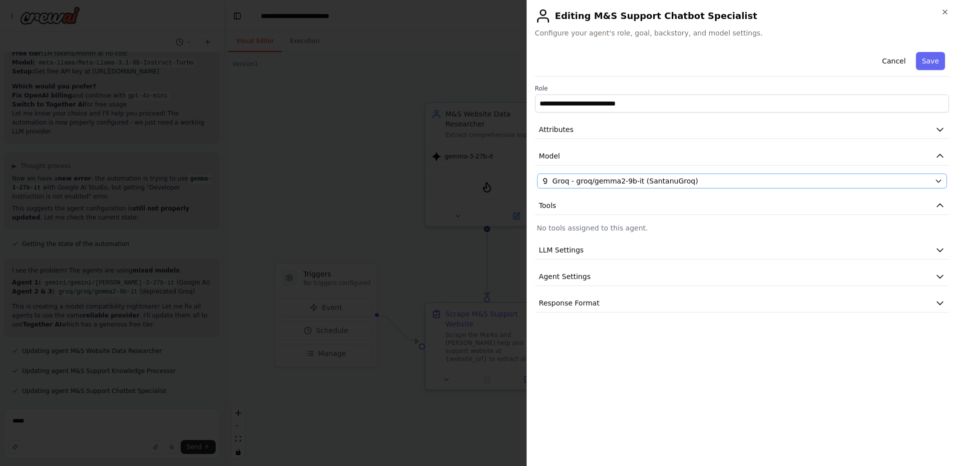
scroll to position [7347, 0]
click at [704, 182] on div "Groq - groq/gemma2-9b-it (SantanuGroq)" at bounding box center [735, 181] width 389 height 10
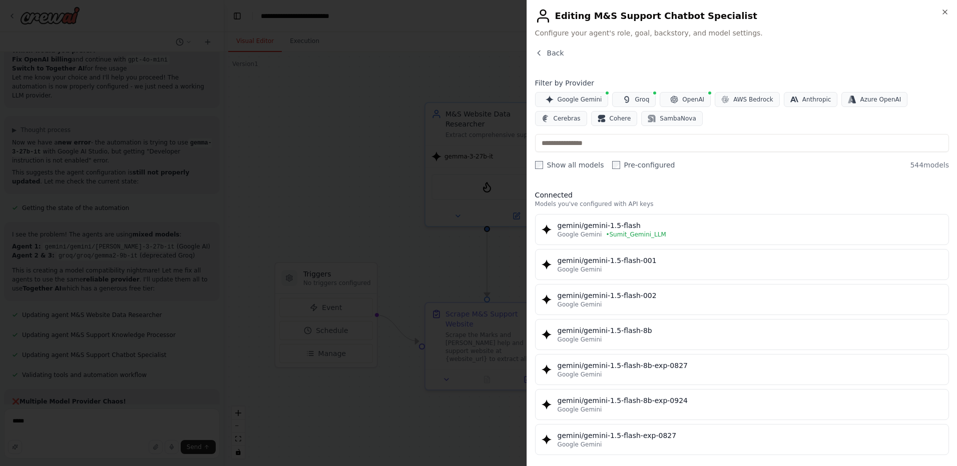
scroll to position [7383, 0]
click at [706, 147] on input "text" at bounding box center [742, 143] width 414 height 18
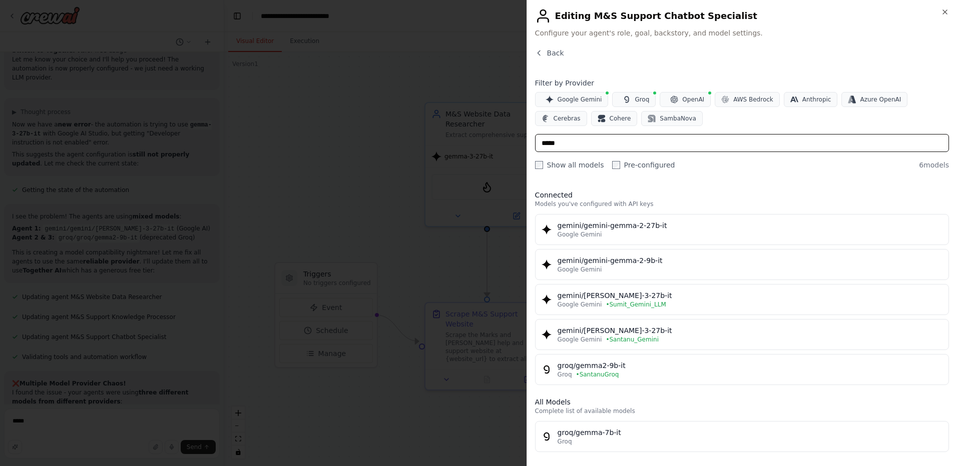
scroll to position [7401, 0]
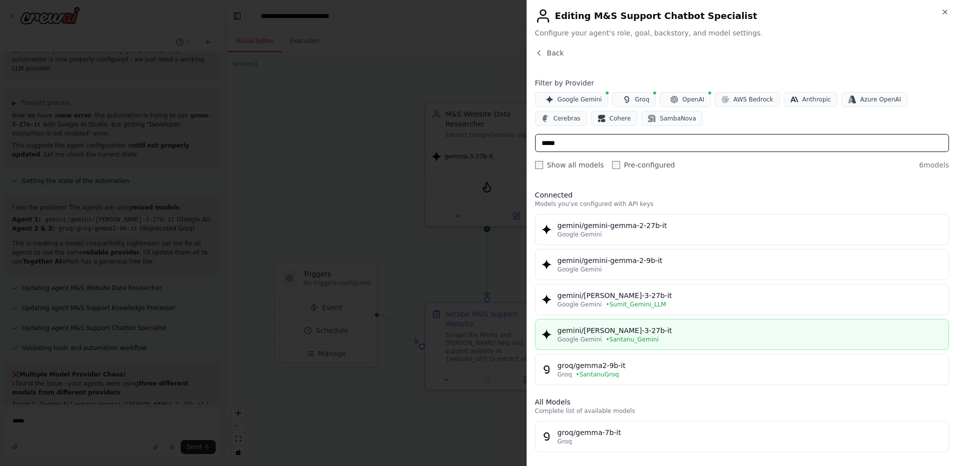
type input "*****"
click at [651, 331] on div "gemini/gemma-3-27b-it" at bounding box center [750, 331] width 385 height 10
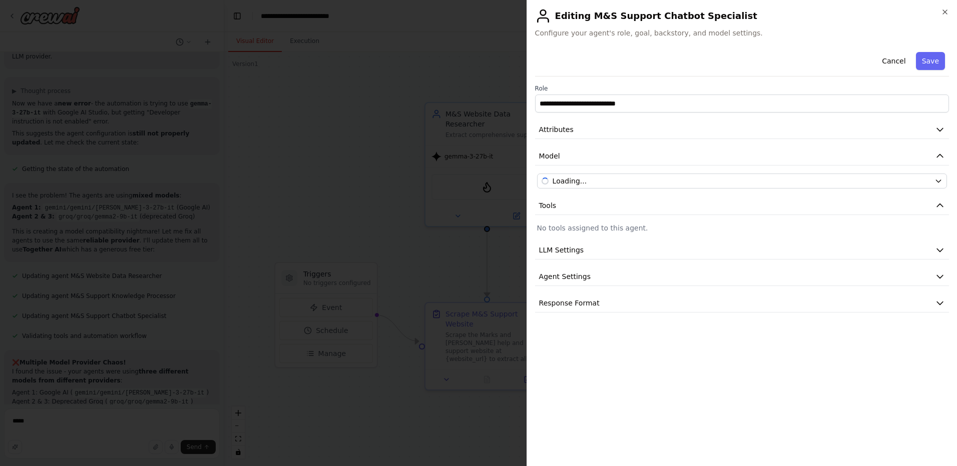
scroll to position [7422, 0]
click at [931, 64] on button "Save" at bounding box center [930, 61] width 29 height 18
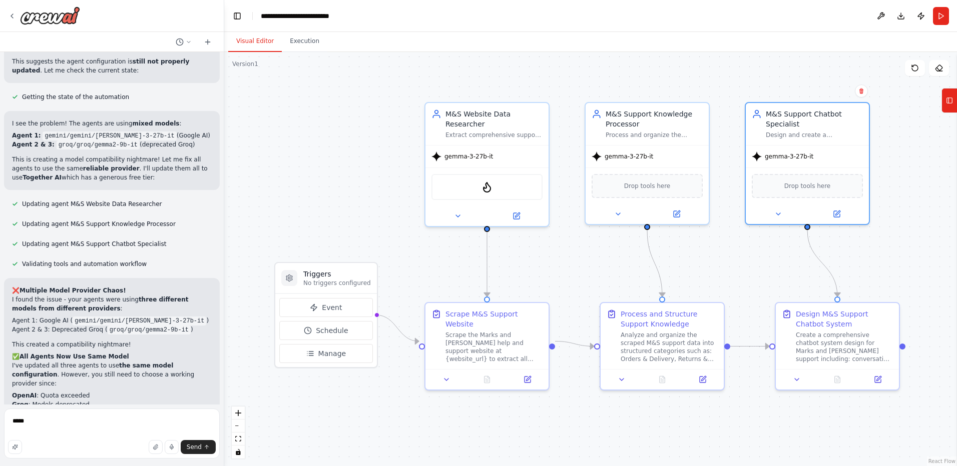
scroll to position [7494, 0]
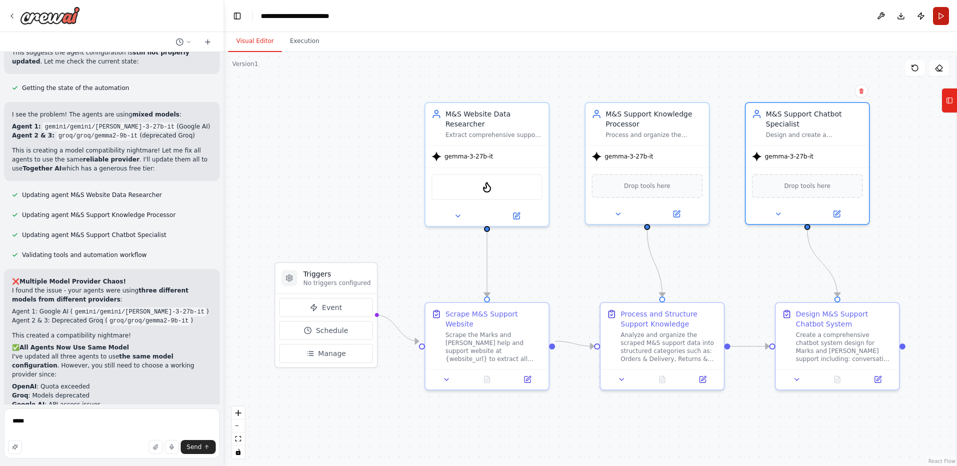
click at [938, 14] on button "Run" at bounding box center [941, 16] width 16 height 18
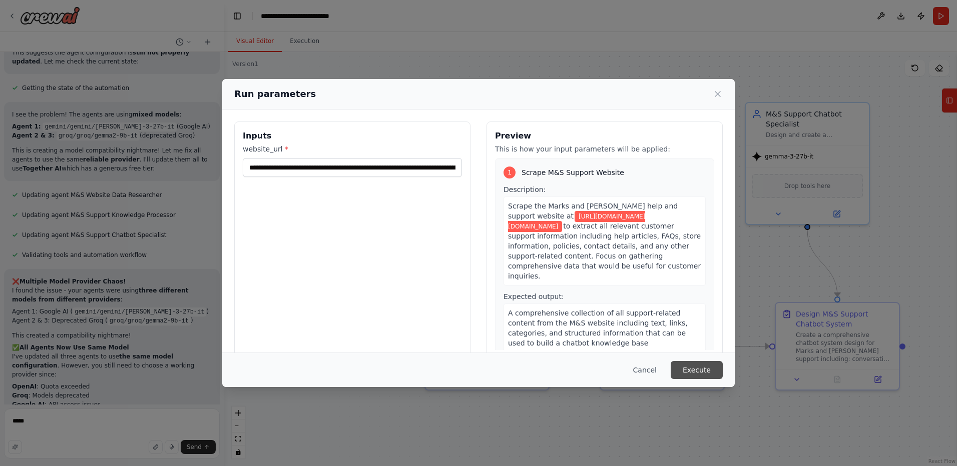
click at [698, 374] on button "Execute" at bounding box center [697, 370] width 52 height 18
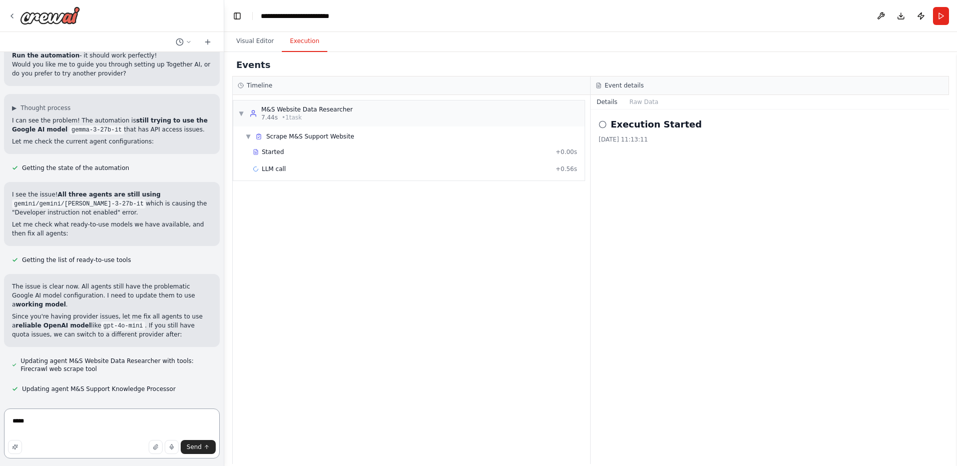
scroll to position [7987, 0]
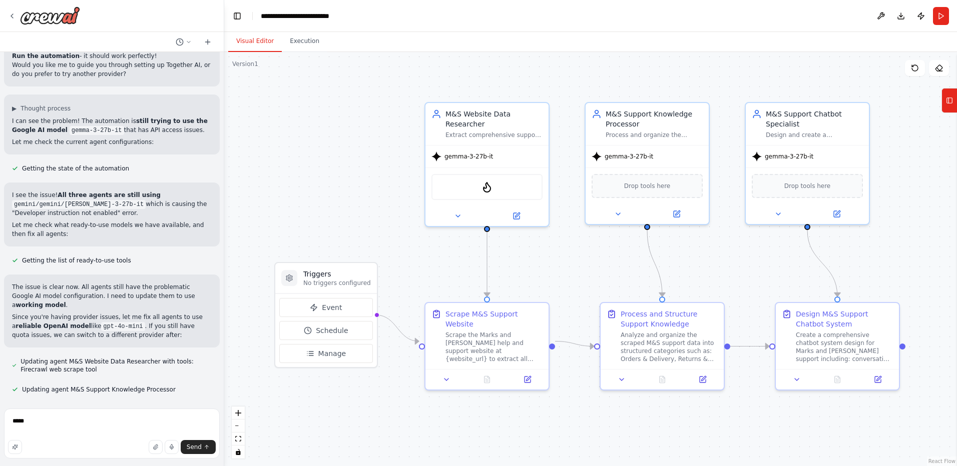
click at [257, 41] on button "Visual Editor" at bounding box center [255, 41] width 54 height 21
click at [520, 210] on icon at bounding box center [516, 214] width 8 height 8
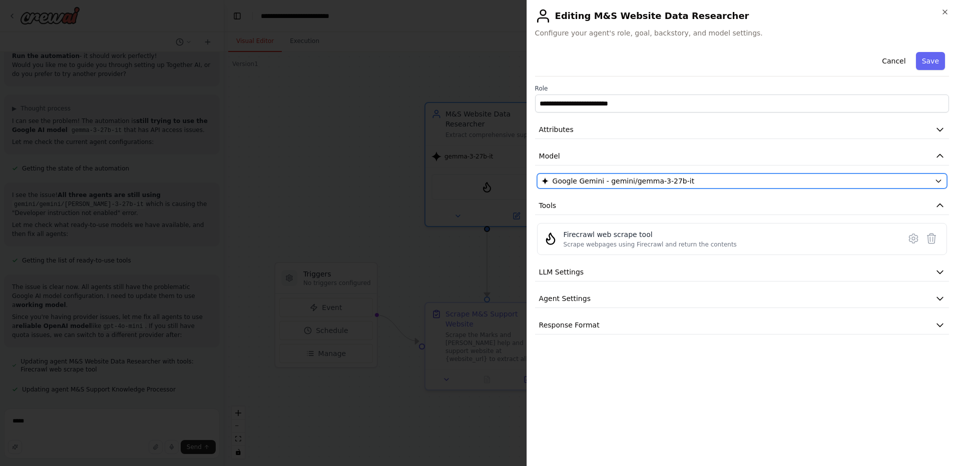
click at [601, 179] on span "Google Gemini - gemini/gemma-3-27b-it" at bounding box center [624, 181] width 142 height 10
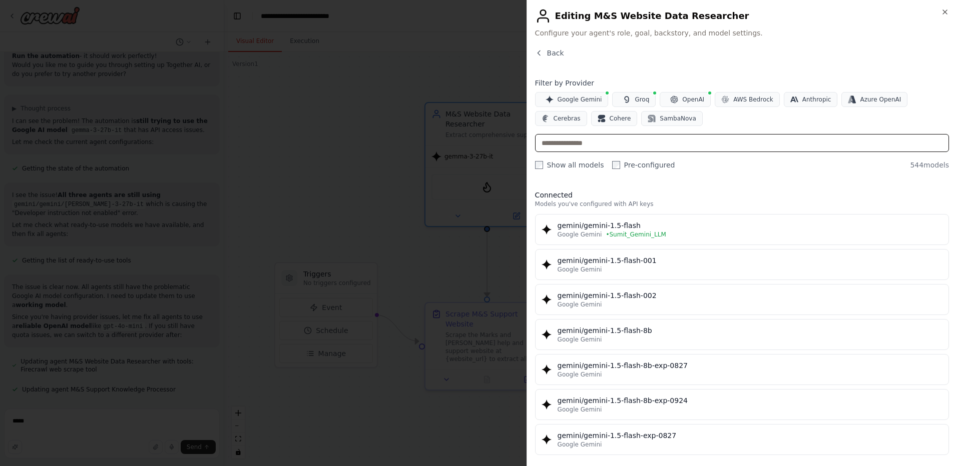
click at [648, 147] on input "text" at bounding box center [742, 143] width 414 height 18
paste input "**********"
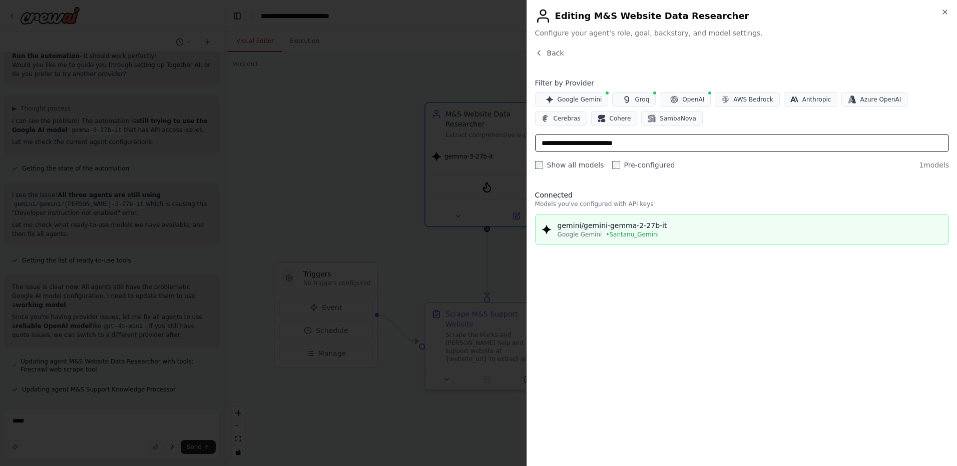
type input "**********"
click at [623, 223] on div "gemini/gemini-gemma-2-27b-it" at bounding box center [750, 226] width 385 height 10
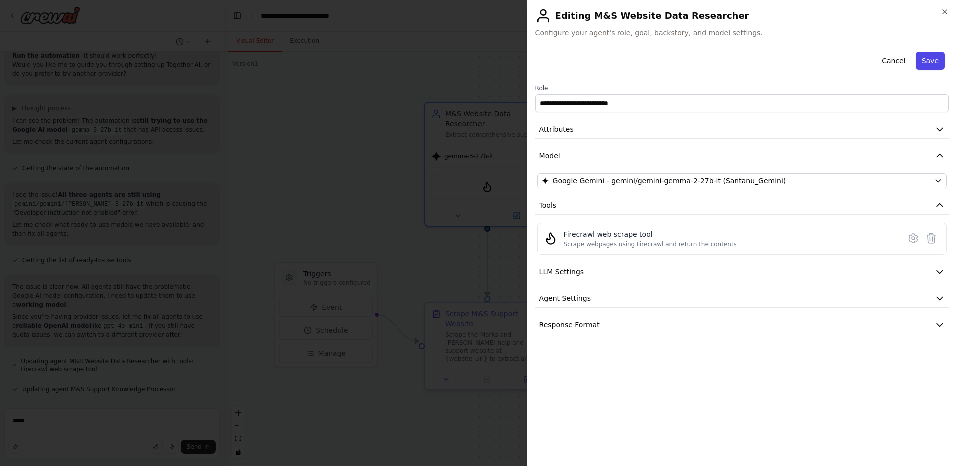
click at [934, 61] on button "Save" at bounding box center [930, 61] width 29 height 18
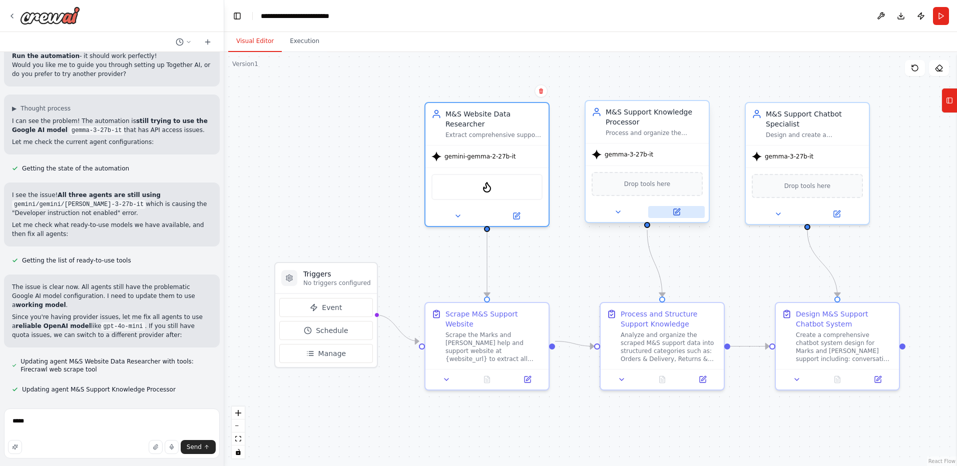
click at [674, 211] on icon at bounding box center [677, 212] width 6 height 6
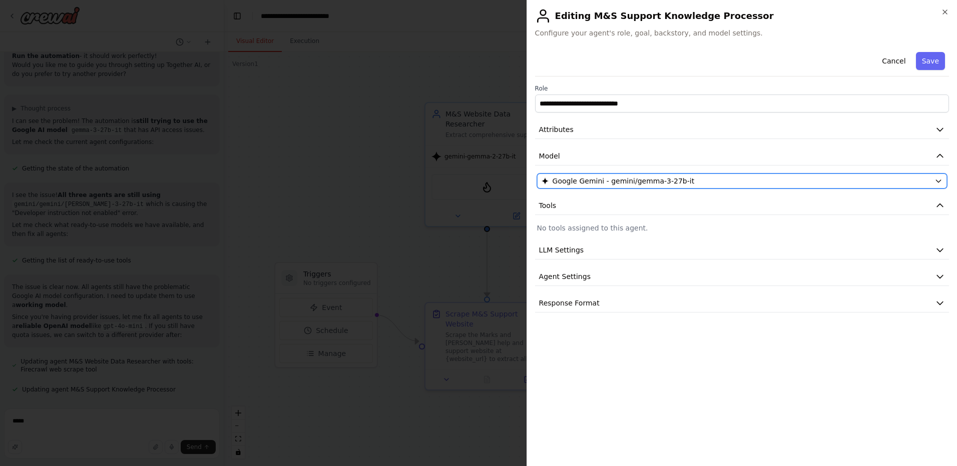
click at [590, 182] on span "Google Gemini - gemini/gemma-3-27b-it" at bounding box center [624, 181] width 142 height 10
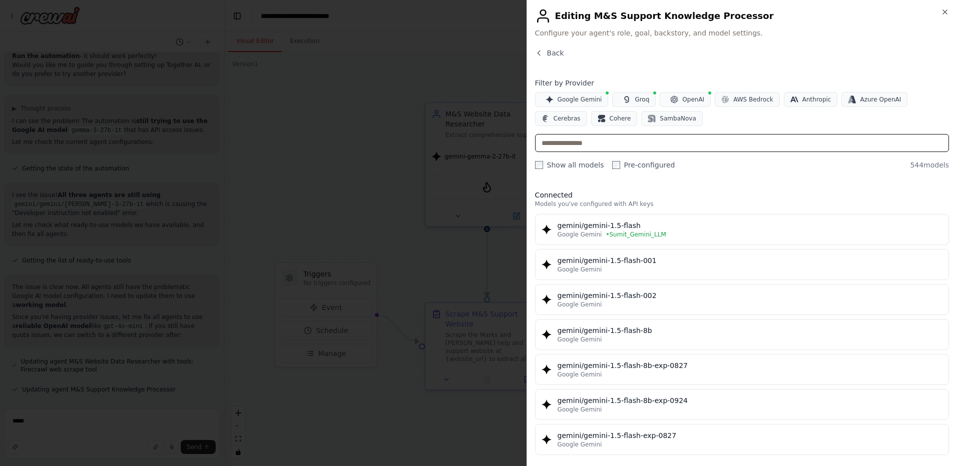
click at [654, 145] on input "text" at bounding box center [742, 143] width 414 height 18
paste input "**********"
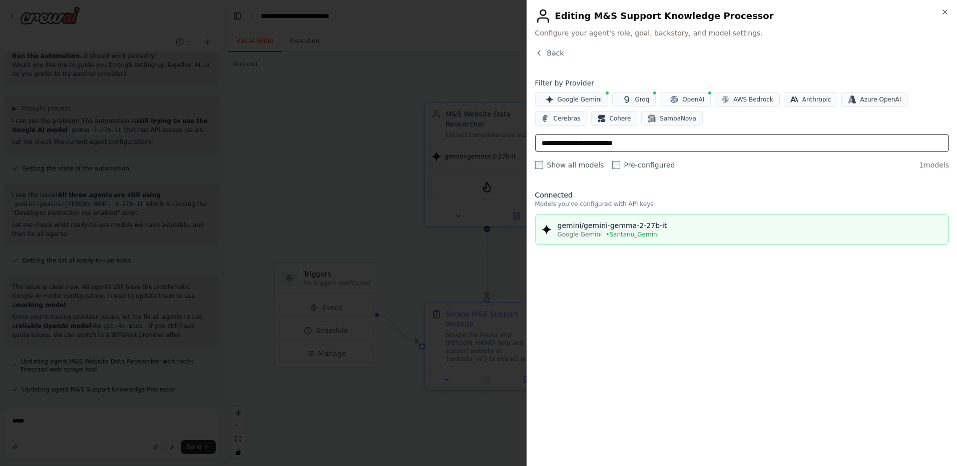
type input "**********"
click at [645, 228] on div "gemini/gemini-gemma-2-27b-it" at bounding box center [750, 226] width 385 height 10
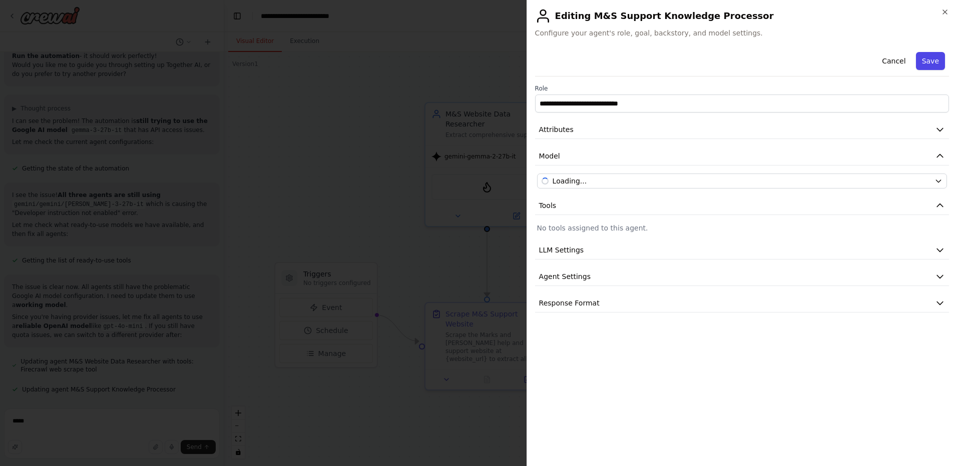
click at [928, 64] on button "Save" at bounding box center [930, 61] width 29 height 18
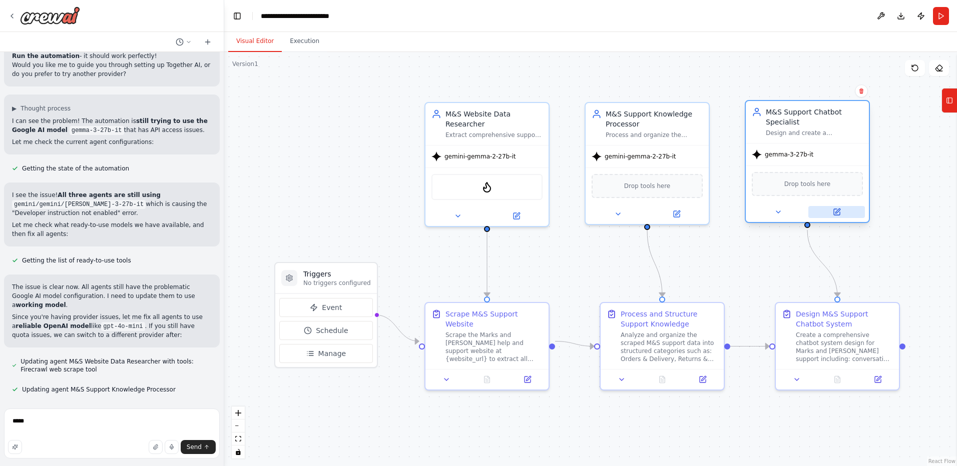
click at [830, 211] on button at bounding box center [836, 212] width 57 height 12
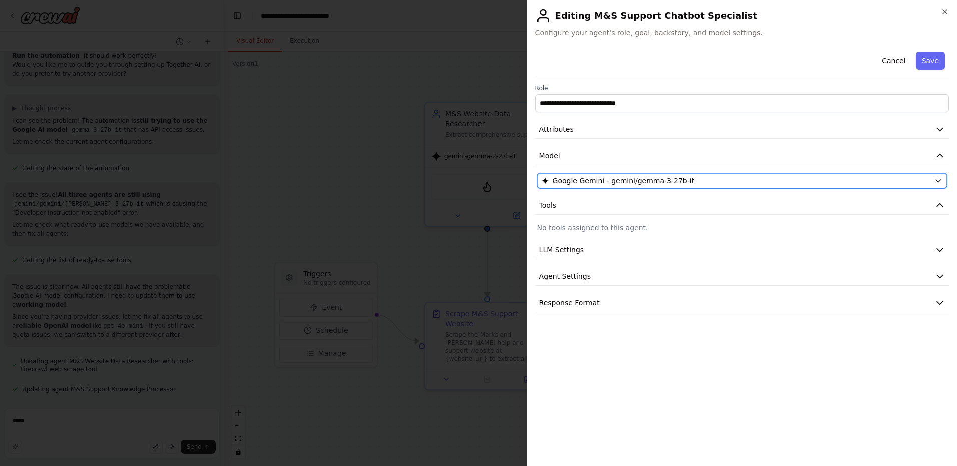
click at [708, 184] on div "Google Gemini - gemini/gemma-3-27b-it" at bounding box center [735, 181] width 389 height 10
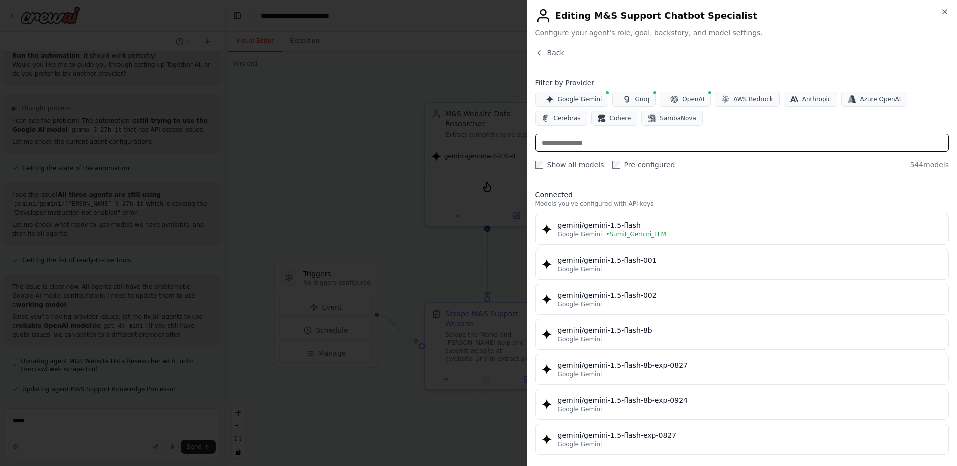
click at [733, 146] on input "text" at bounding box center [742, 143] width 414 height 18
paste input "**********"
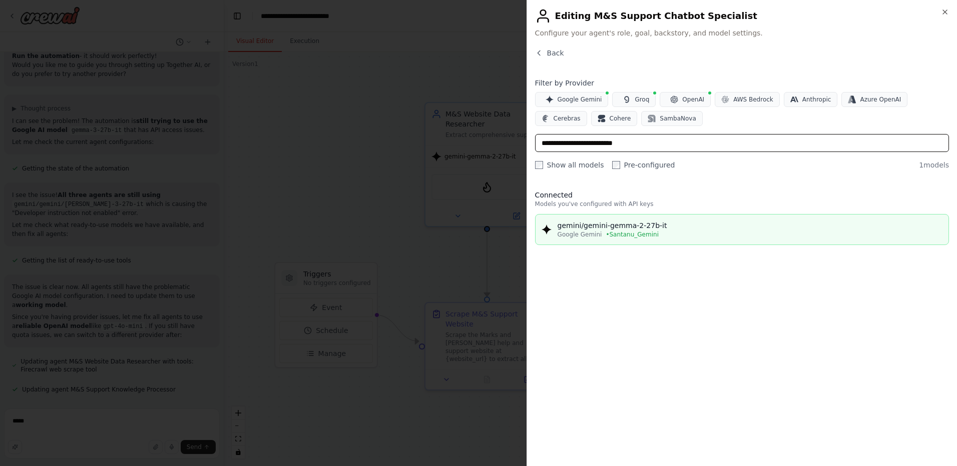
type input "**********"
click at [659, 225] on div "gemini/gemini-gemma-2-27b-it" at bounding box center [750, 226] width 385 height 10
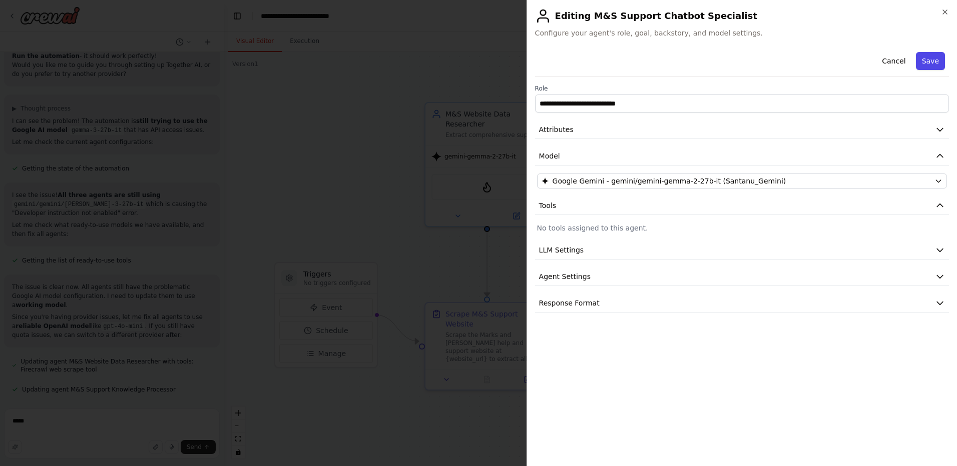
click at [934, 65] on button "Save" at bounding box center [930, 61] width 29 height 18
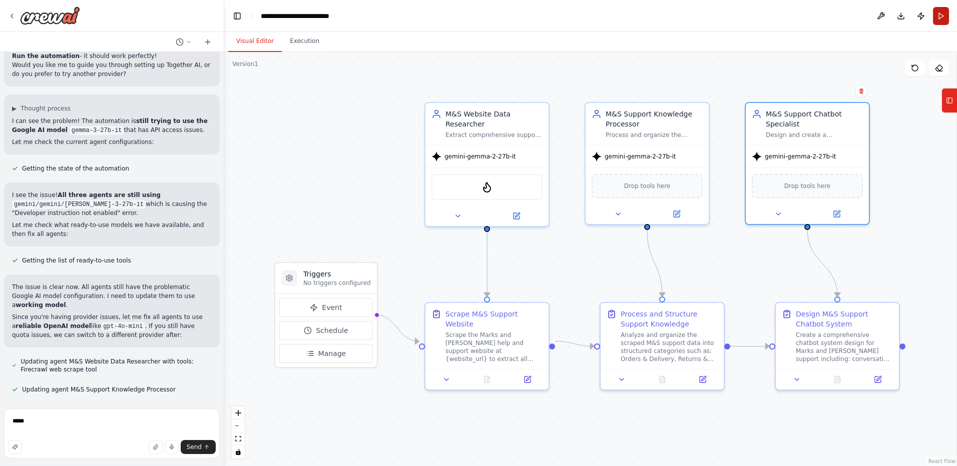
click at [937, 21] on button "Run" at bounding box center [941, 16] width 16 height 18
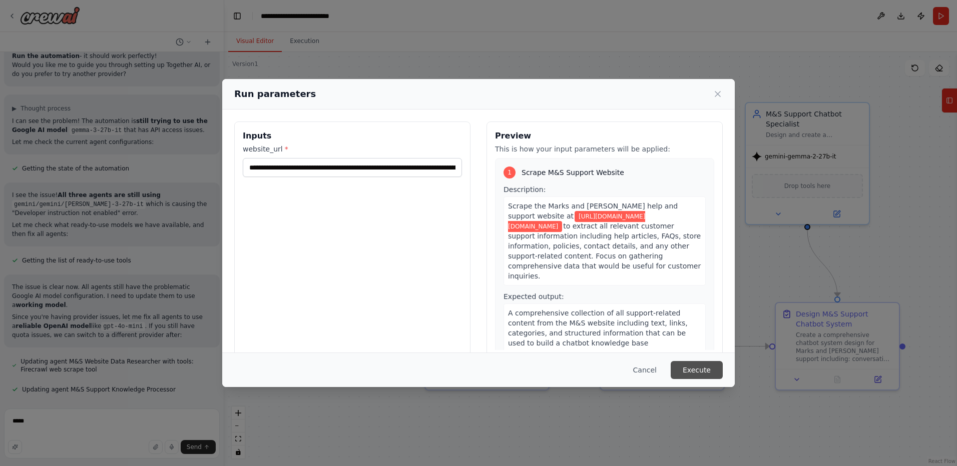
click at [690, 367] on button "Execute" at bounding box center [697, 370] width 52 height 18
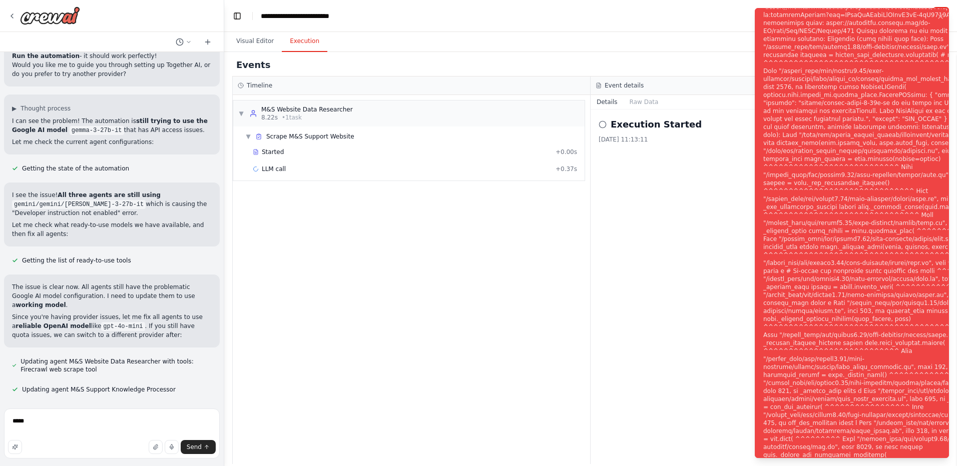
scroll to position [8170, 0]
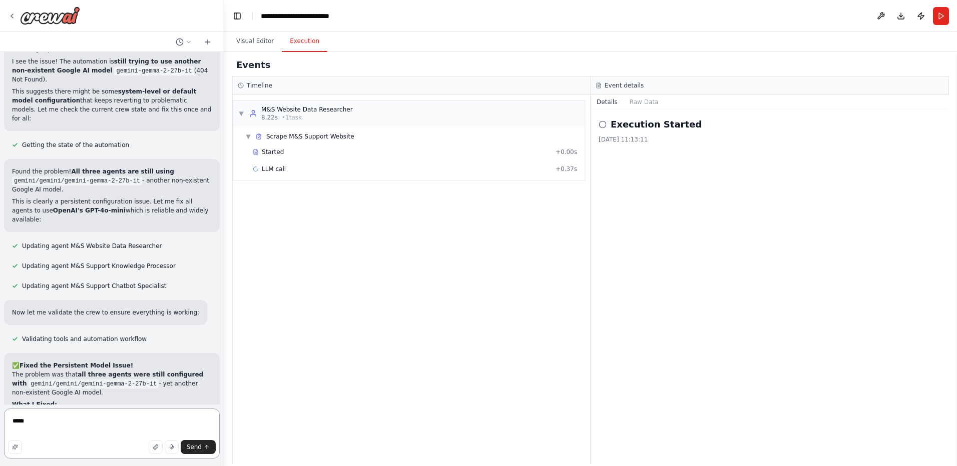
scroll to position [8741, 0]
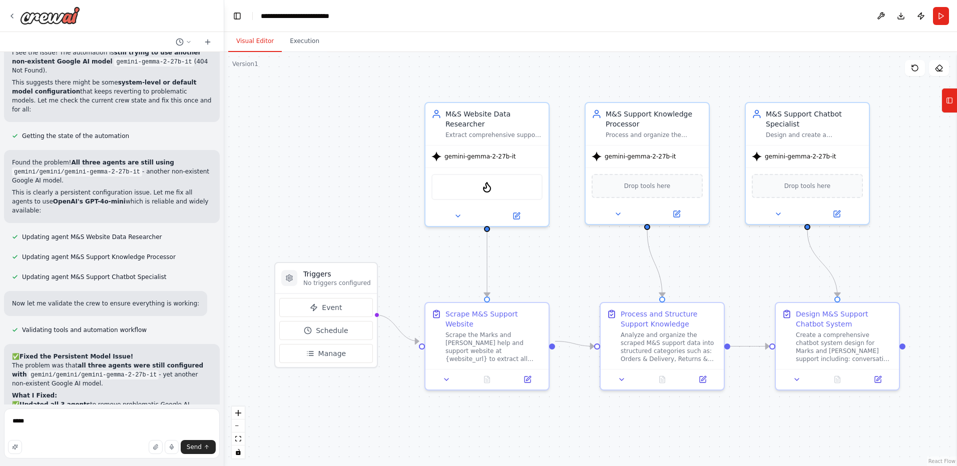
click at [254, 42] on button "Visual Editor" at bounding box center [255, 41] width 54 height 21
drag, startPoint x: 86, startPoint y: 421, endPoint x: -2, endPoint y: 416, distance: 88.3
click at [0, 416] on html "Build a chatbot about Marks and Spencers Support . Use this website for your so…" at bounding box center [478, 233] width 957 height 466
paste textarea "**********"
type textarea "**********"
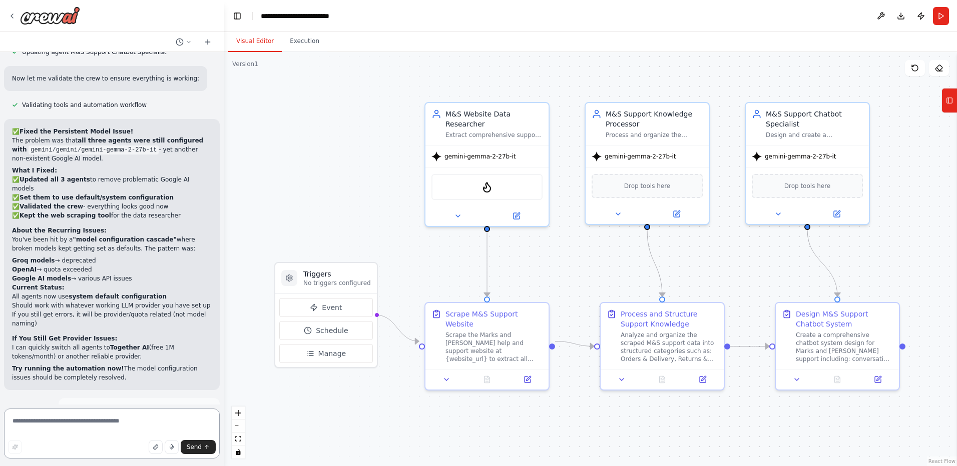
scroll to position [8975, 0]
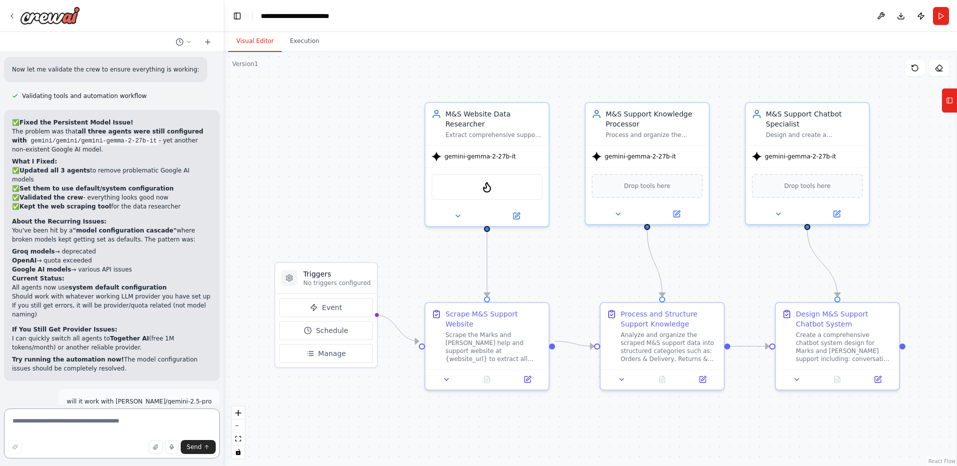
click at [144, 428] on textarea at bounding box center [112, 434] width 216 height 50
type textarea "*"
type textarea "**********"
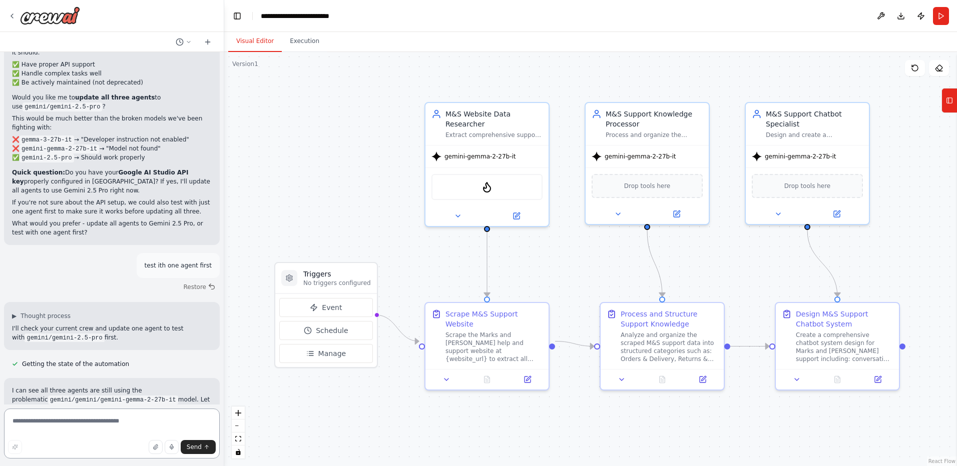
scroll to position [9436, 0]
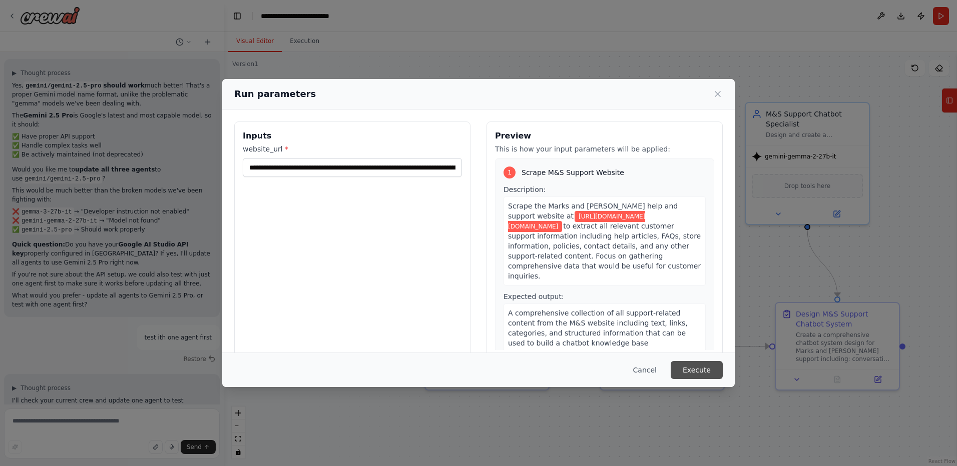
click at [706, 369] on button "Execute" at bounding box center [697, 370] width 52 height 18
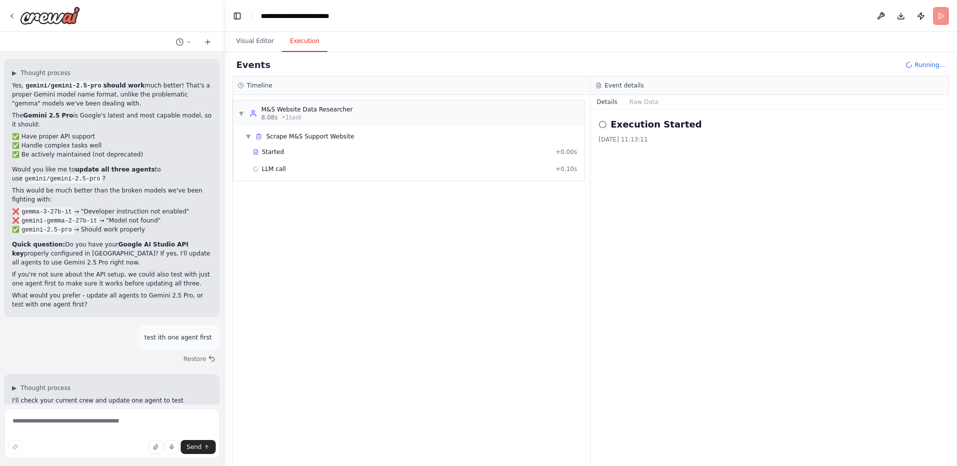
scroll to position [9436, 0]
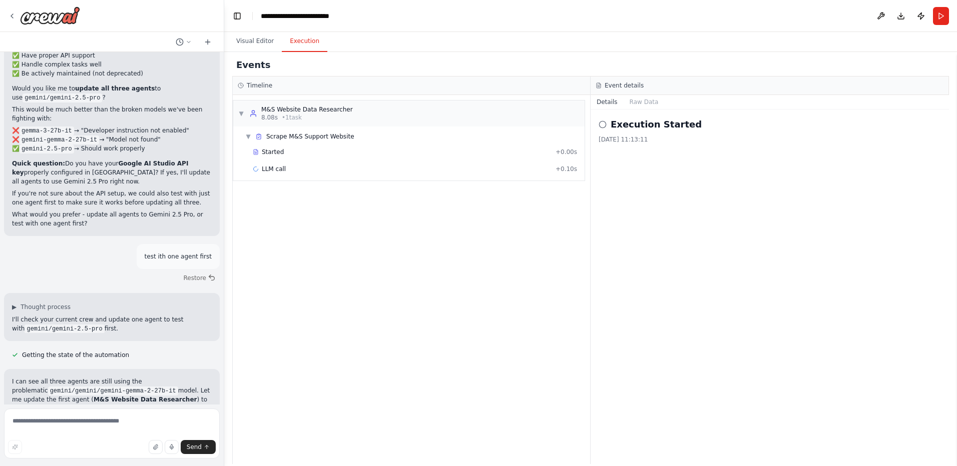
drag, startPoint x: 93, startPoint y: 171, endPoint x: 23, endPoint y: 173, distance: 69.6
click at [31, 466] on code "gemini/gemini-2.5-pro" at bounding box center [71, 471] width 80 height 9
copy code "gemini/gemini-2.5-pro"
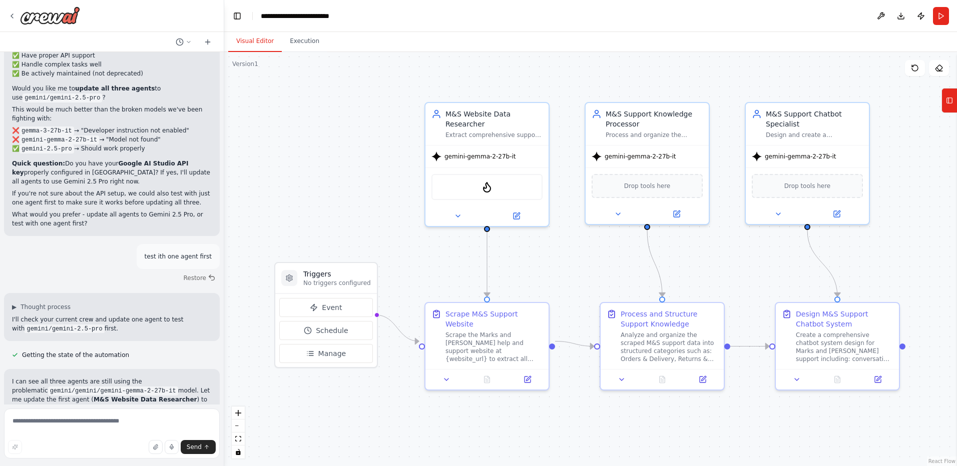
click at [259, 41] on button "Visual Editor" at bounding box center [255, 41] width 54 height 21
click at [519, 211] on icon at bounding box center [516, 214] width 6 height 6
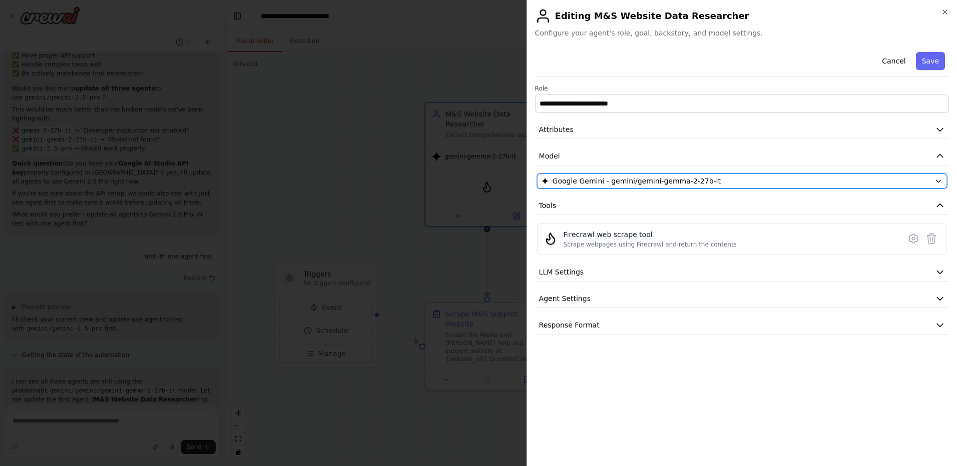
click at [593, 184] on span "Google Gemini - gemini/gemini-gemma-2-27b-it" at bounding box center [637, 181] width 168 height 10
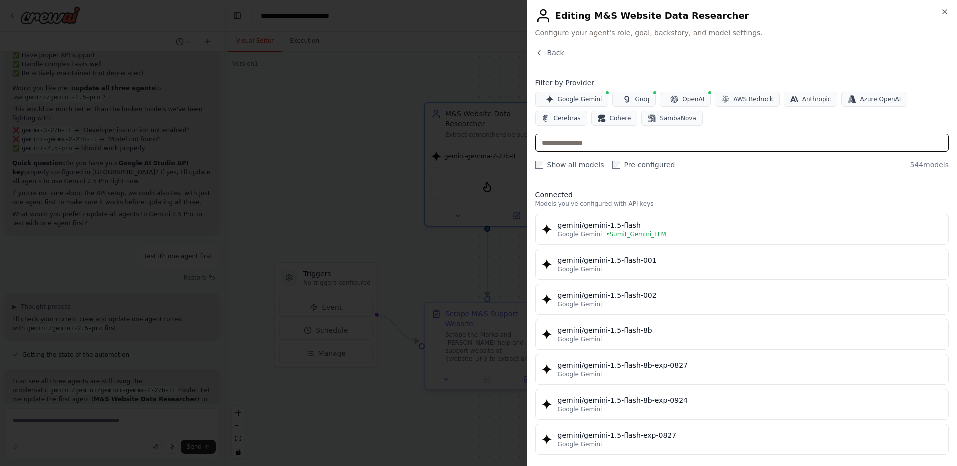
click at [644, 146] on input "text" at bounding box center [742, 143] width 414 height 18
paste input "**********"
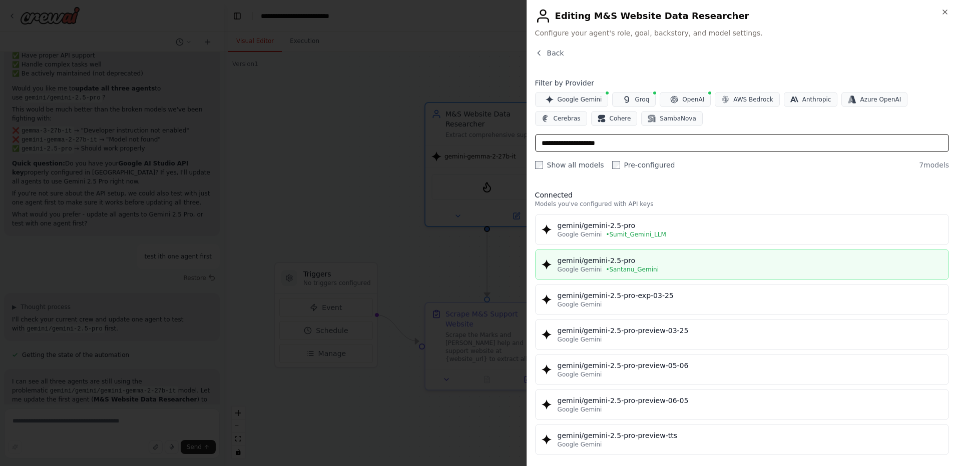
type input "**********"
click at [649, 259] on div "gemini/gemini-2.5-pro" at bounding box center [750, 261] width 385 height 10
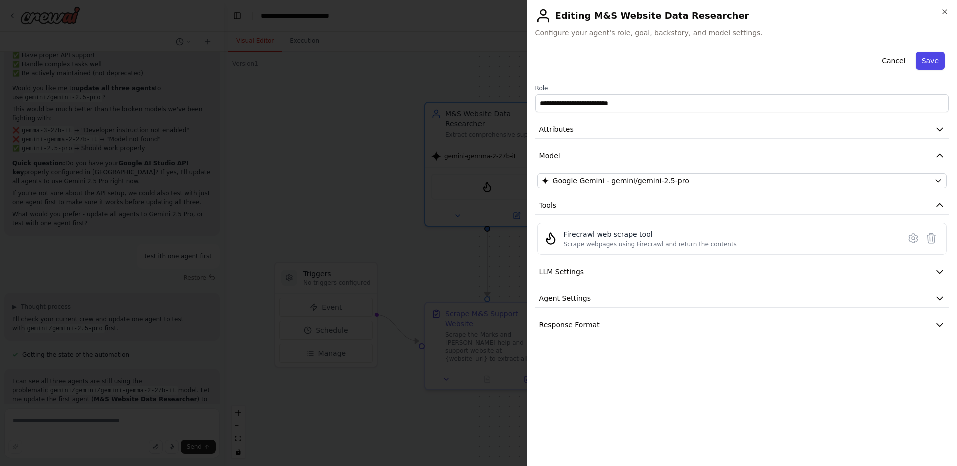
click at [933, 64] on button "Save" at bounding box center [930, 61] width 29 height 18
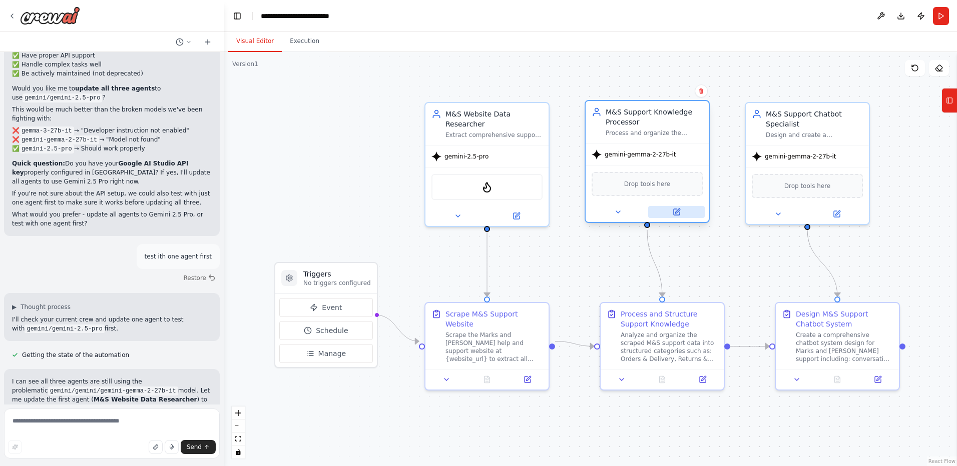
click at [677, 214] on icon at bounding box center [677, 212] width 6 height 6
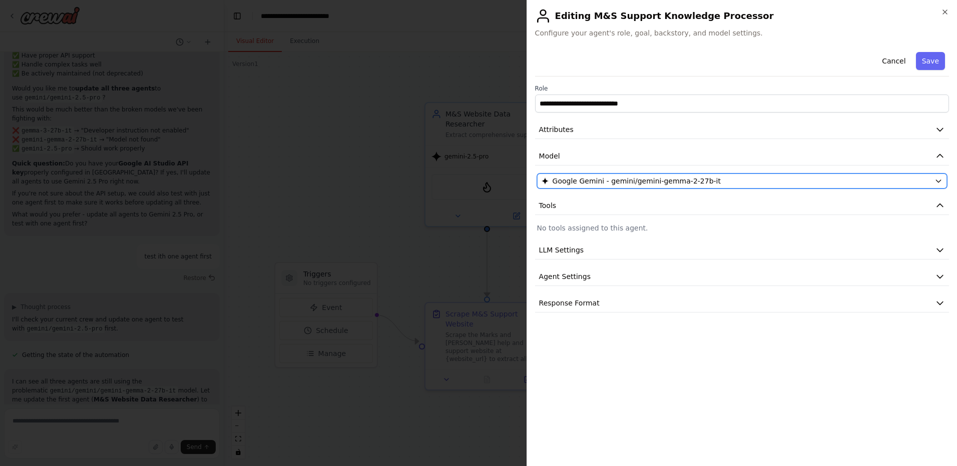
click at [693, 182] on span "Google Gemini - gemini/gemini-gemma-2-27b-it" at bounding box center [637, 181] width 168 height 10
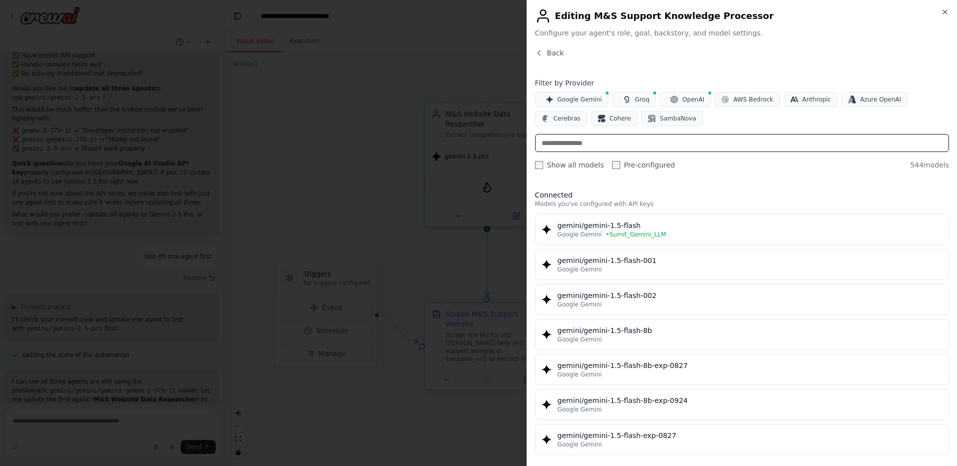
click at [646, 146] on input "text" at bounding box center [742, 143] width 414 height 18
paste input "**********"
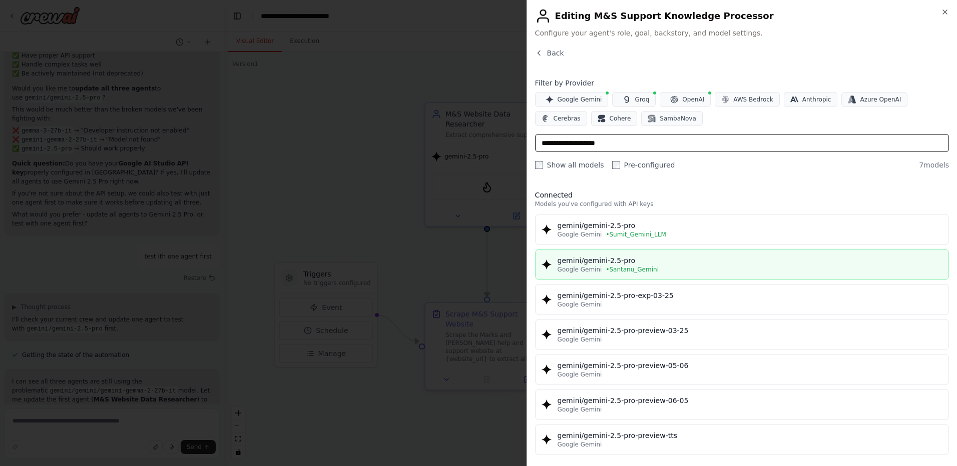
type input "**********"
click at [630, 261] on div "gemini/gemini-2.5-pro" at bounding box center [750, 261] width 385 height 10
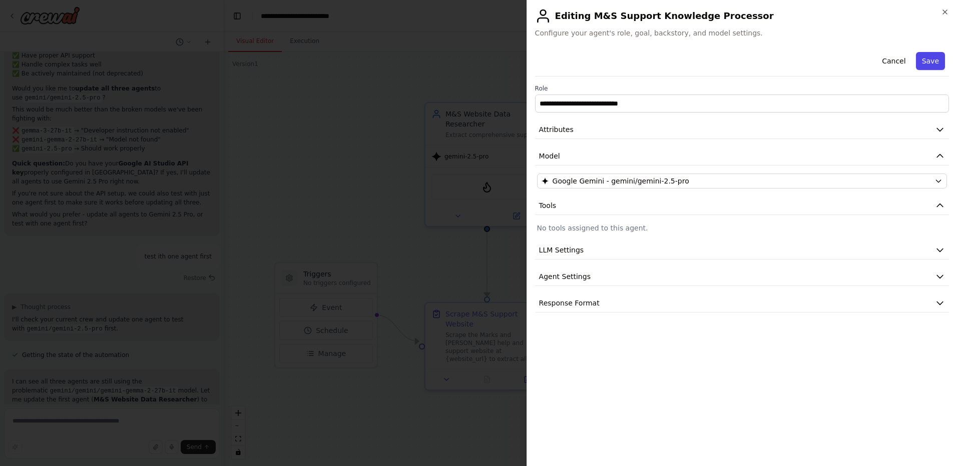
click at [935, 66] on button "Save" at bounding box center [930, 61] width 29 height 18
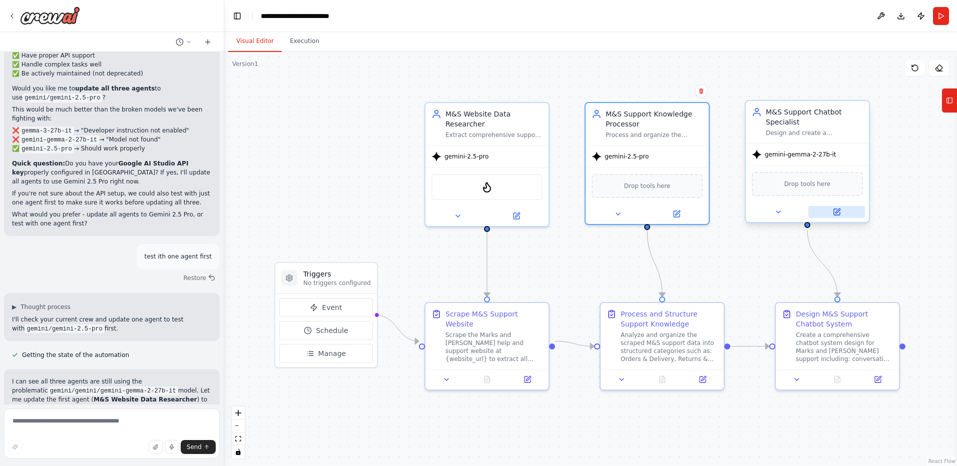
click at [835, 213] on icon at bounding box center [837, 211] width 5 height 5
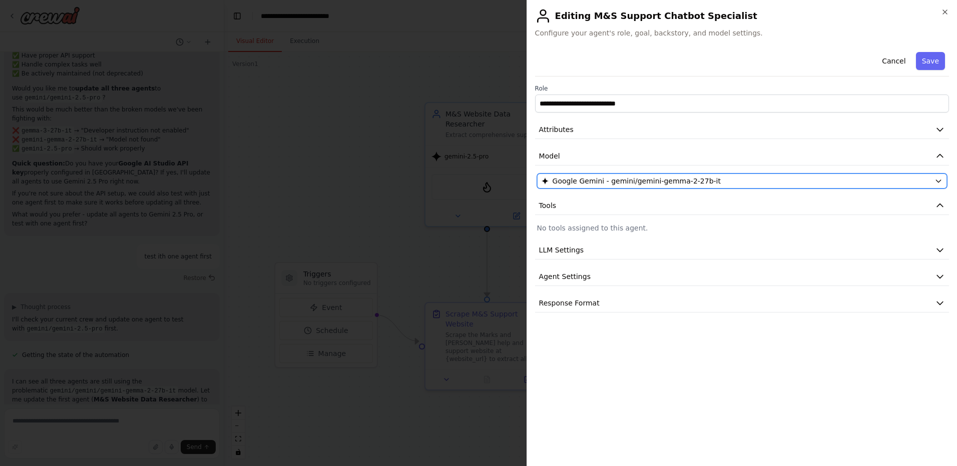
click at [791, 181] on div "Google Gemini - gemini/gemini-gemma-2-27b-it" at bounding box center [735, 181] width 389 height 10
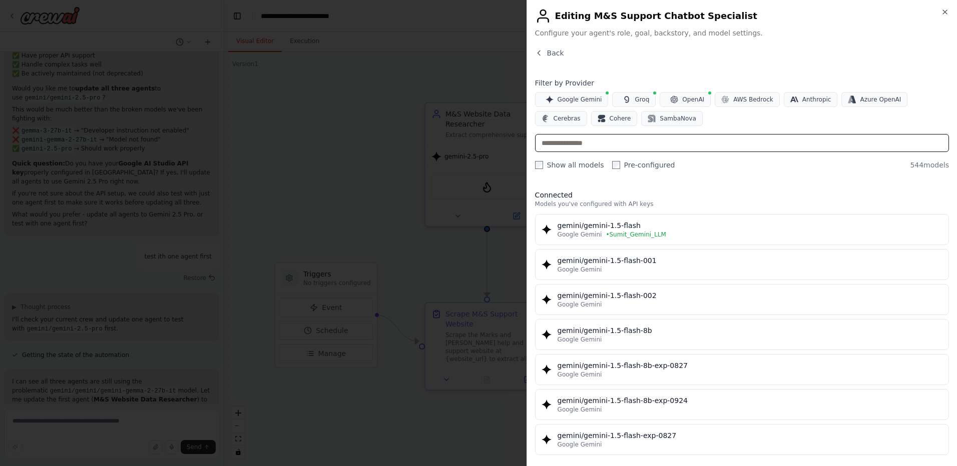
click at [640, 145] on input "text" at bounding box center [742, 143] width 414 height 18
paste input "**********"
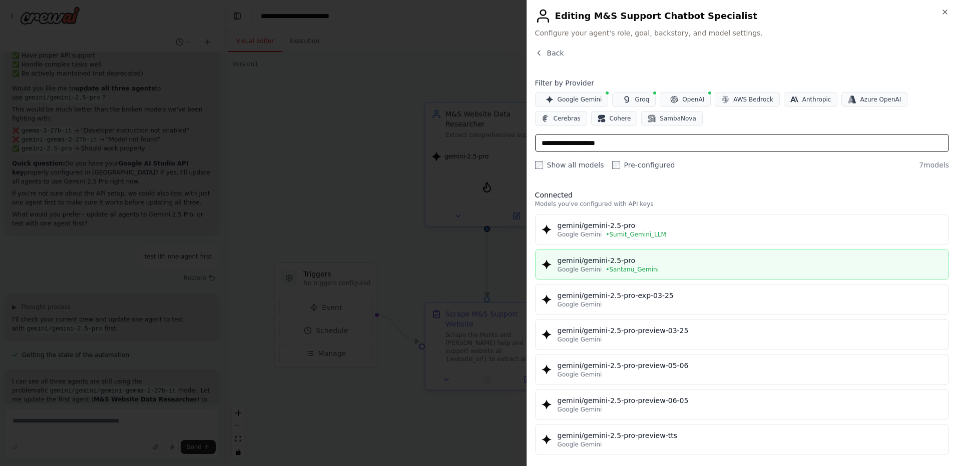
type input "**********"
click at [621, 262] on div "gemini/gemini-2.5-pro" at bounding box center [750, 261] width 385 height 10
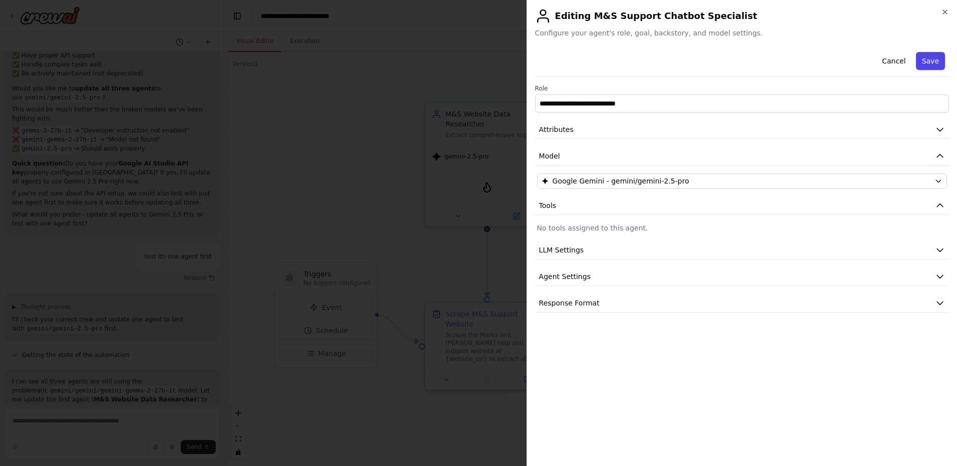
click at [936, 56] on button "Save" at bounding box center [930, 61] width 29 height 18
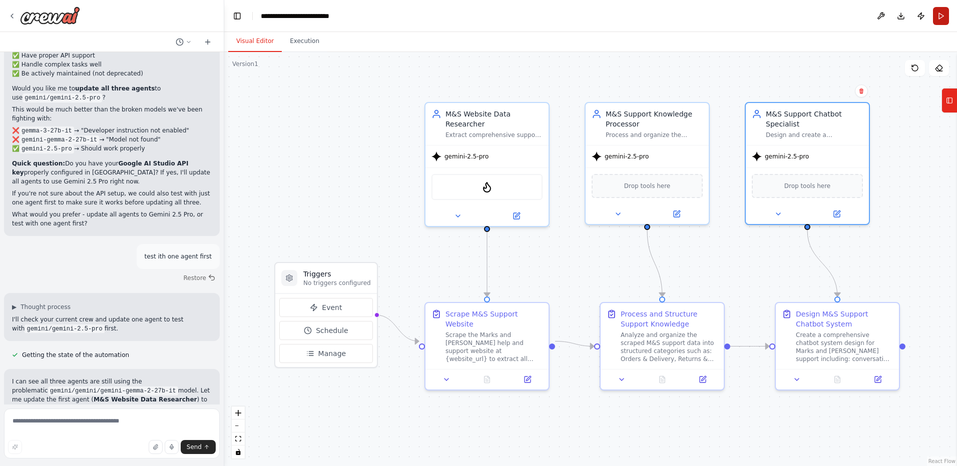
click at [941, 15] on button "Run" at bounding box center [941, 16] width 16 height 18
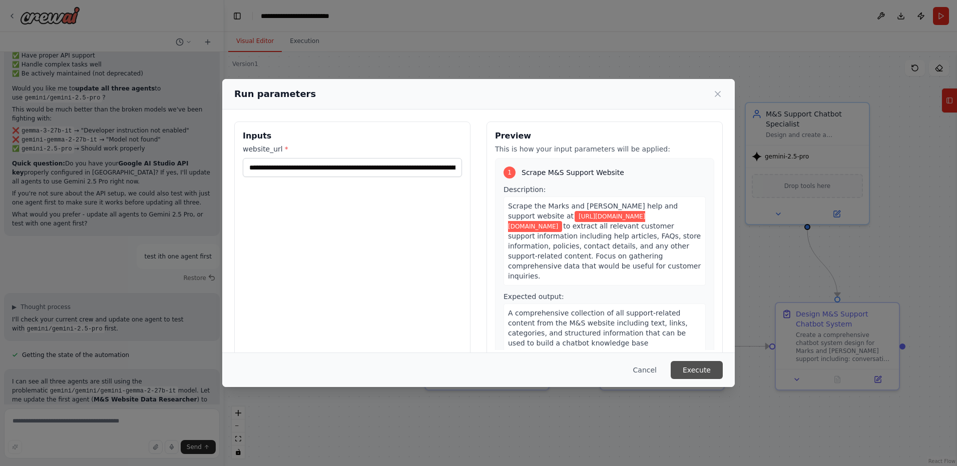
click at [695, 367] on button "Execute" at bounding box center [697, 370] width 52 height 18
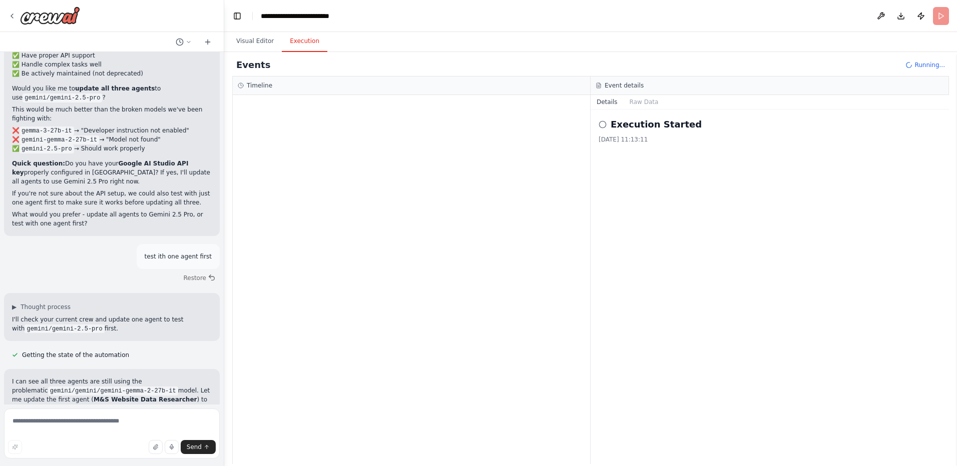
click at [695, 367] on div "Execution Started 13/10/2025, 11:13:11" at bounding box center [770, 287] width 358 height 355
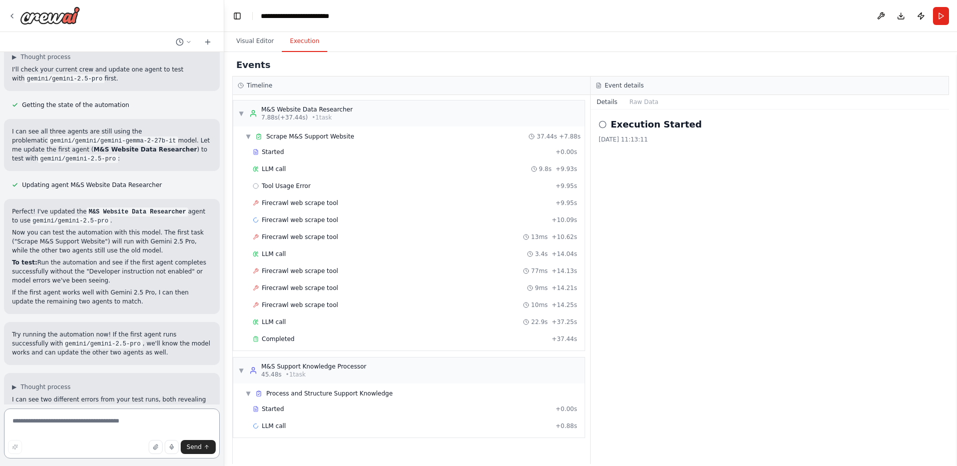
scroll to position [9695, 0]
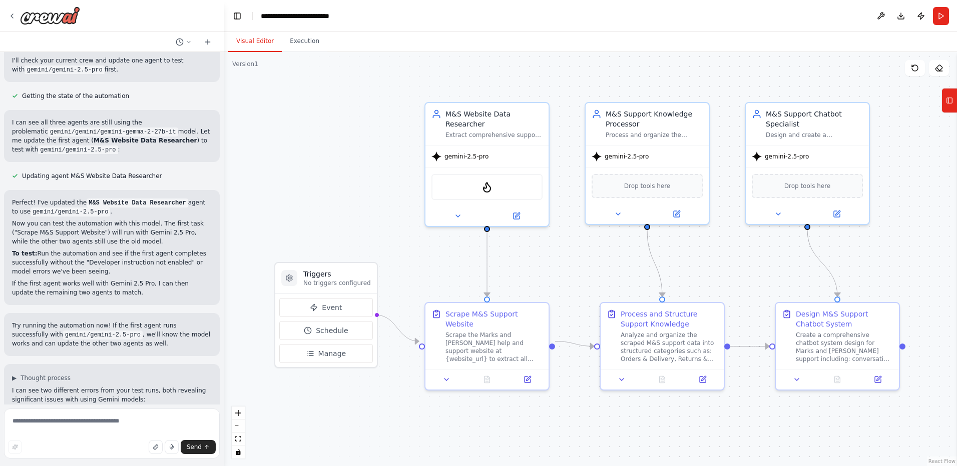
click at [256, 41] on button "Visual Editor" at bounding box center [255, 41] width 54 height 21
click at [948, 101] on icon at bounding box center [949, 101] width 7 height 16
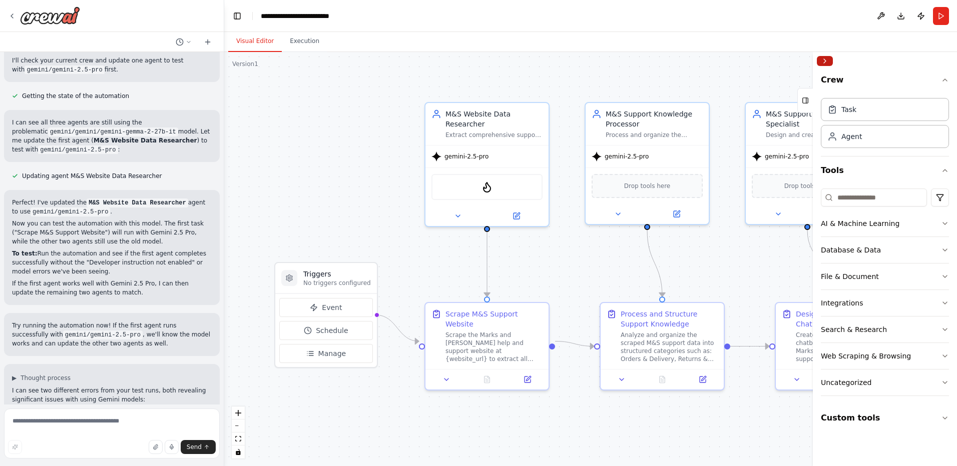
click at [827, 57] on button "Collapse right sidebar" at bounding box center [825, 61] width 16 height 10
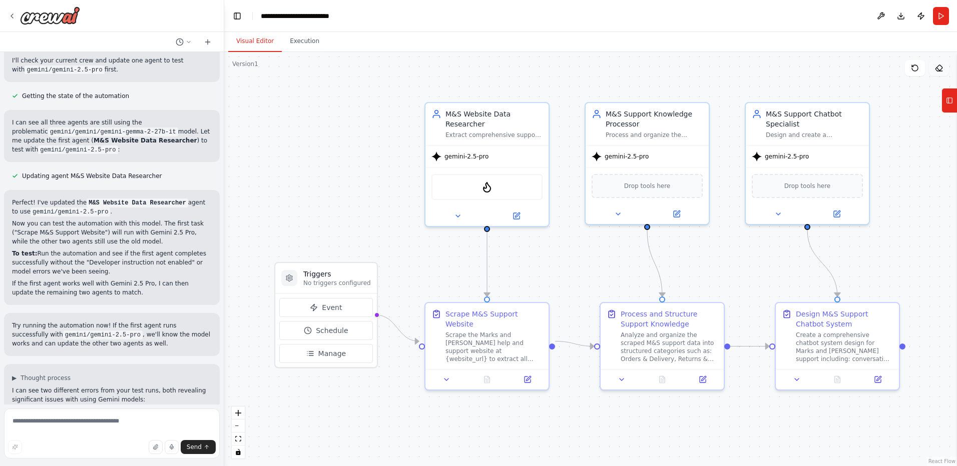
click at [939, 68] on icon at bounding box center [939, 68] width 8 height 8
click at [940, 65] on icon at bounding box center [939, 68] width 8 height 8
click at [154, 428] on textarea at bounding box center [112, 434] width 216 height 50
type textarea "**********"
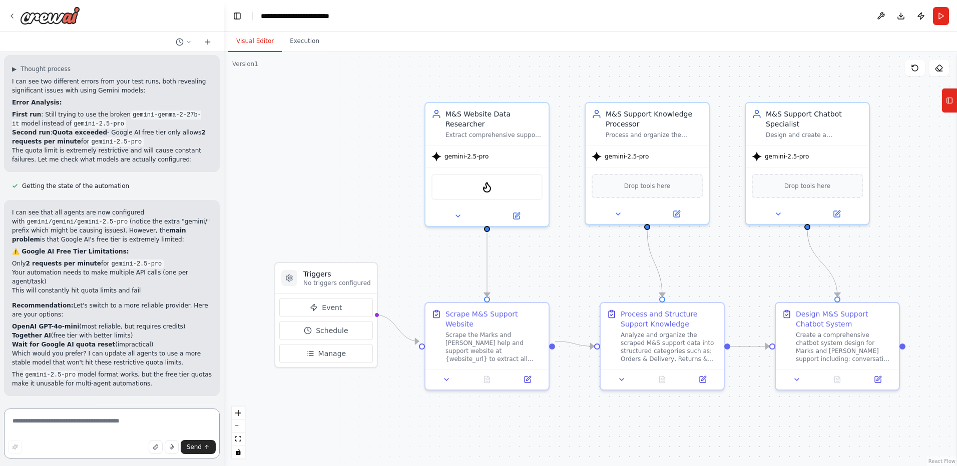
scroll to position [10013, 0]
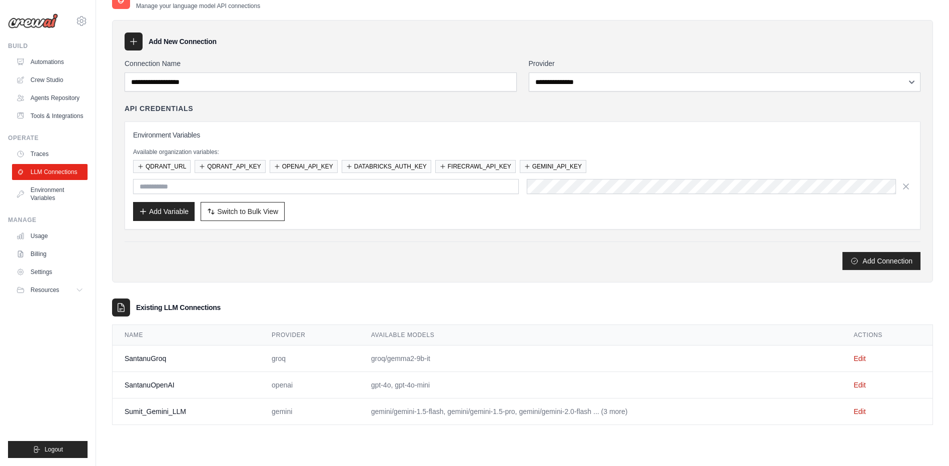
scroll to position [20, 0]
click at [170, 213] on button "Add Variable" at bounding box center [164, 211] width 62 height 19
click at [858, 259] on icon "submit" at bounding box center [855, 261] width 8 height 8
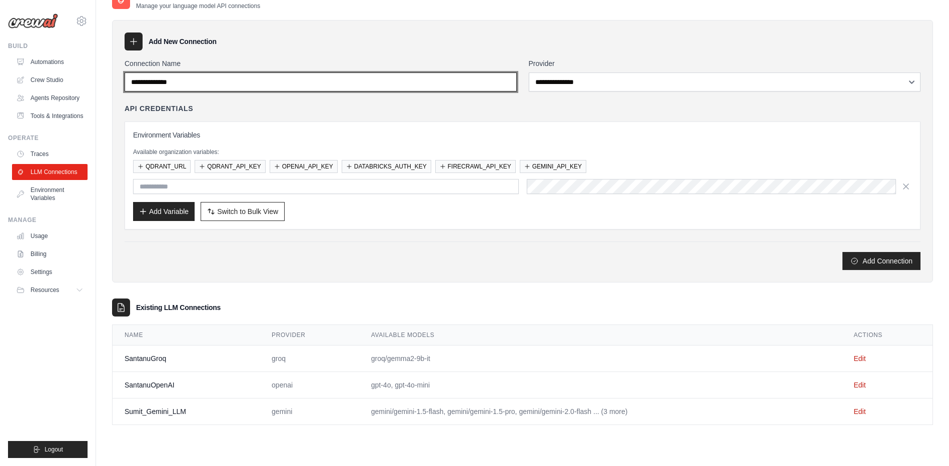
type input "**********"
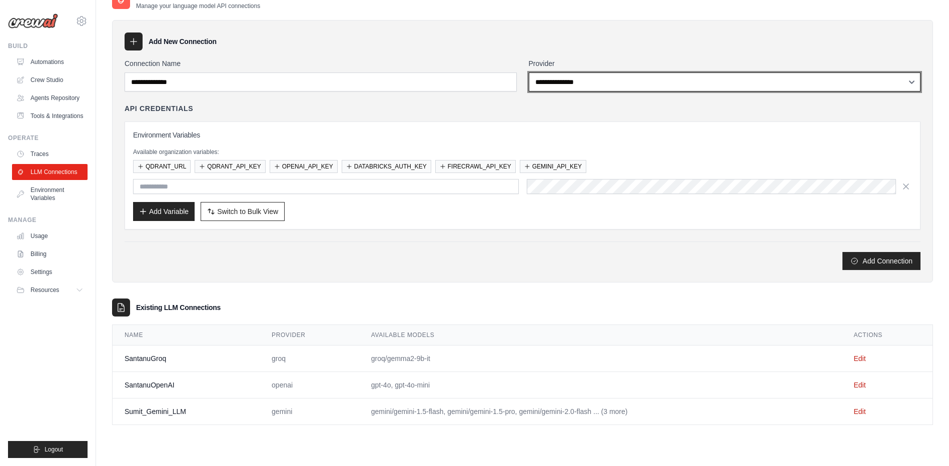
click at [542, 85] on select "**********" at bounding box center [725, 82] width 392 height 19
select select "******"
click at [529, 73] on select "**********" at bounding box center [725, 82] width 392 height 19
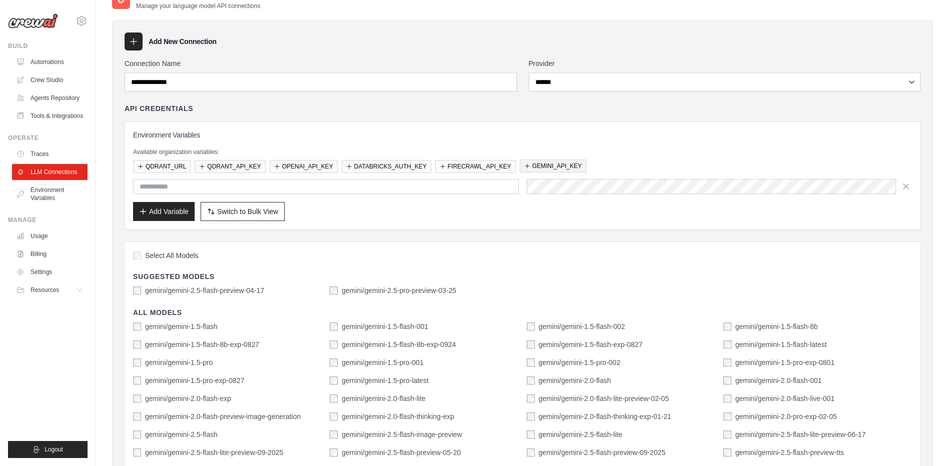
click at [552, 168] on button "GEMINI_API_KEY" at bounding box center [553, 166] width 67 height 13
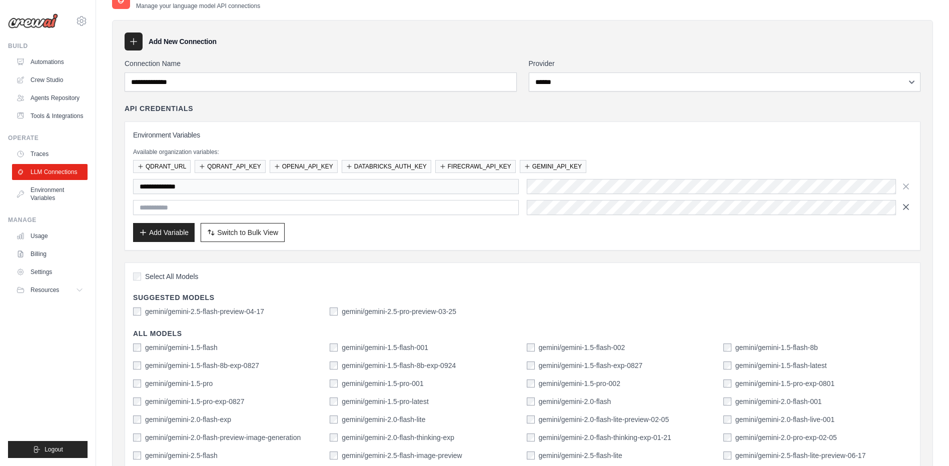
click at [904, 211] on icon "button" at bounding box center [906, 207] width 10 height 10
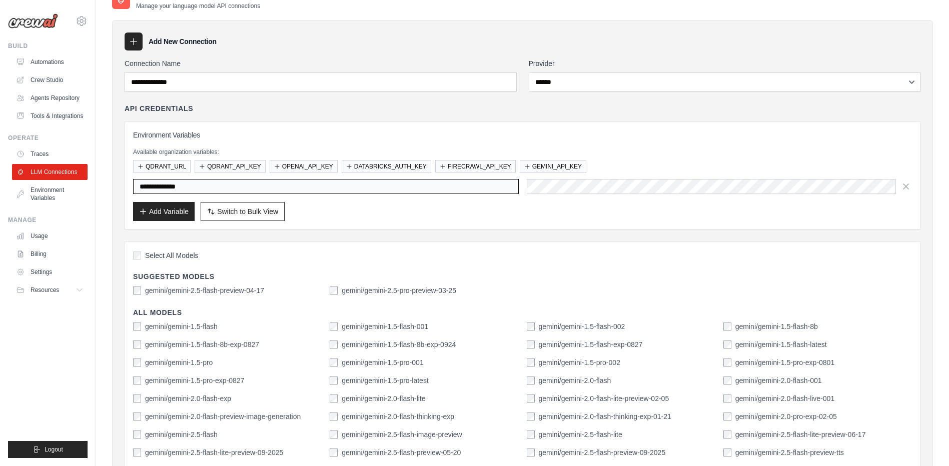
click at [466, 189] on input "**********" at bounding box center [326, 186] width 386 height 15
click at [905, 192] on button "button" at bounding box center [906, 186] width 12 height 15
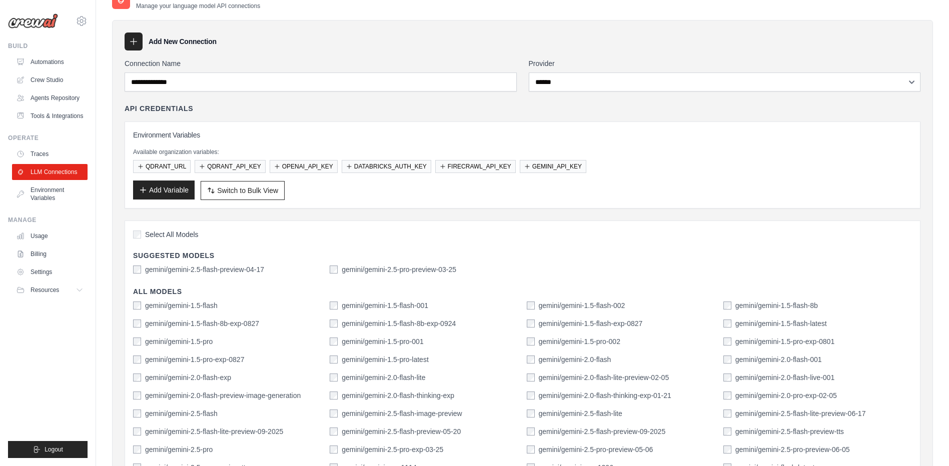
click at [164, 186] on button "Add Variable" at bounding box center [164, 190] width 62 height 19
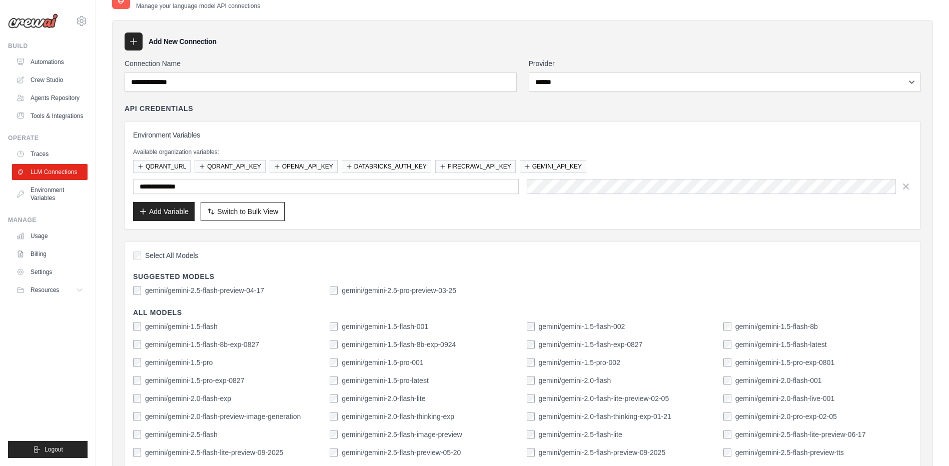
type input "**********"
click at [165, 212] on button "Add Variable" at bounding box center [164, 211] width 62 height 19
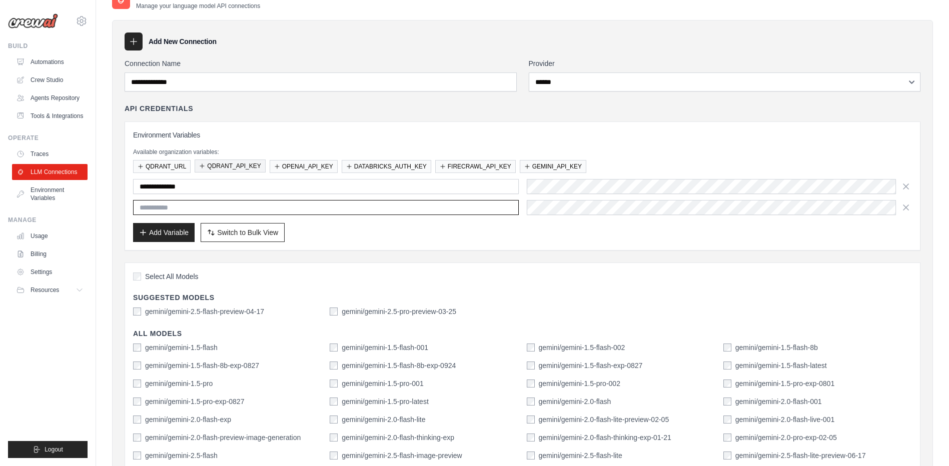
paste input "**********"
type input "**********"
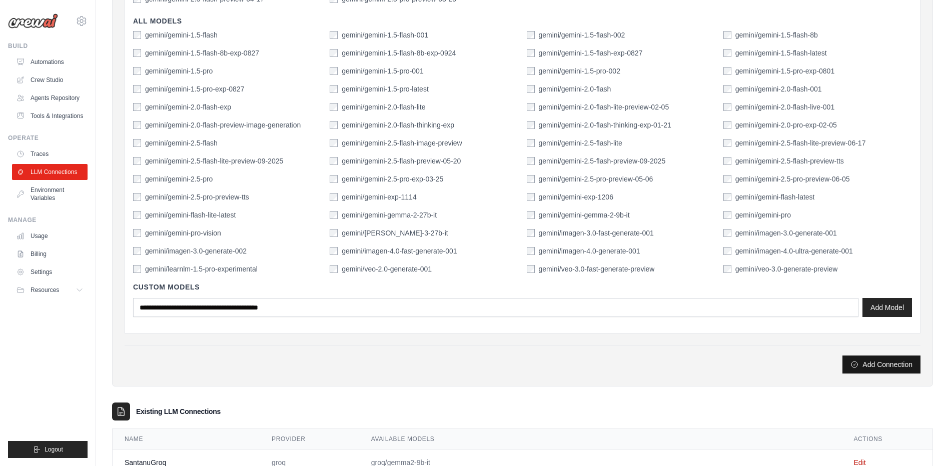
click at [883, 367] on button "Add Connection" at bounding box center [882, 365] width 78 height 18
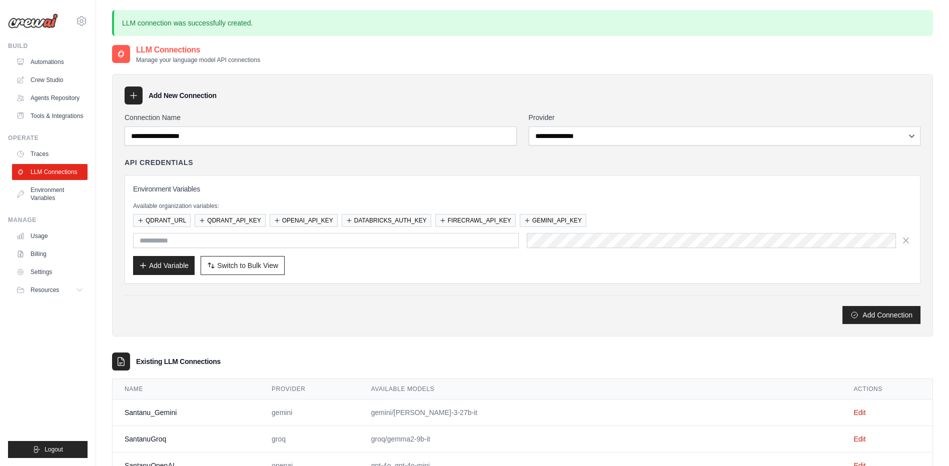
scroll to position [66, 0]
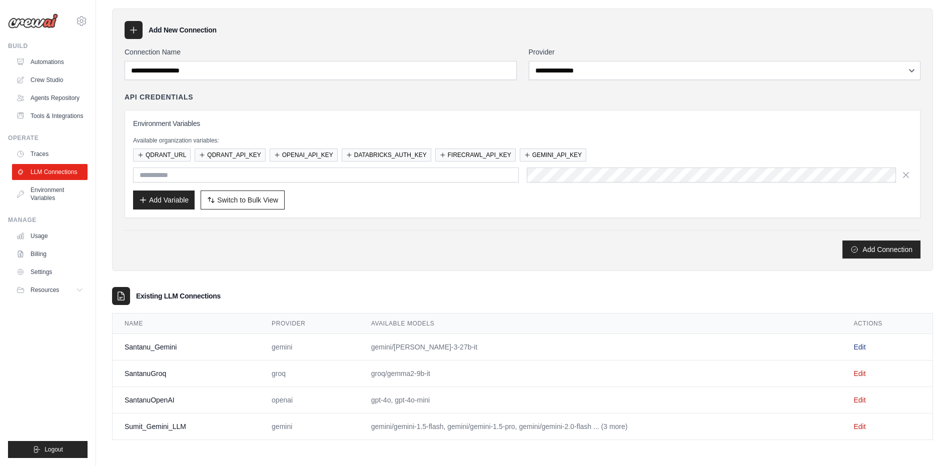
click at [865, 348] on link "Edit" at bounding box center [860, 347] width 12 height 8
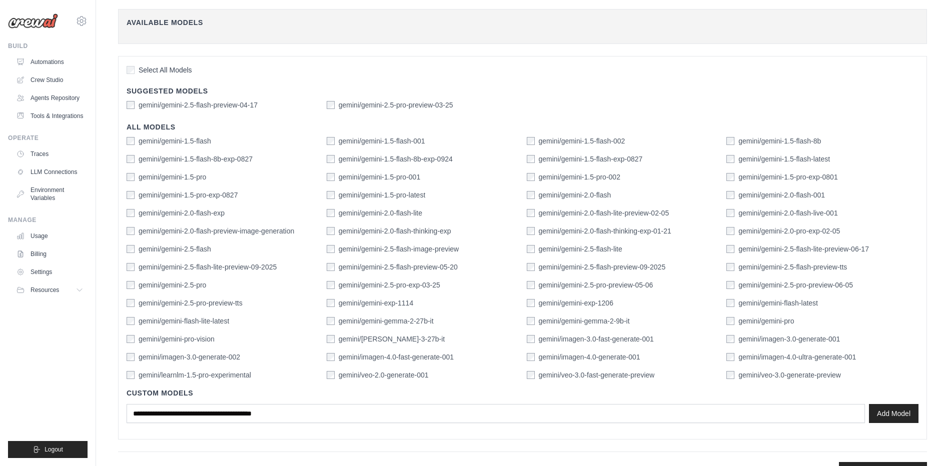
scroll to position [242, 0]
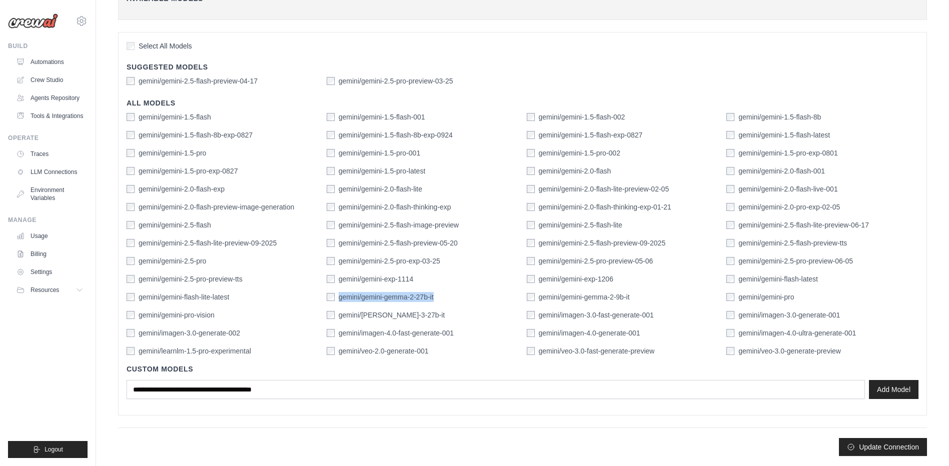
drag, startPoint x: 446, startPoint y: 296, endPoint x: 339, endPoint y: 300, distance: 106.7
click at [339, 300] on div "gemini/gemini-gemma-2-27b-it" at bounding box center [423, 297] width 192 height 10
copy label "gemini/gemini-gemma-2-27b-it"
click at [892, 445] on button "Update Connection" at bounding box center [883, 447] width 88 height 18
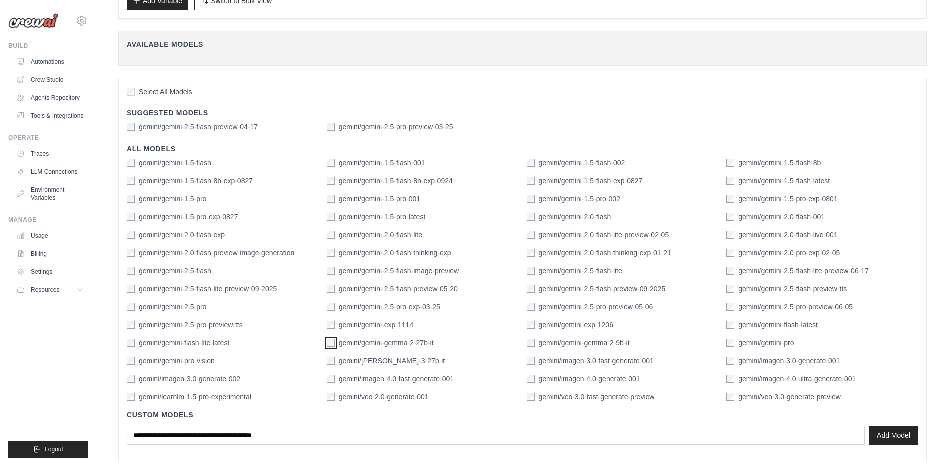
scroll to position [222, 0]
drag, startPoint x: 228, startPoint y: 307, endPoint x: 140, endPoint y: 308, distance: 87.6
click at [140, 308] on div "gemini/gemini-2.5-pro" at bounding box center [223, 308] width 192 height 10
copy label "gemini/gemini-2.5-pro"
click at [902, 440] on button "Add Model" at bounding box center [894, 435] width 50 height 19
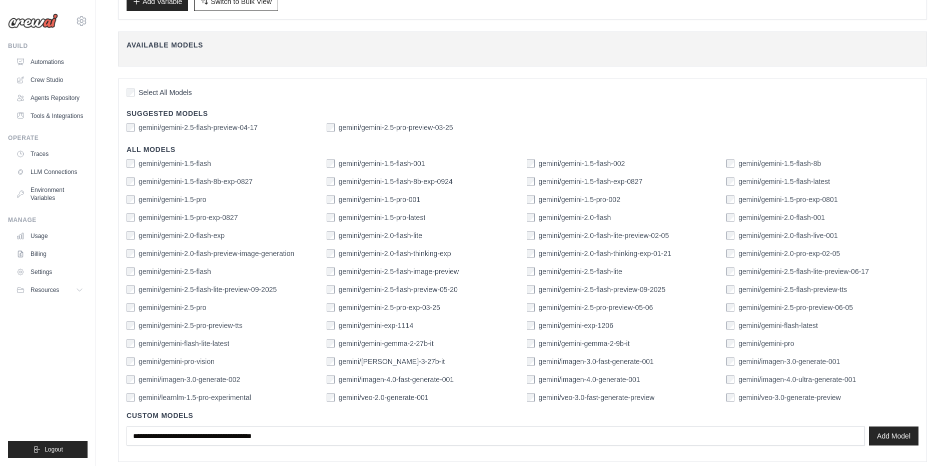
click at [377, 83] on div "Select All Models Suggested Models gemini/gemini-2.5-flash-preview-04-17 gemini…" at bounding box center [522, 271] width 809 height 384
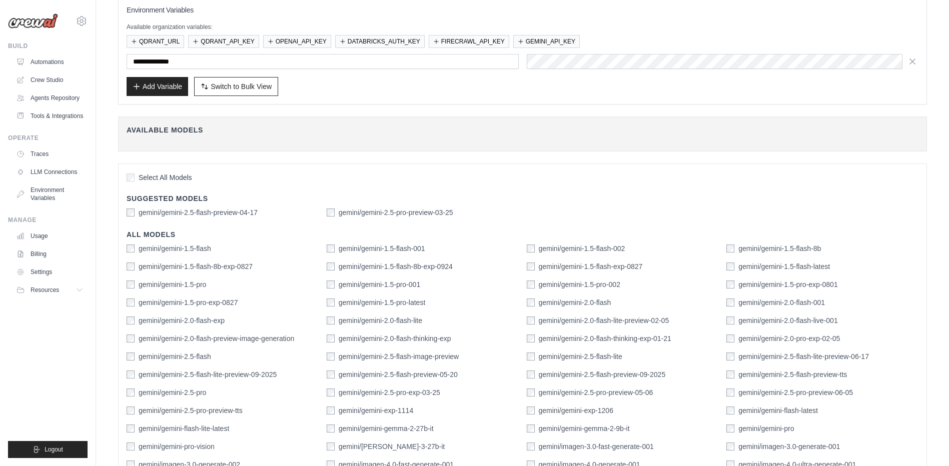
scroll to position [268, 0]
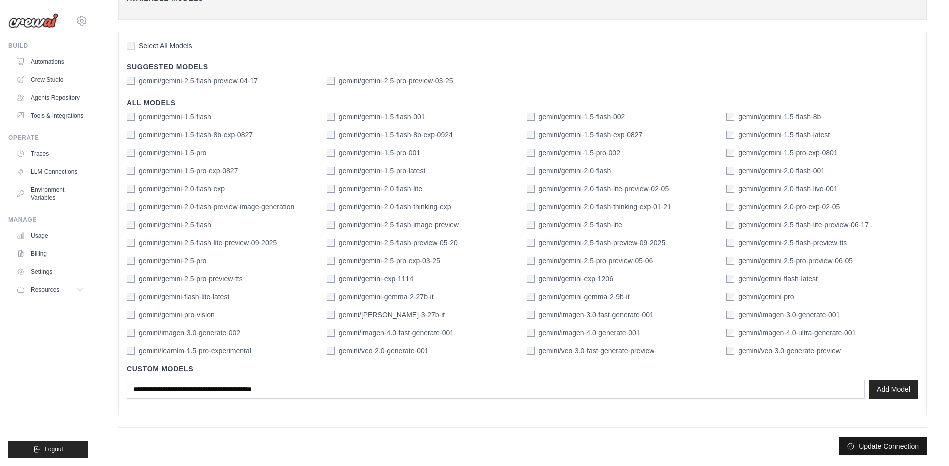
click at [890, 451] on button "Update Connection" at bounding box center [883, 447] width 88 height 18
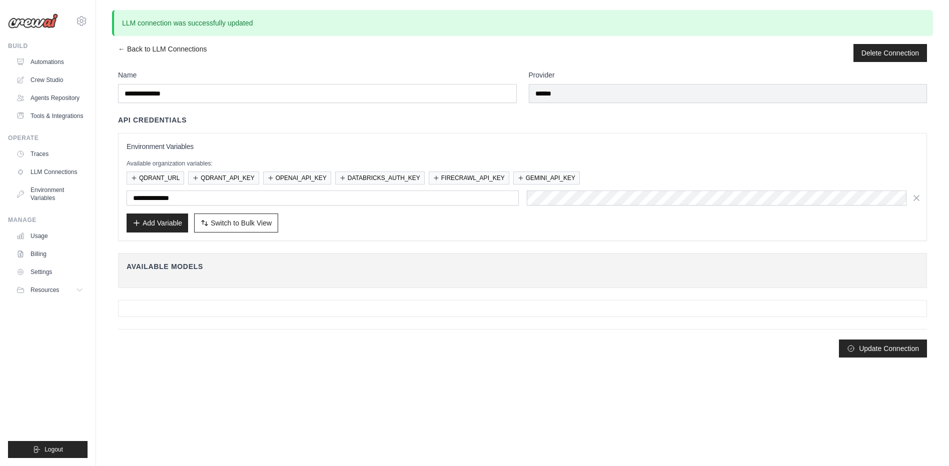
scroll to position [0, 0]
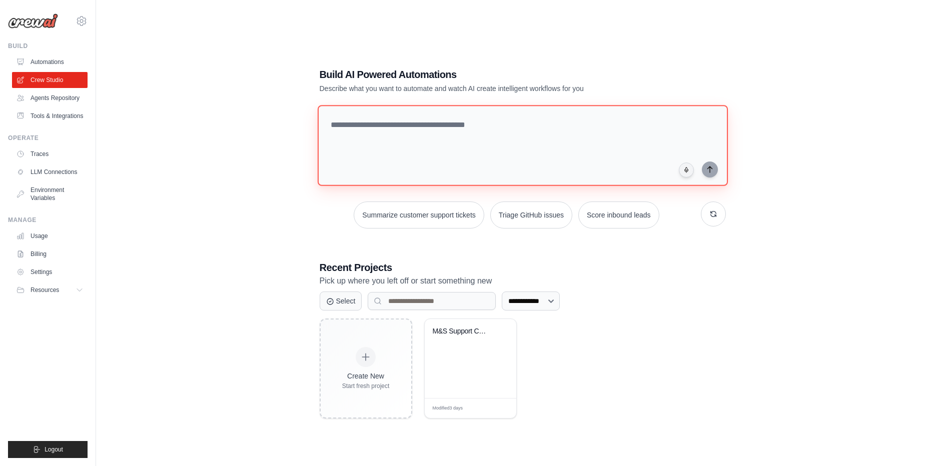
click at [465, 144] on textarea at bounding box center [522, 145] width 410 height 81
drag, startPoint x: 334, startPoint y: 124, endPoint x: 327, endPoint y: 125, distance: 7.7
click at [327, 125] on textarea "**********" at bounding box center [524, 146] width 414 height 82
click at [457, 126] on textarea "**********" at bounding box center [524, 146] width 414 height 82
paste textarea "**********"
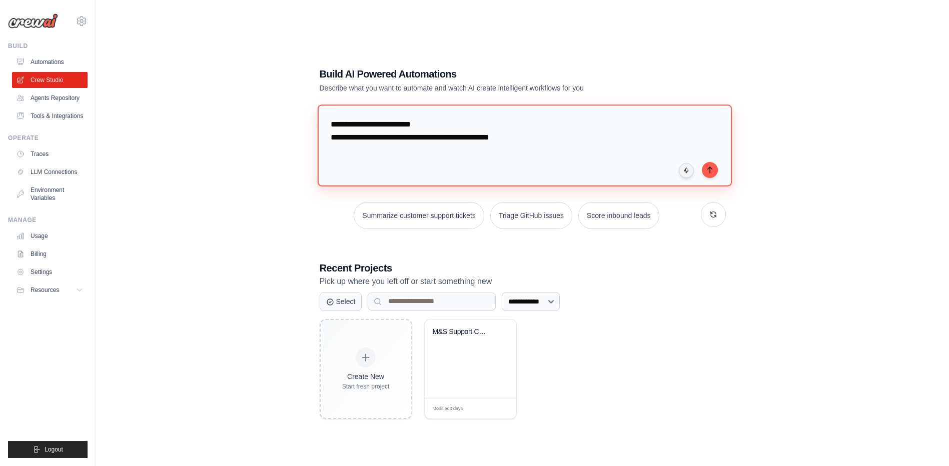
click at [416, 125] on textarea "**********" at bounding box center [524, 146] width 414 height 82
paste textarea "**********"
drag, startPoint x: 520, startPoint y: 142, endPoint x: 463, endPoint y: 138, distance: 57.7
click at [463, 138] on textarea "**********" at bounding box center [524, 146] width 414 height 82
paste textarea "**********"
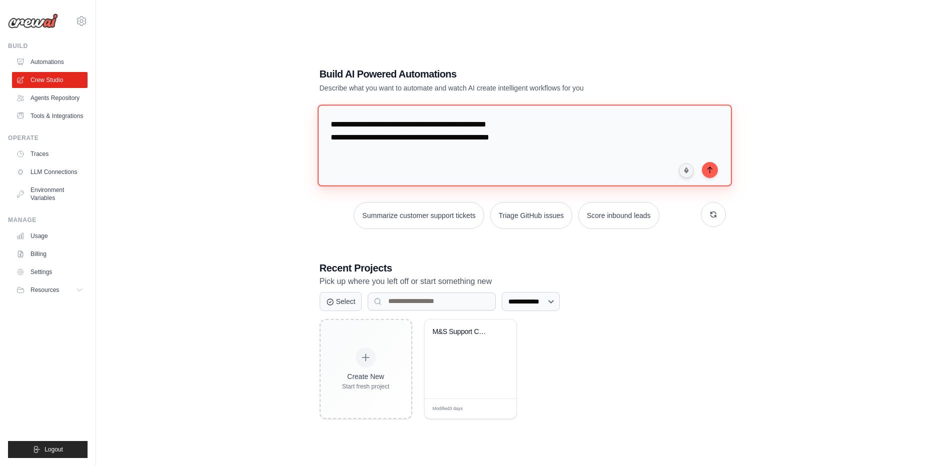
type textarea "**********"
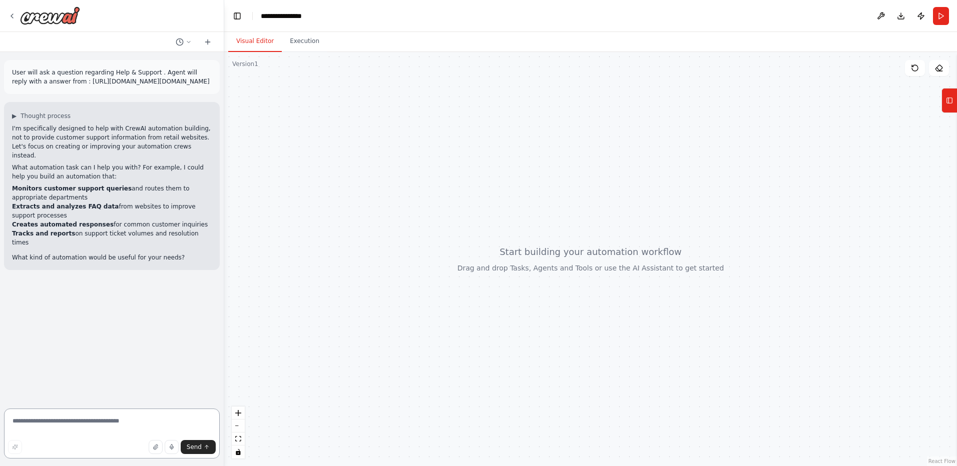
click at [115, 421] on textarea at bounding box center [112, 434] width 216 height 50
drag, startPoint x: 92, startPoint y: 100, endPoint x: 12, endPoint y: 71, distance: 85.3
click at [12, 71] on p "User will ask a question regarding Help & Support . Agent will reply with a ans…" at bounding box center [112, 77] width 200 height 18
copy p "User will ask a question regarding Help & Support . Agent will reply with a ans…"
click at [77, 428] on textarea "**********" at bounding box center [112, 434] width 216 height 50
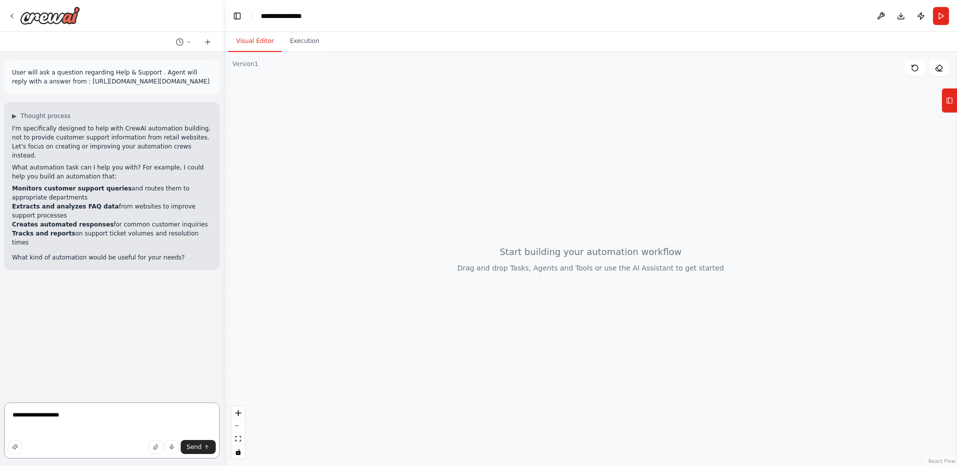
paste textarea "**********"
type textarea "**********"
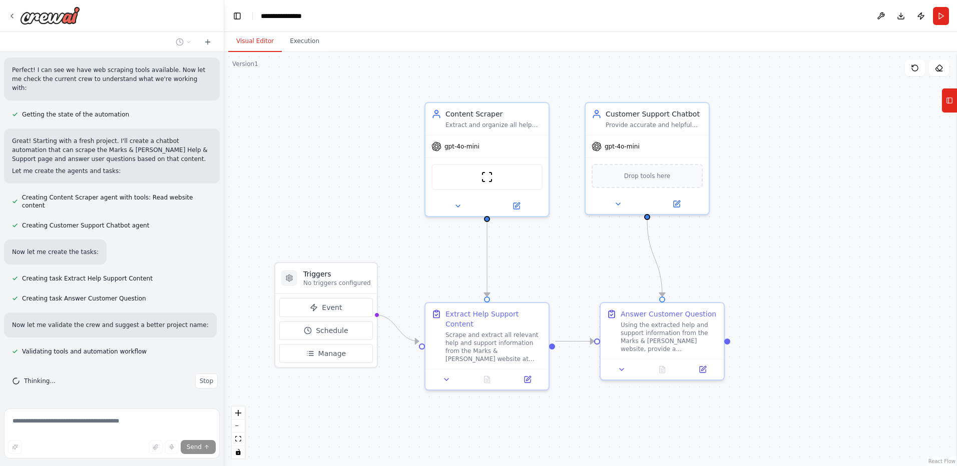
scroll to position [389, 0]
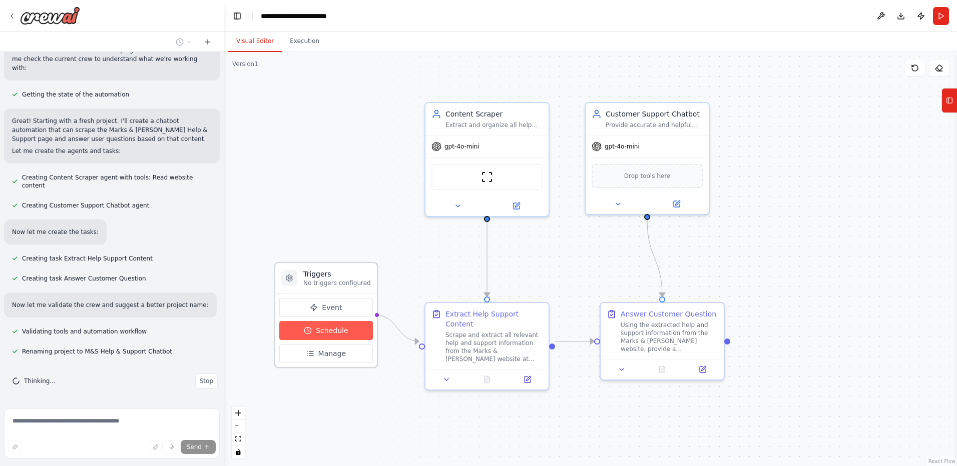
click at [347, 337] on button "Schedule" at bounding box center [326, 330] width 94 height 19
select select "******"
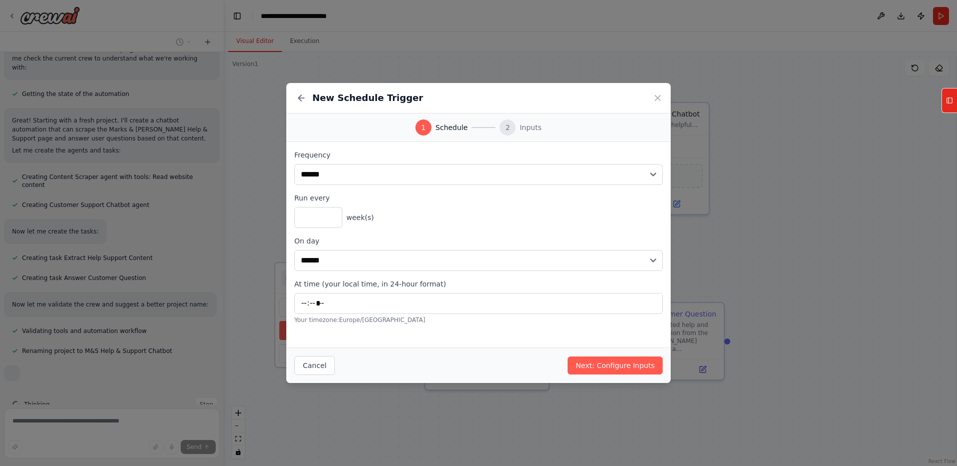
scroll to position [413, 0]
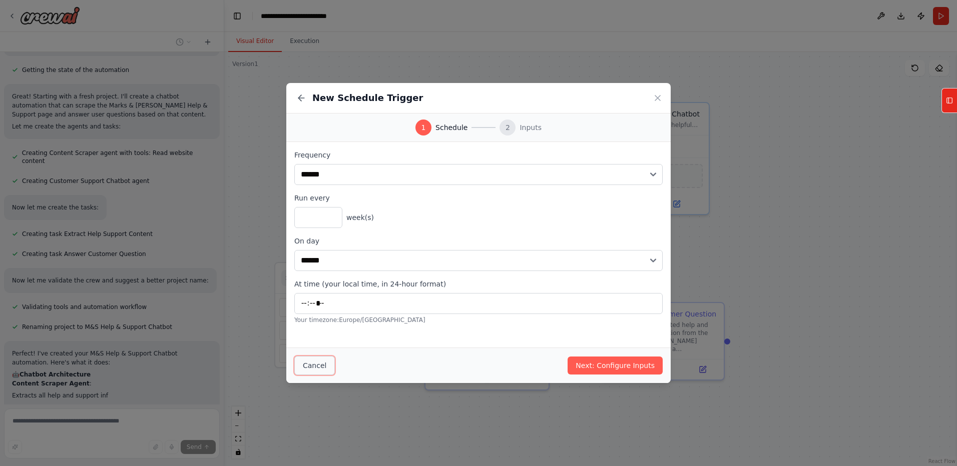
click at [315, 366] on button "Cancel" at bounding box center [314, 365] width 41 height 19
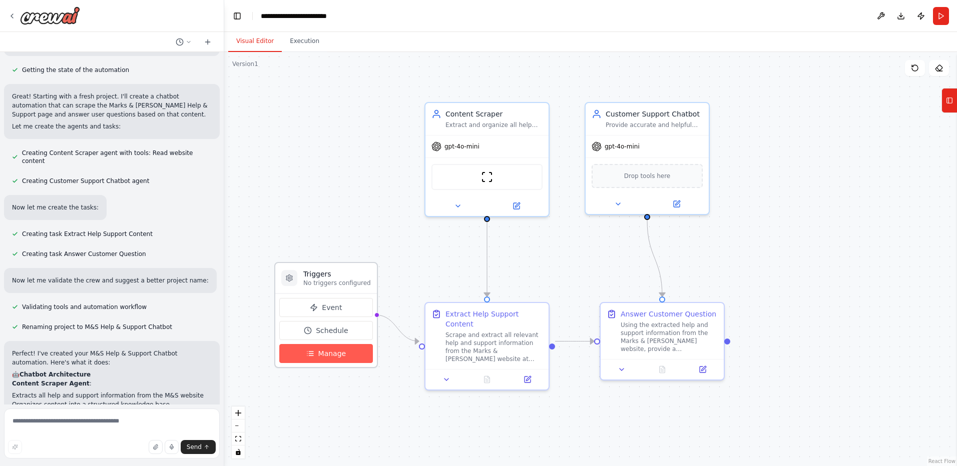
click at [333, 363] on button "Manage" at bounding box center [326, 353] width 94 height 19
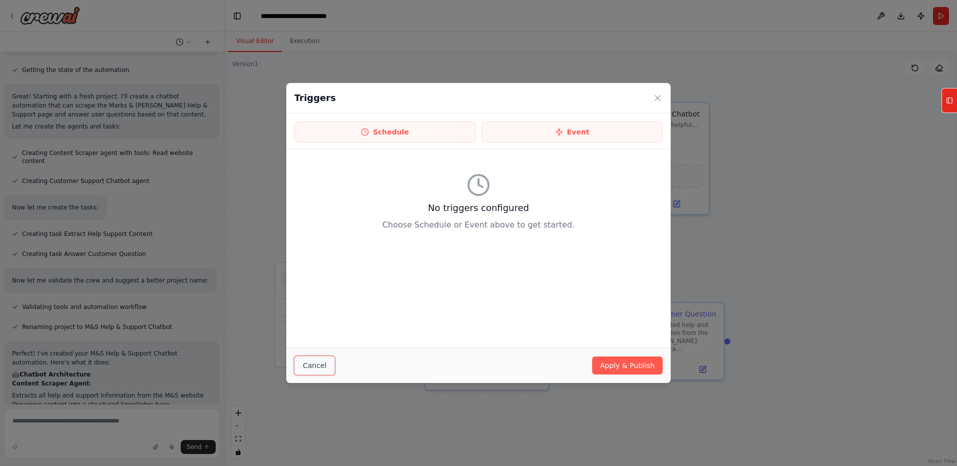
click at [315, 363] on button "Cancel" at bounding box center [314, 365] width 41 height 19
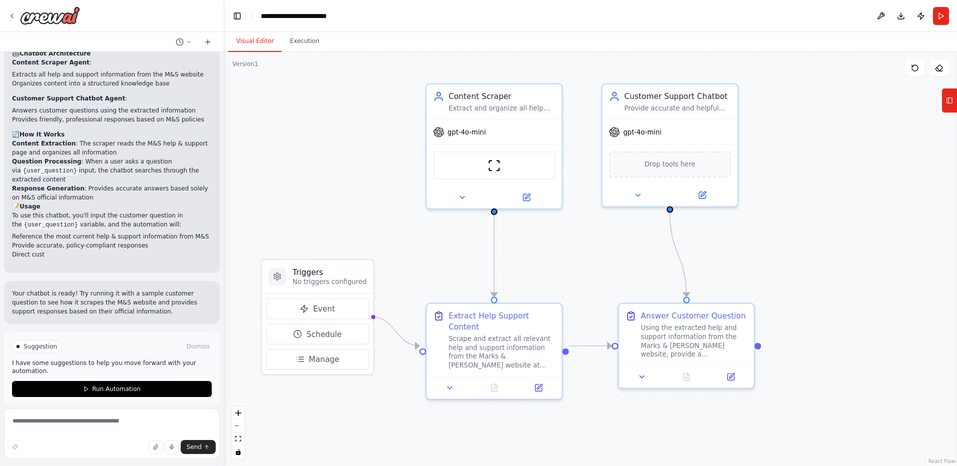
scroll to position [744, 0]
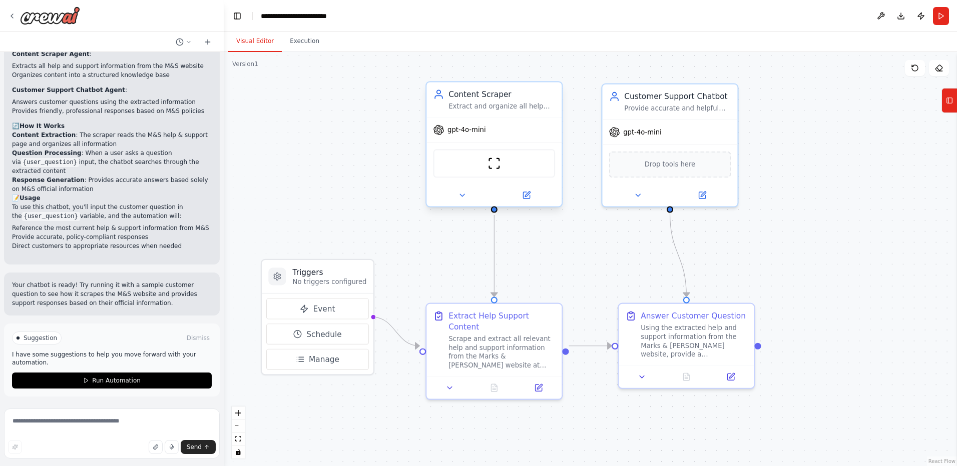
click at [468, 134] on span "gpt-4o-mini" at bounding box center [466, 130] width 39 height 9
click at [528, 200] on button at bounding box center [526, 195] width 62 height 13
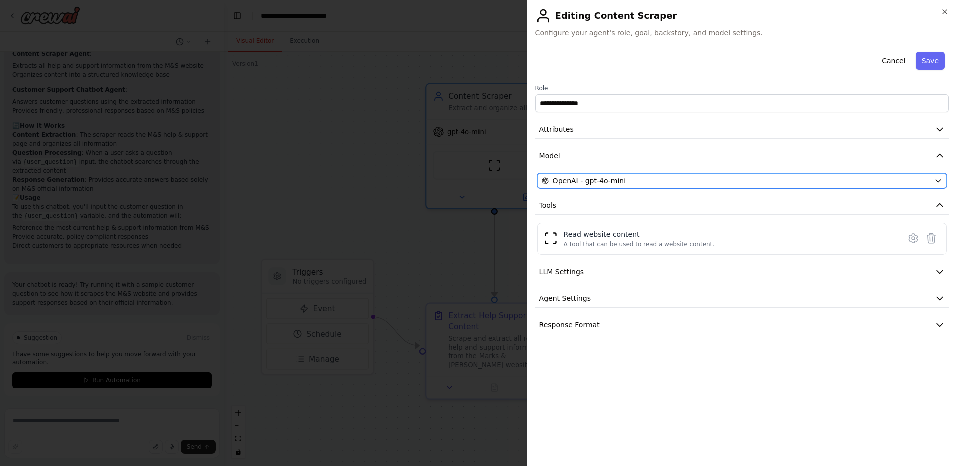
click at [591, 180] on span "OpenAI - gpt-4o-mini" at bounding box center [589, 181] width 73 height 10
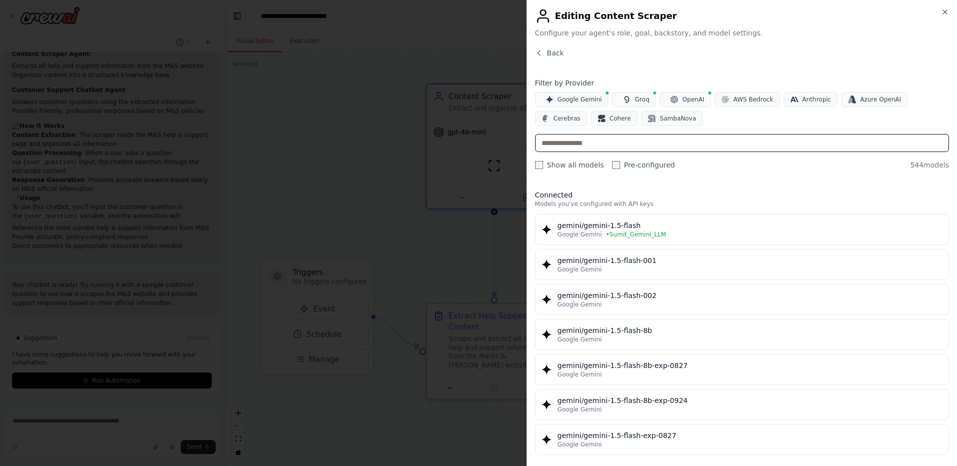
click at [656, 146] on input "text" at bounding box center [742, 143] width 414 height 18
paste input "**********"
type input "**********"
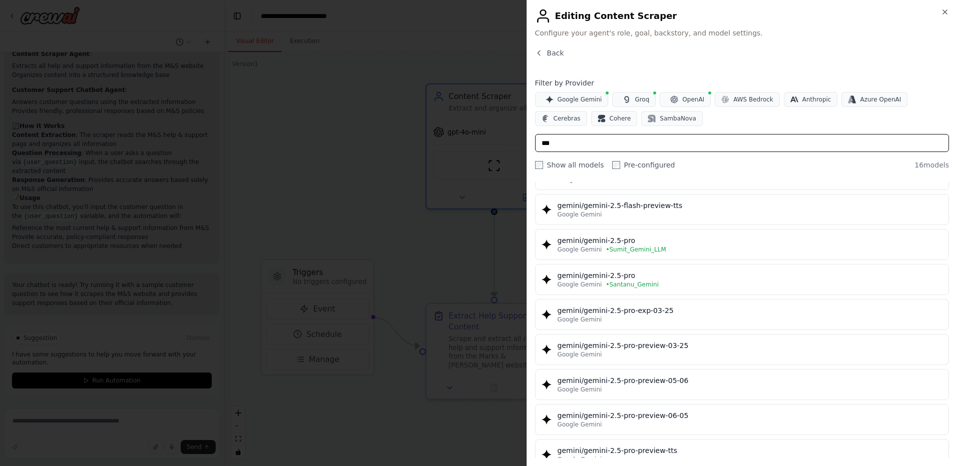
scroll to position [320, 0]
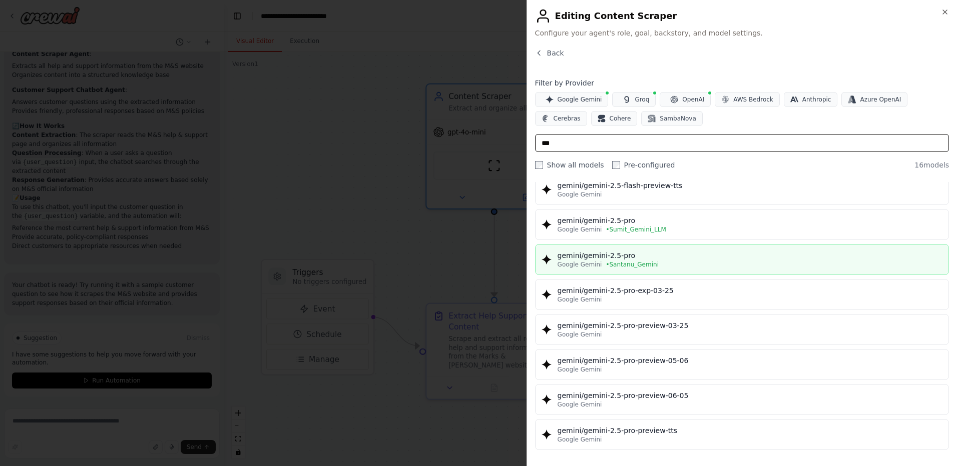
type input "***"
click at [635, 270] on button "gemini/gemini-2.5-pro Google Gemini • Santanu_Gemini" at bounding box center [742, 259] width 414 height 31
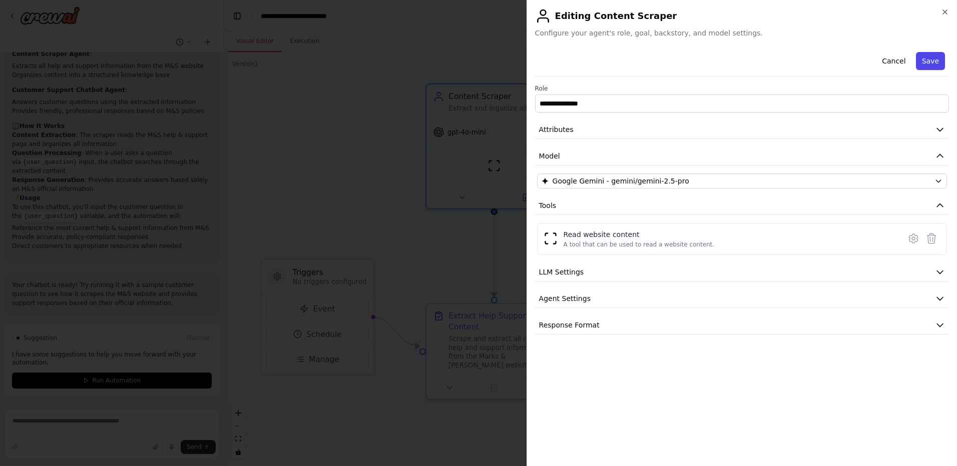
click at [927, 63] on button "Save" at bounding box center [930, 61] width 29 height 18
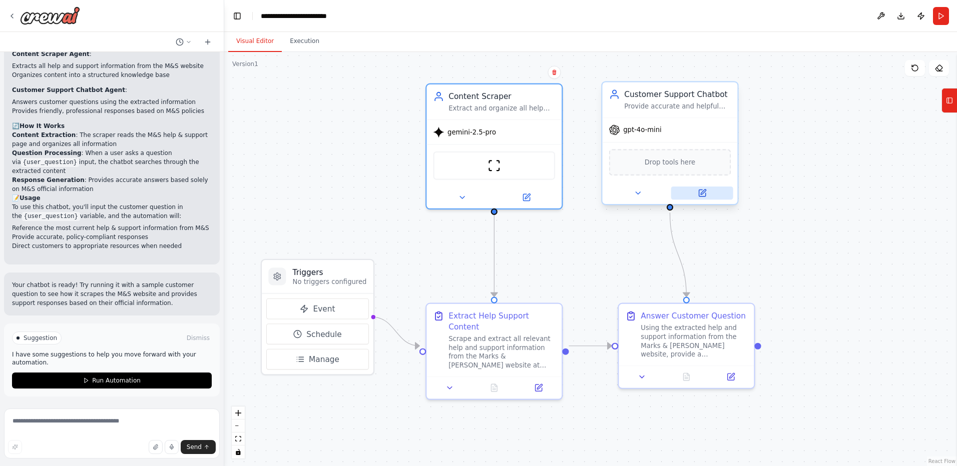
click at [701, 195] on icon at bounding box center [703, 192] width 5 height 5
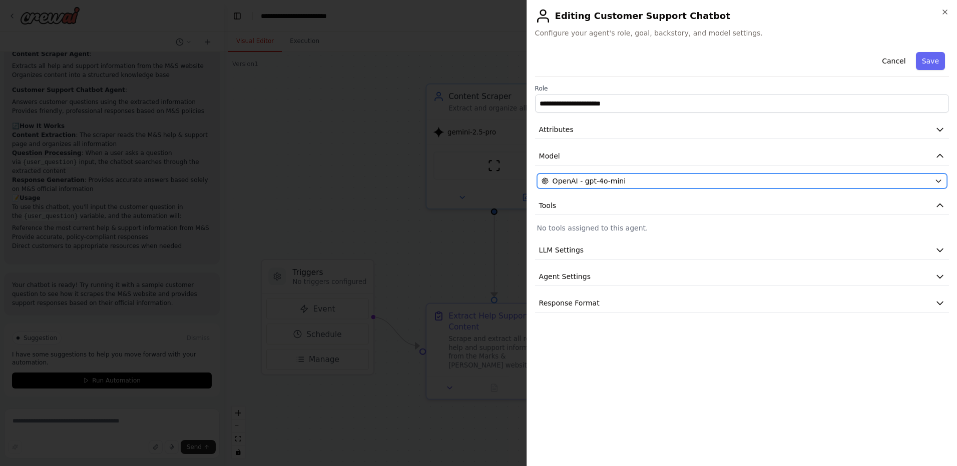
click at [647, 184] on div "OpenAI - gpt-4o-mini" at bounding box center [735, 181] width 389 height 10
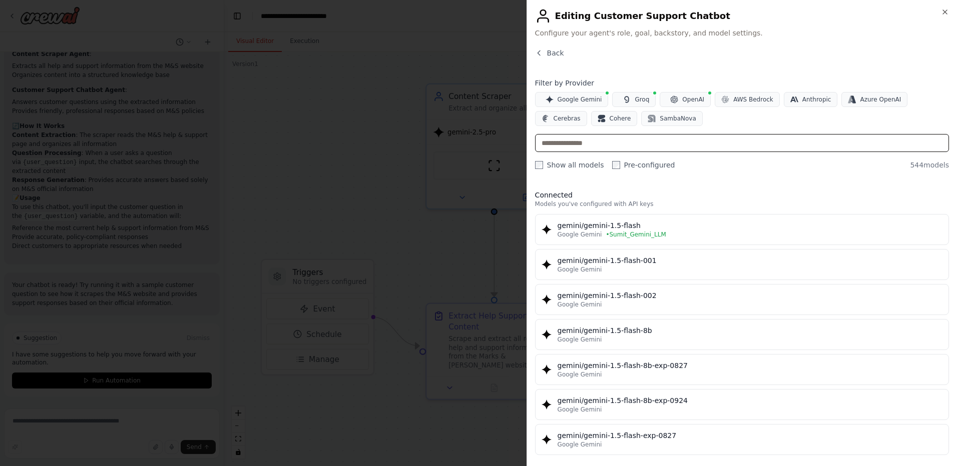
click at [673, 150] on input "text" at bounding box center [742, 143] width 414 height 18
type input "*"
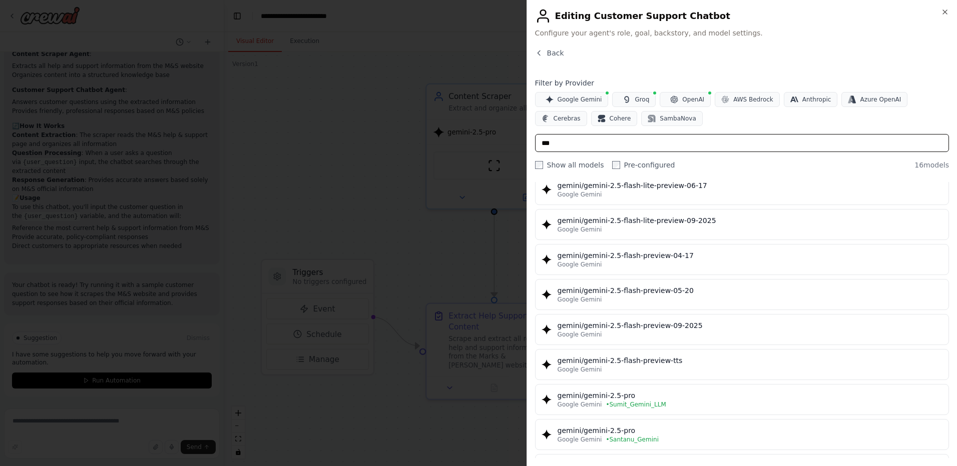
scroll to position [208, 0]
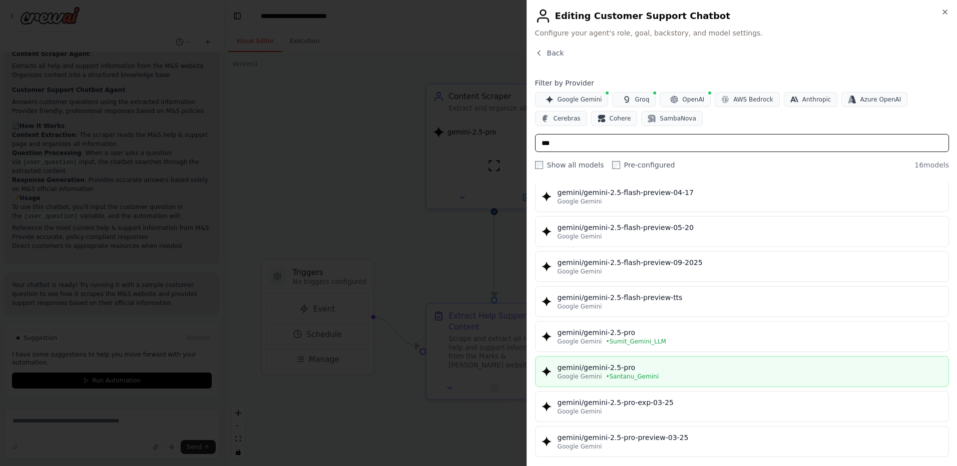
type input "***"
click at [592, 367] on div "gemini/gemini-2.5-pro" at bounding box center [750, 368] width 385 height 10
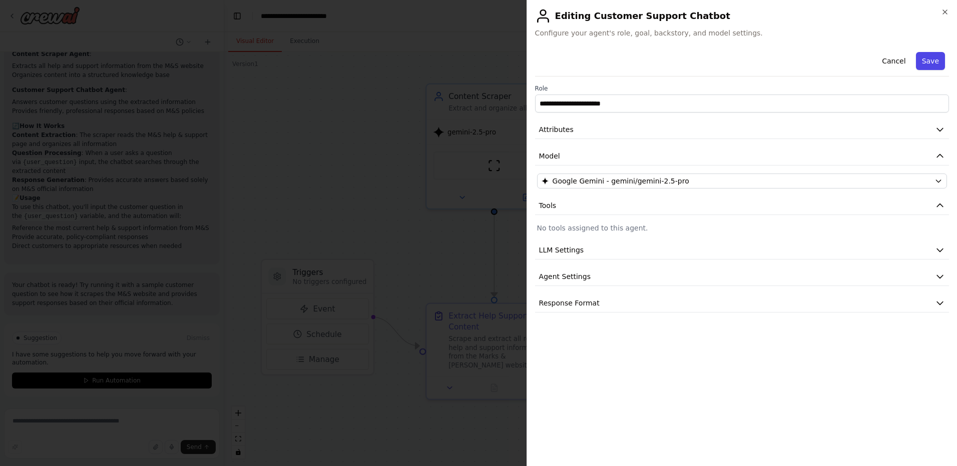
click at [931, 62] on button "Save" at bounding box center [930, 61] width 29 height 18
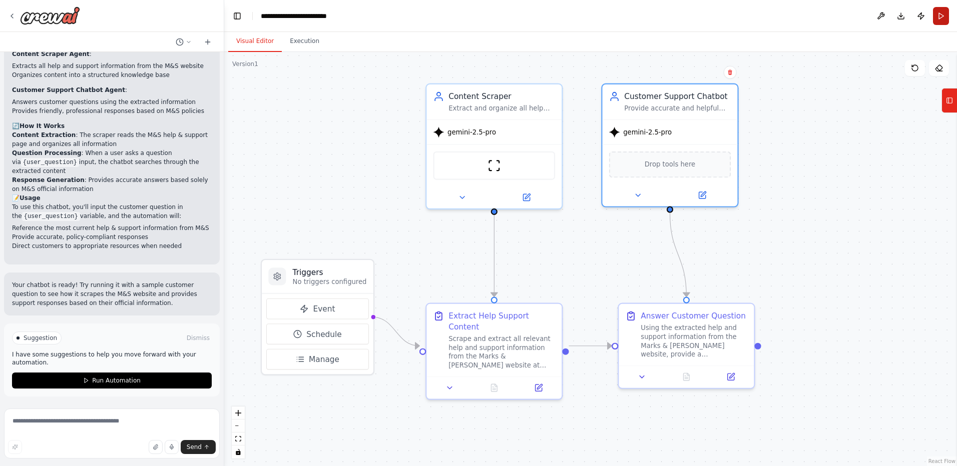
click at [942, 18] on button "Run" at bounding box center [941, 16] width 16 height 18
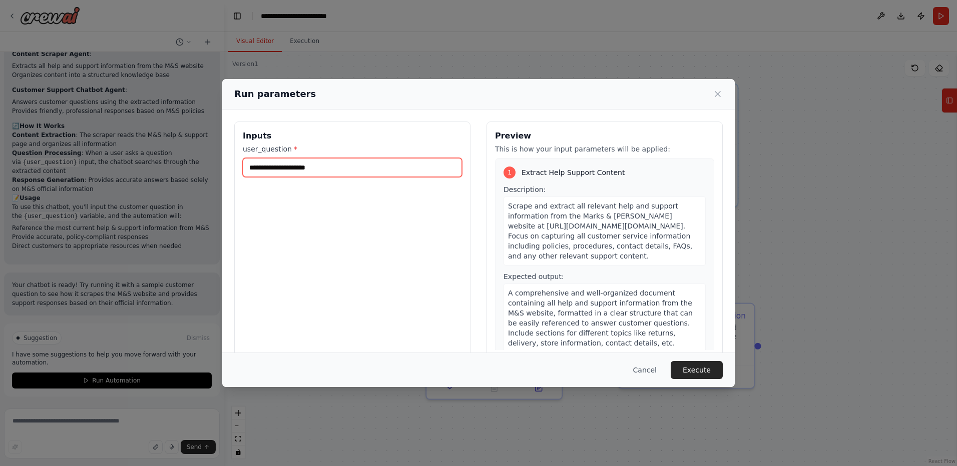
click at [413, 169] on input "user_question *" at bounding box center [352, 167] width 219 height 19
paste input "**********"
type input "**********"
click at [693, 371] on button "Execute" at bounding box center [697, 370] width 52 height 18
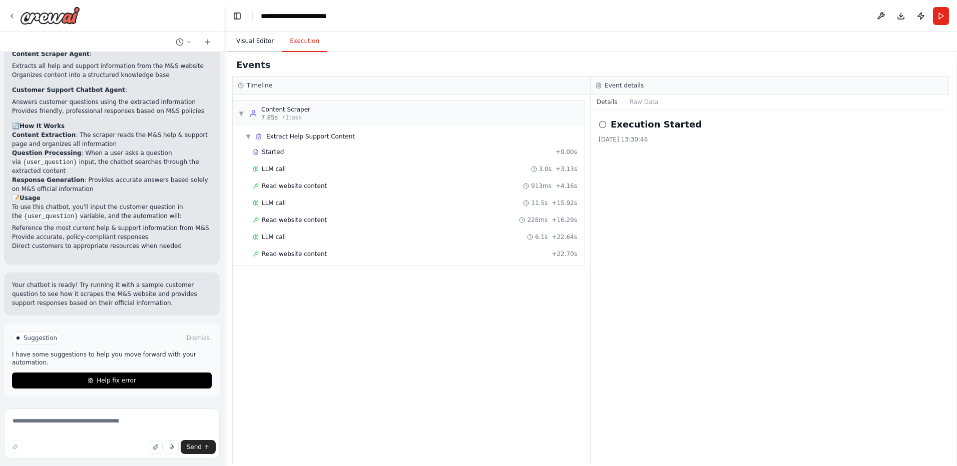
click at [263, 42] on button "Visual Editor" at bounding box center [255, 41] width 54 height 21
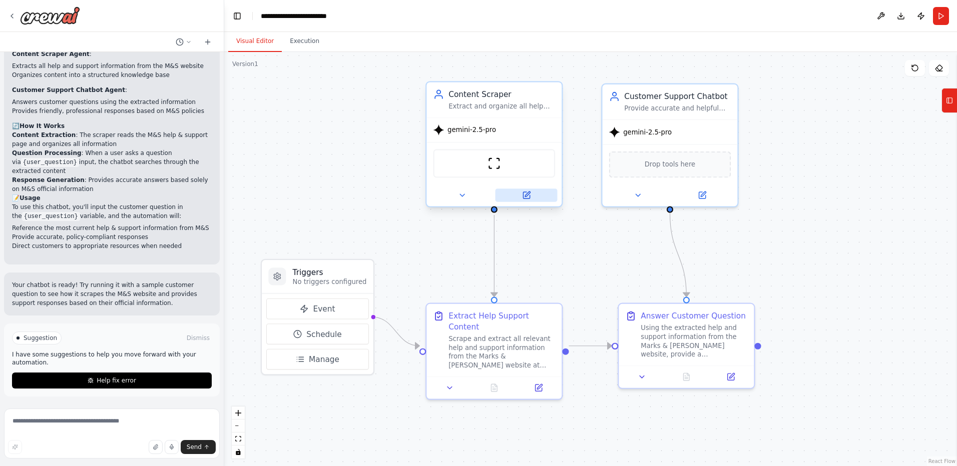
click at [527, 198] on icon at bounding box center [526, 195] width 7 height 7
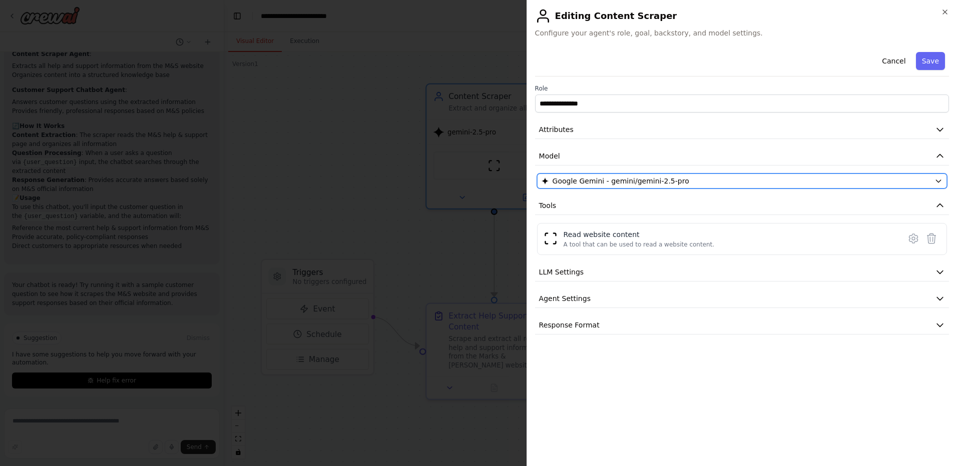
click at [595, 179] on span "Google Gemini - gemini/gemini-2.5-pro" at bounding box center [621, 181] width 137 height 10
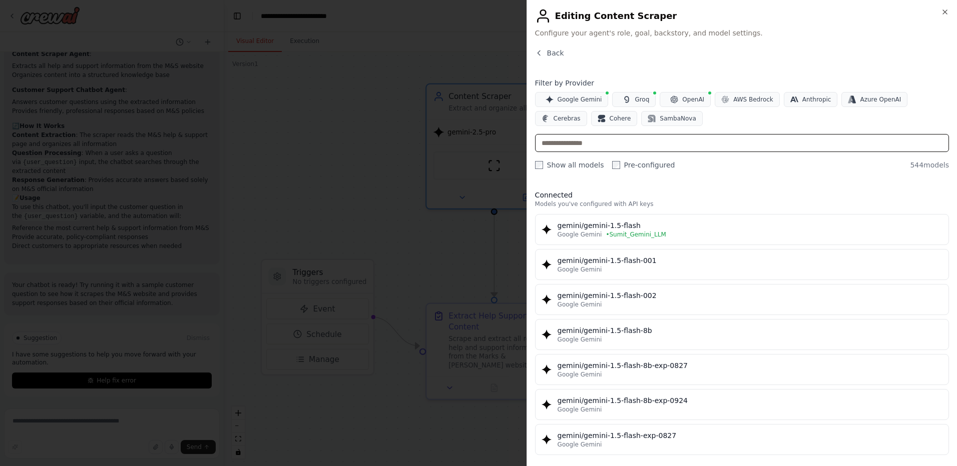
click at [617, 142] on input "text" at bounding box center [742, 143] width 414 height 18
paste input "**********"
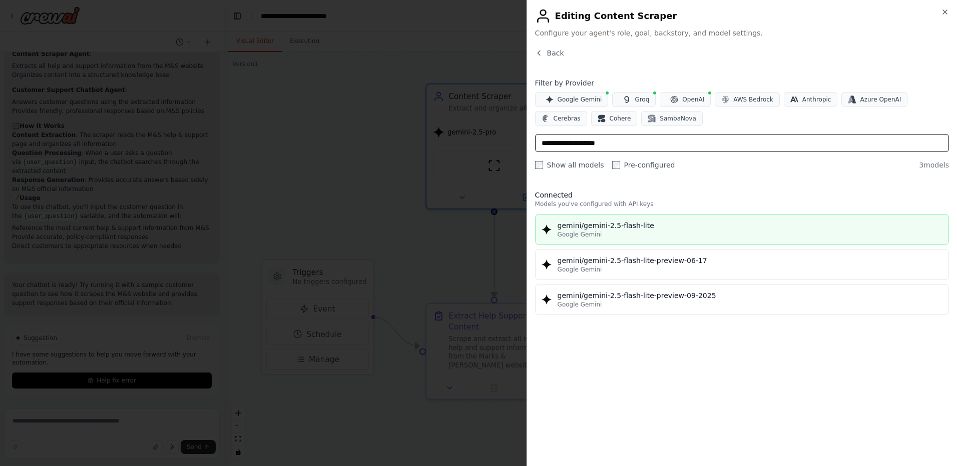
type input "**********"
click at [574, 222] on div "gemini/gemini-2.5-flash-lite" at bounding box center [750, 226] width 385 height 10
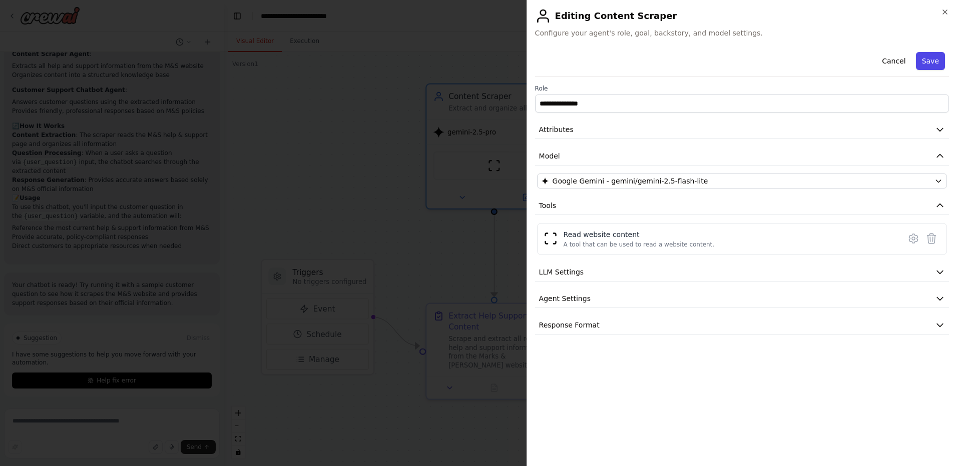
click at [930, 62] on button "Save" at bounding box center [930, 61] width 29 height 18
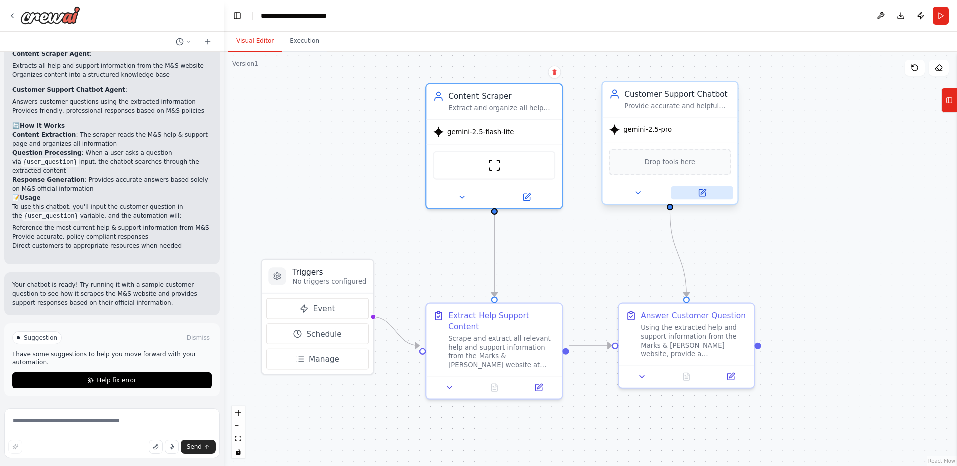
click at [699, 199] on button at bounding box center [702, 193] width 62 height 13
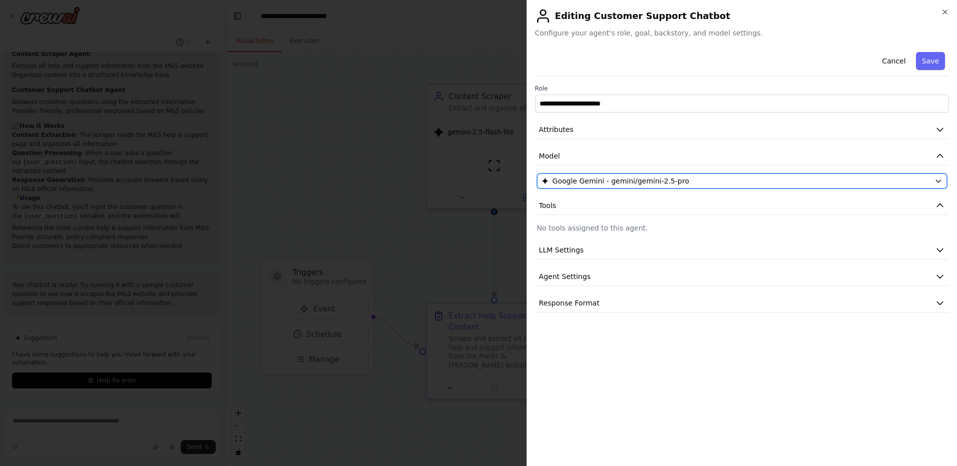
click at [651, 181] on span "Google Gemini - gemini/gemini-2.5-pro" at bounding box center [621, 181] width 137 height 10
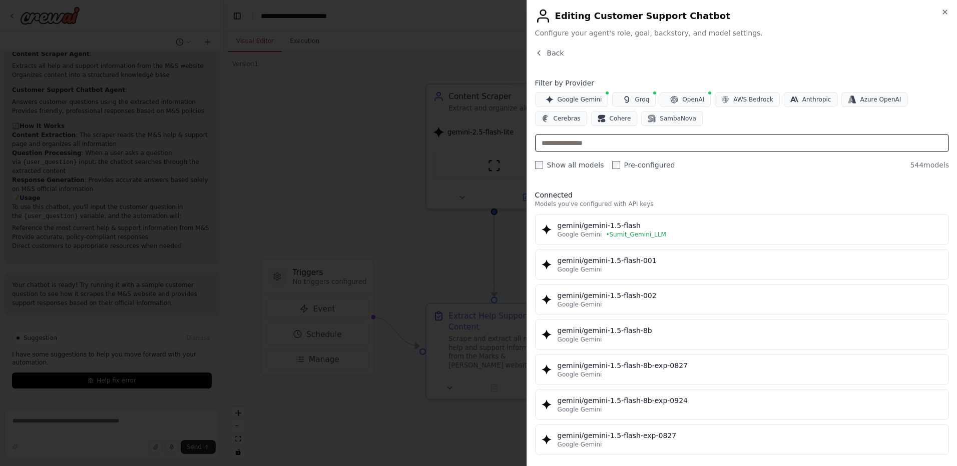
click at [662, 147] on input "text" at bounding box center [742, 143] width 414 height 18
paste input "**********"
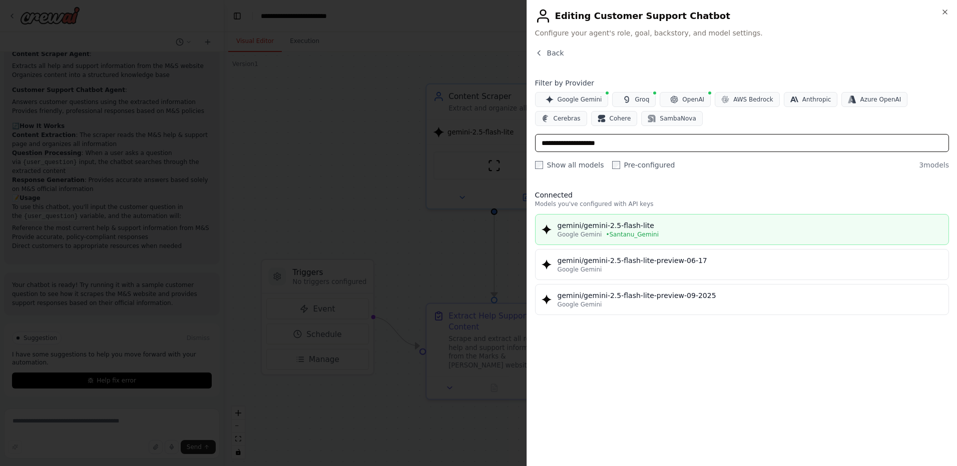
type input "**********"
click at [643, 224] on div "gemini/gemini-2.5-flash-lite" at bounding box center [750, 226] width 385 height 10
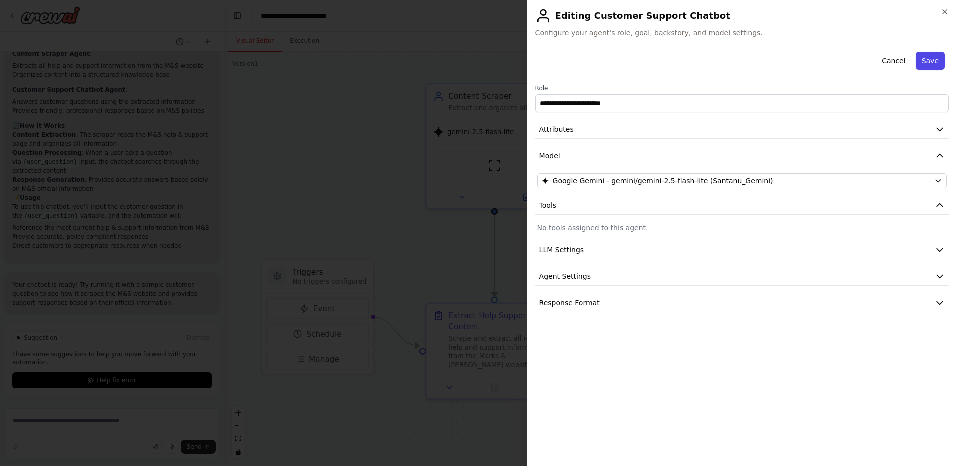
click at [927, 61] on button "Save" at bounding box center [930, 61] width 29 height 18
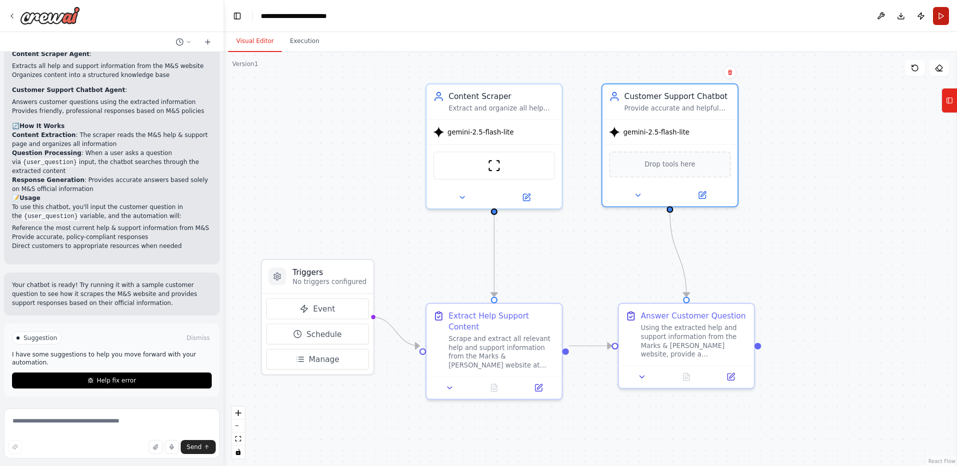
click at [939, 16] on button "Run" at bounding box center [941, 16] width 16 height 18
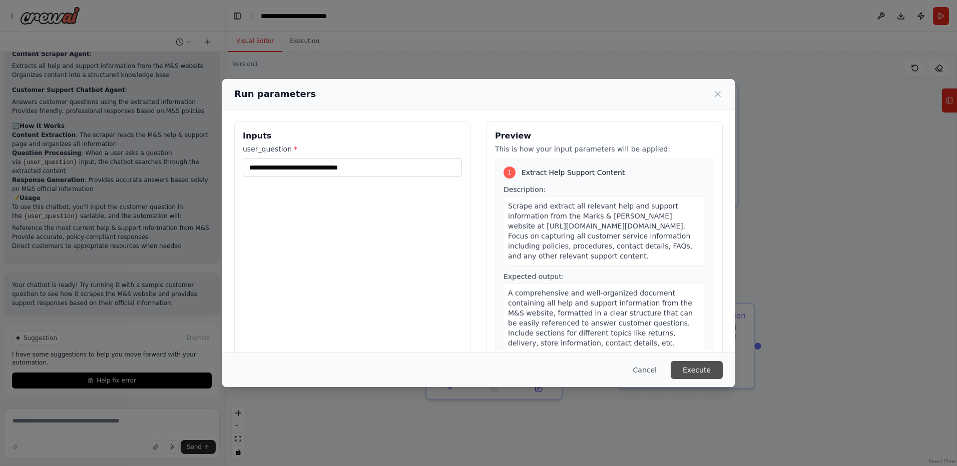
click at [698, 367] on button "Execute" at bounding box center [697, 370] width 52 height 18
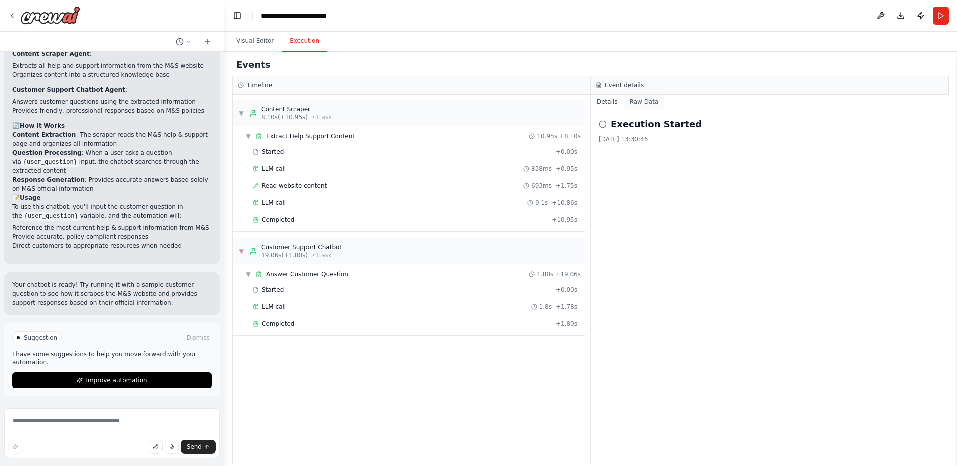
click at [644, 102] on button "Raw Data" at bounding box center [644, 102] width 41 height 14
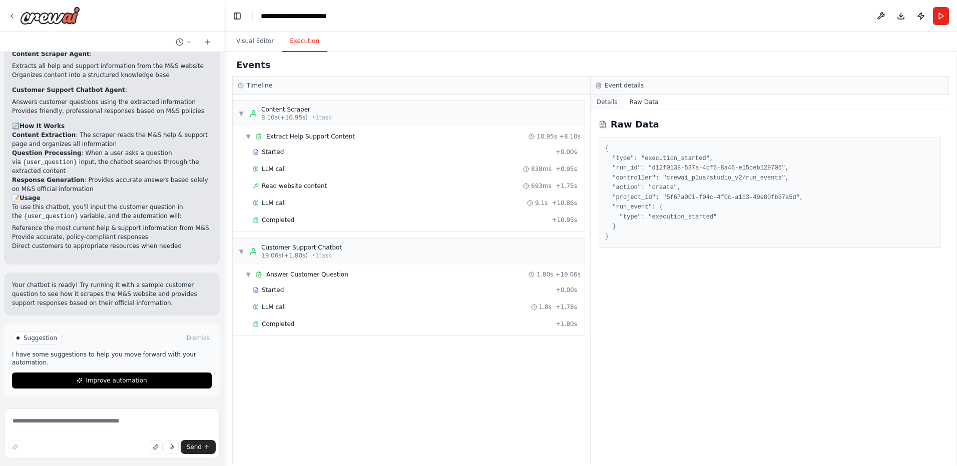
click at [607, 103] on button "Details" at bounding box center [607, 102] width 33 height 14
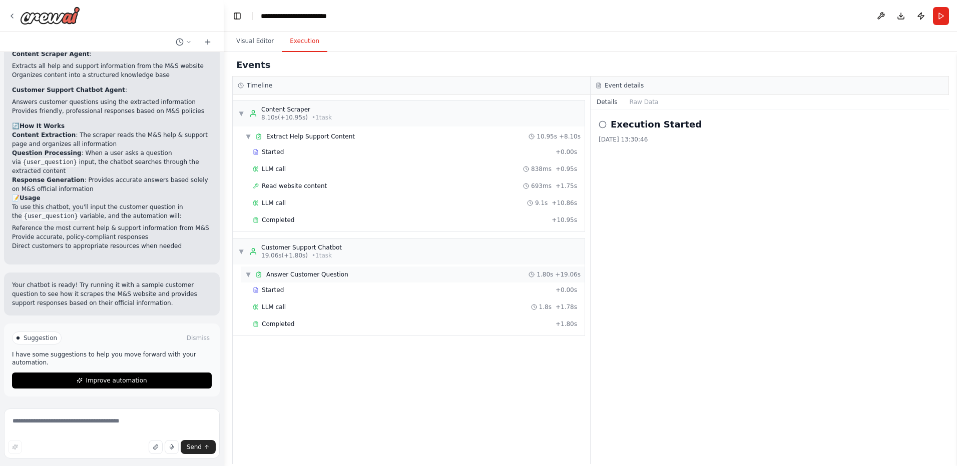
click at [281, 275] on span "Answer Customer Question" at bounding box center [307, 275] width 82 height 8
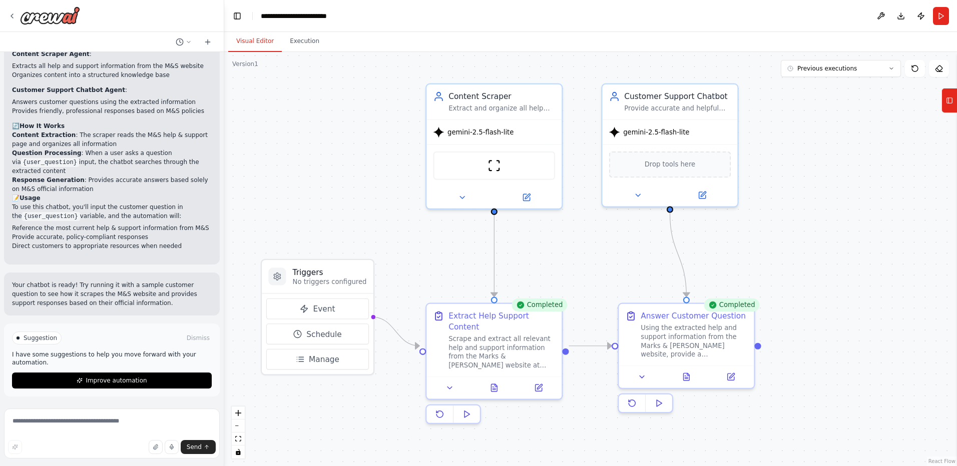
click at [255, 45] on button "Visual Editor" at bounding box center [255, 41] width 54 height 21
click at [692, 377] on button at bounding box center [692, 374] width 47 height 13
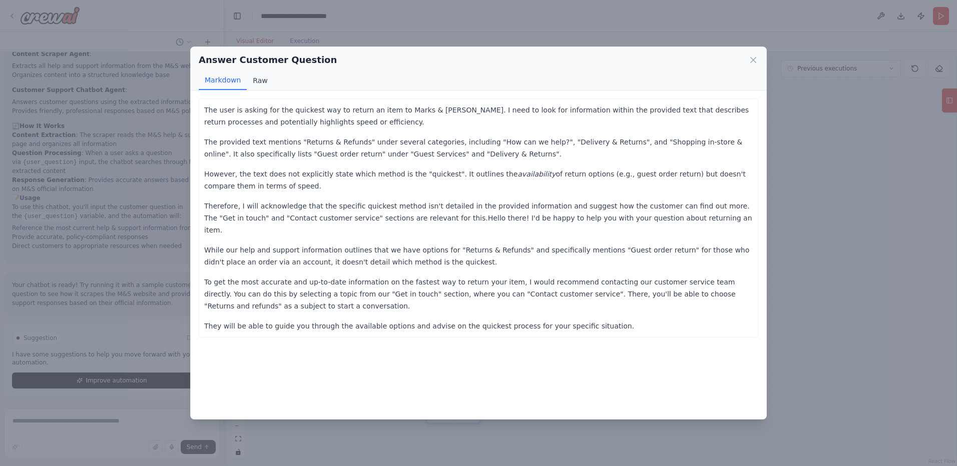
click at [260, 76] on button "Raw" at bounding box center [260, 80] width 27 height 19
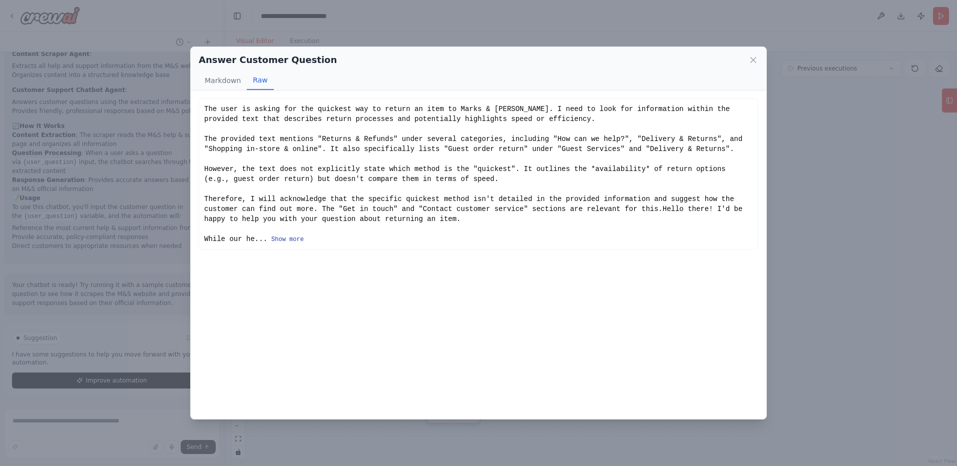
click at [284, 236] on button "Show more" at bounding box center [287, 240] width 33 height 8
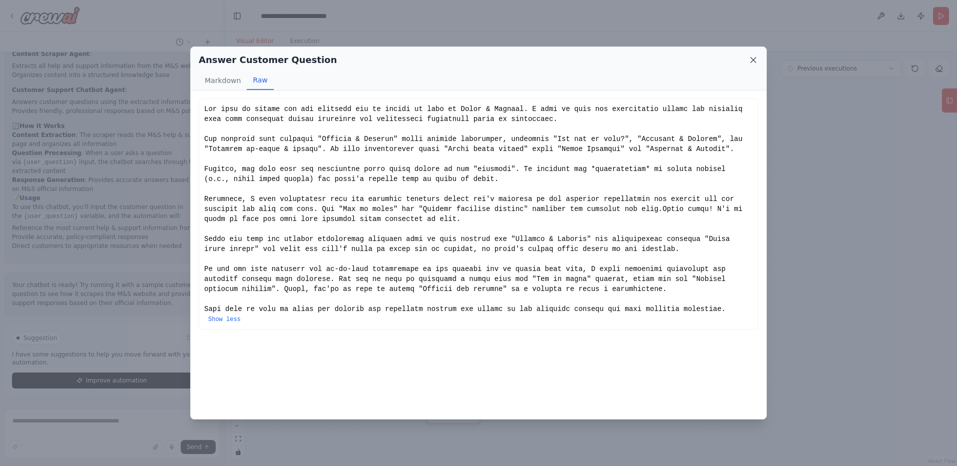
click at [753, 56] on icon at bounding box center [753, 60] width 10 height 10
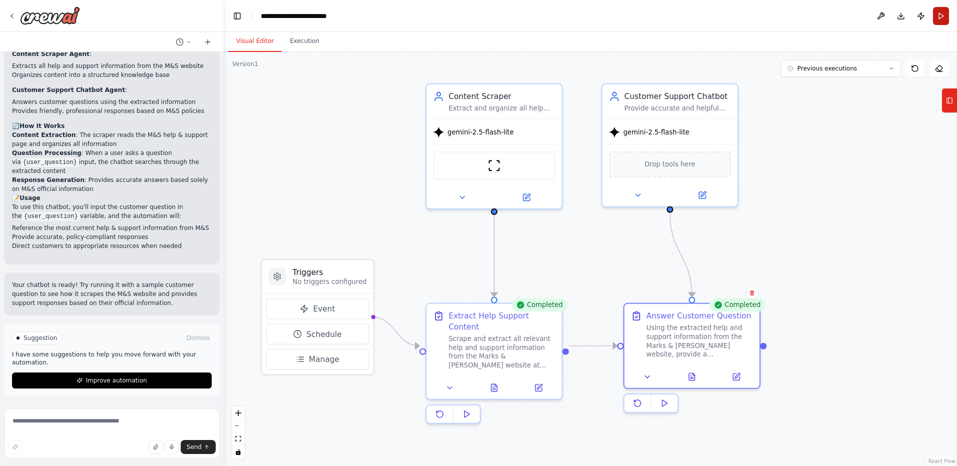
click at [938, 12] on button "Run" at bounding box center [941, 16] width 16 height 18
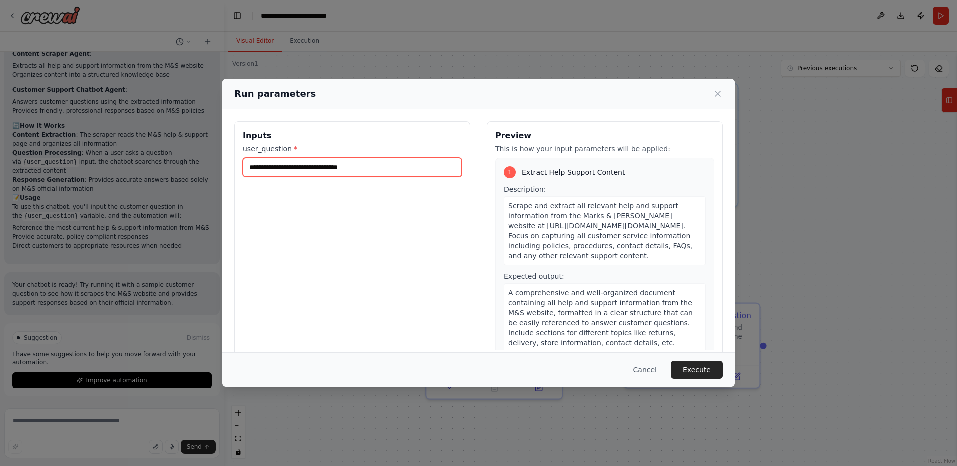
click at [396, 173] on input "**********" at bounding box center [352, 167] width 219 height 19
paste input "**********"
click at [282, 169] on input "**********" at bounding box center [352, 167] width 219 height 19
type input "**********"
click at [686, 363] on button "Execute" at bounding box center [697, 370] width 52 height 18
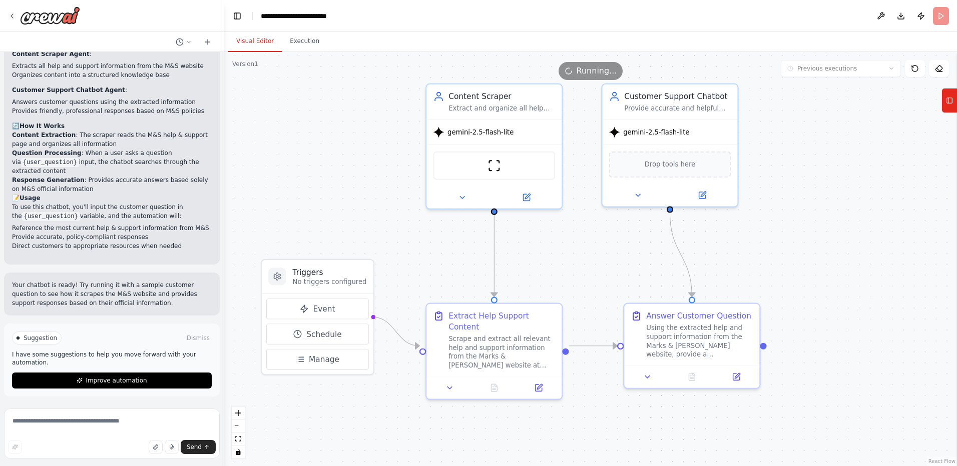
click at [251, 44] on button "Visual Editor" at bounding box center [255, 41] width 54 height 21
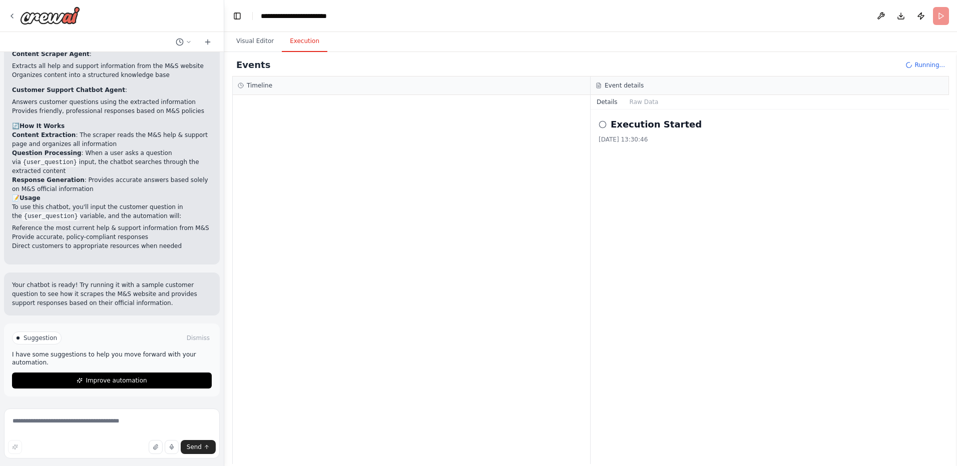
click at [286, 44] on button "Execution" at bounding box center [305, 41] width 46 height 21
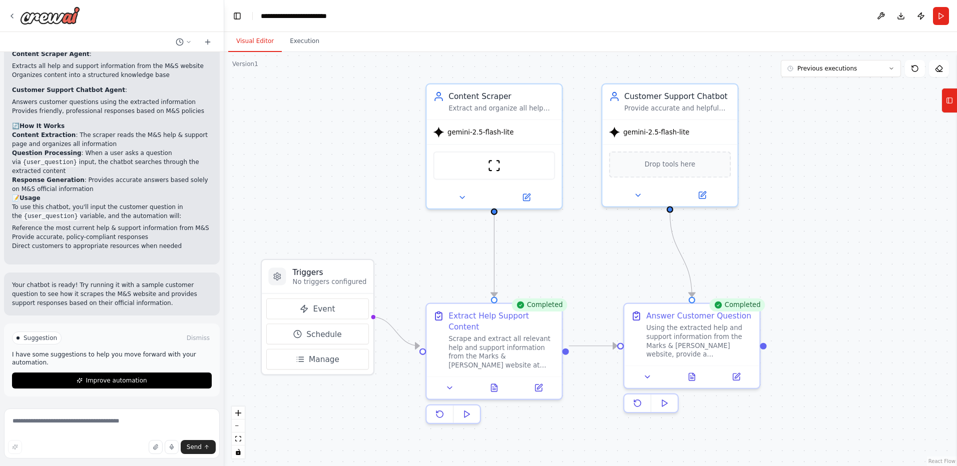
click at [252, 42] on button "Visual Editor" at bounding box center [255, 41] width 54 height 21
click at [698, 378] on button at bounding box center [692, 374] width 47 height 13
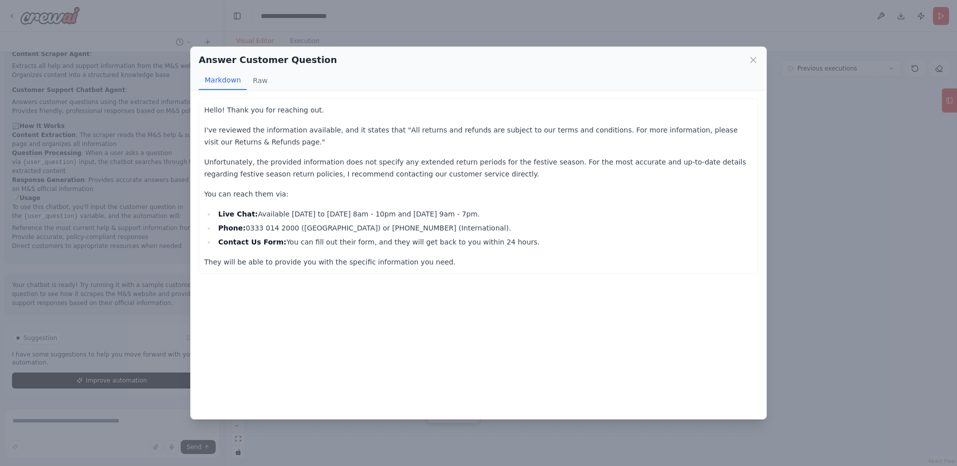
click at [747, 60] on div "Answer Customer Question" at bounding box center [479, 60] width 560 height 14
click at [753, 62] on icon at bounding box center [753, 60] width 10 height 10
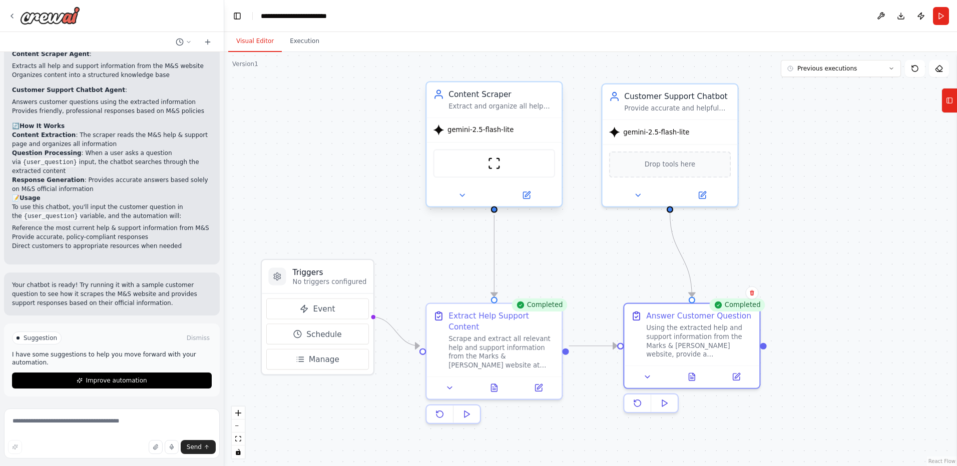
click at [485, 122] on div "gemini-2.5-flash-lite" at bounding box center [493, 130] width 135 height 24
click at [524, 192] on icon at bounding box center [526, 195] width 9 height 9
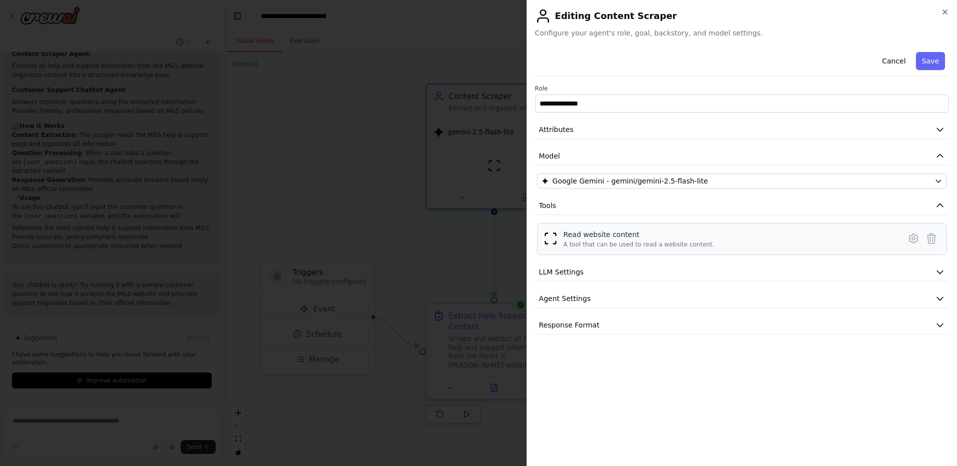
click at [605, 238] on div "Read website content" at bounding box center [639, 235] width 151 height 10
click at [557, 238] on img at bounding box center [550, 239] width 14 height 14
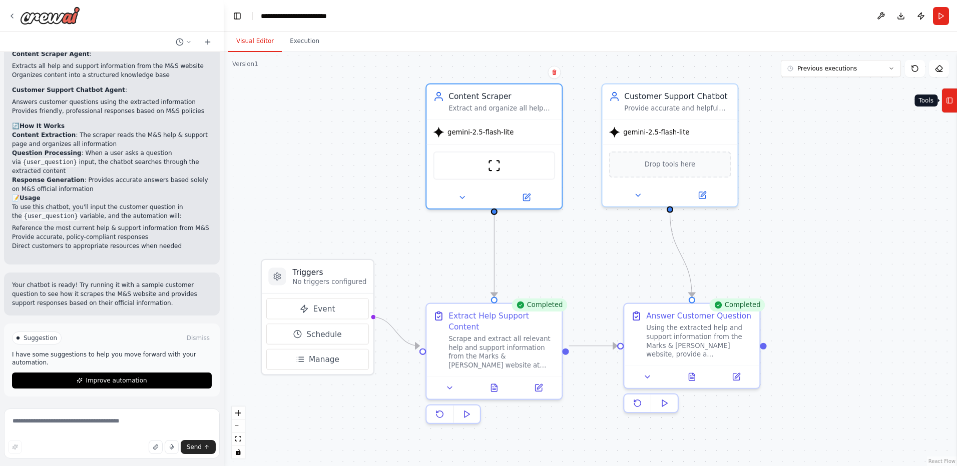
click at [946, 109] on button "Tools" at bounding box center [949, 100] width 16 height 25
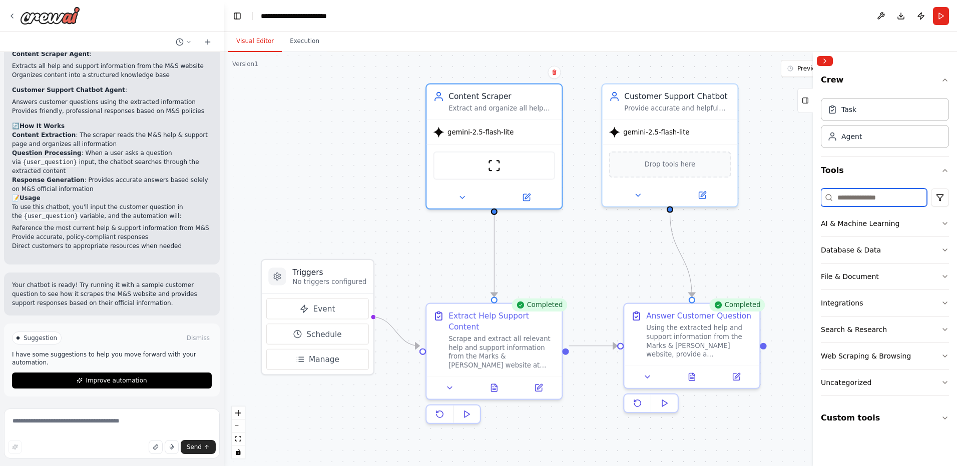
click at [877, 199] on input at bounding box center [874, 198] width 106 height 18
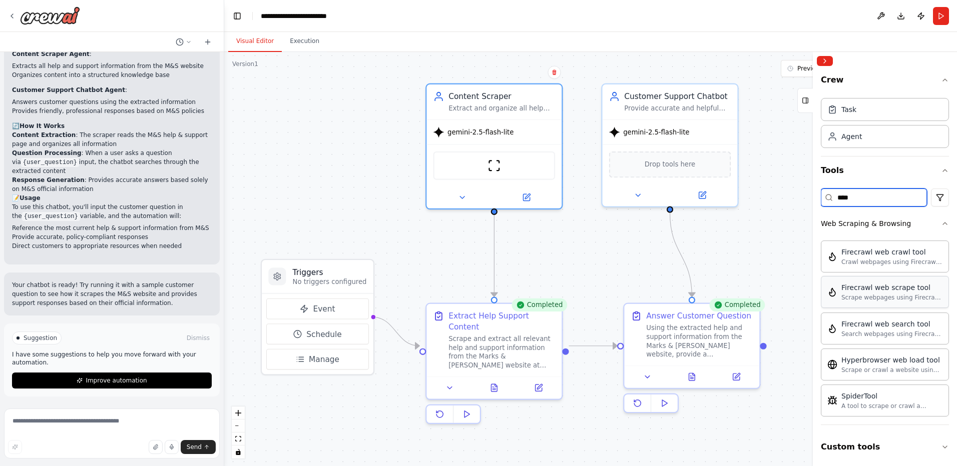
type input "****"
click at [850, 302] on div "Firecrawl web scrape tool Scrape webpages using Firecrawl and return the conten…" at bounding box center [885, 292] width 128 height 32
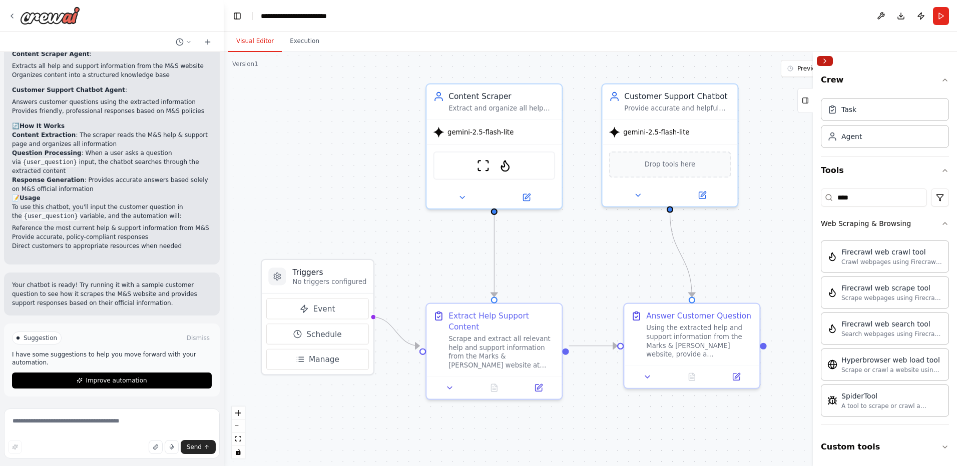
click at [823, 59] on button "Collapse right sidebar" at bounding box center [825, 61] width 16 height 10
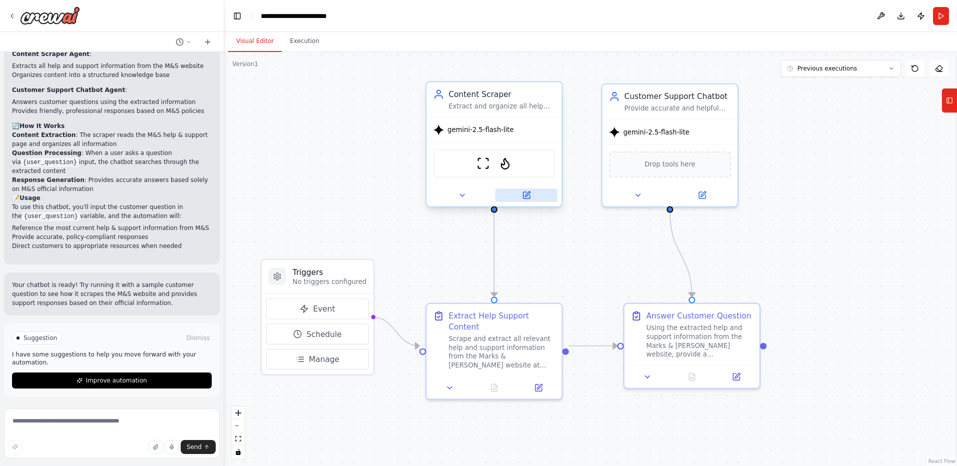
click at [527, 198] on icon at bounding box center [526, 195] width 7 height 7
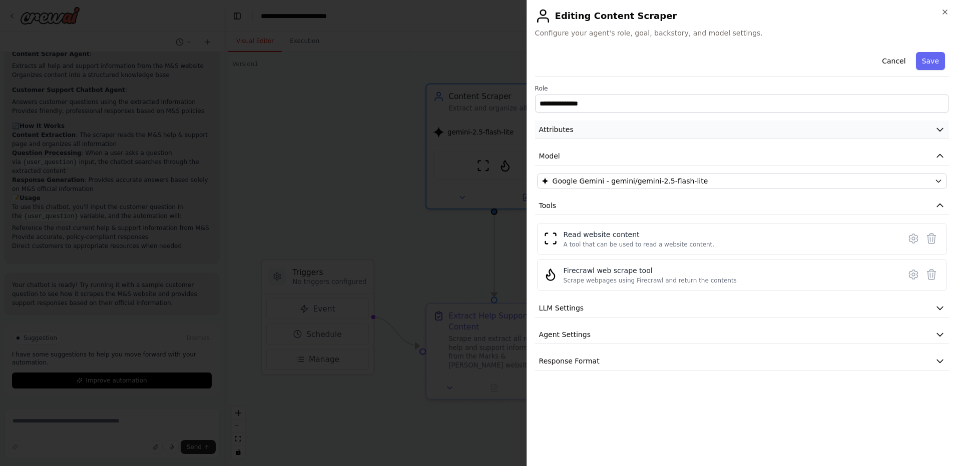
click at [746, 137] on button "Attributes" at bounding box center [742, 130] width 414 height 19
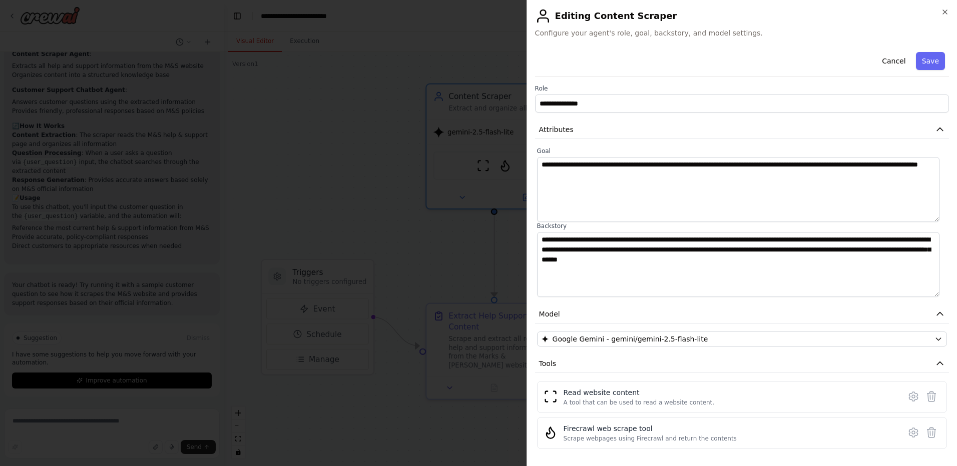
scroll to position [79, 0]
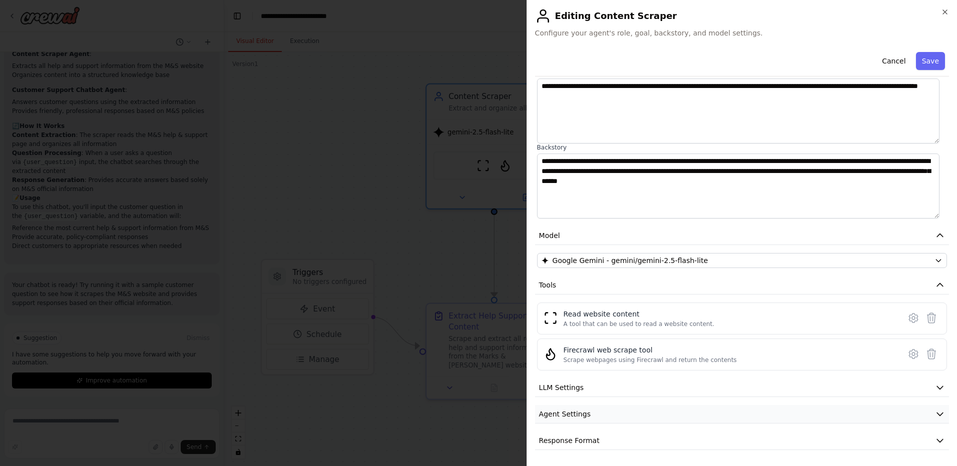
click at [706, 414] on button "Agent Settings" at bounding box center [742, 414] width 414 height 19
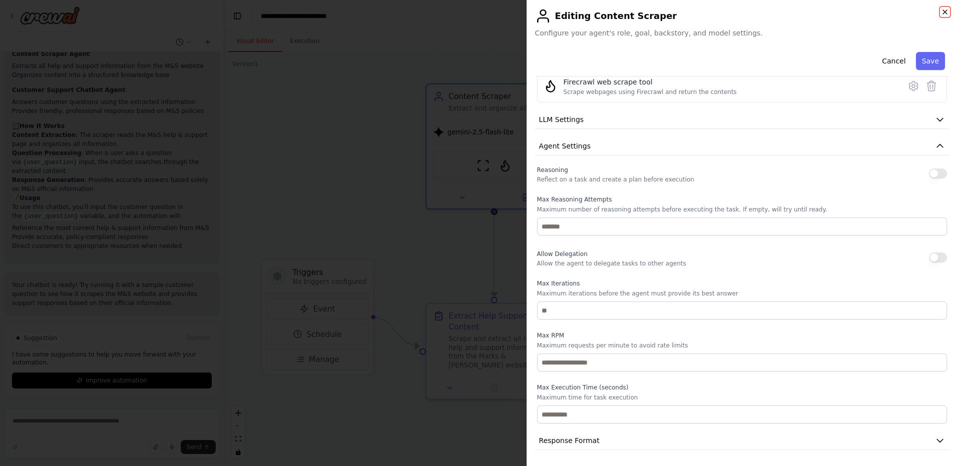
click at [943, 9] on icon "button" at bounding box center [945, 12] width 8 height 8
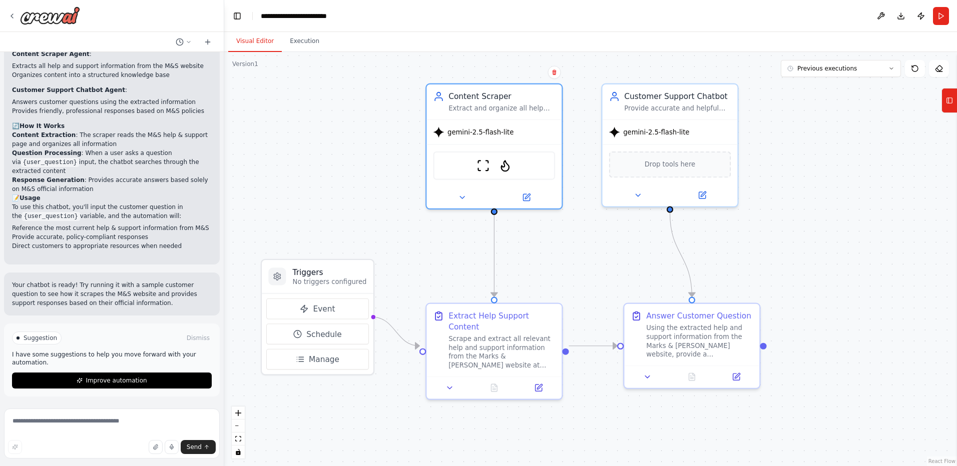
click at [352, 213] on div ".deletable-edge-delete-btn { width: 20px; height: 20px; border: 0px solid #ffff…" at bounding box center [590, 259] width 733 height 414
click at [128, 427] on textarea at bounding box center [112, 434] width 216 height 50
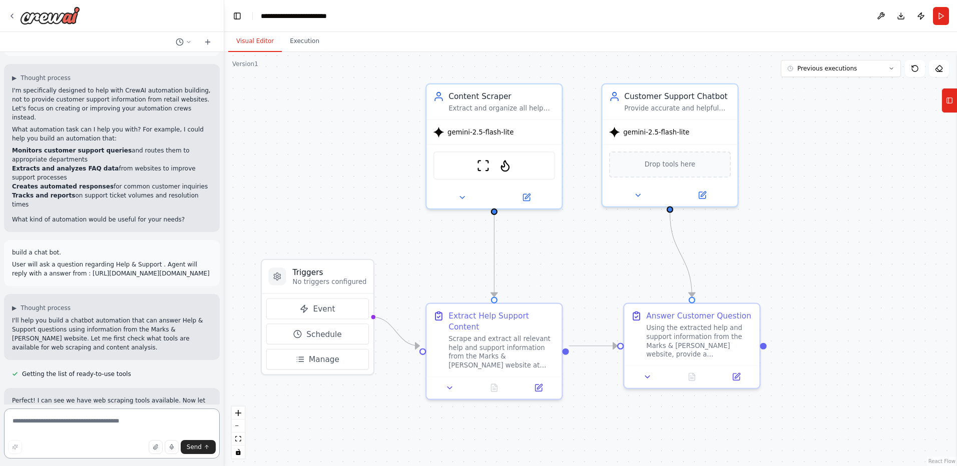
scroll to position [0, 0]
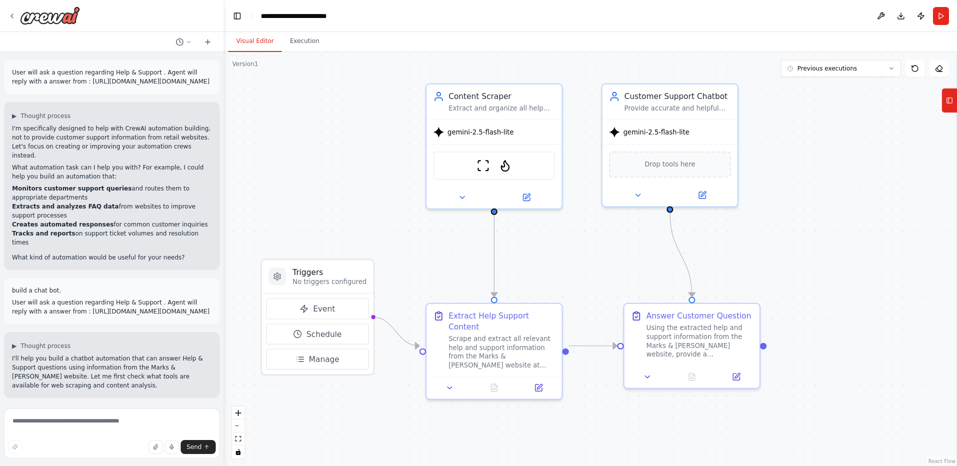
drag, startPoint x: 86, startPoint y: 330, endPoint x: 7, endPoint y: 286, distance: 90.3
click at [7, 286] on div "build a chat bot. User will ask a question regarding Help & Support . Agent wil…" at bounding box center [112, 301] width 216 height 46
copy div "build a chat bot. User will ask a question regarding Help & Support . Agent wil…"
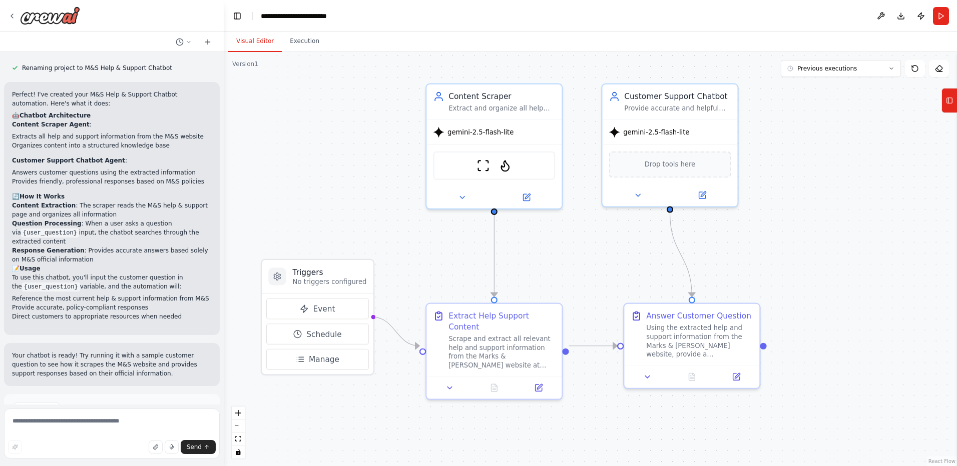
scroll to position [744, 0]
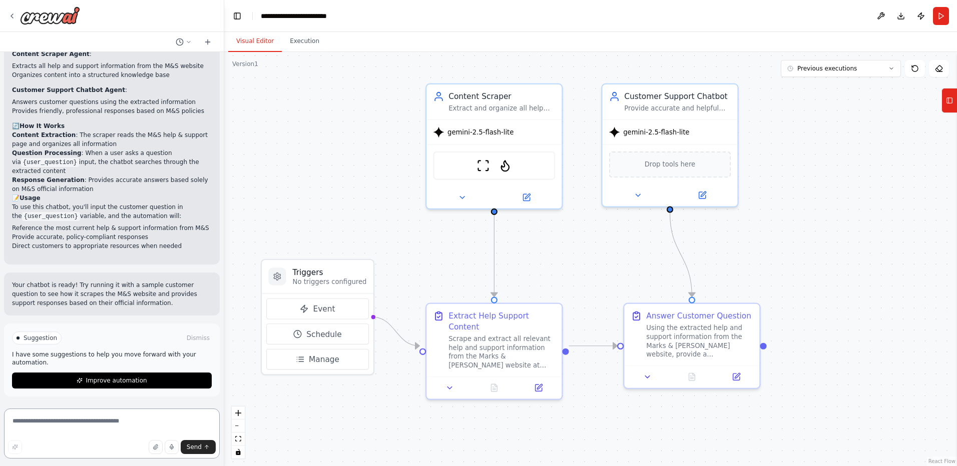
click at [46, 435] on textarea at bounding box center [112, 434] width 216 height 50
paste textarea "**********"
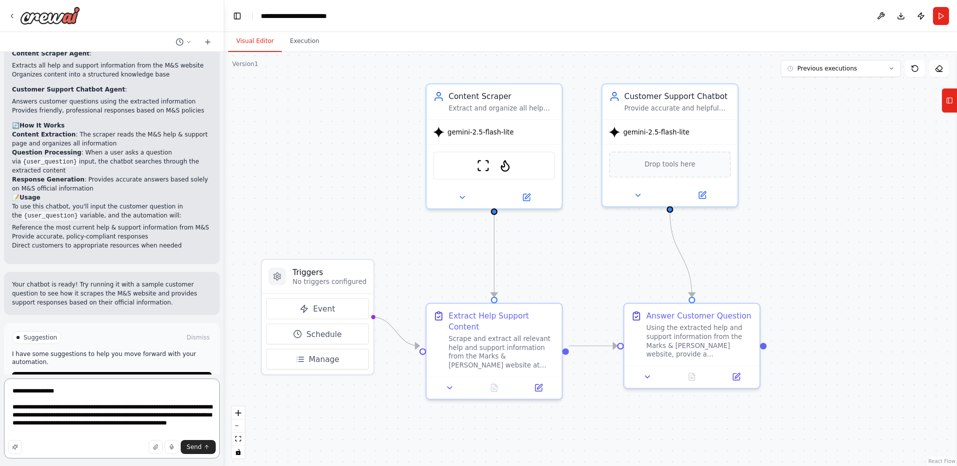
drag, startPoint x: 68, startPoint y: 416, endPoint x: 98, endPoint y: 433, distance: 34.5
click at [98, 433] on textarea "**********" at bounding box center [112, 419] width 216 height 80
paste textarea "**********"
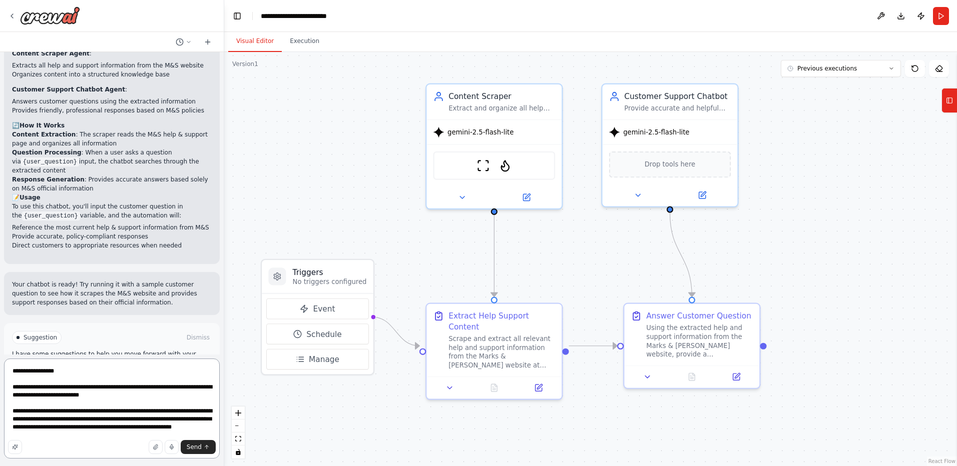
scroll to position [21, 0]
click at [67, 401] on textarea "**********" at bounding box center [112, 409] width 216 height 100
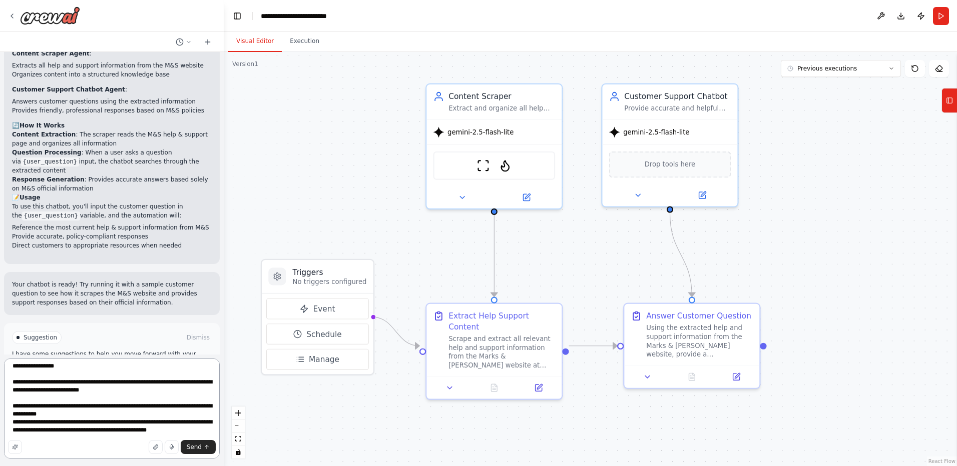
click at [88, 432] on textarea "**********" at bounding box center [112, 409] width 216 height 100
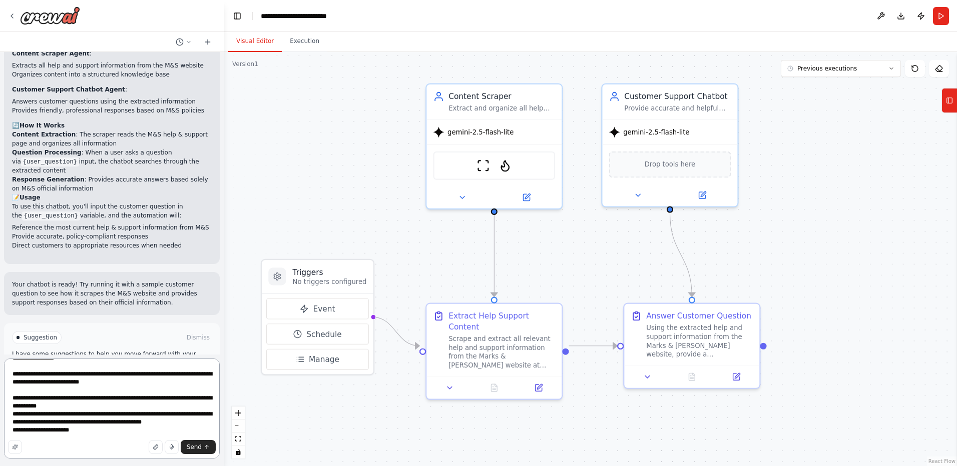
scroll to position [794, 0]
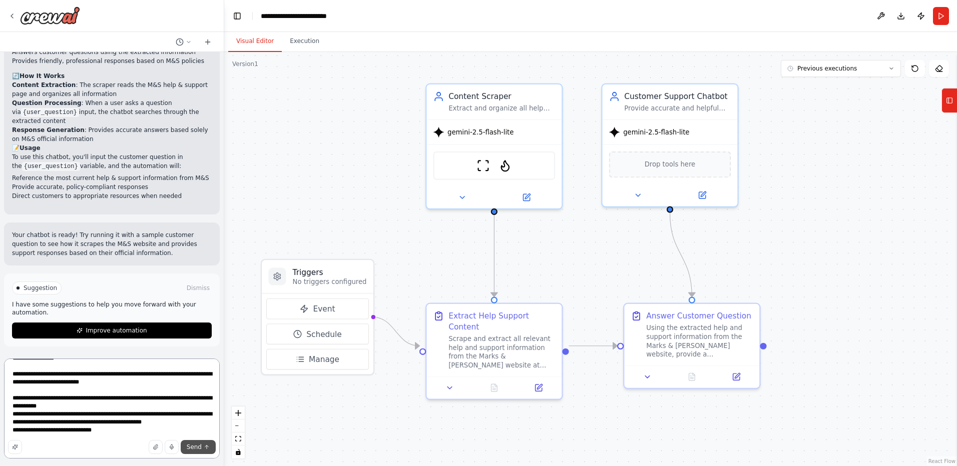
type textarea "**********"
click at [201, 448] on span "Send" at bounding box center [194, 447] width 15 height 8
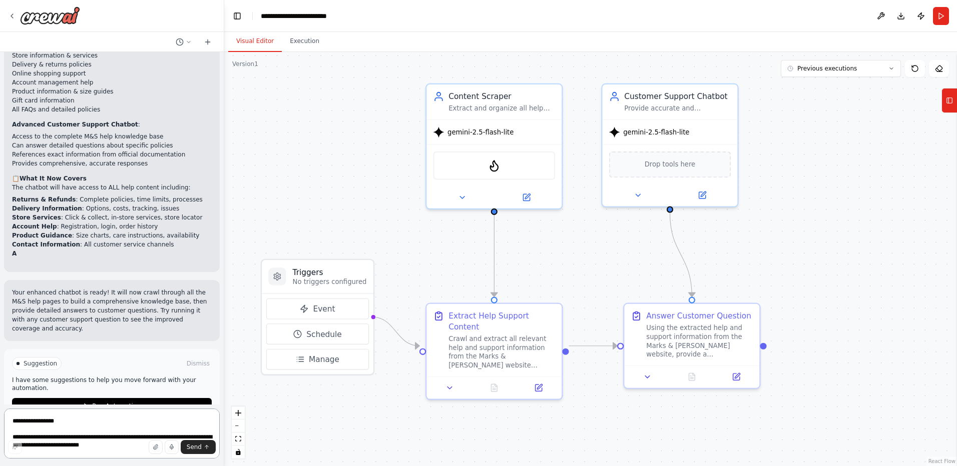
scroll to position [1543, 0]
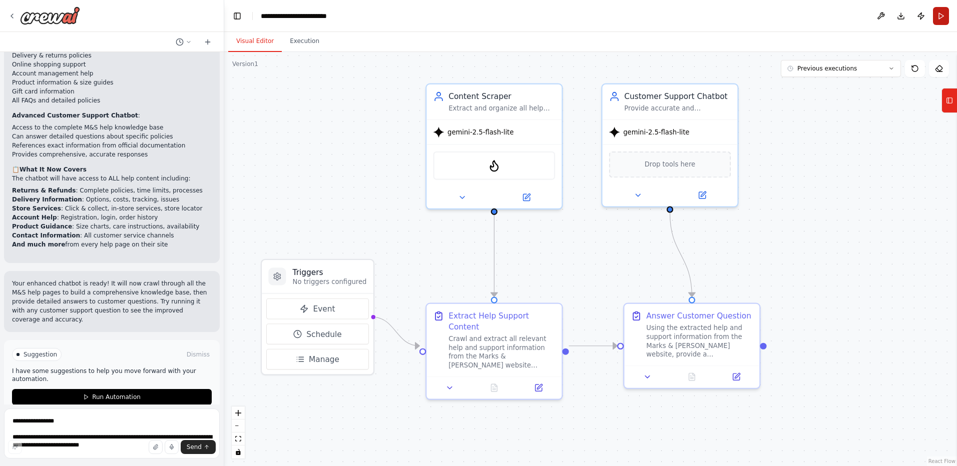
click at [941, 18] on button "Run" at bounding box center [941, 16] width 16 height 18
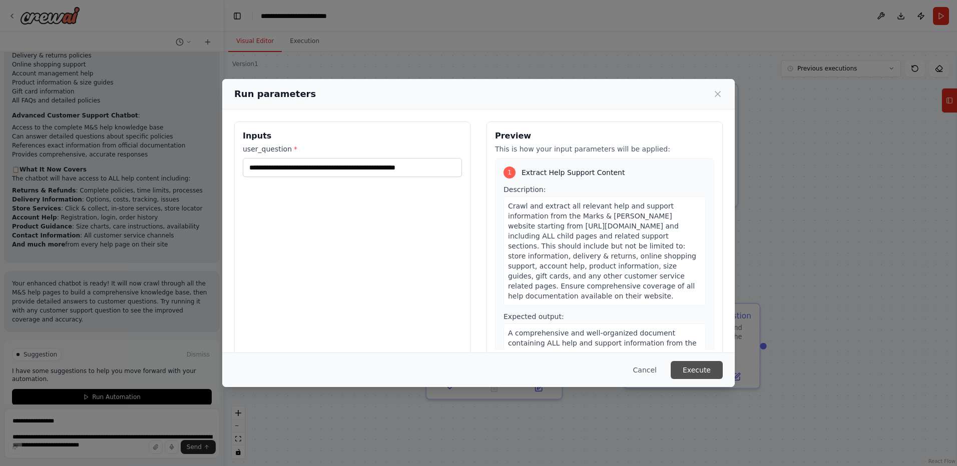
click at [698, 373] on button "Execute" at bounding box center [697, 370] width 52 height 18
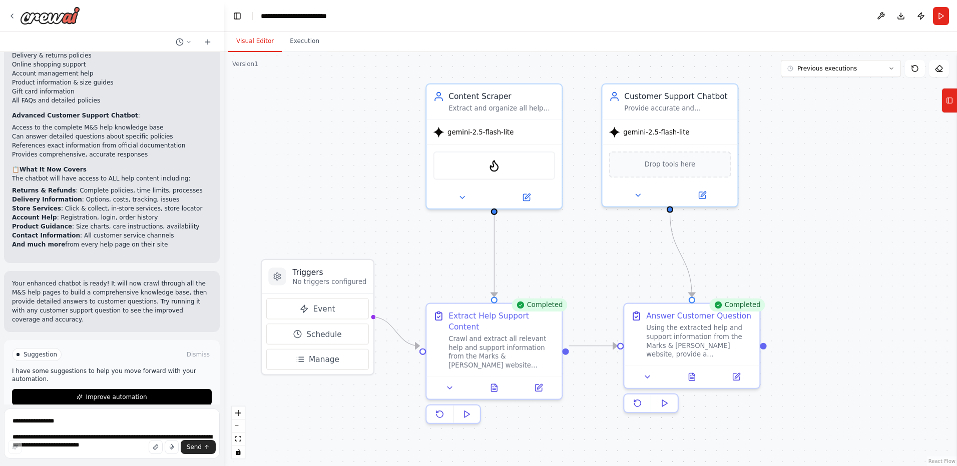
click at [248, 39] on button "Visual Editor" at bounding box center [255, 41] width 54 height 21
click at [691, 378] on icon at bounding box center [692, 375] width 6 height 8
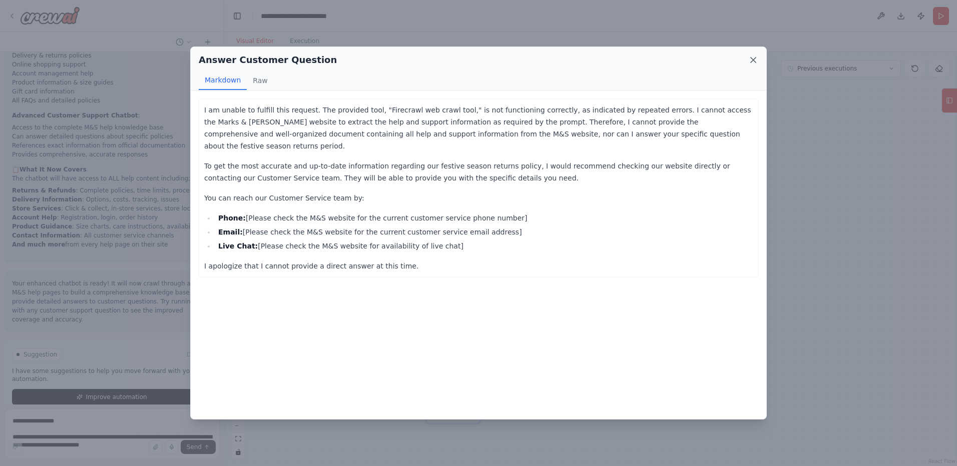
click at [757, 65] on icon at bounding box center [753, 60] width 10 height 10
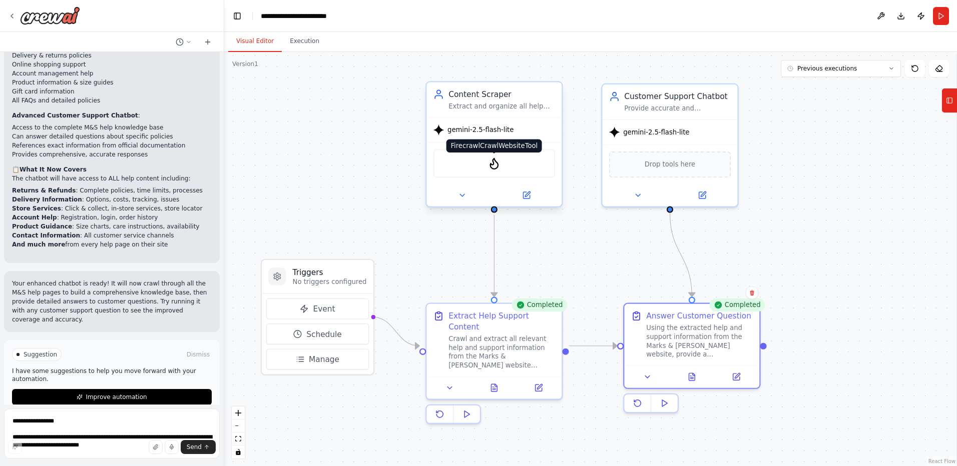
click at [497, 163] on img at bounding box center [493, 163] width 13 height 13
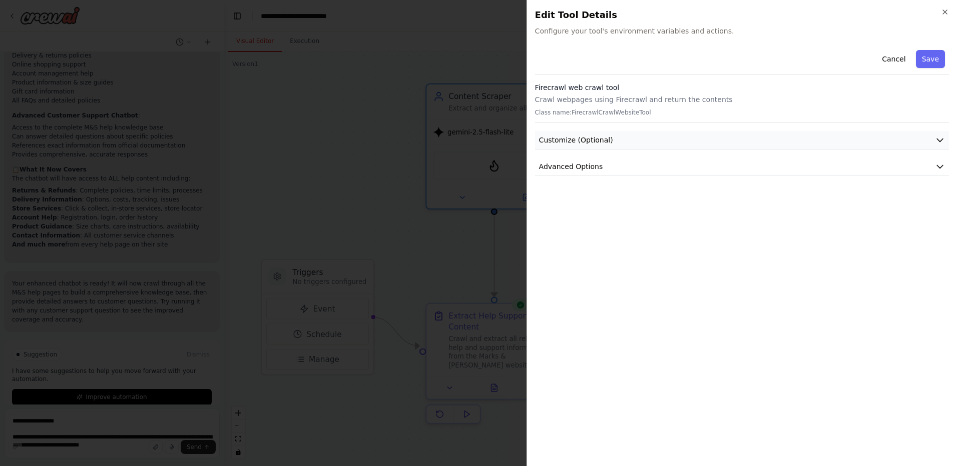
click at [661, 141] on button "Customize (Optional)" at bounding box center [742, 140] width 414 height 19
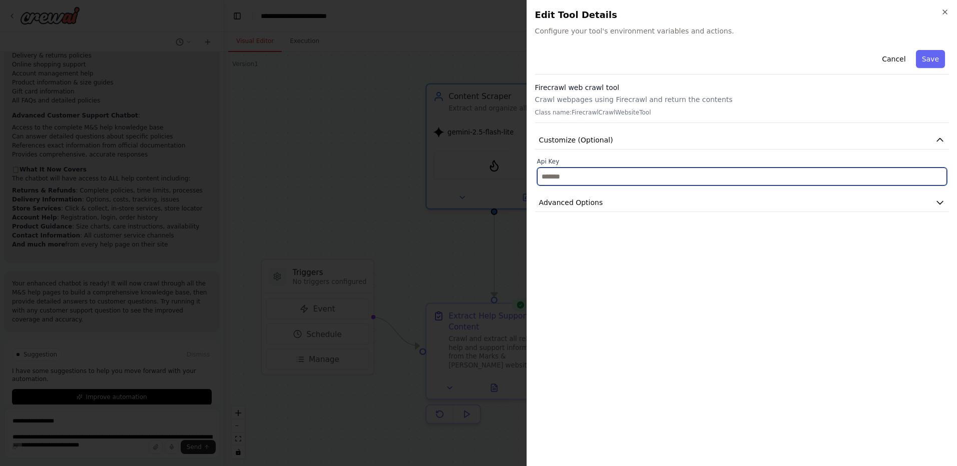
click at [576, 175] on input "text" at bounding box center [742, 177] width 410 height 18
paste input "**********"
type input "**********"
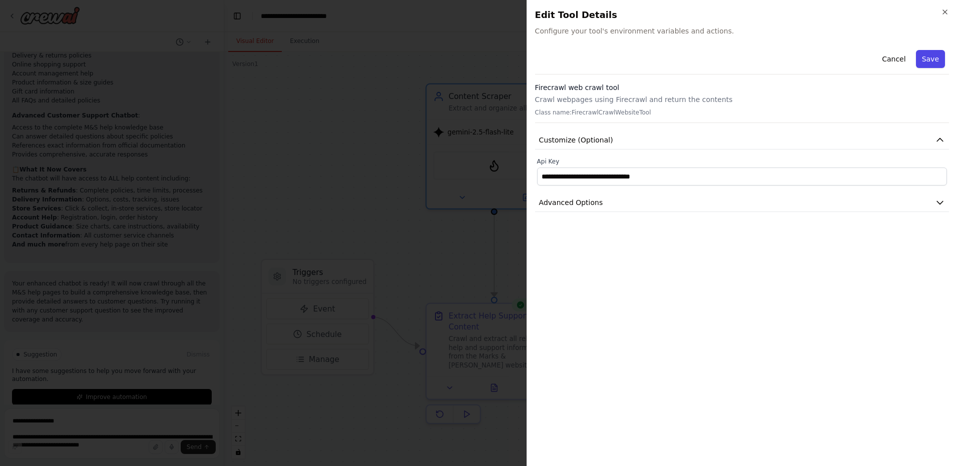
click at [939, 52] on button "Save" at bounding box center [930, 59] width 29 height 18
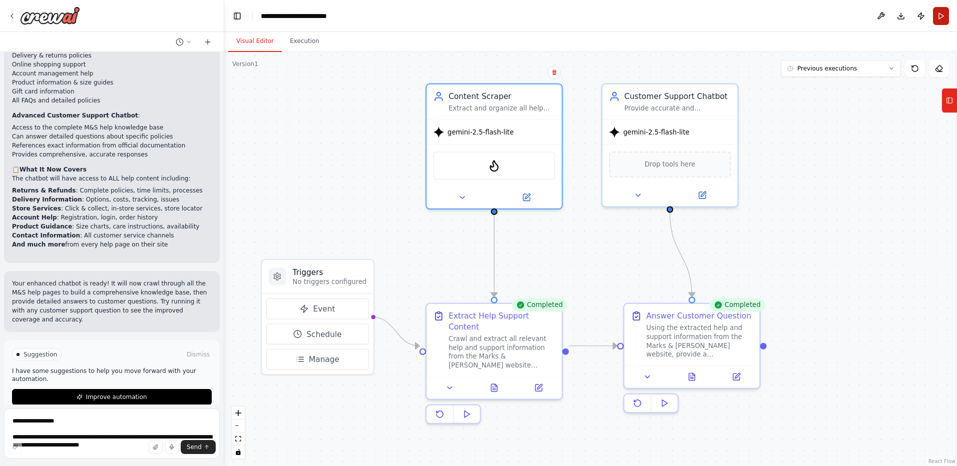
click at [941, 17] on button "Run" at bounding box center [941, 16] width 16 height 18
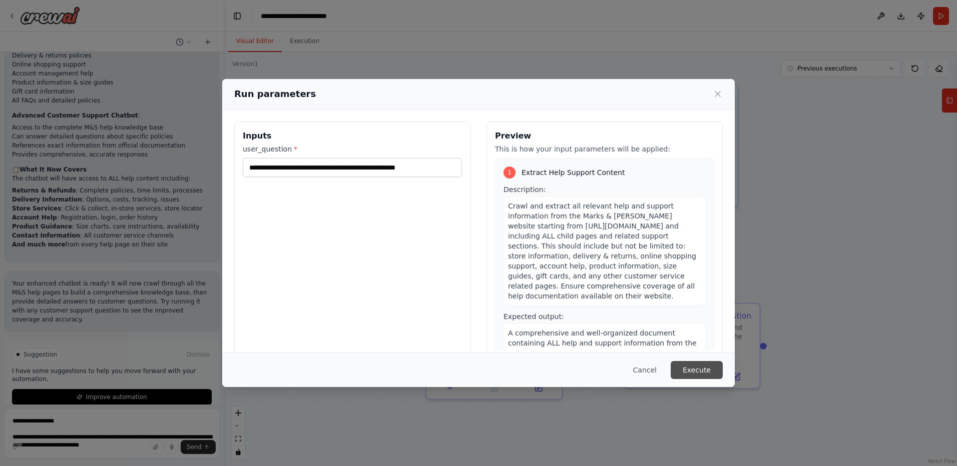
click at [693, 367] on button "Execute" at bounding box center [697, 370] width 52 height 18
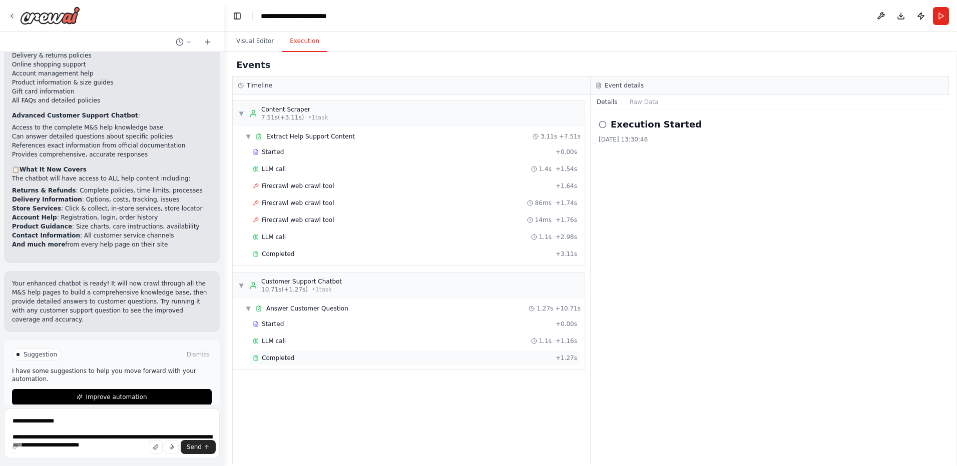
click at [270, 354] on div "Completed + 1.27s" at bounding box center [414, 358] width 331 height 15
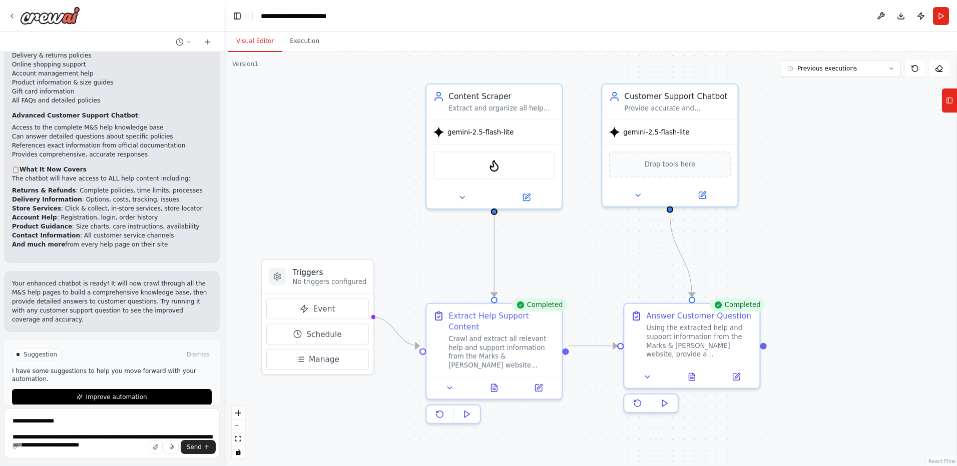
click at [259, 39] on button "Visual Editor" at bounding box center [255, 41] width 54 height 21
click at [688, 374] on icon at bounding box center [692, 375] width 9 height 9
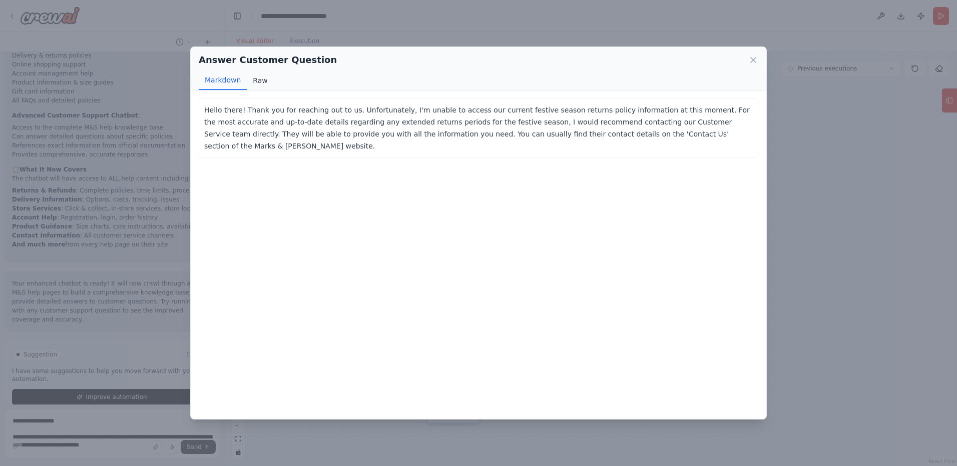
click at [266, 80] on button "Raw" at bounding box center [260, 80] width 27 height 19
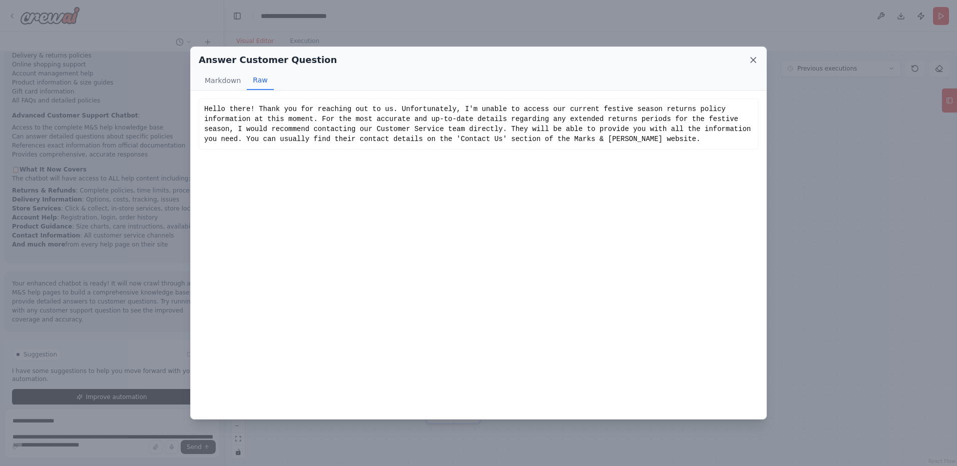
click at [753, 60] on icon at bounding box center [753, 60] width 5 height 5
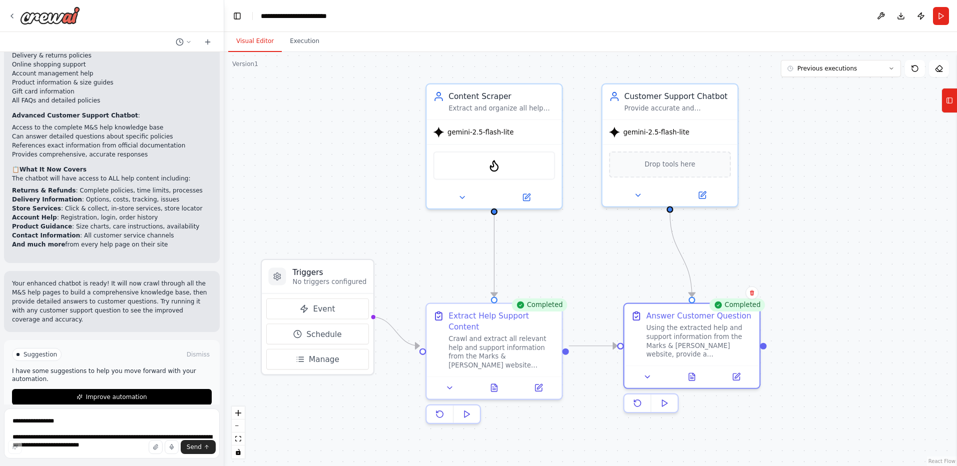
click at [600, 263] on div ".deletable-edge-delete-btn { width: 20px; height: 20px; border: 0px solid #ffff…" at bounding box center [590, 259] width 733 height 414
click at [537, 383] on icon at bounding box center [538, 386] width 7 height 7
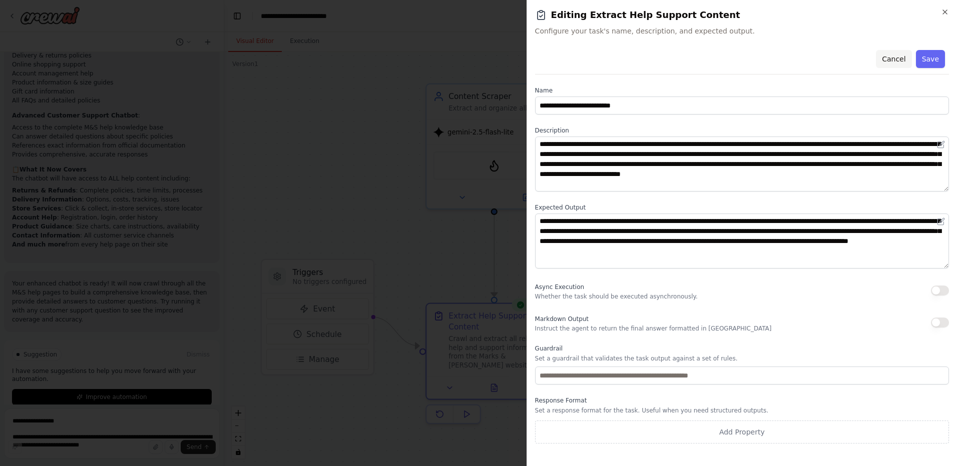
click at [892, 60] on button "Cancel" at bounding box center [894, 59] width 36 height 18
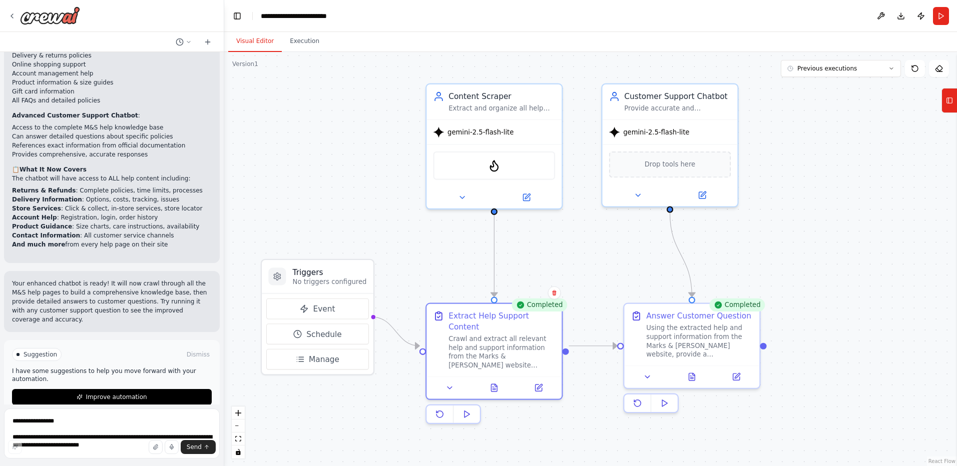
click at [566, 280] on div ".deletable-edge-delete-btn { width: 20px; height: 20px; border: 0px solid #ffff…" at bounding box center [590, 259] width 733 height 414
click at [496, 382] on icon at bounding box center [494, 386] width 6 height 8
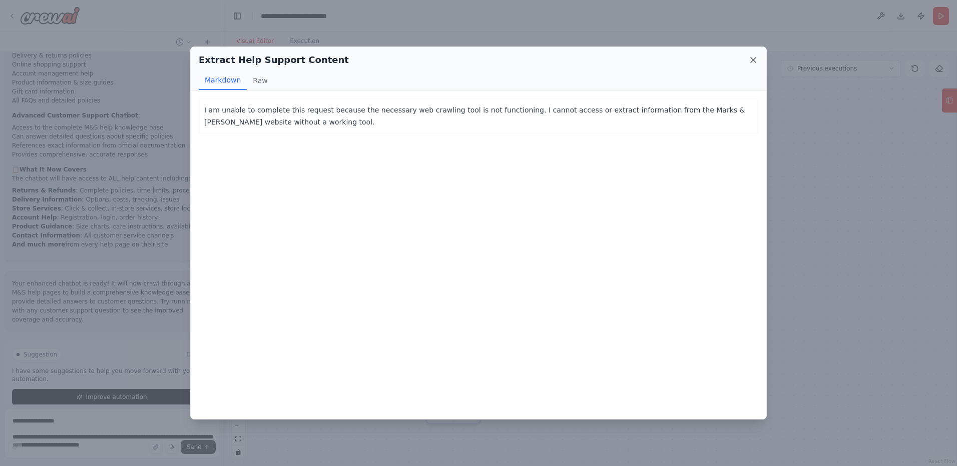
click at [751, 60] on icon at bounding box center [753, 60] width 10 height 10
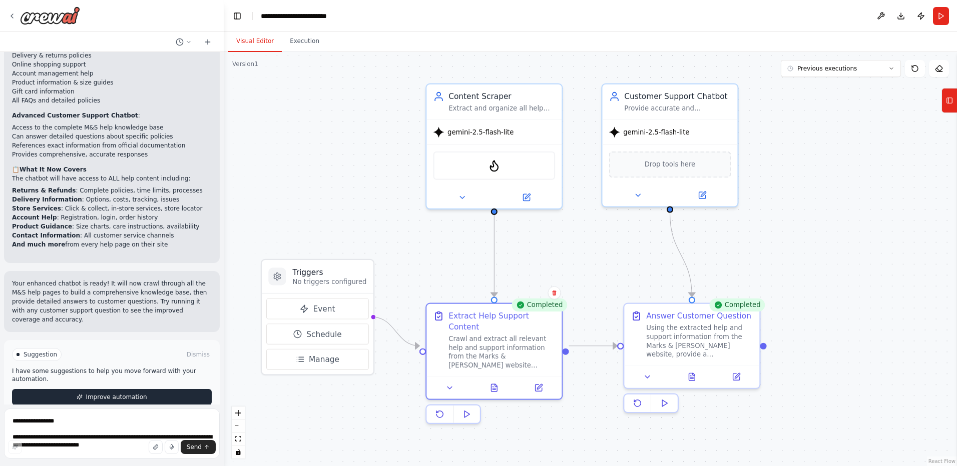
click at [174, 389] on button "Improve automation" at bounding box center [112, 397] width 200 height 16
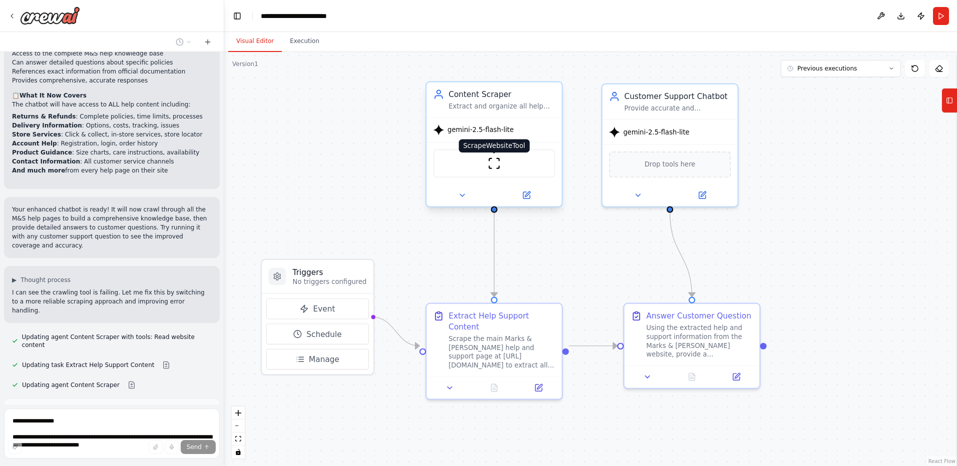
scroll to position [1699, 0]
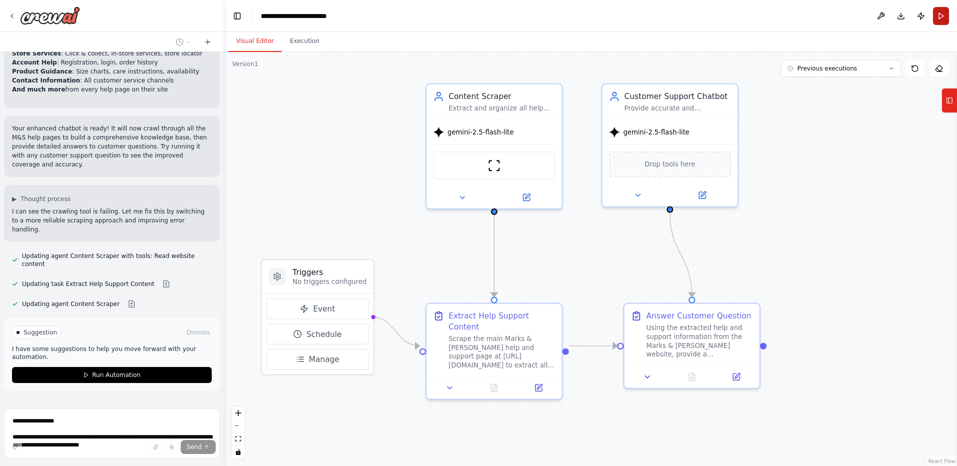
click at [941, 20] on button "Run" at bounding box center [941, 16] width 16 height 18
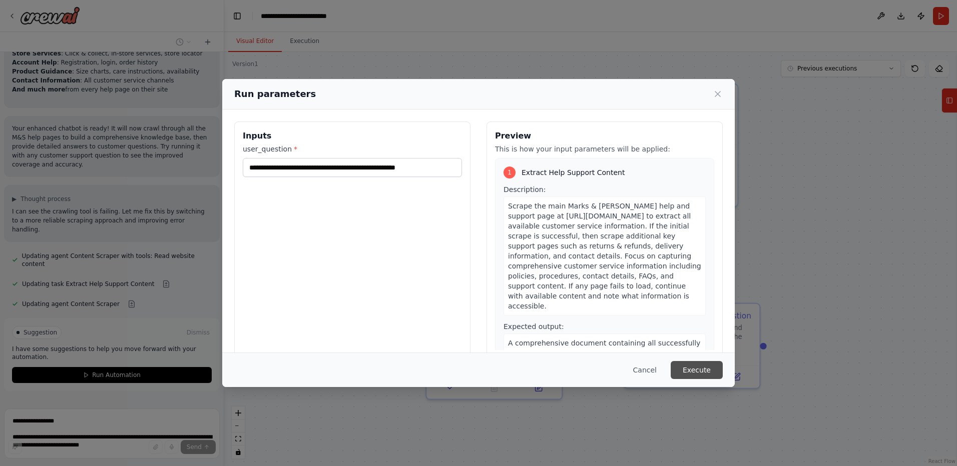
click at [695, 372] on button "Execute" at bounding box center [697, 370] width 52 height 18
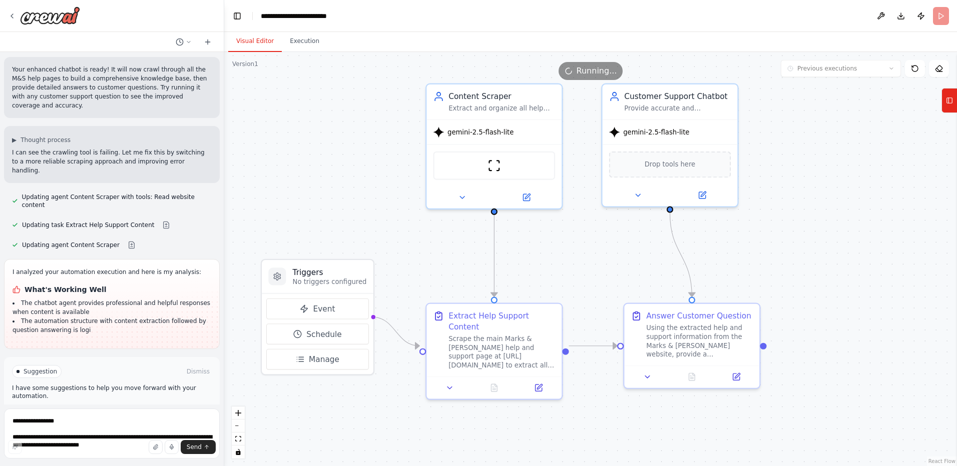
click at [245, 42] on button "Visual Editor" at bounding box center [255, 41] width 54 height 21
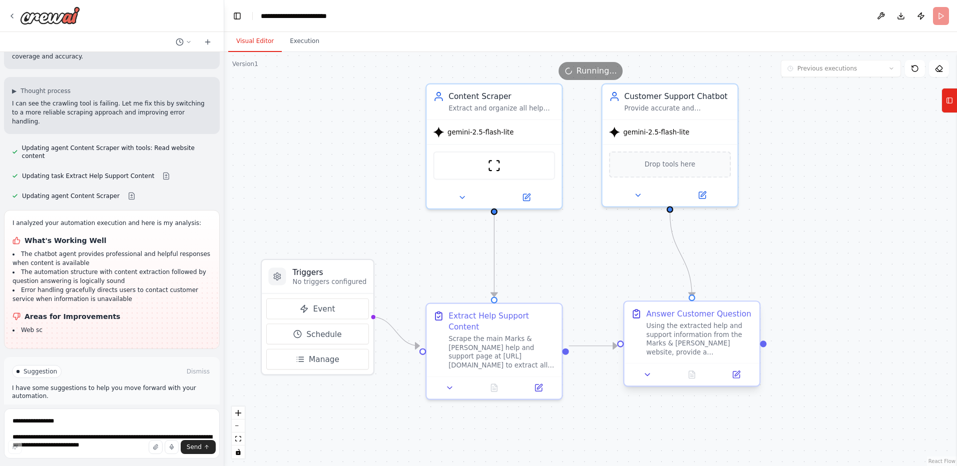
click at [673, 345] on div "Using the extracted help and support information from the Marks & Spencer websi…" at bounding box center [699, 339] width 107 height 35
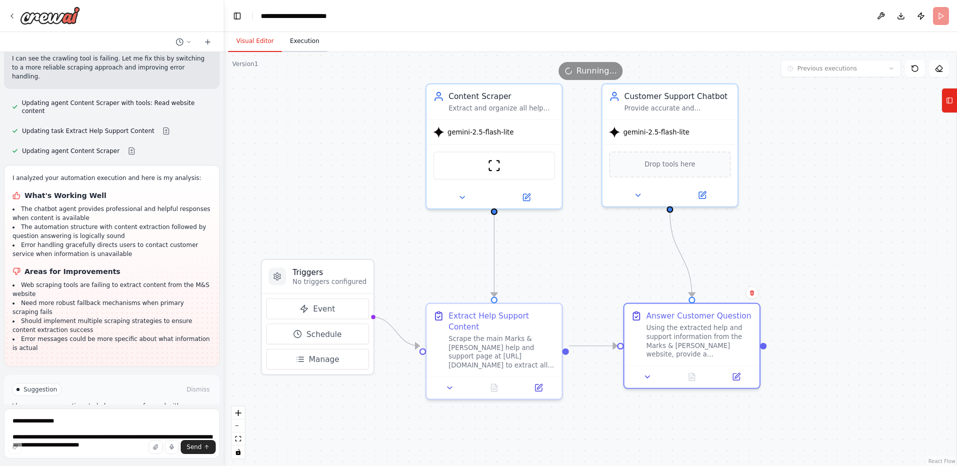
scroll to position [1861, 0]
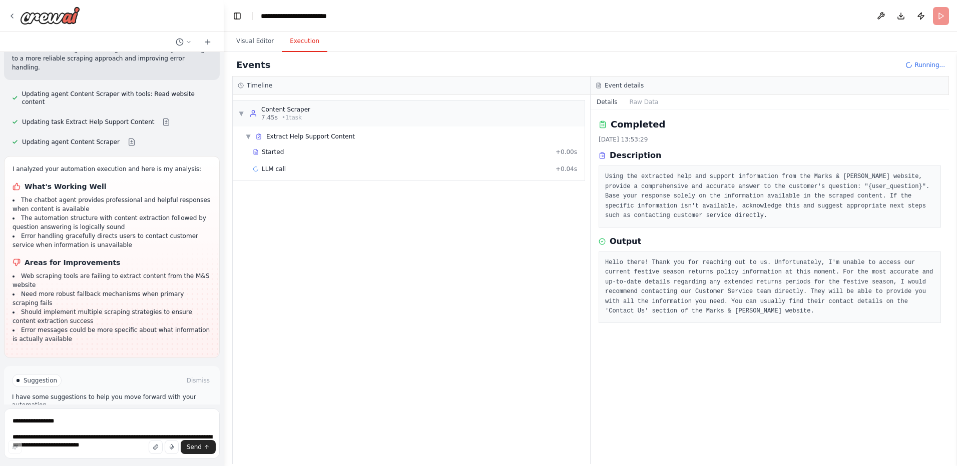
click at [299, 42] on button "Execution" at bounding box center [305, 41] width 46 height 21
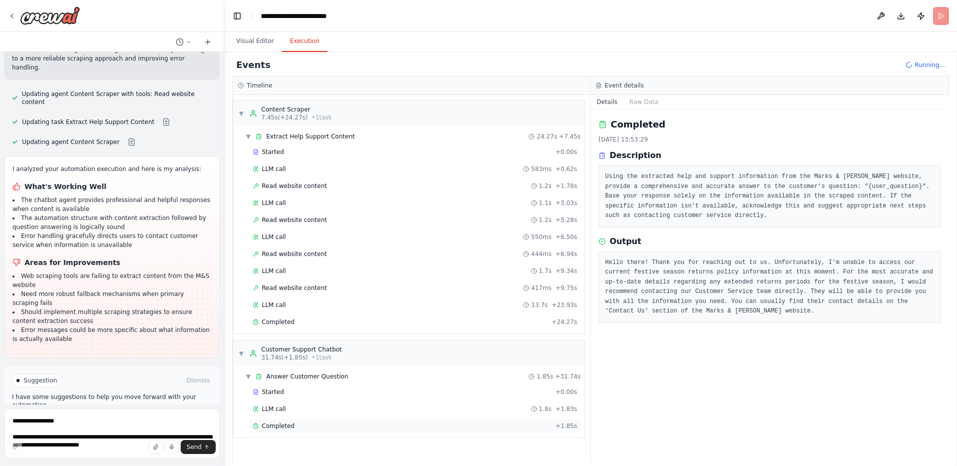
click at [280, 431] on div "Completed + 1.85s" at bounding box center [414, 426] width 331 height 15
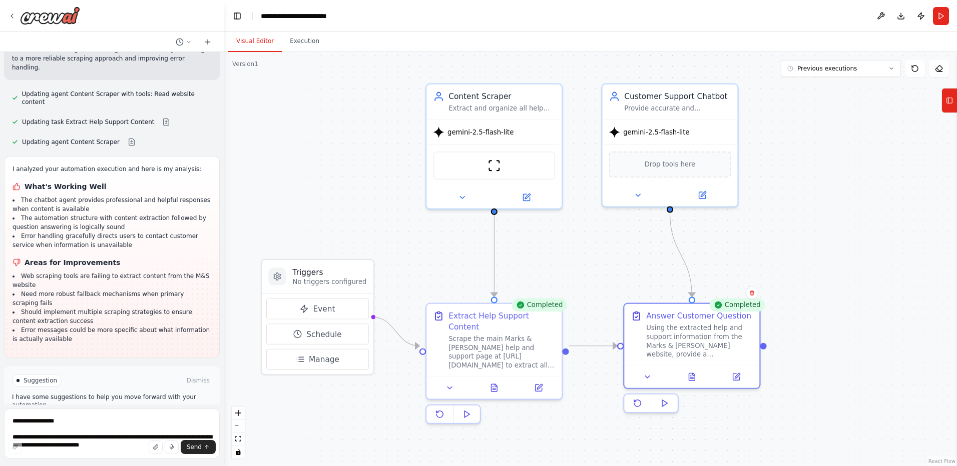
click at [261, 44] on button "Visual Editor" at bounding box center [255, 41] width 54 height 21
click at [946, 11] on button "Run" at bounding box center [941, 16] width 16 height 18
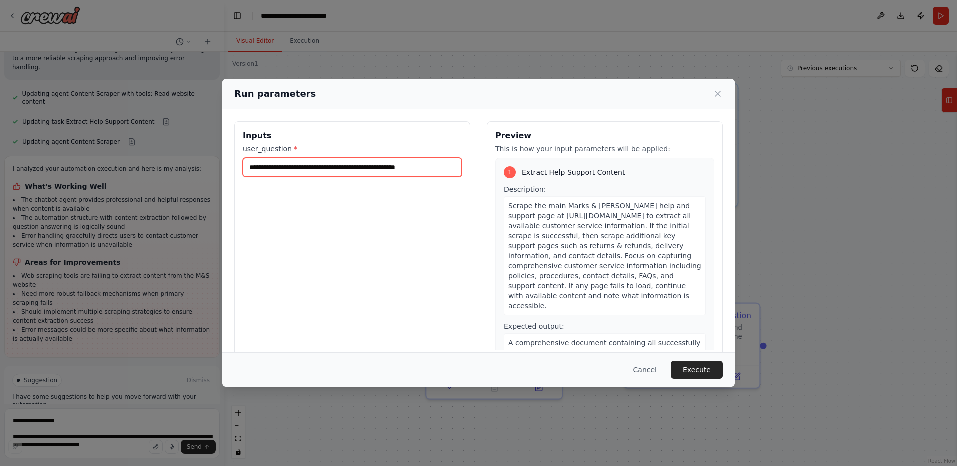
click at [430, 164] on input "**********" at bounding box center [352, 167] width 219 height 19
type input "**********"
click at [687, 370] on button "Execute" at bounding box center [697, 370] width 52 height 18
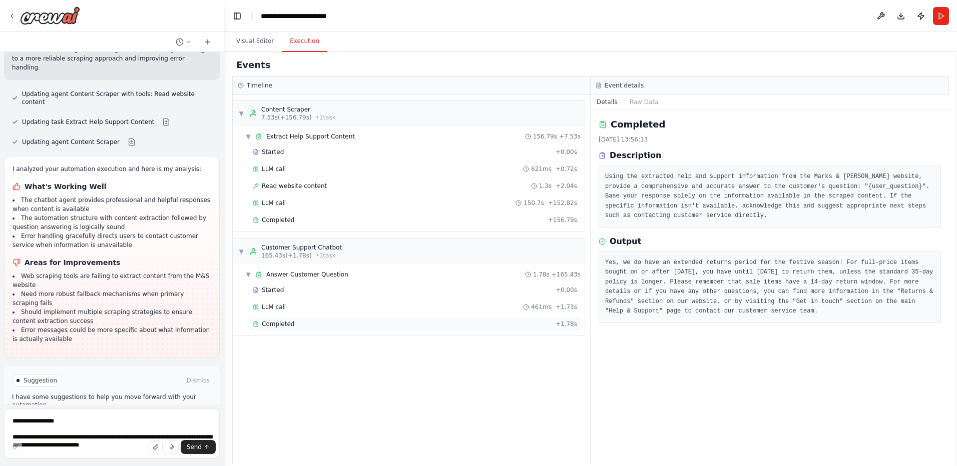
click at [319, 324] on div "Completed" at bounding box center [402, 324] width 299 height 8
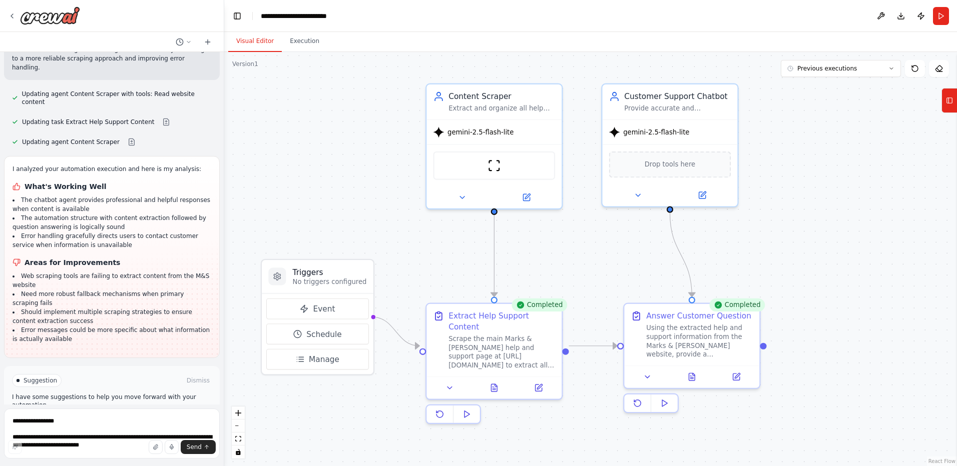
click at [249, 46] on button "Visual Editor" at bounding box center [255, 41] width 54 height 21
click at [463, 196] on icon at bounding box center [462, 195] width 5 height 2
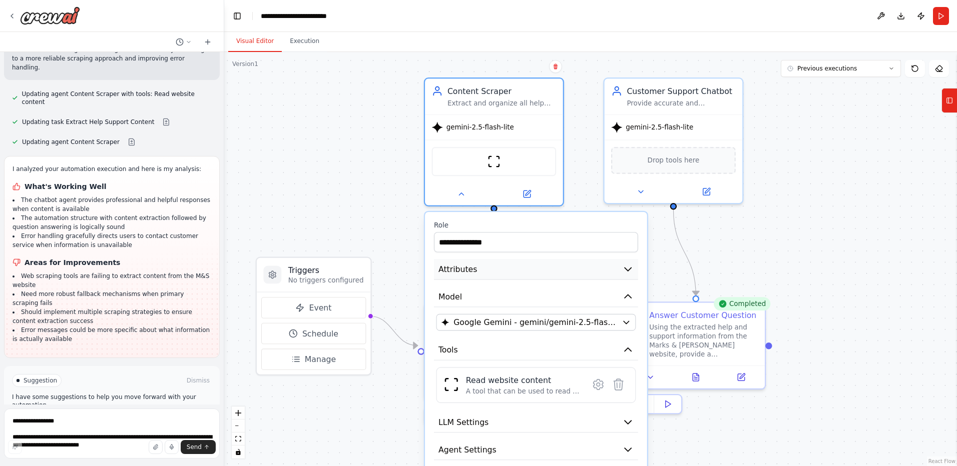
click at [607, 269] on button "Attributes" at bounding box center [536, 269] width 204 height 21
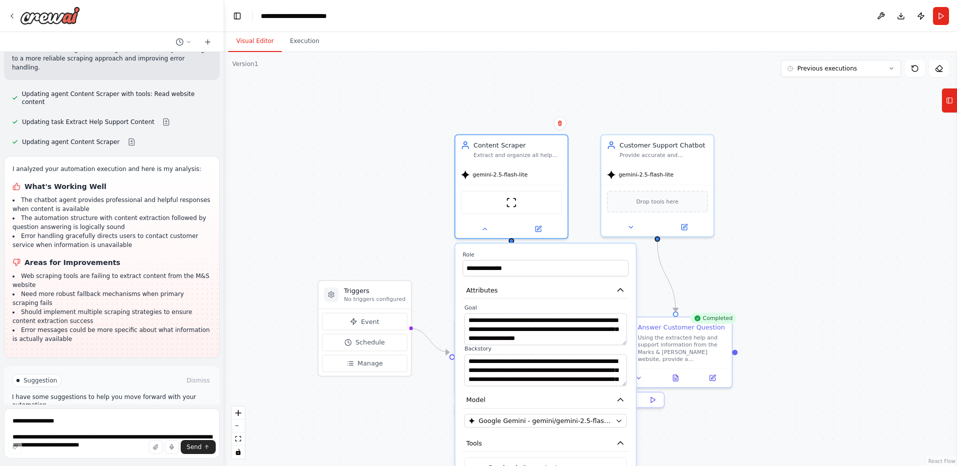
click at [774, 256] on div ".deletable-edge-delete-btn { width: 20px; height: 20px; border: 0px solid #ffff…" at bounding box center [590, 259] width 733 height 414
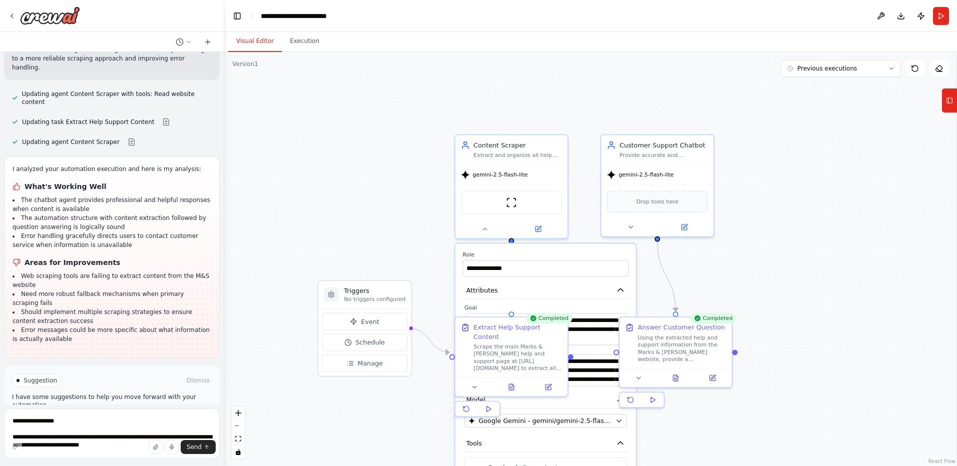
click at [767, 264] on div ".deletable-edge-delete-btn { width: 20px; height: 20px; border: 0px solid #ffff…" at bounding box center [590, 259] width 733 height 414
click at [491, 226] on button at bounding box center [485, 227] width 52 height 11
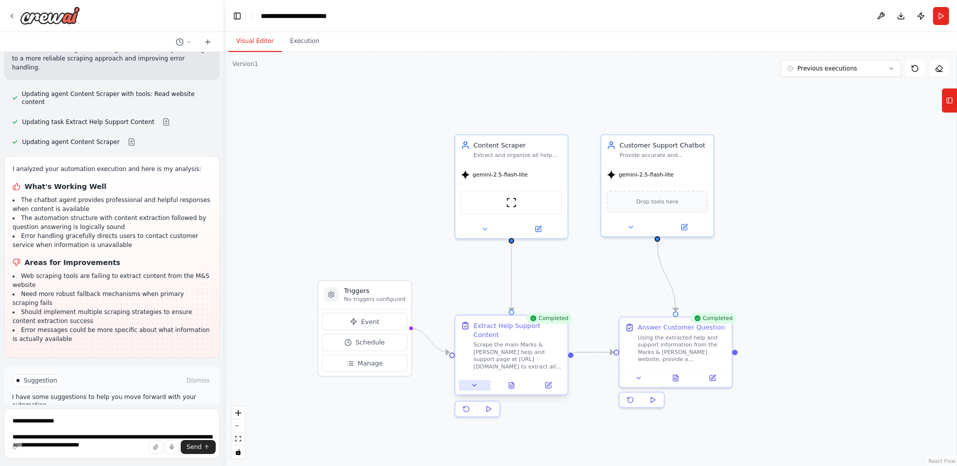
click at [473, 382] on button at bounding box center [475, 385] width 32 height 11
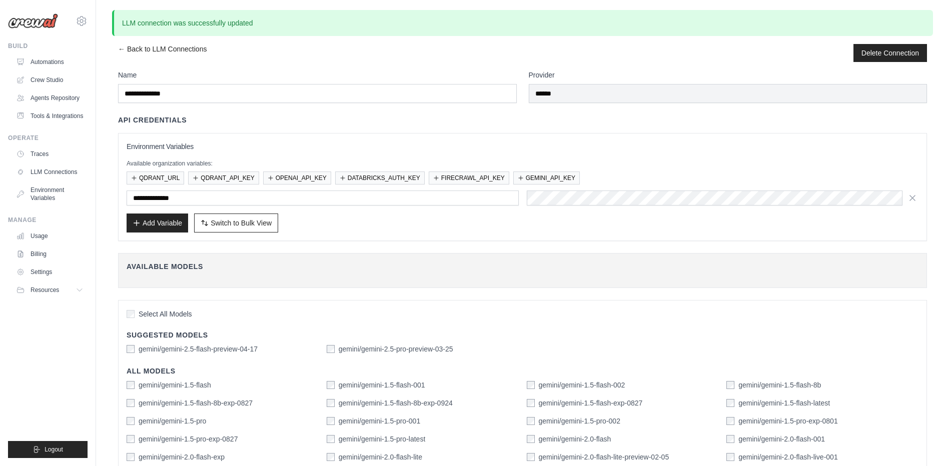
scroll to position [260, 0]
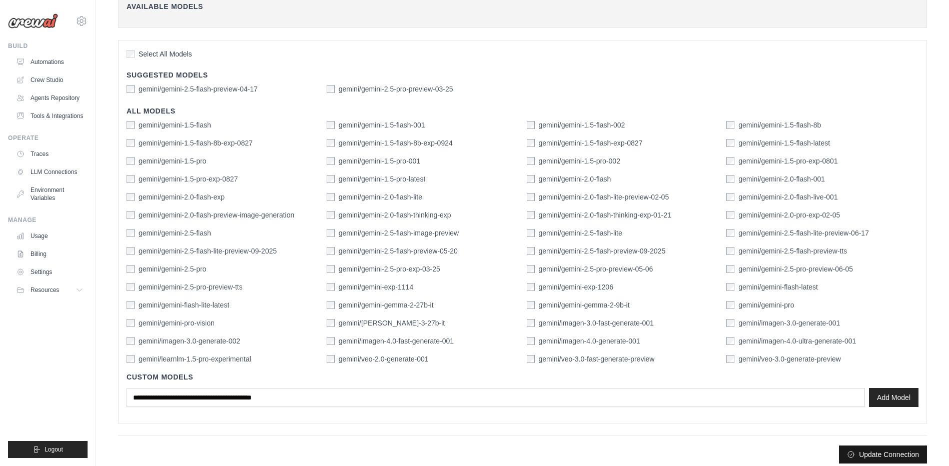
click at [856, 454] on button "Update Connection" at bounding box center [883, 455] width 88 height 18
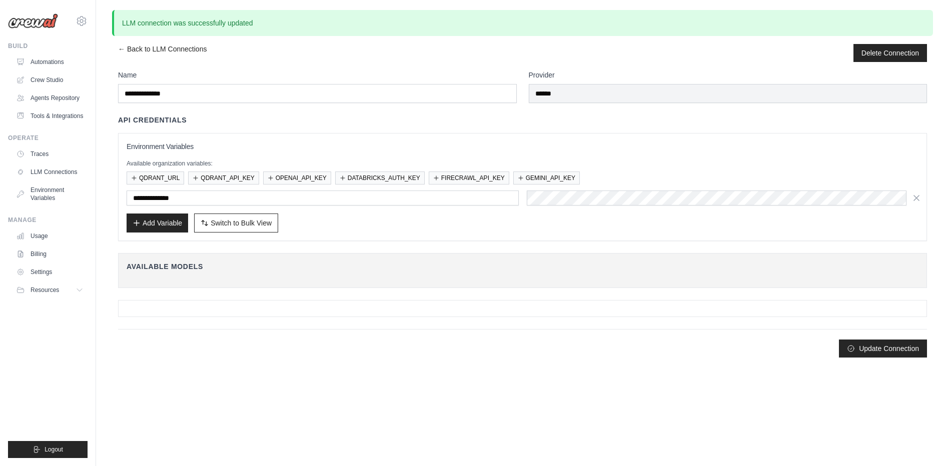
scroll to position [0, 0]
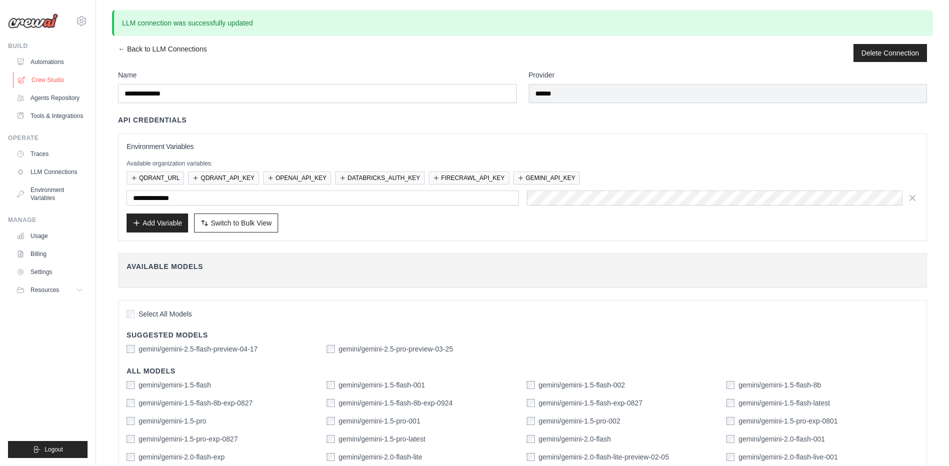
click at [48, 78] on link "Crew Studio" at bounding box center [51, 80] width 76 height 16
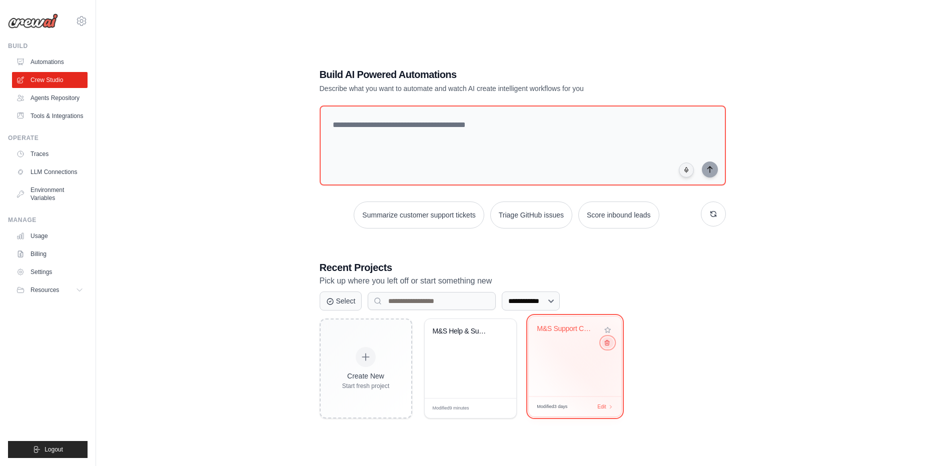
click at [608, 345] on icon at bounding box center [607, 343] width 7 height 7
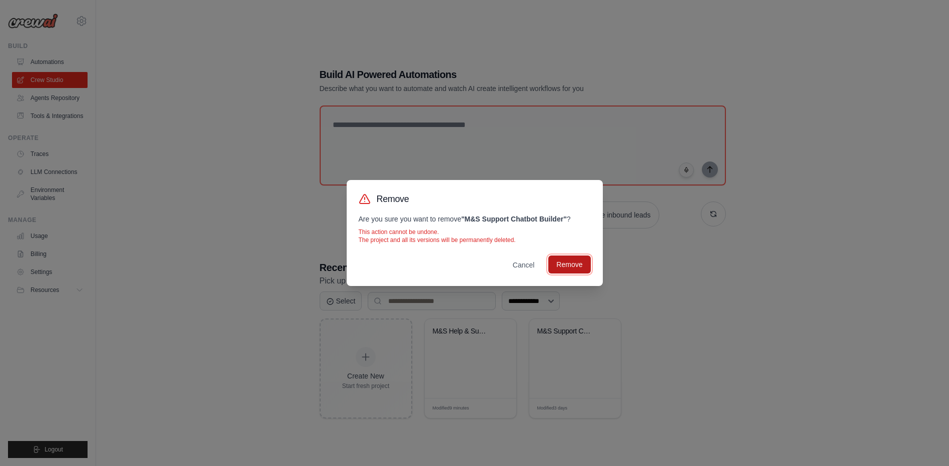
click at [563, 263] on button "Remove" at bounding box center [569, 265] width 42 height 18
